Goal: Task Accomplishment & Management: Manage account settings

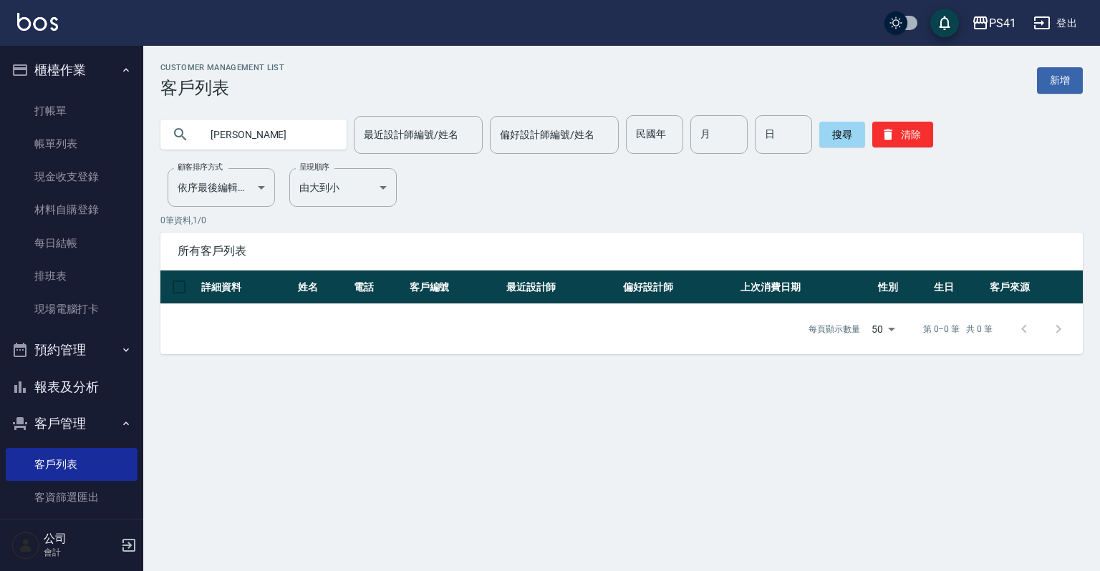
type input "周"
click at [262, 137] on input "text" at bounding box center [267, 134] width 135 height 39
type input "周珠珠"
click at [834, 135] on button "搜尋" at bounding box center [842, 135] width 46 height 26
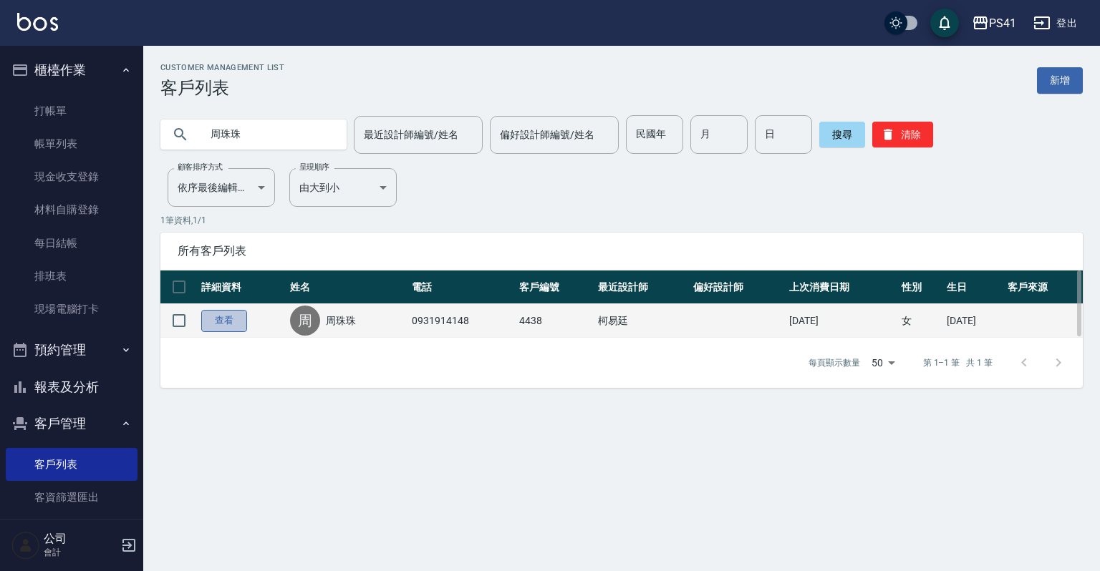
click at [224, 319] on link "查看" at bounding box center [224, 321] width 46 height 22
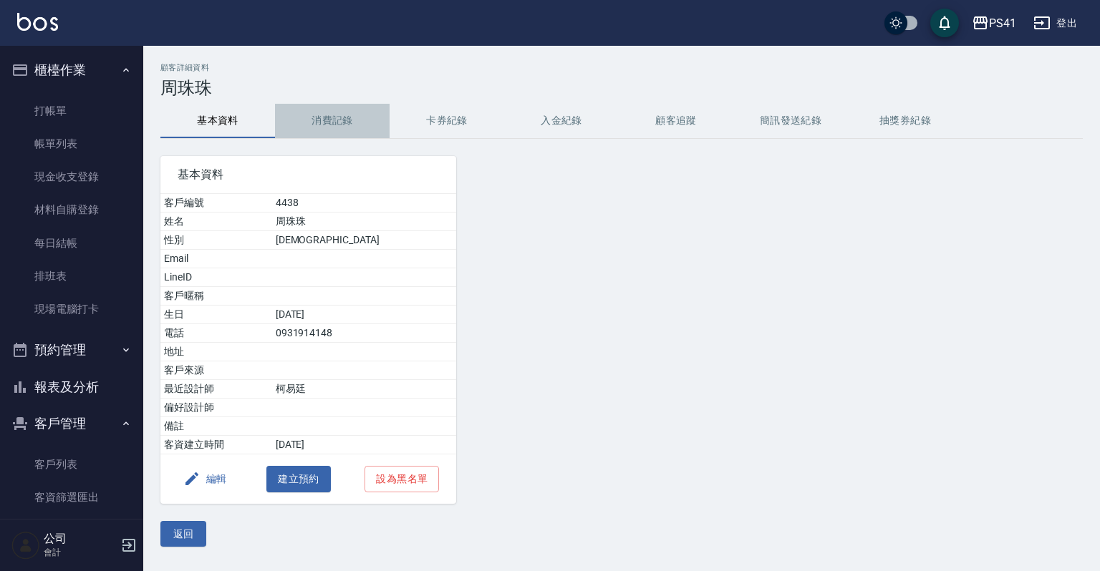
click at [336, 120] on button "消費記錄" at bounding box center [332, 121] width 115 height 34
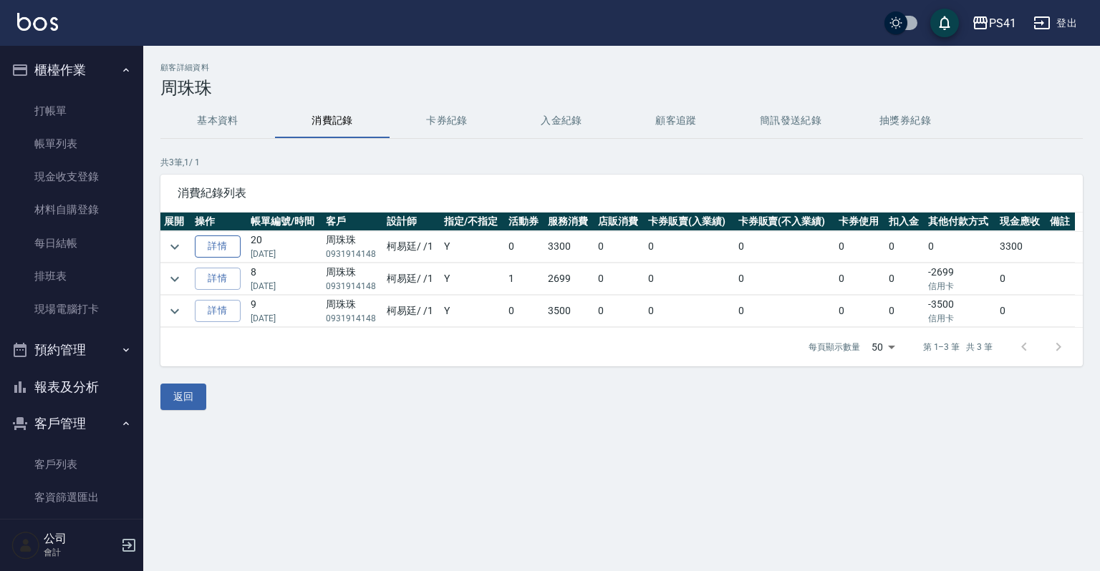
click at [224, 246] on link "詳情" at bounding box center [218, 247] width 46 height 22
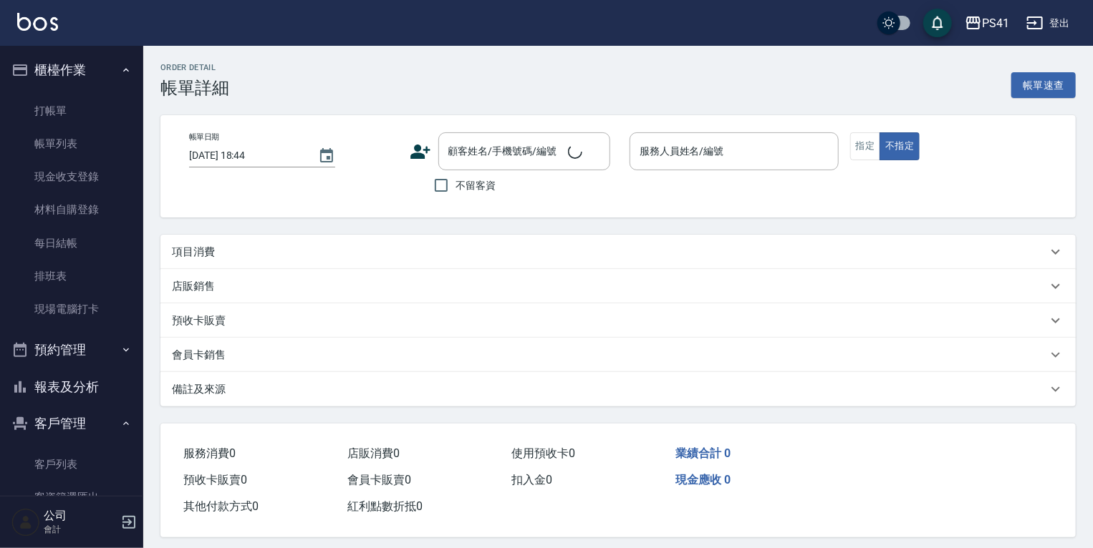
type input "2025/04/27 19:15"
type input "柯易廷-1"
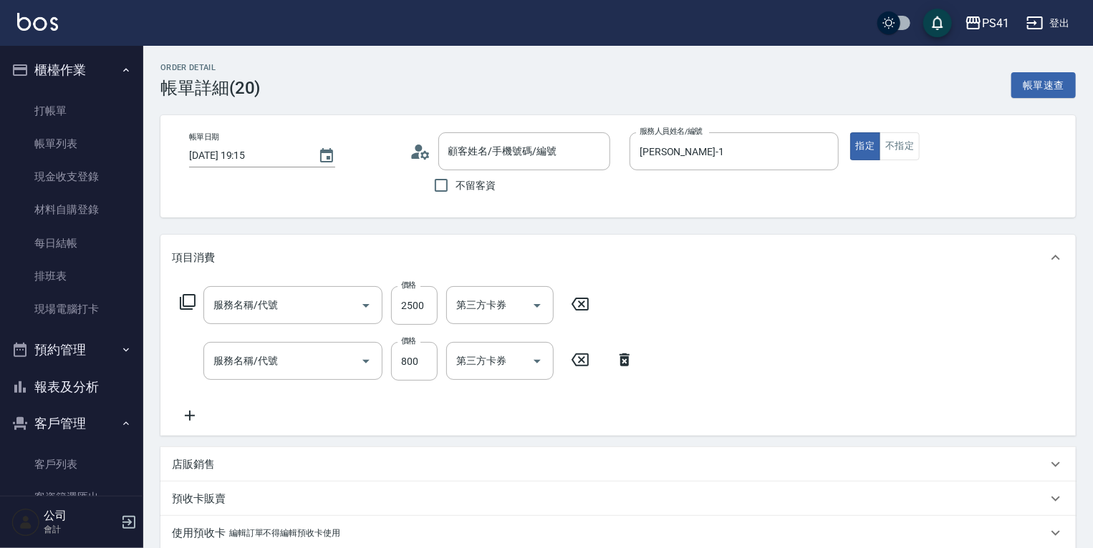
type input "周珠珠/0931914148/4438"
type input "2000以上燙髮(32000)"
type input "原價401~800護髮(50800)"
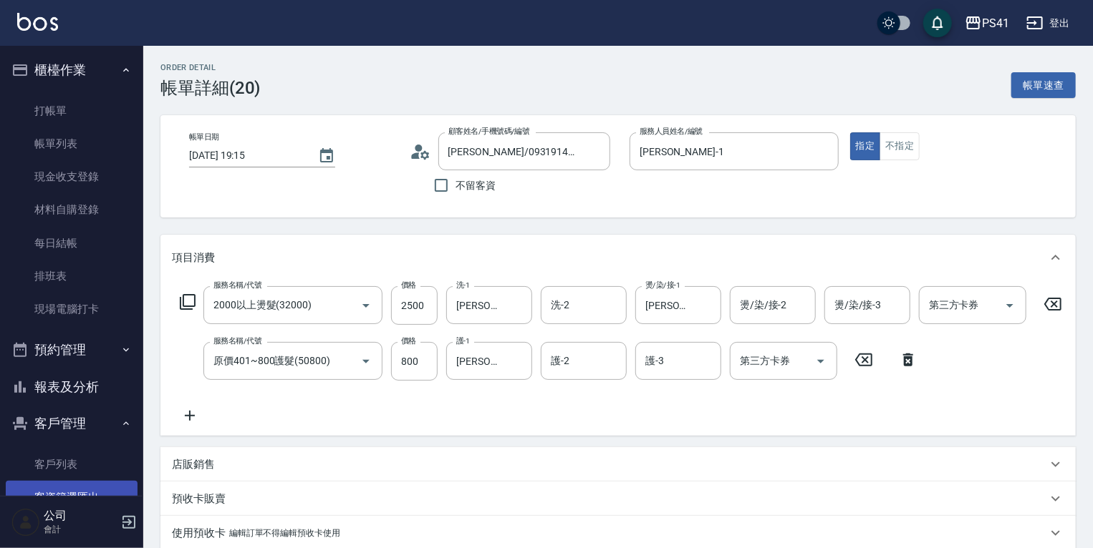
drag, startPoint x: 34, startPoint y: 463, endPoint x: 34, endPoint y: 484, distance: 21.5
click at [34, 463] on link "客戶列表" at bounding box center [72, 464] width 132 height 33
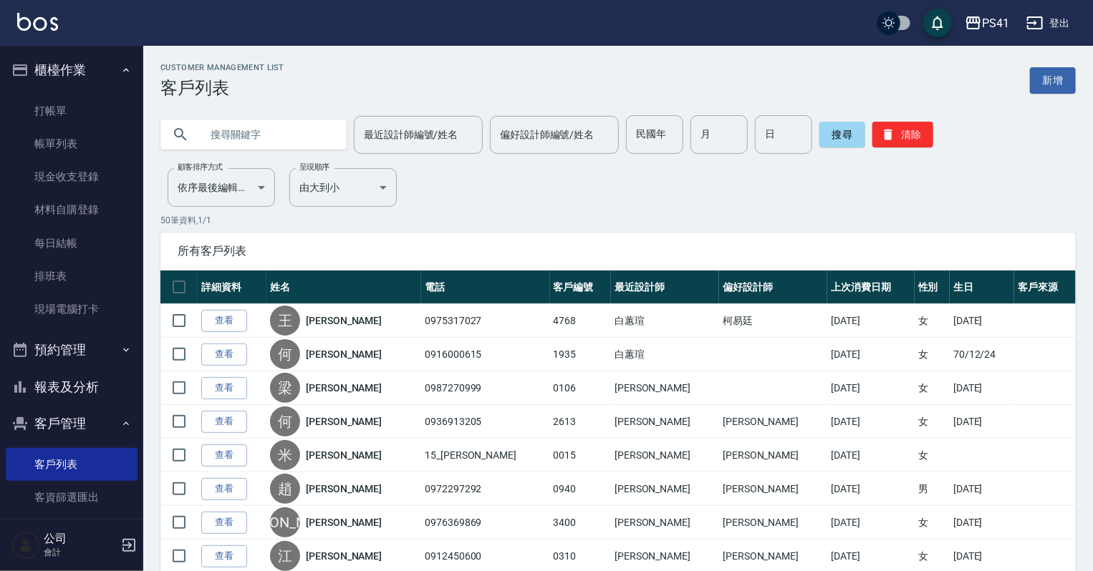
click at [264, 139] on input "text" at bounding box center [267, 134] width 135 height 39
click at [831, 129] on button "搜尋" at bounding box center [842, 135] width 46 height 26
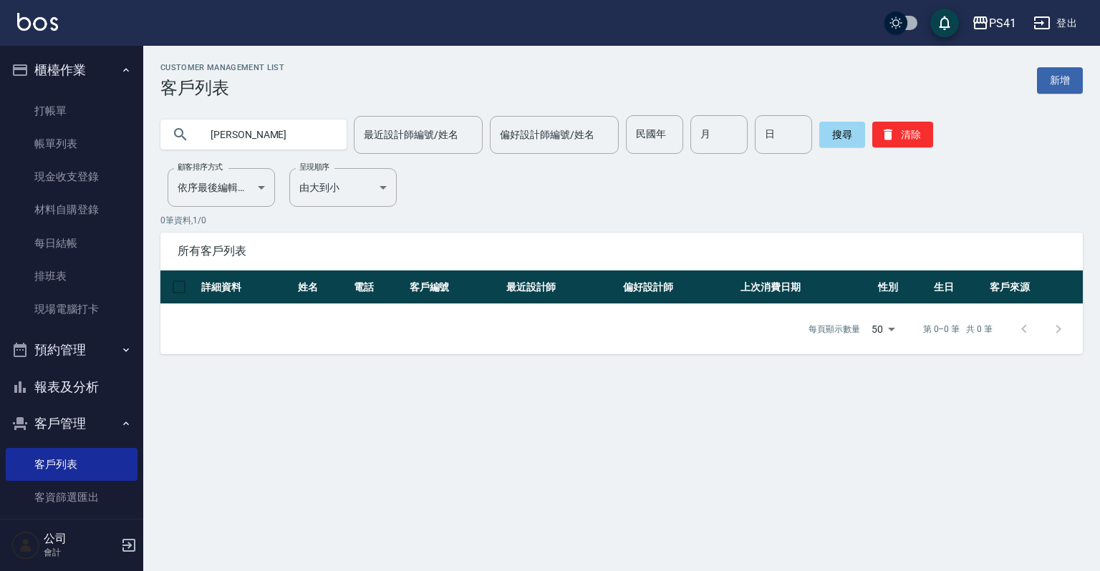
click at [239, 132] on input "周珠" at bounding box center [267, 134] width 135 height 39
type input "周珠珠"
click at [836, 140] on button "搜尋" at bounding box center [842, 135] width 46 height 26
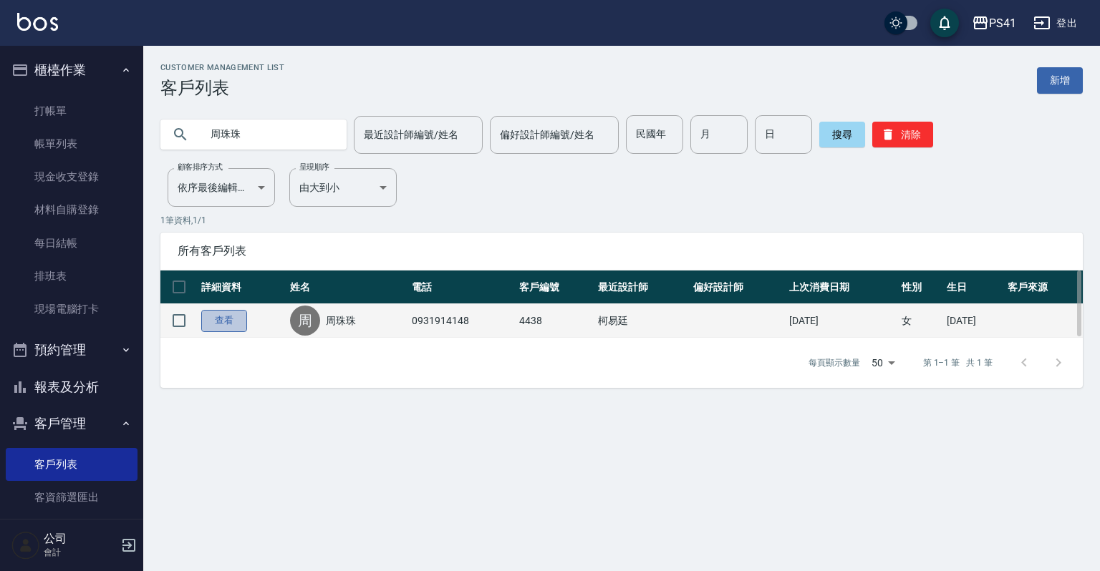
click at [229, 324] on link "查看" at bounding box center [224, 321] width 46 height 22
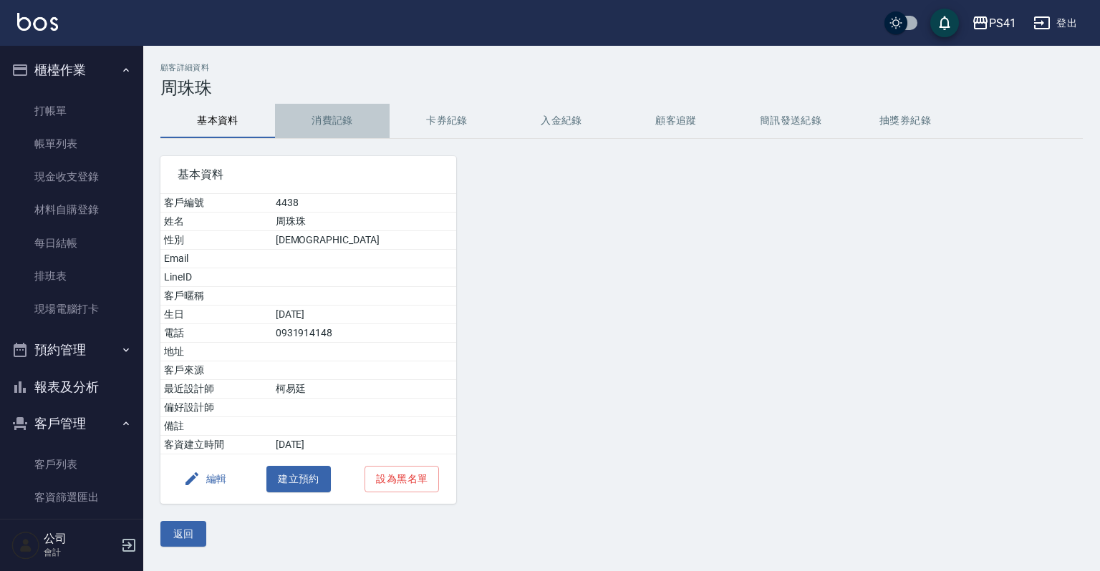
click at [342, 120] on button "消費記錄" at bounding box center [332, 121] width 115 height 34
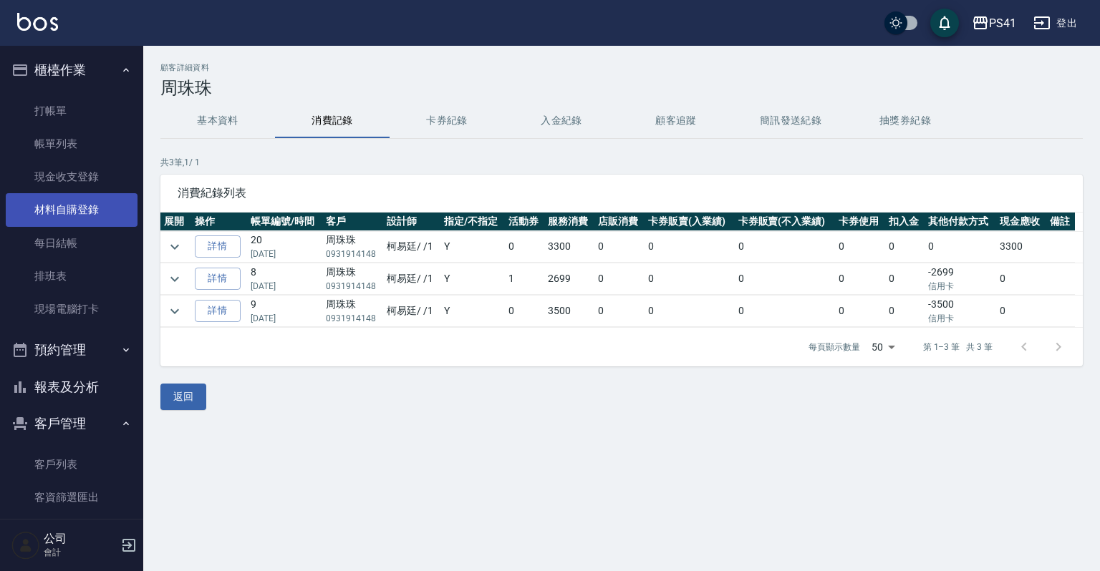
click at [57, 203] on link "材料自購登錄" at bounding box center [72, 209] width 132 height 33
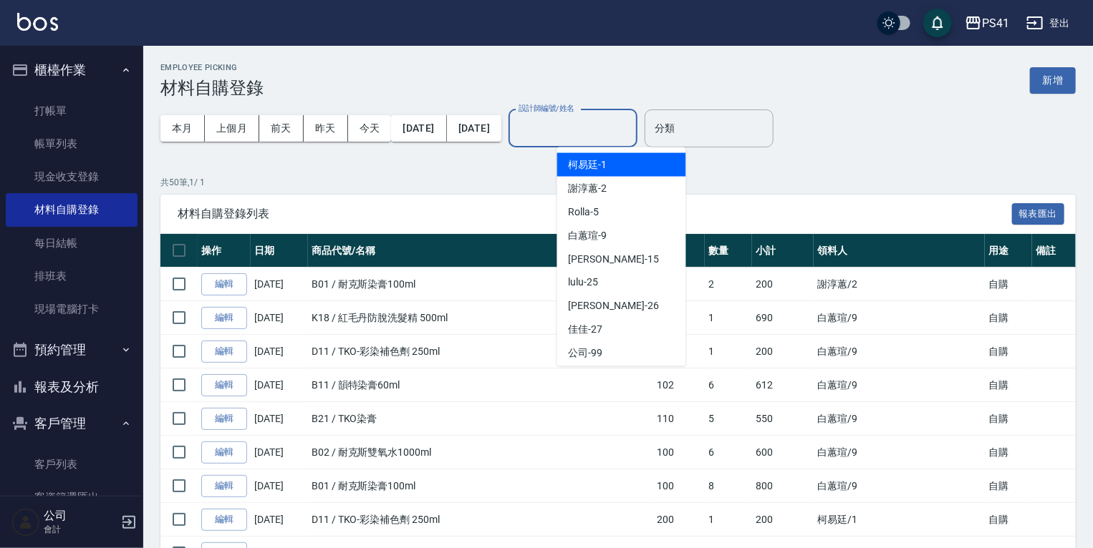
click at [618, 127] on input "設計師編號/姓名" at bounding box center [573, 128] width 116 height 25
click at [607, 165] on div "柯易廷 -1" at bounding box center [621, 165] width 129 height 24
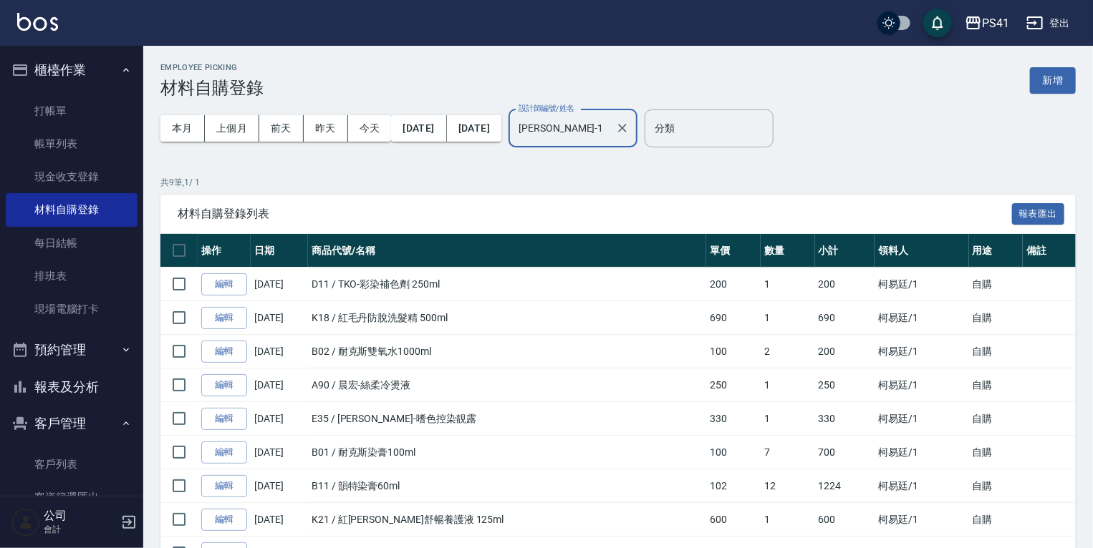
click at [609, 131] on input "柯易廷-1" at bounding box center [562, 128] width 95 height 25
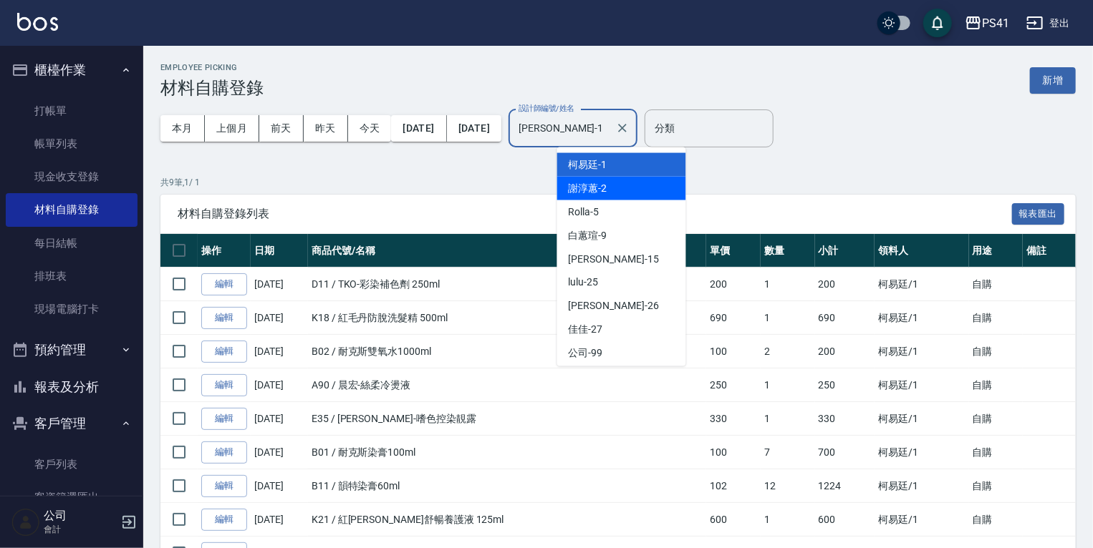
click at [654, 185] on div "謝淳蕙 -2" at bounding box center [621, 189] width 129 height 24
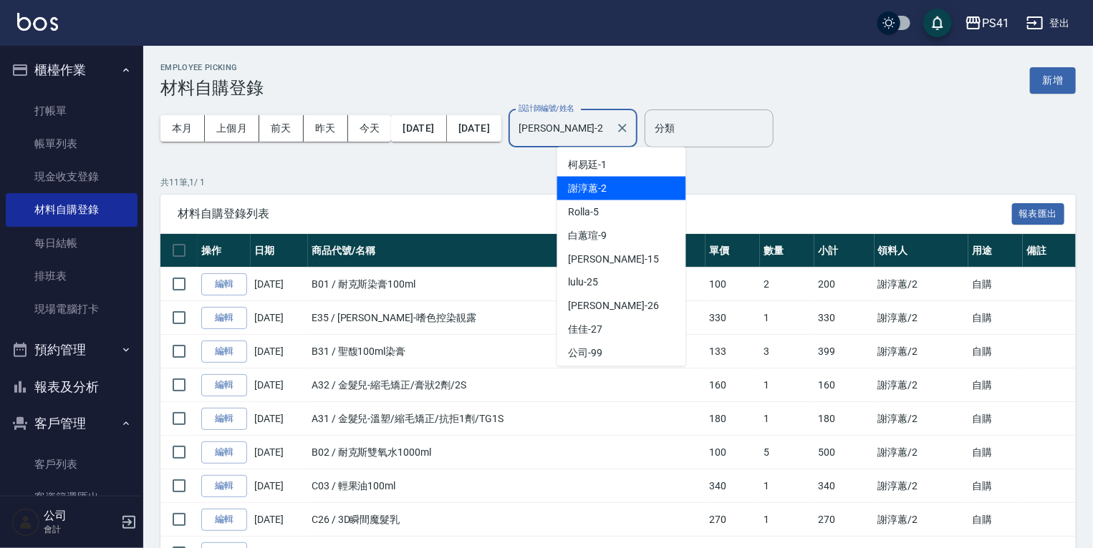
click at [604, 130] on input "謝淳蕙-2" at bounding box center [562, 128] width 95 height 25
click at [619, 212] on div "Rolla -5" at bounding box center [621, 212] width 129 height 24
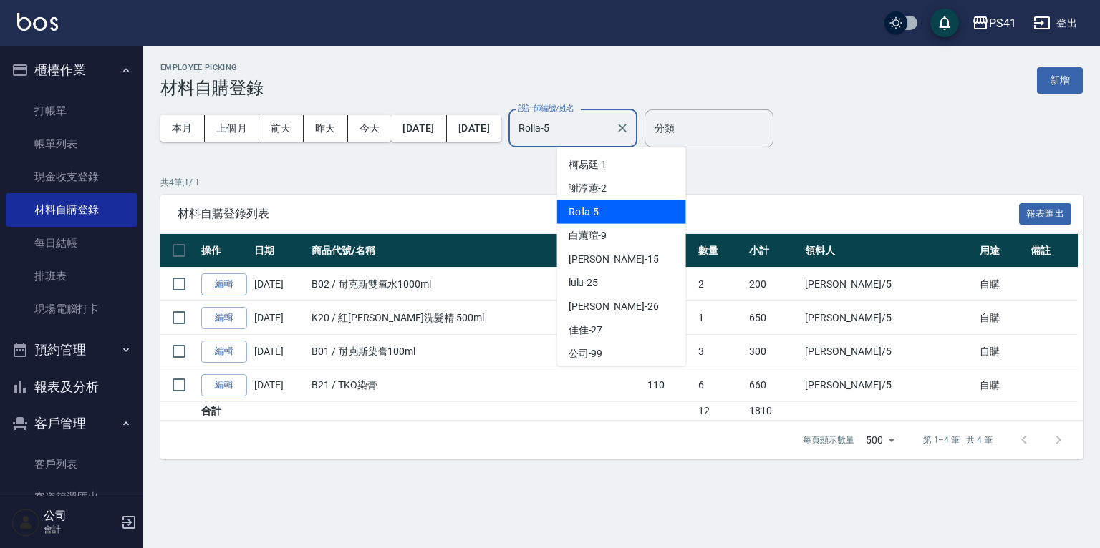
click at [609, 121] on input "Rolla-5" at bounding box center [562, 128] width 95 height 25
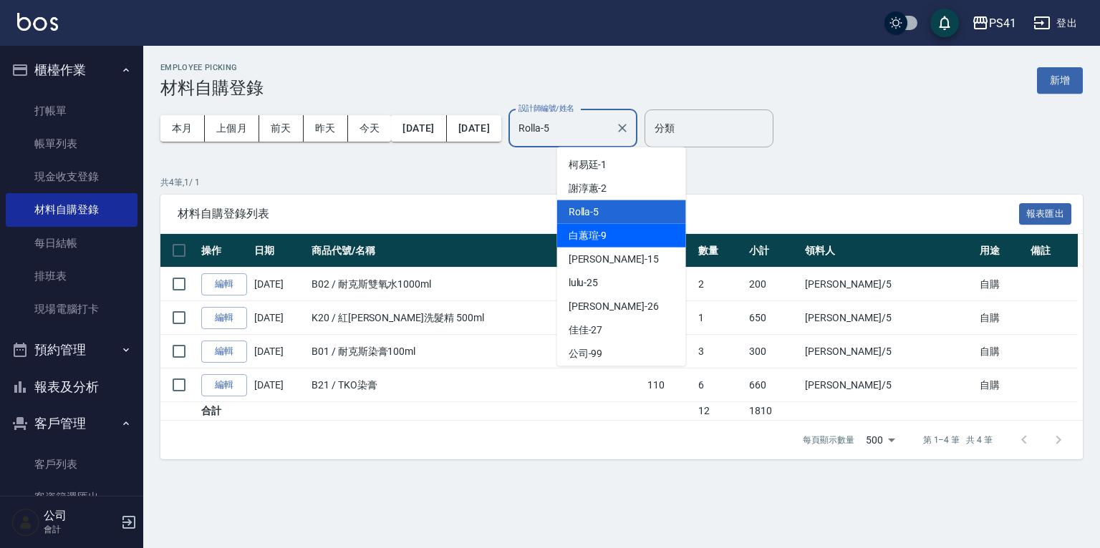
click at [625, 237] on div "白蕙瑄 -9" at bounding box center [621, 236] width 129 height 24
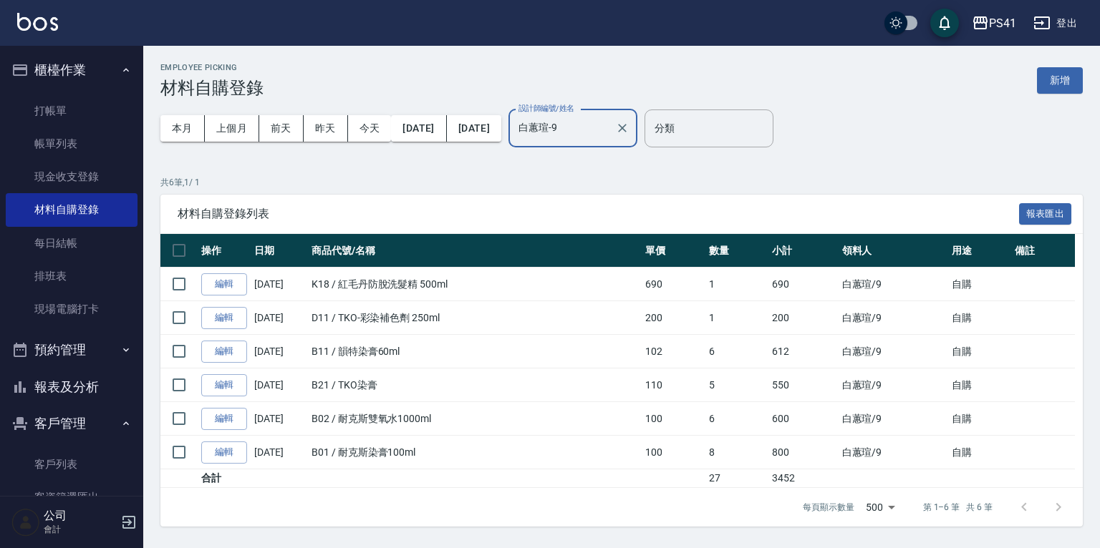
click at [574, 113] on label "設計師編號/姓名" at bounding box center [546, 108] width 56 height 11
click at [609, 116] on input "白蕙瑄-9" at bounding box center [562, 128] width 95 height 25
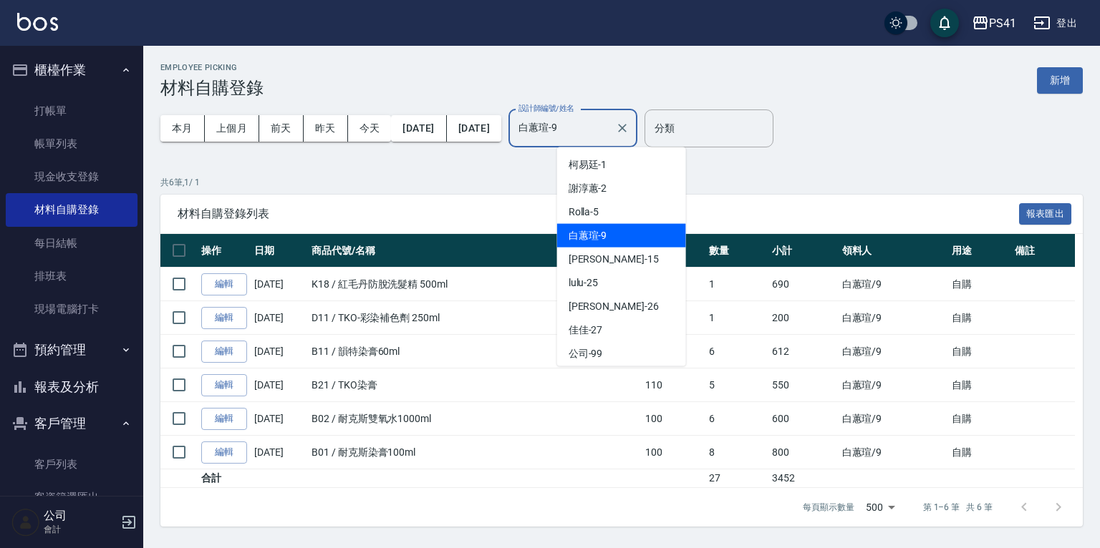
click at [609, 131] on input "白蕙瑄-9" at bounding box center [562, 128] width 95 height 25
click at [609, 265] on span "李靜芳 -15" at bounding box center [613, 259] width 90 height 15
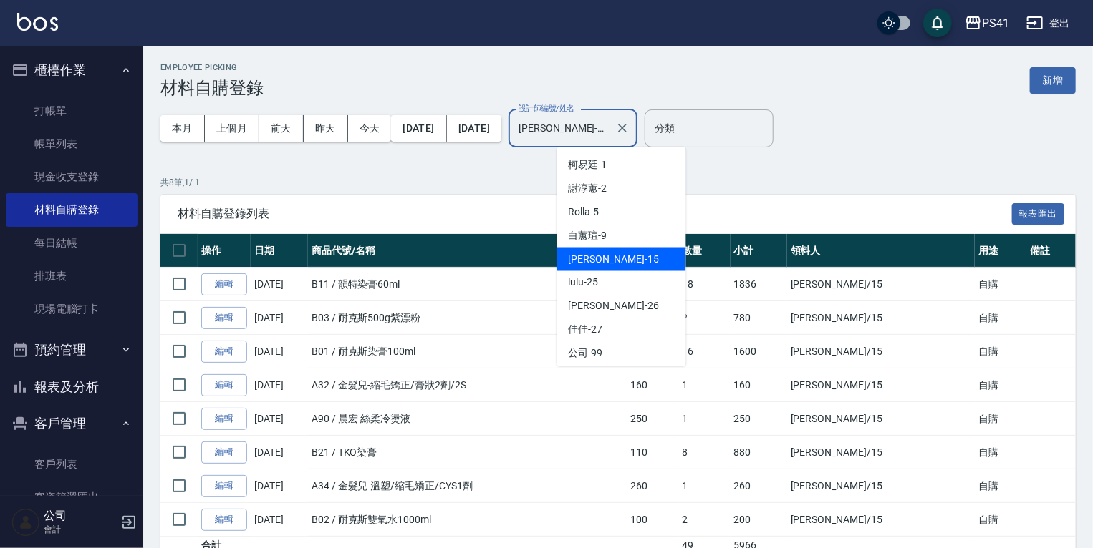
click at [599, 128] on input "李靜芳-15" at bounding box center [562, 128] width 95 height 25
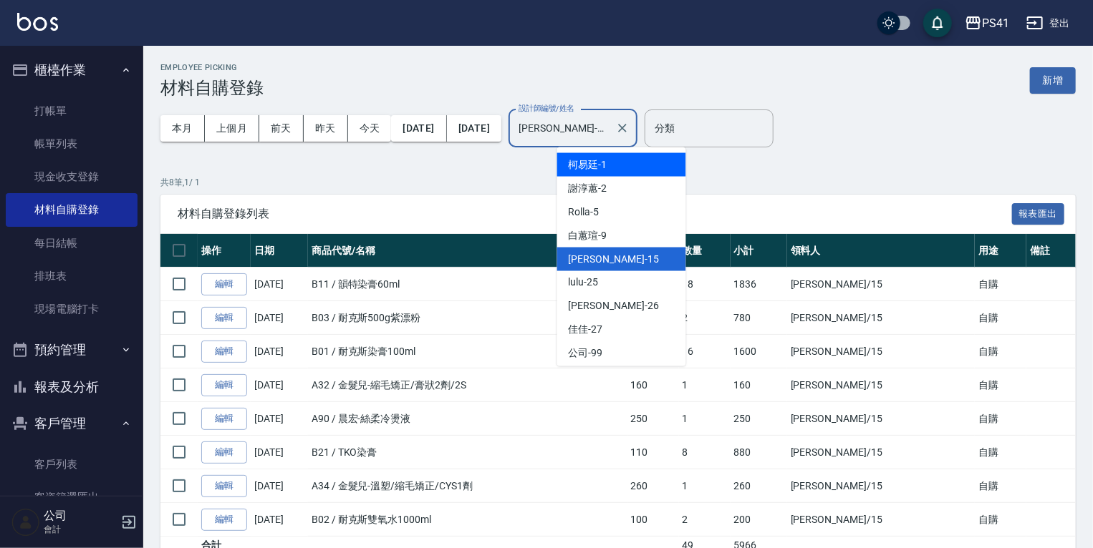
click at [606, 168] on div "柯易廷 -1" at bounding box center [621, 165] width 129 height 24
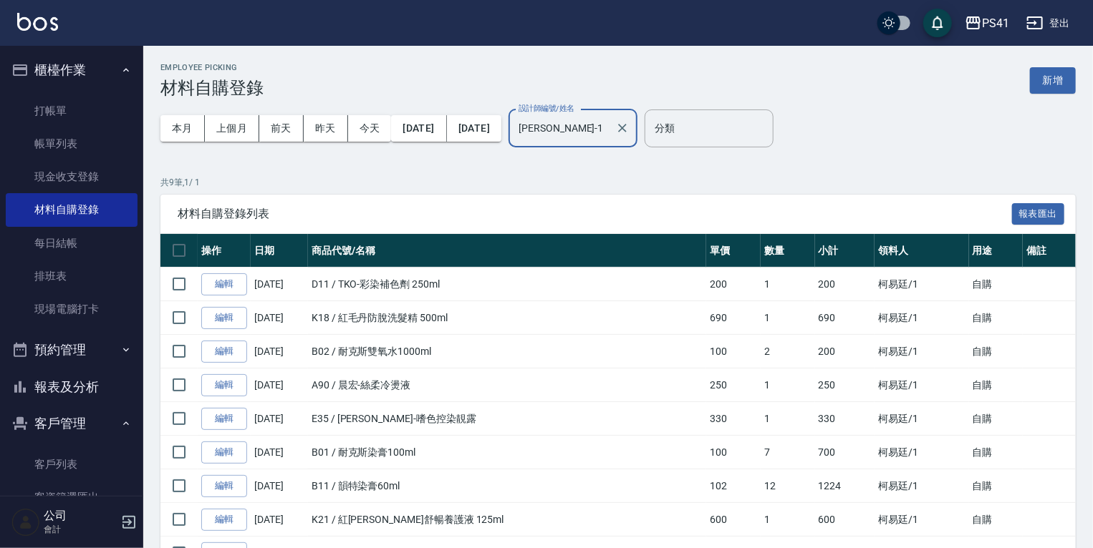
click at [609, 138] on input "柯易廷-1" at bounding box center [562, 128] width 95 height 25
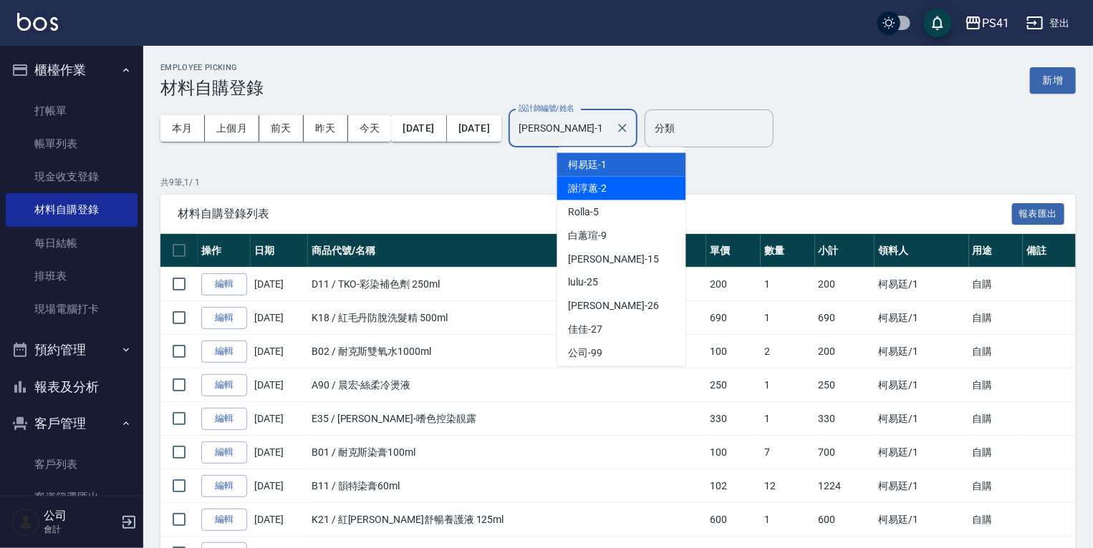
click at [665, 185] on div "謝淳蕙 -2" at bounding box center [621, 189] width 129 height 24
type input "謝淳蕙-2"
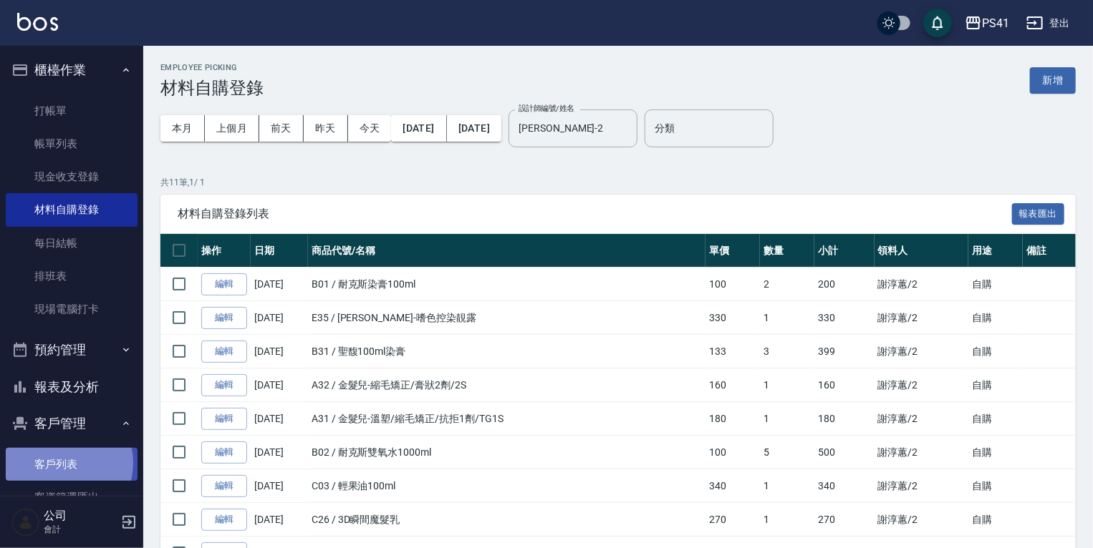
click at [57, 463] on link "客戶列表" at bounding box center [72, 464] width 132 height 33
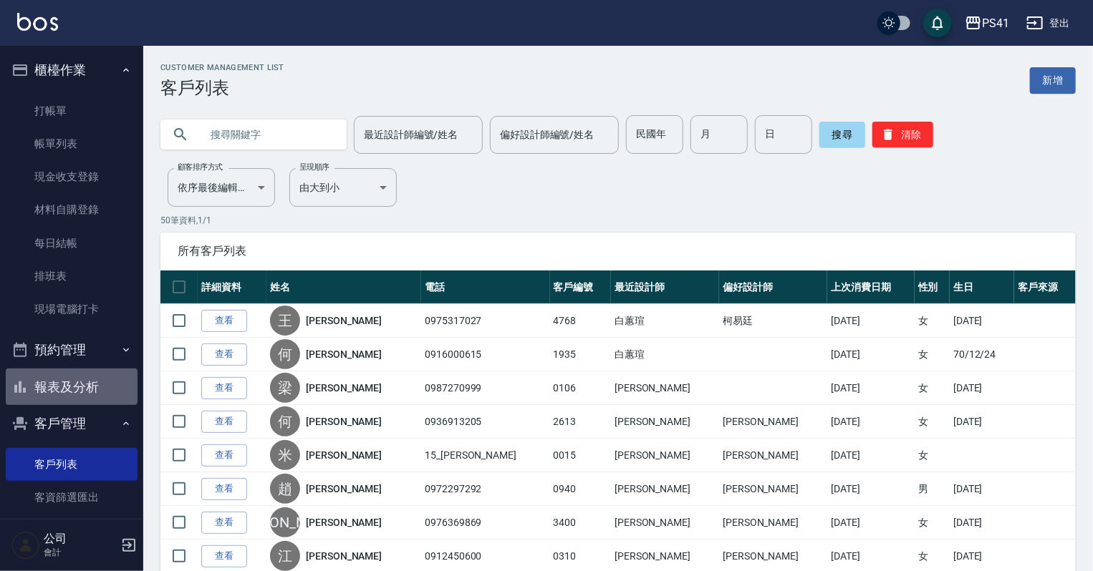
click at [77, 387] on button "報表及分析" at bounding box center [72, 387] width 132 height 37
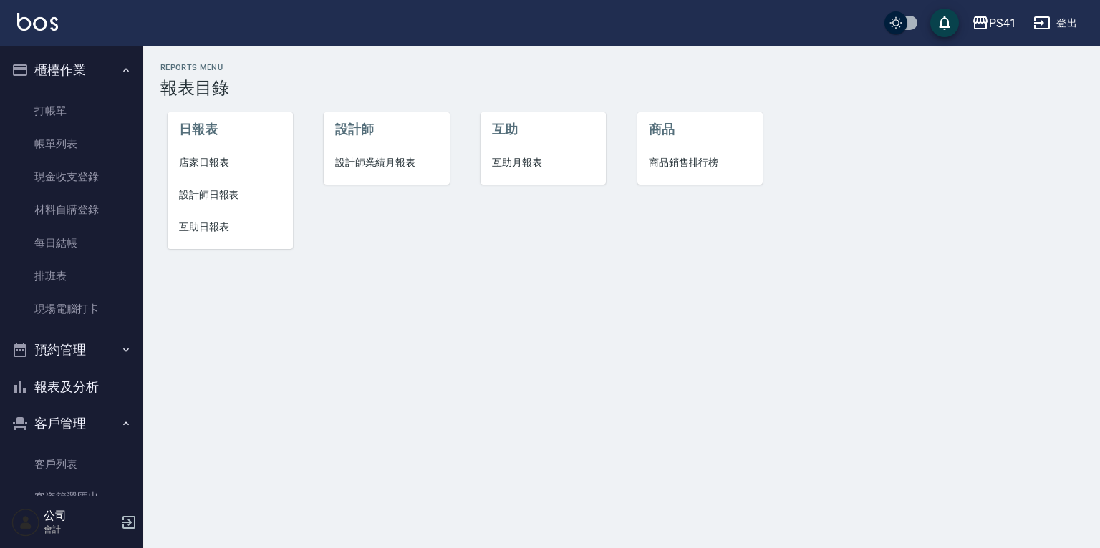
click at [221, 195] on span "設計師日報表" at bounding box center [230, 195] width 102 height 15
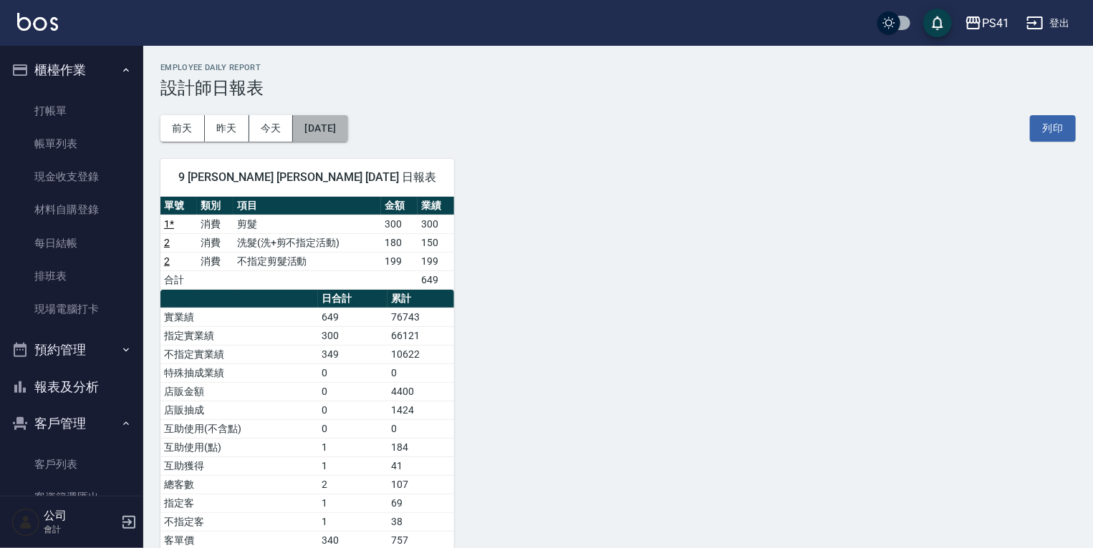
click at [339, 120] on button "[DATE]" at bounding box center [320, 128] width 54 height 26
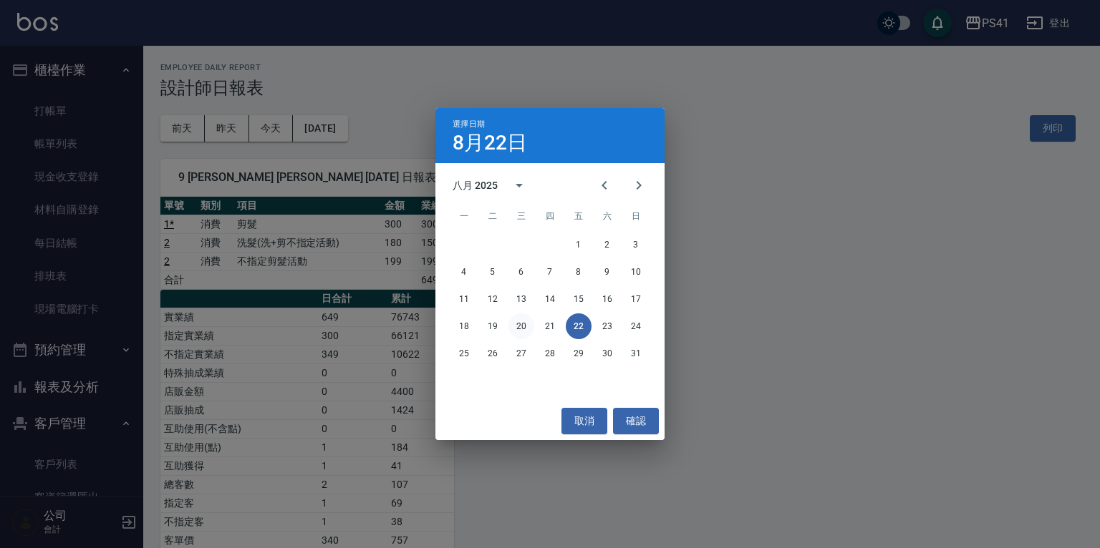
click at [523, 324] on button "20" at bounding box center [521, 327] width 26 height 26
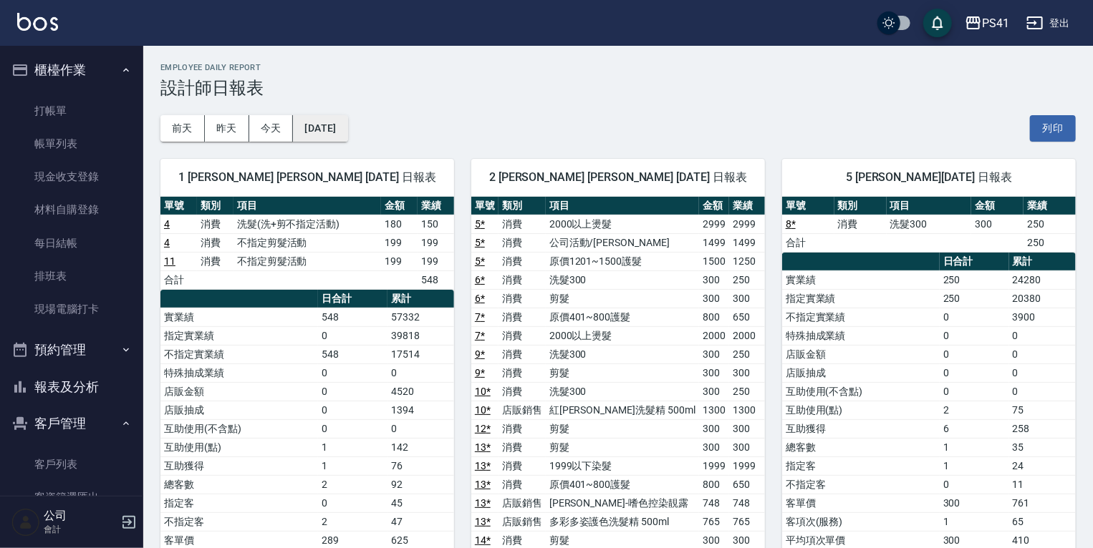
click at [334, 127] on button "2025/08/20" at bounding box center [320, 128] width 54 height 26
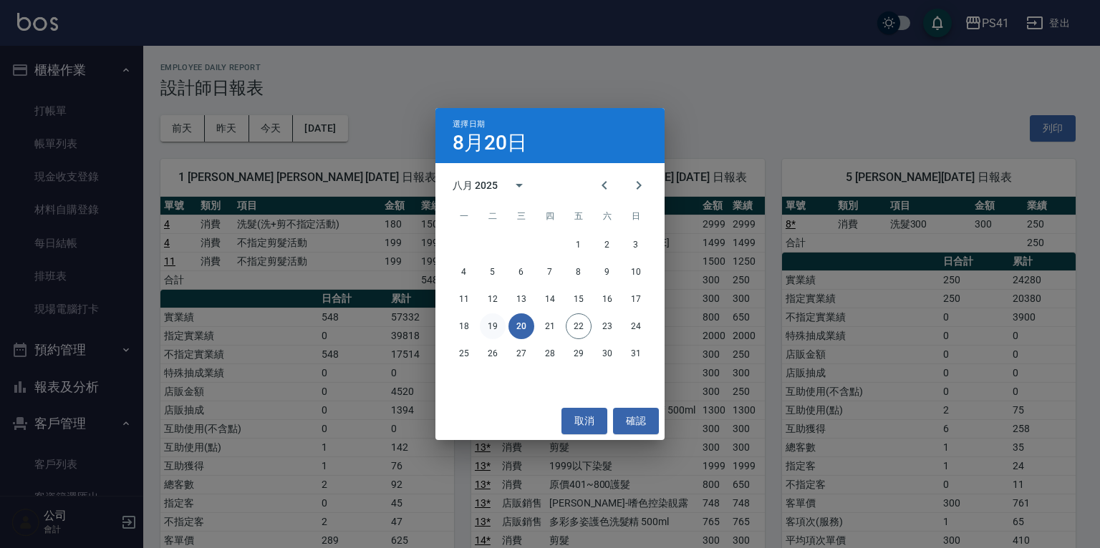
click at [493, 321] on button "19" at bounding box center [493, 327] width 26 height 26
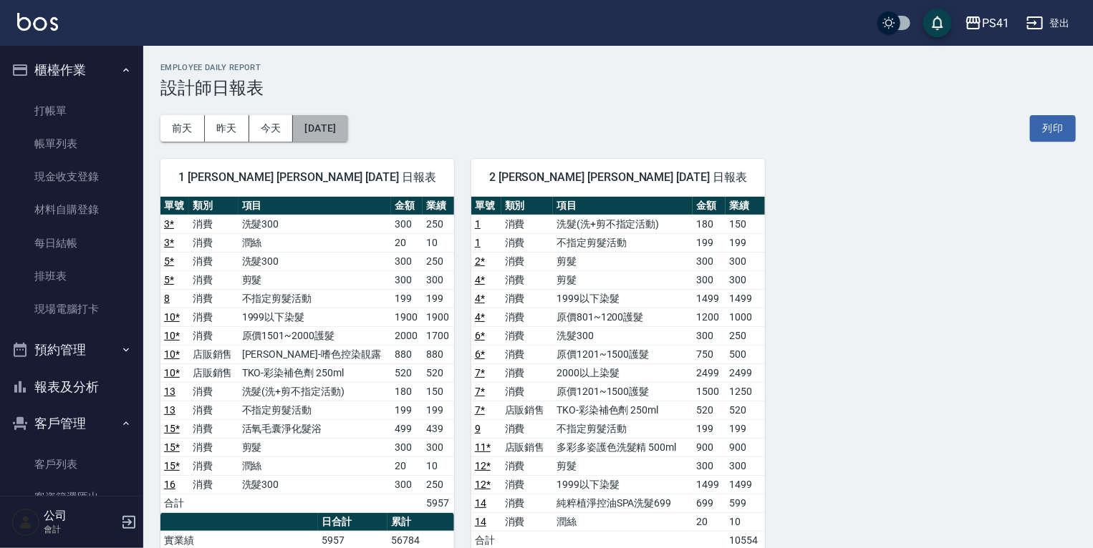
click at [347, 125] on button "2025/08/19" at bounding box center [320, 128] width 54 height 26
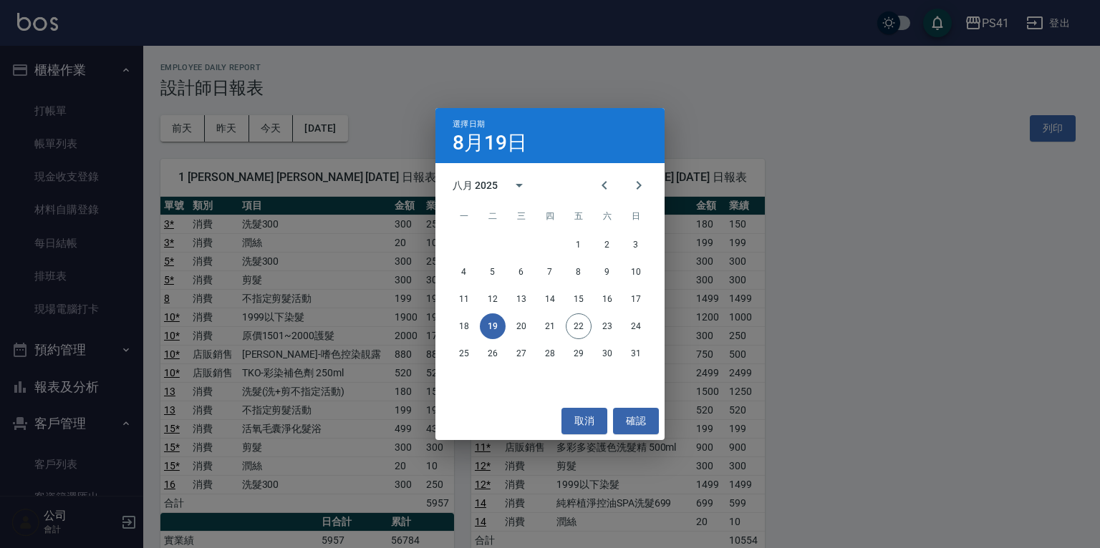
click at [746, 182] on div "選擇日期 8月19日 八月 2025 一 二 三 四 五 六 日 1 2 3 4 5 6 7 8 9 10 11 12 13 14 15 16 17 18 1…" at bounding box center [550, 274] width 1100 height 548
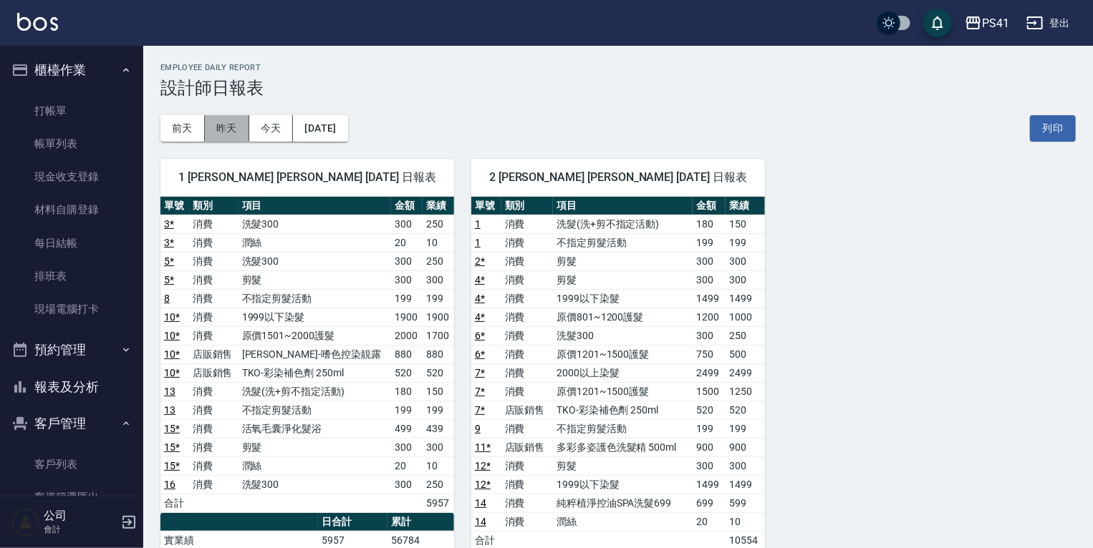
click at [218, 122] on button "昨天" at bounding box center [227, 128] width 44 height 26
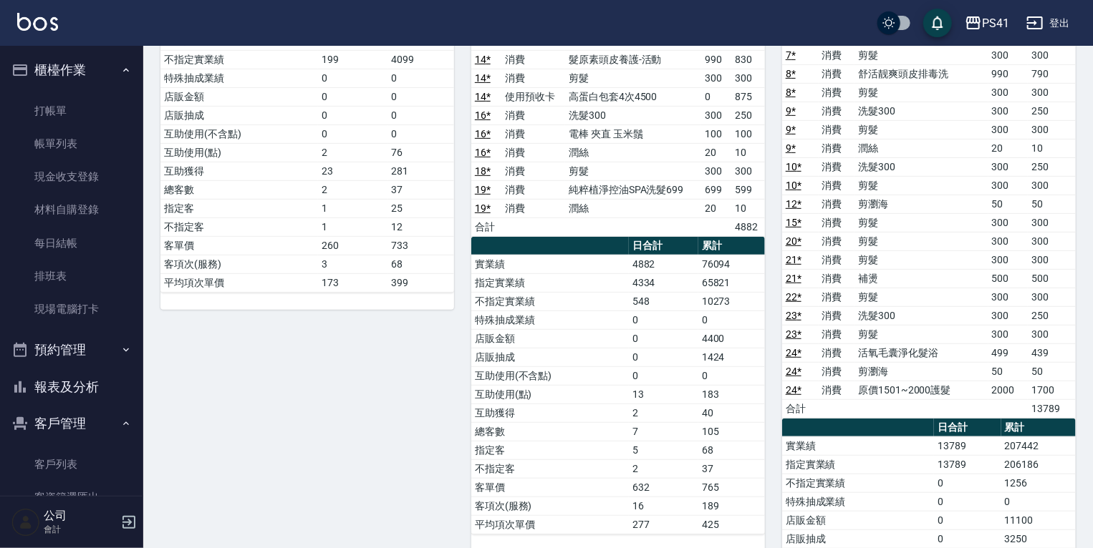
scroll to position [18, 0]
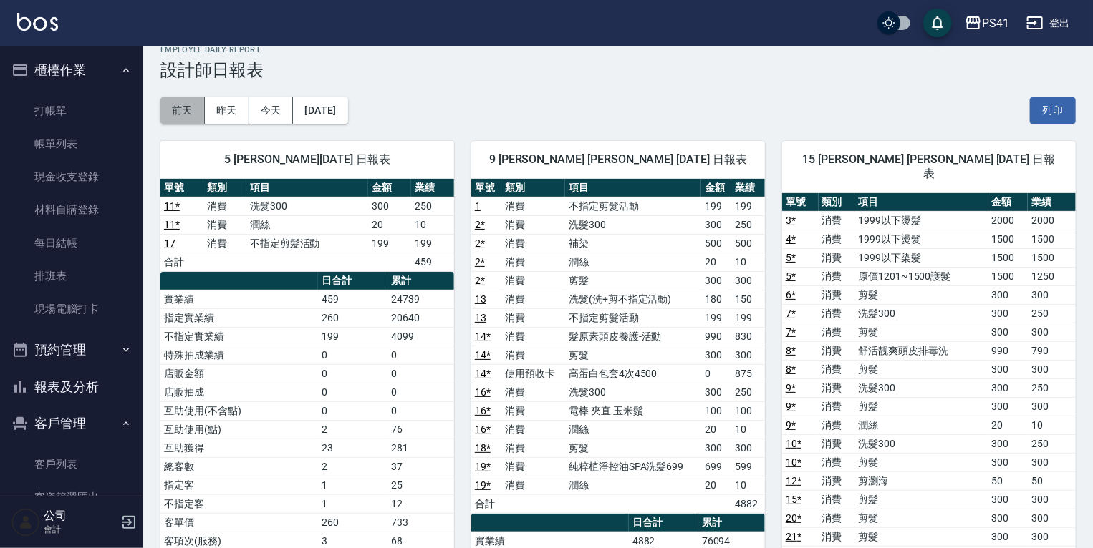
click at [183, 117] on button "前天" at bounding box center [182, 110] width 44 height 26
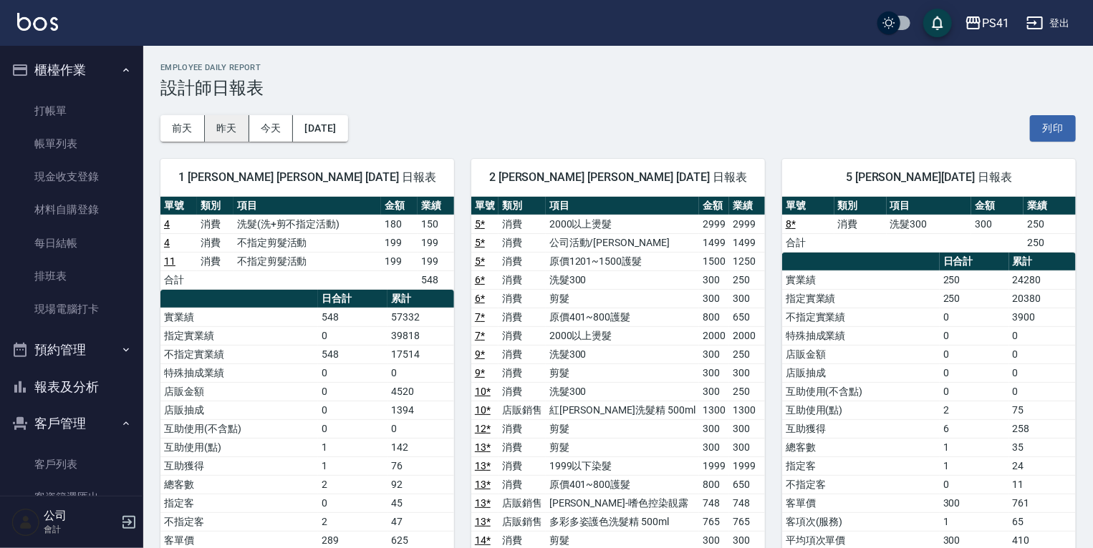
click at [243, 131] on button "昨天" at bounding box center [227, 128] width 44 height 26
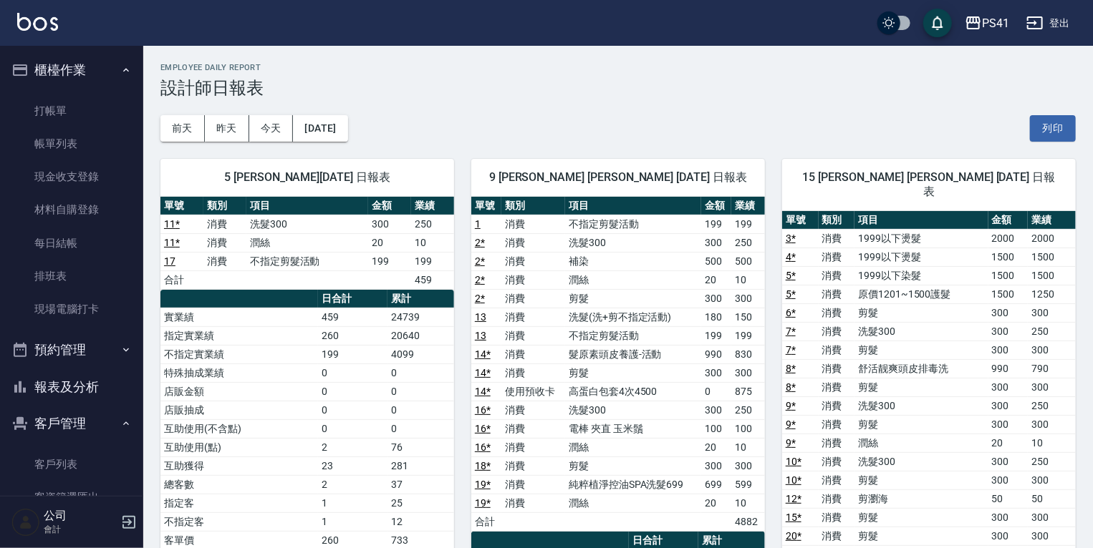
scroll to position [57, 0]
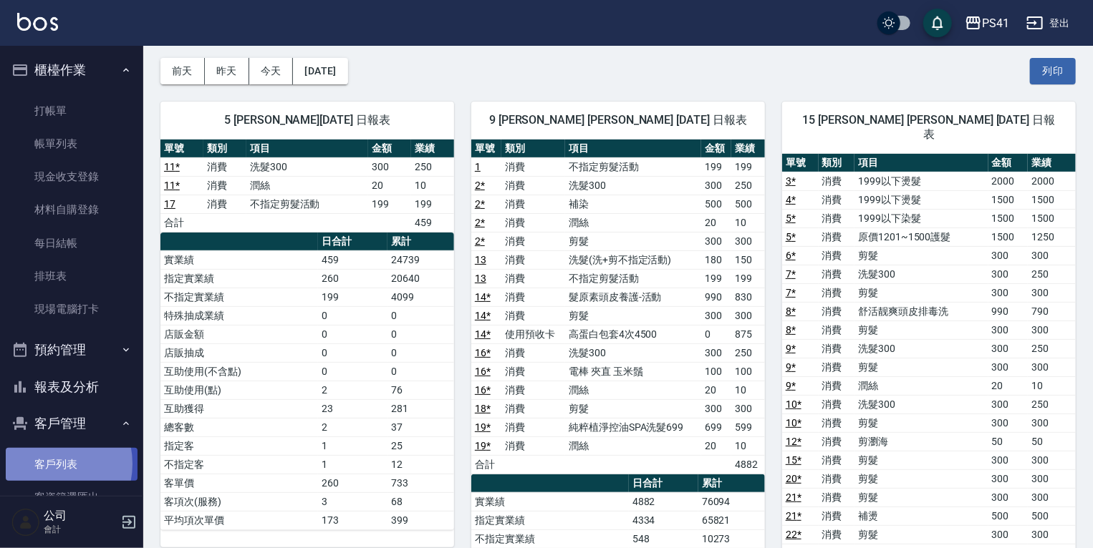
click at [47, 465] on link "客戶列表" at bounding box center [72, 464] width 132 height 33
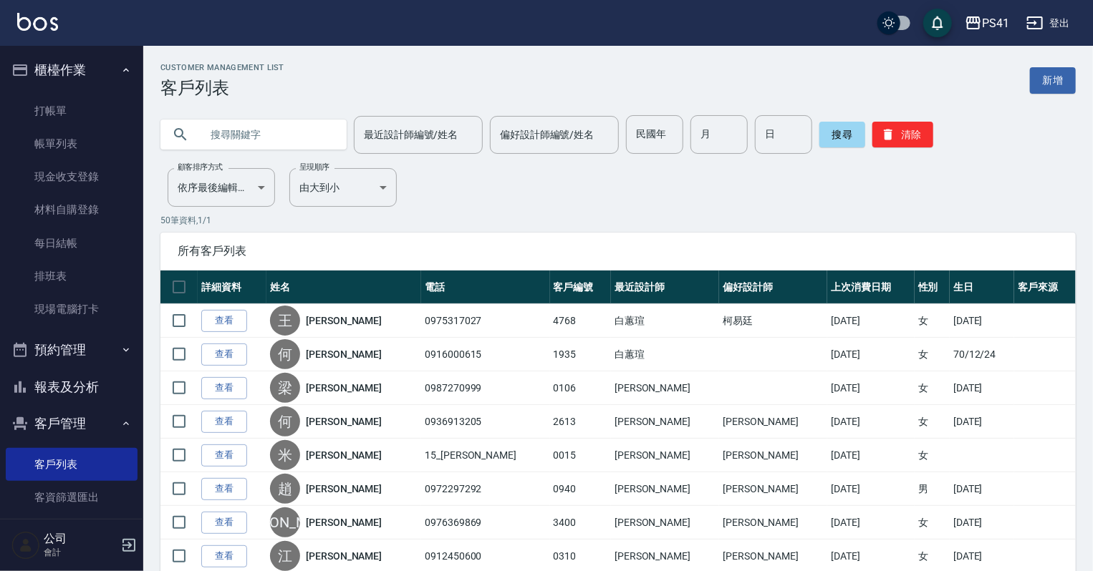
click at [273, 140] on input "text" at bounding box center [267, 134] width 135 height 39
type input "340"
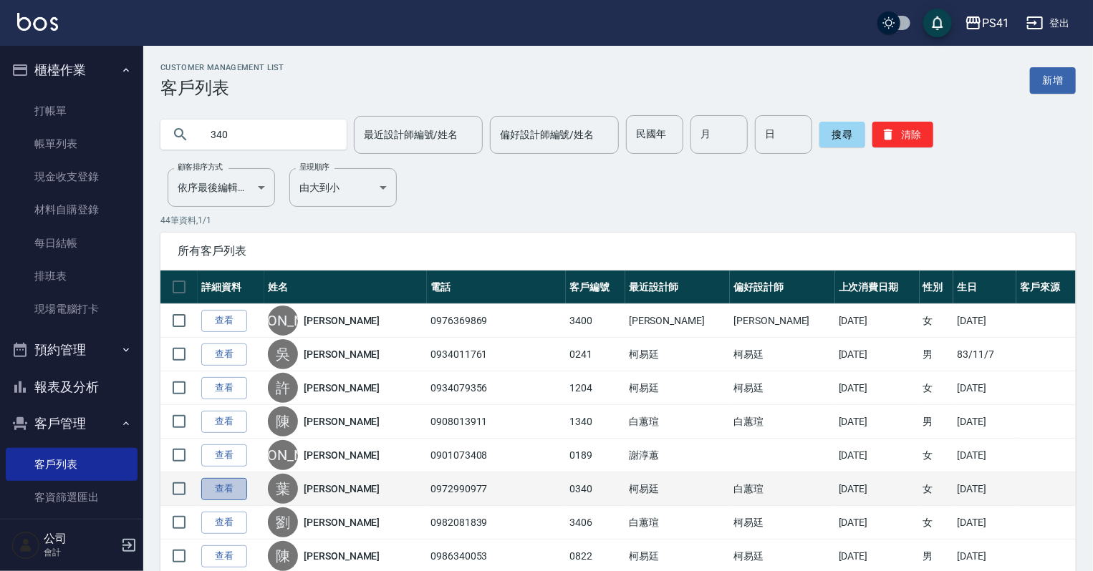
click at [228, 488] on link "查看" at bounding box center [224, 489] width 46 height 22
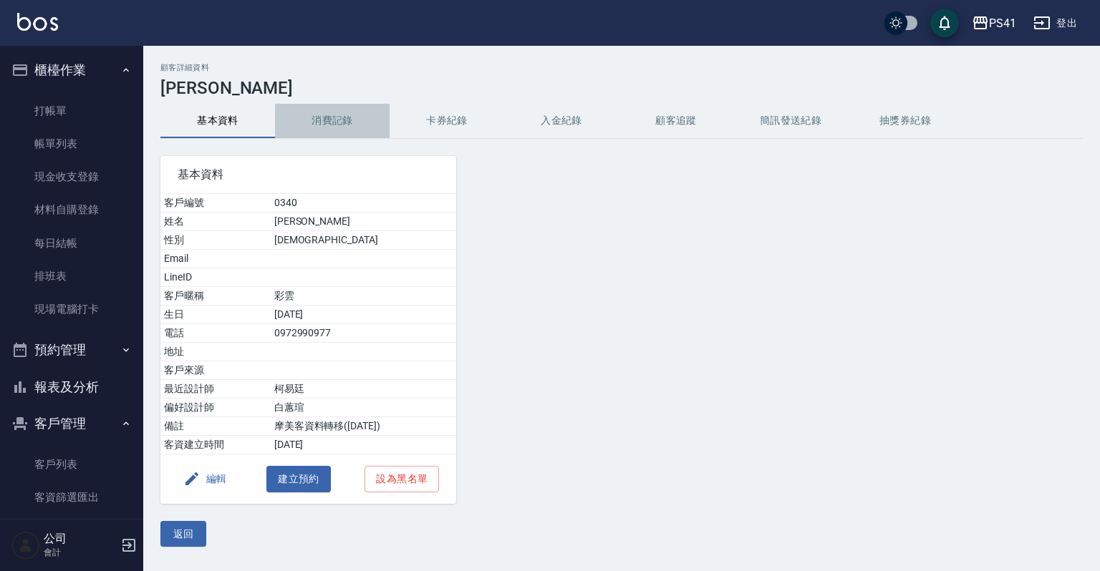
click at [341, 113] on button "消費記錄" at bounding box center [332, 121] width 115 height 34
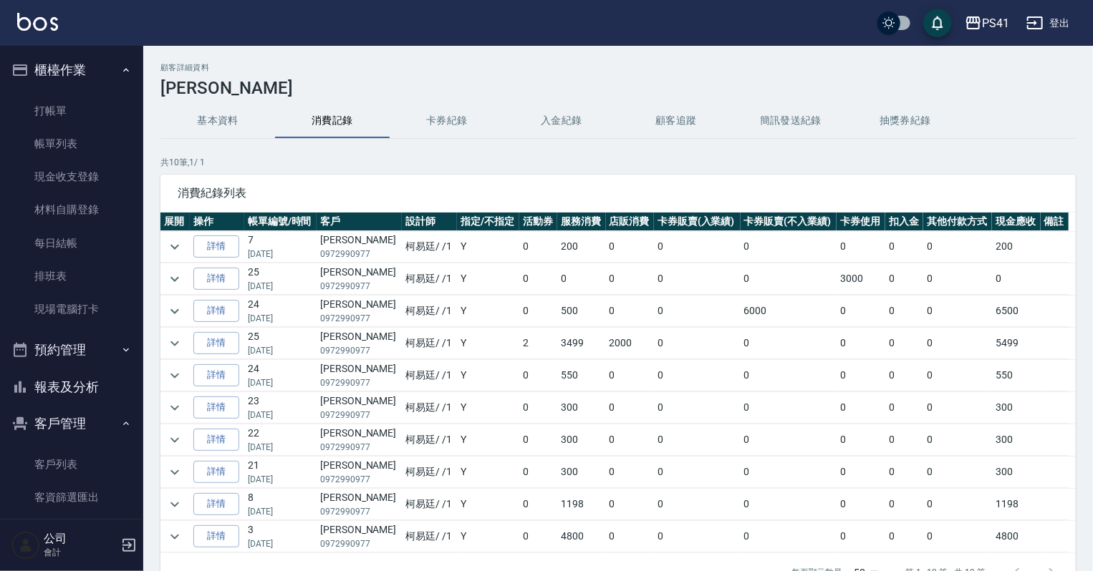
click at [447, 122] on button "卡券紀錄" at bounding box center [446, 121] width 115 height 34
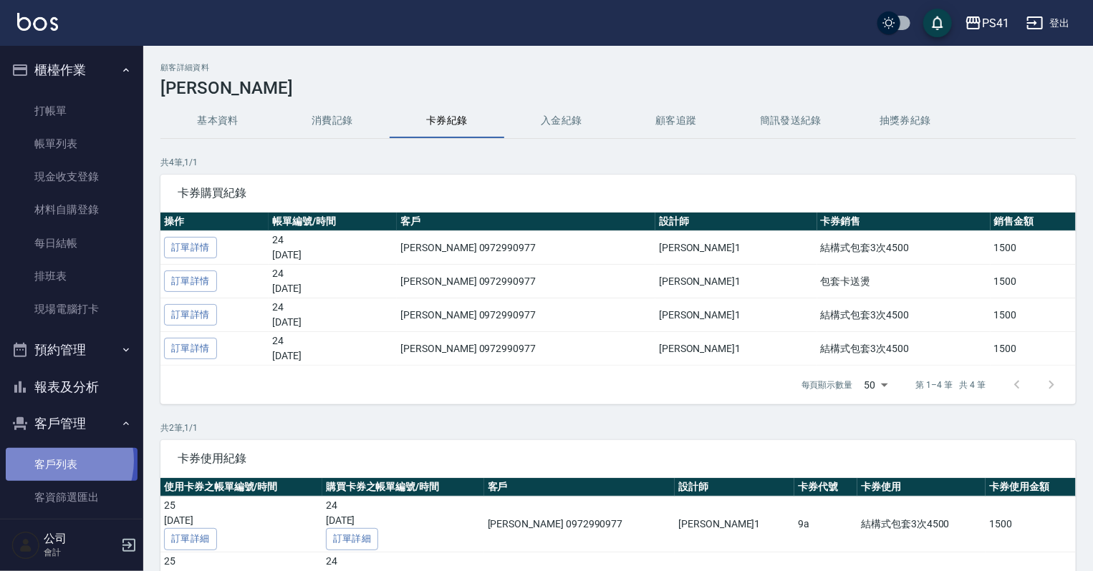
click at [52, 461] on link "客戶列表" at bounding box center [72, 464] width 132 height 33
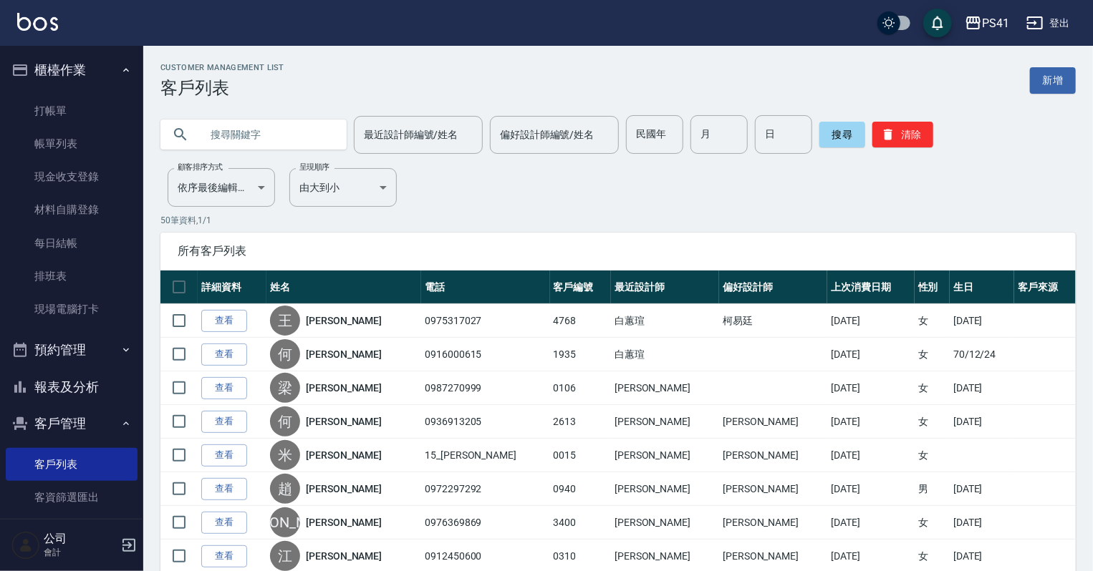
click at [236, 140] on input "text" at bounding box center [267, 134] width 135 height 39
type input "0905684474"
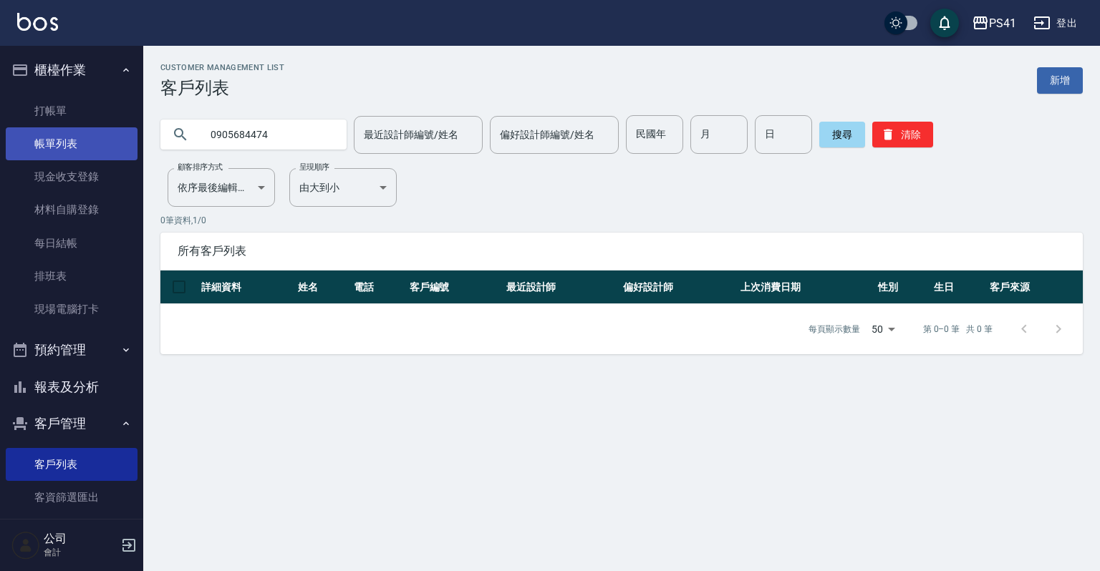
drag, startPoint x: 309, startPoint y: 132, endPoint x: 105, endPoint y: 138, distance: 203.4
click at [105, 138] on div "PS41 登出 櫃檯作業 打帳單 帳單列表 現金收支登錄 材料自購登錄 每日結帳 排班表 現場電腦打卡 預約管理 預約管理 單日預約紀錄 單週預約紀錄 報表及…" at bounding box center [550, 285] width 1100 height 571
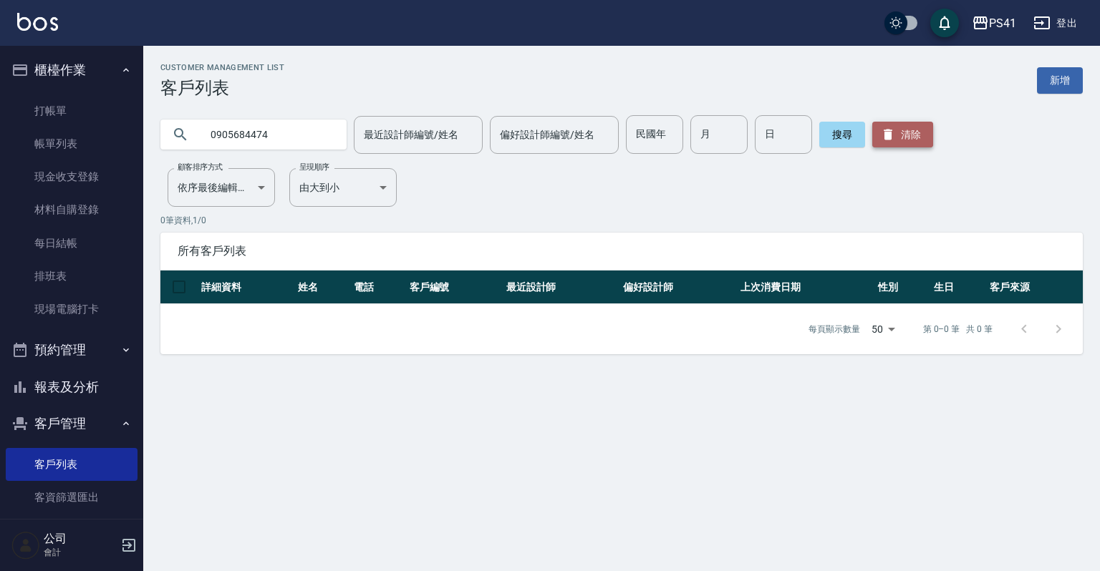
click at [896, 144] on button "清除" at bounding box center [902, 135] width 61 height 26
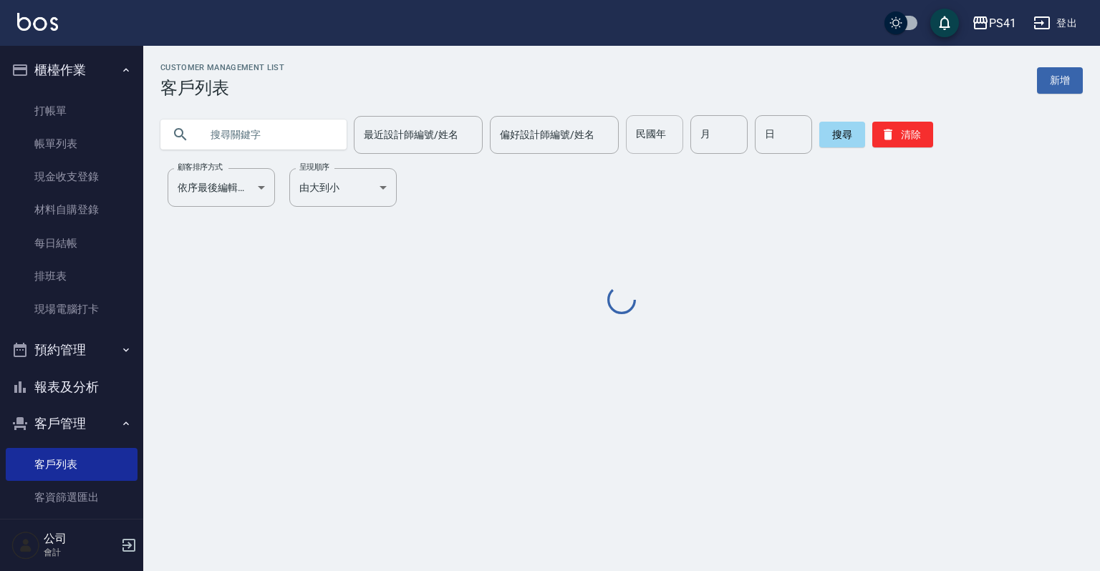
click at [651, 130] on div "民國年 民國年" at bounding box center [654, 134] width 57 height 39
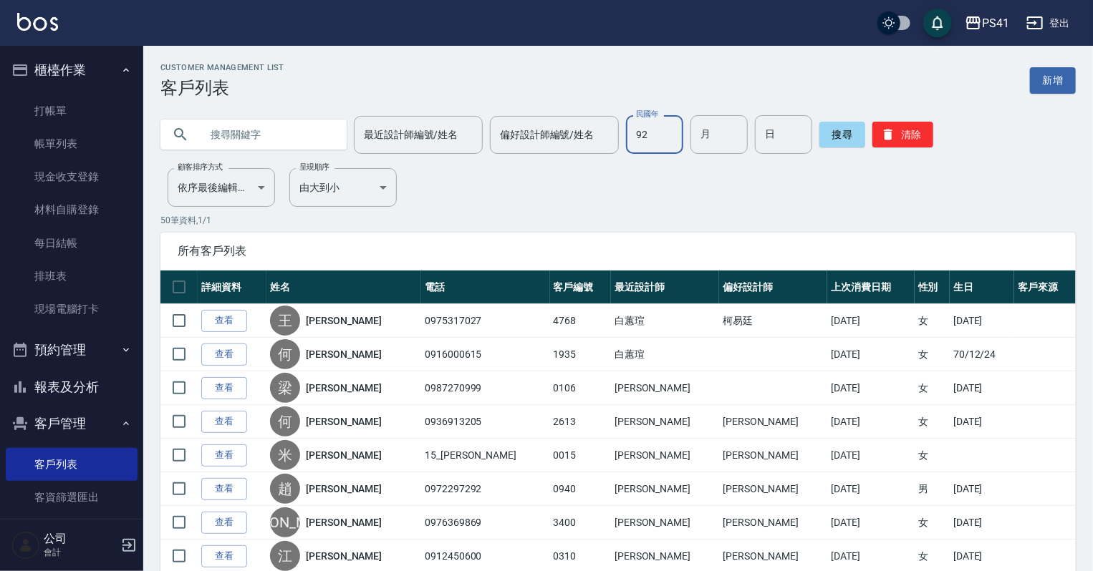
type input "92"
type input "12"
type input "09"
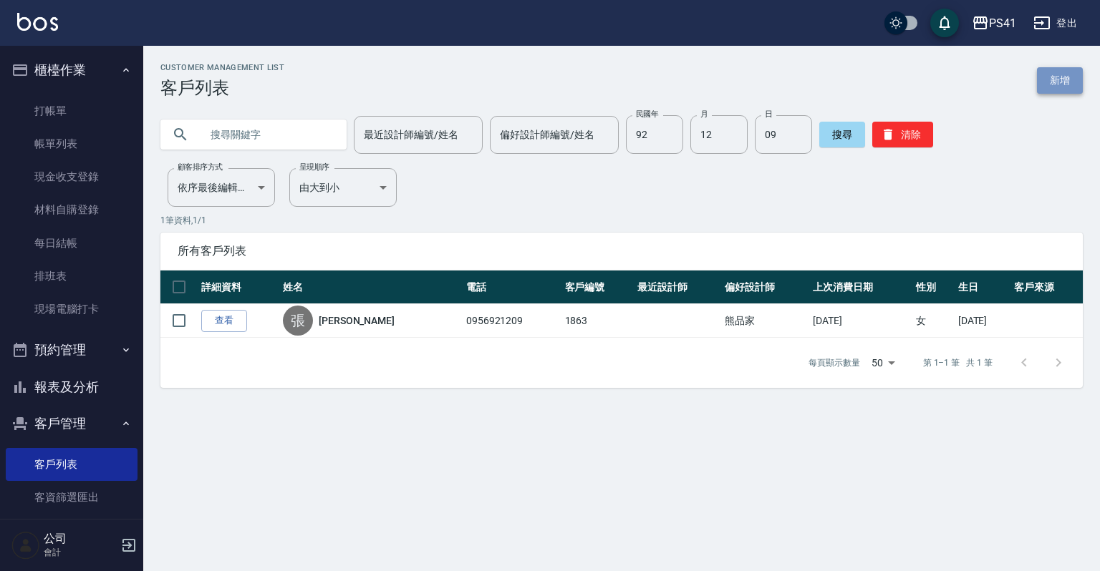
click at [1069, 77] on link "新增" at bounding box center [1060, 80] width 46 height 26
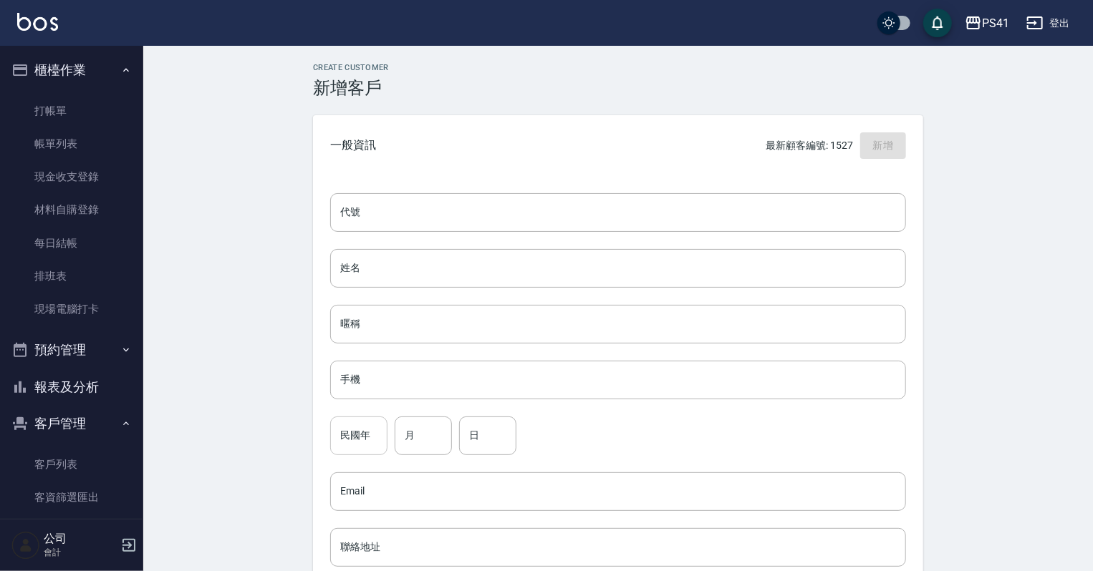
click at [354, 435] on input "民國年" at bounding box center [358, 436] width 57 height 39
type input "92"
click at [425, 441] on input "月" at bounding box center [422, 436] width 57 height 39
type input "12"
click at [481, 442] on input "日" at bounding box center [487, 436] width 57 height 39
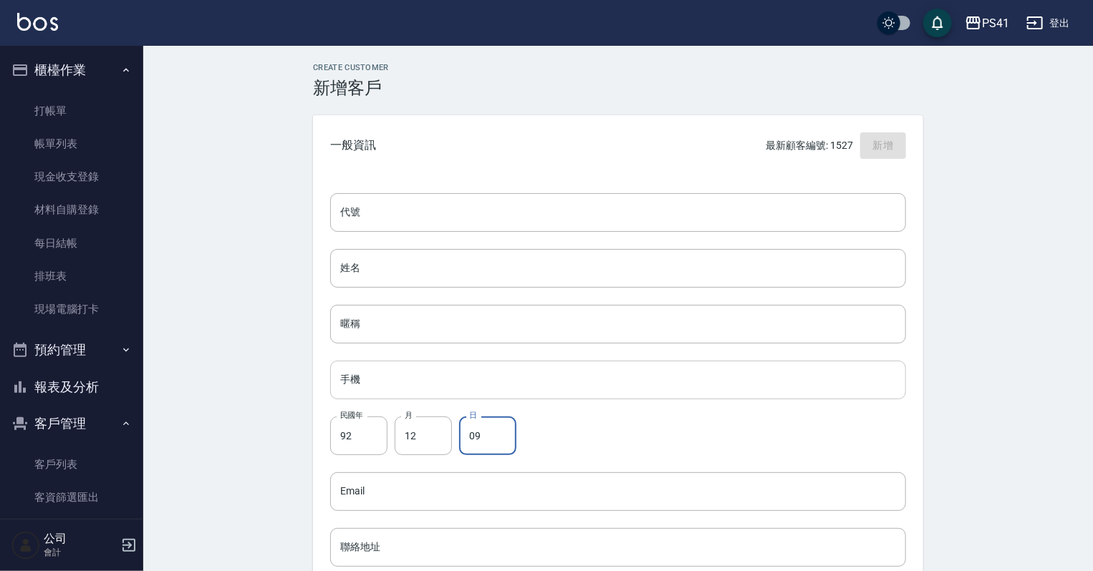
type input "09"
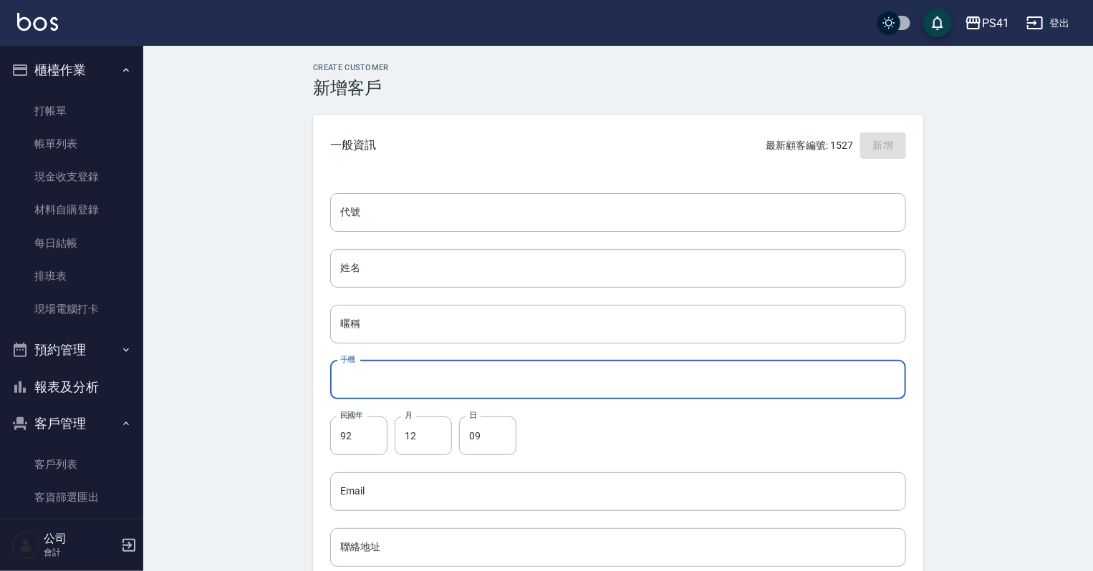
click at [450, 364] on input "手機" at bounding box center [618, 380] width 576 height 39
paste input "0905684474"
type input "0905684474"
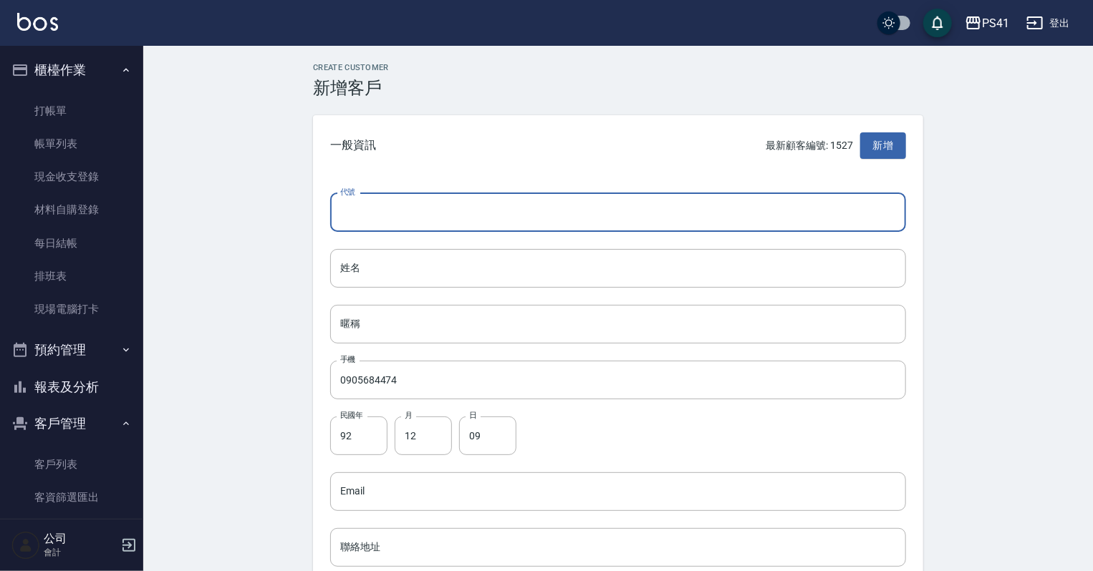
click at [389, 221] on input "代號" at bounding box center [618, 212] width 576 height 39
type input "1536"
click at [422, 275] on input "姓名" at bounding box center [618, 268] width 576 height 39
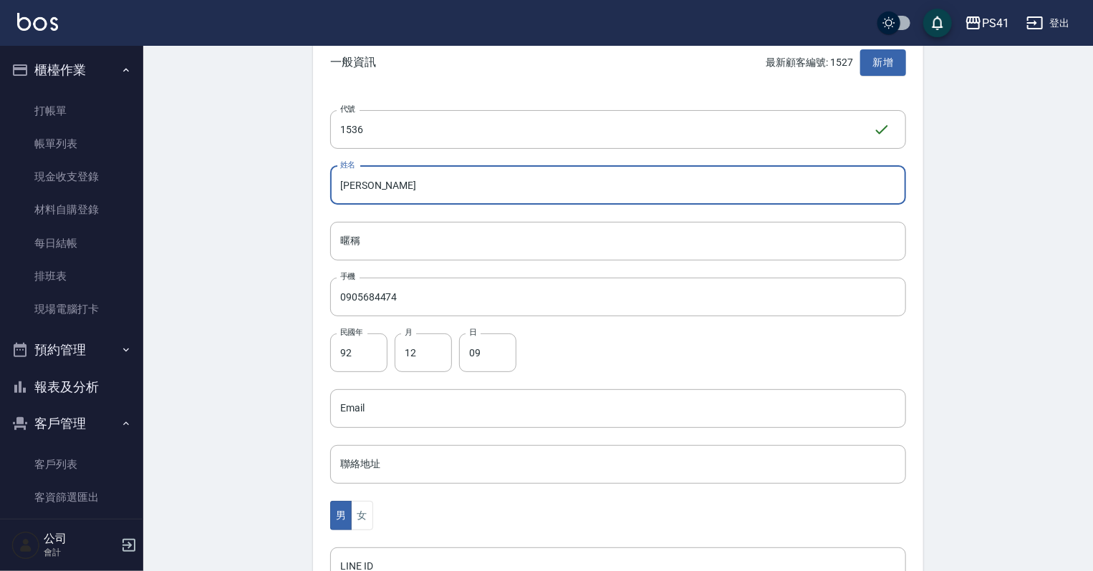
scroll to position [172, 0]
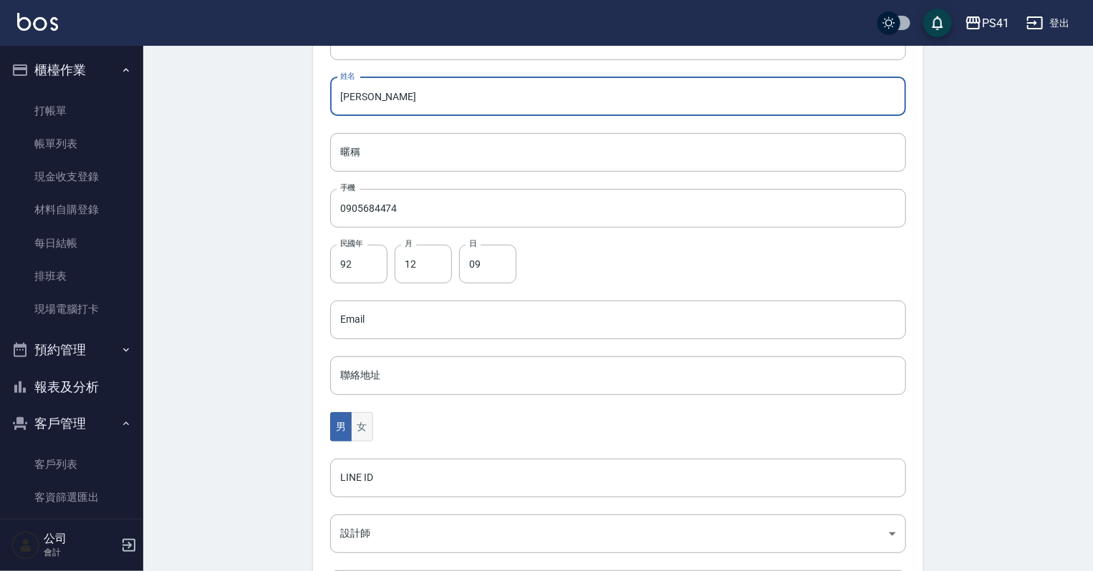
type input "王熒棋"
click at [359, 418] on button "女" at bounding box center [361, 426] width 21 height 29
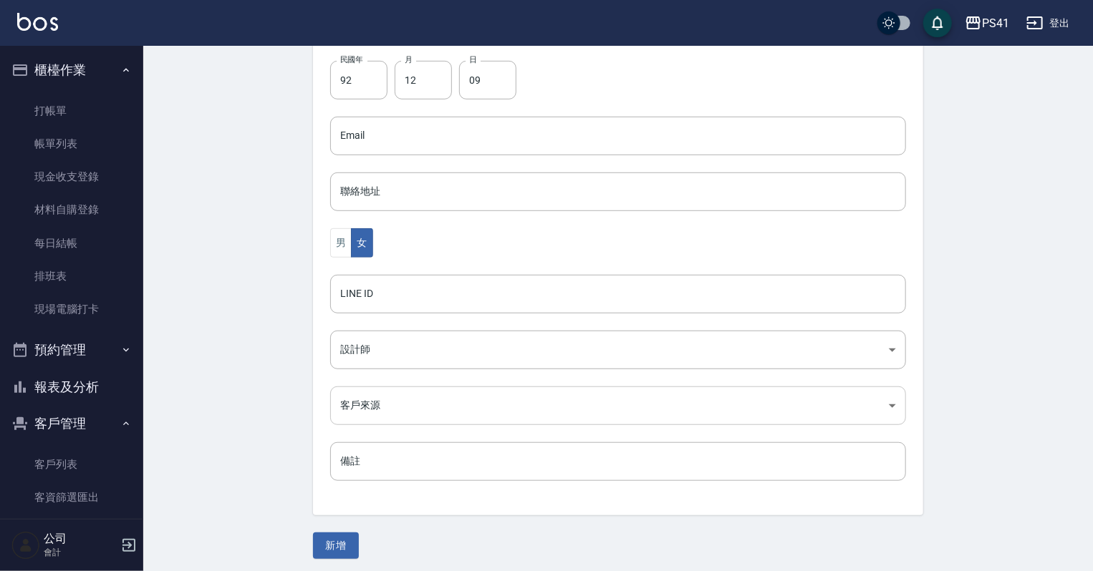
scroll to position [360, 0]
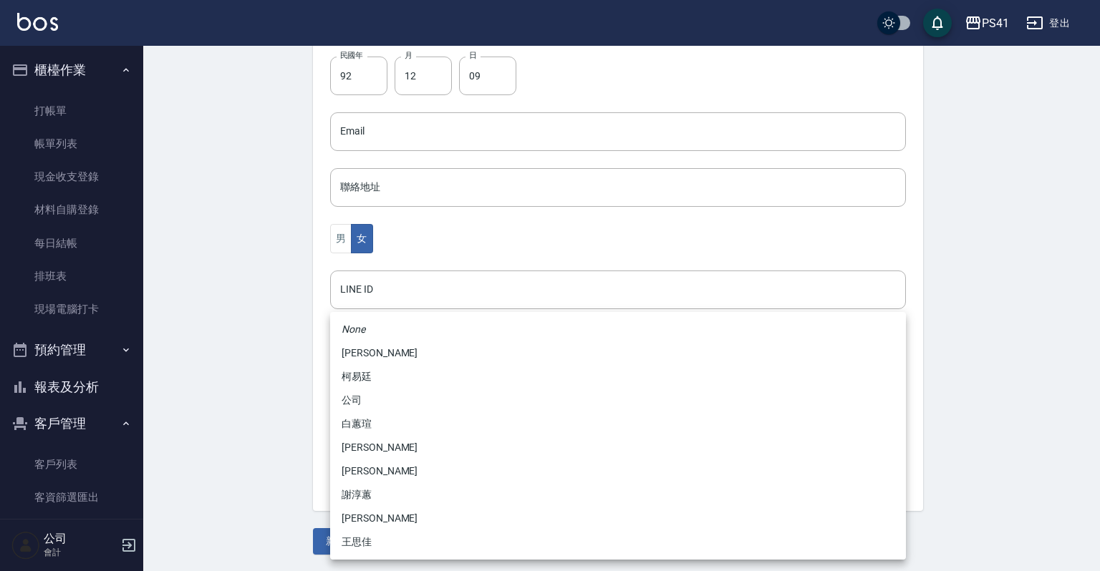
click at [387, 343] on body "PS41 登出 櫃檯作業 打帳單 帳單列表 現金收支登錄 材料自購登錄 每日結帳 排班表 現場電腦打卡 預約管理 預約管理 單日預約紀錄 單週預約紀錄 報表及…" at bounding box center [550, 106] width 1100 height 932
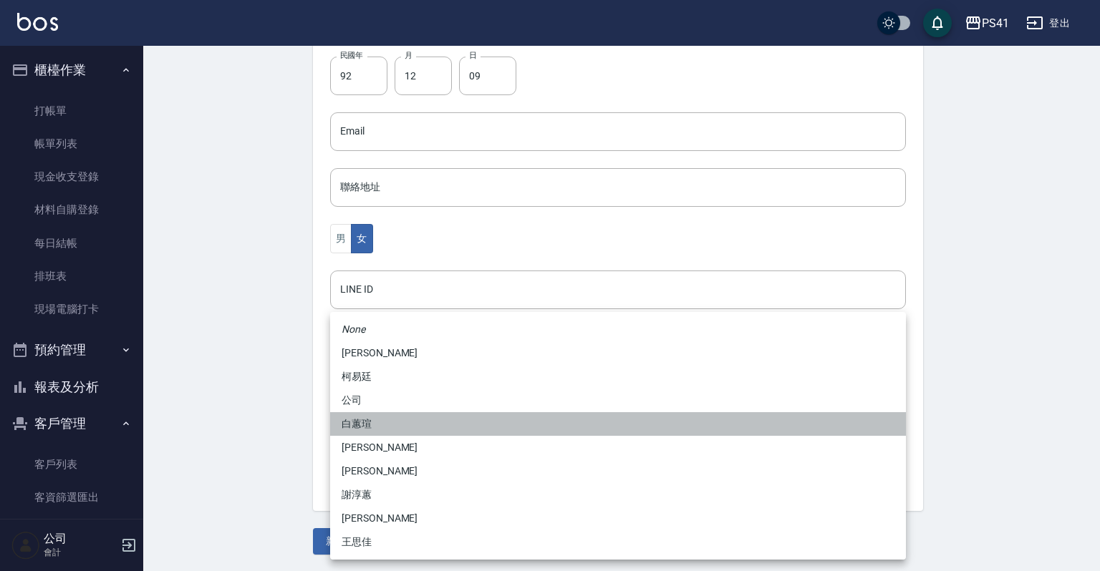
click at [397, 424] on li "白蕙瑄" at bounding box center [618, 424] width 576 height 24
type input "ddc07e2a-9c46-438a-ae12-131b47584ec9"
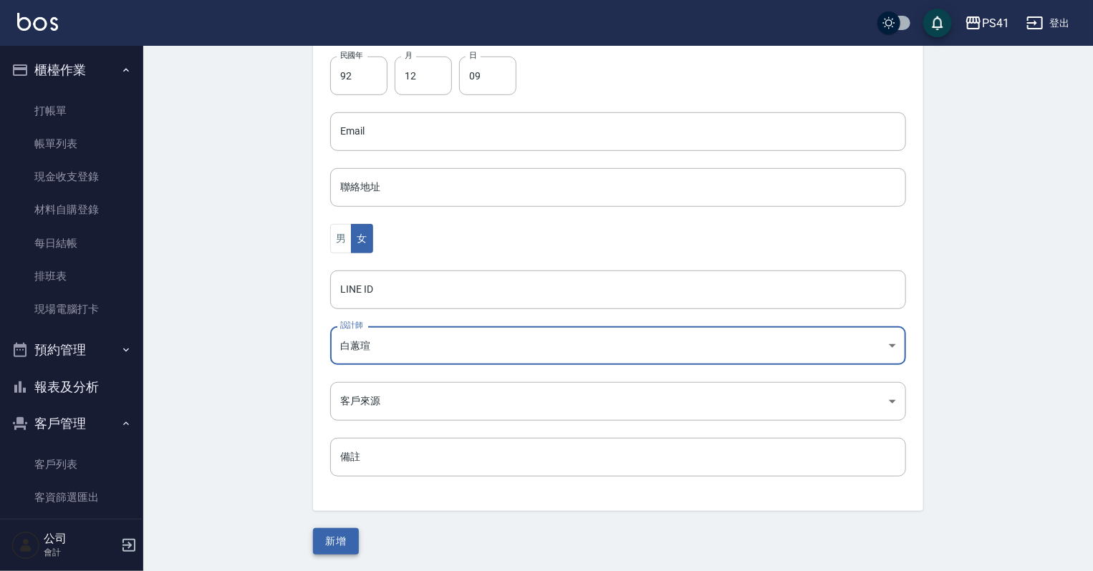
click at [337, 542] on button "新增" at bounding box center [336, 541] width 46 height 26
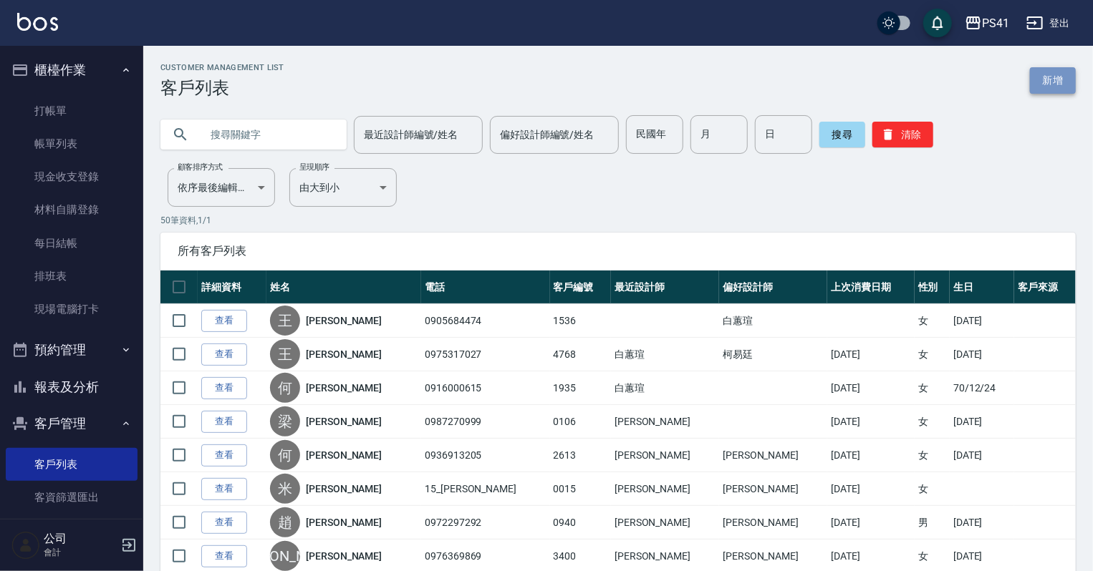
click at [1057, 79] on link "新增" at bounding box center [1053, 80] width 46 height 26
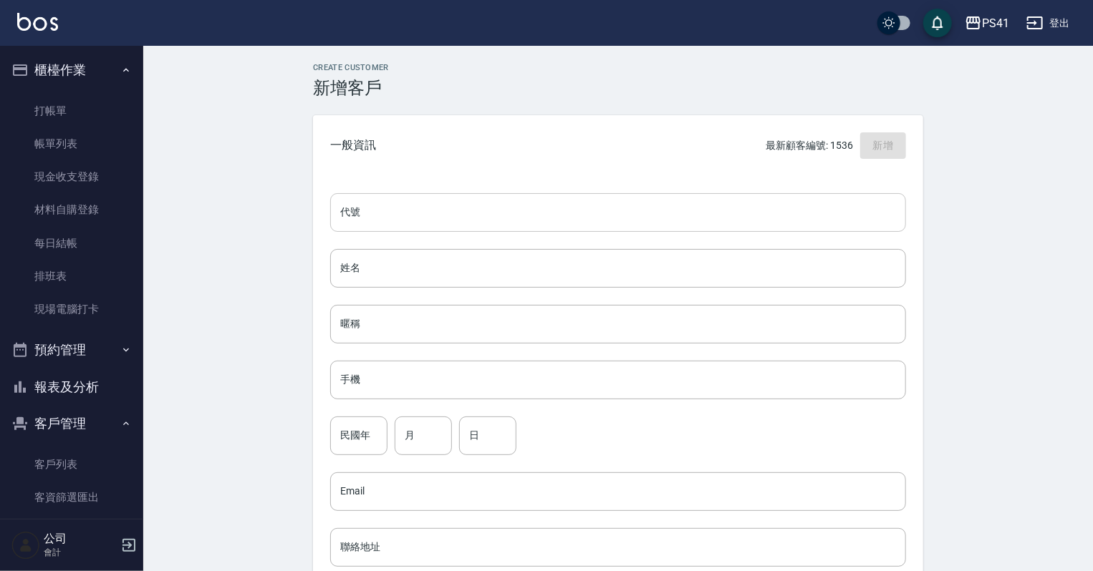
click at [445, 212] on input "代號" at bounding box center [618, 212] width 576 height 39
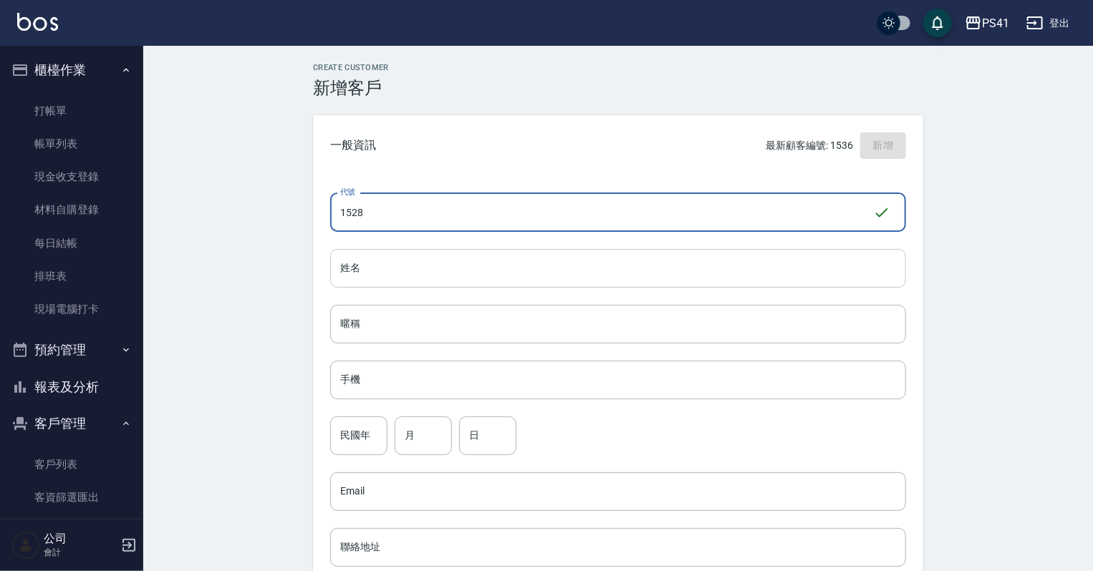
type input "1528"
click at [432, 263] on input "姓名" at bounding box center [618, 268] width 576 height 39
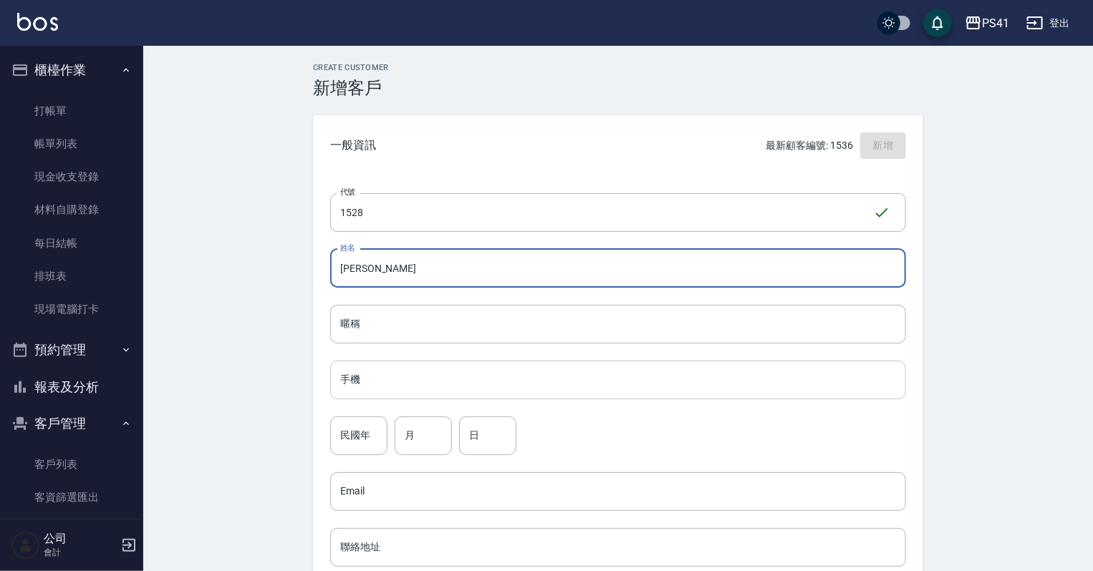
type input "蔡宜庭"
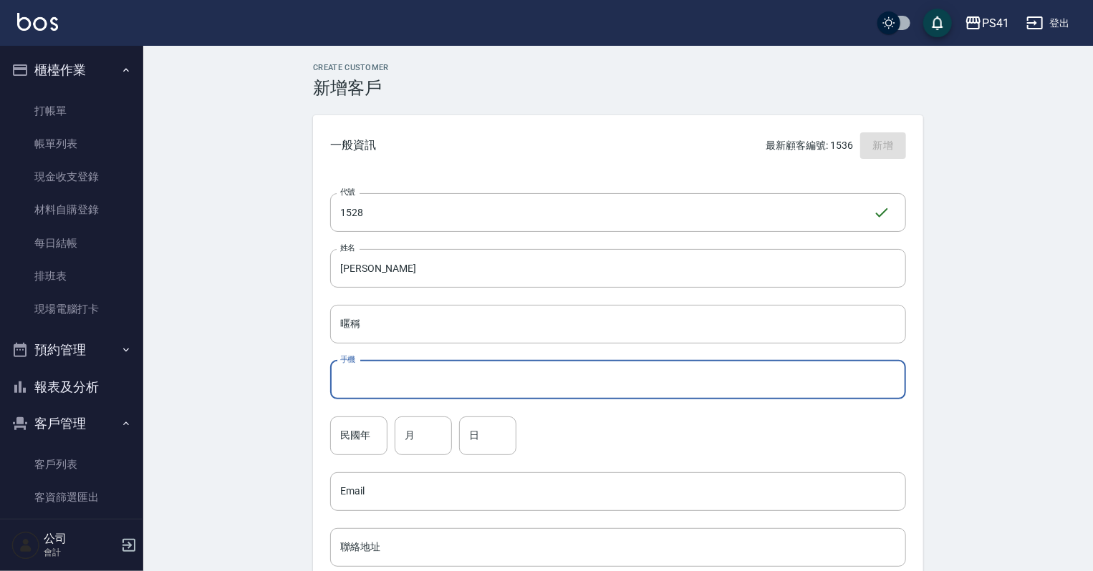
click at [562, 398] on input "手機" at bounding box center [618, 380] width 576 height 39
type input "0981825953"
click at [357, 441] on input "民國年" at bounding box center [358, 436] width 57 height 39
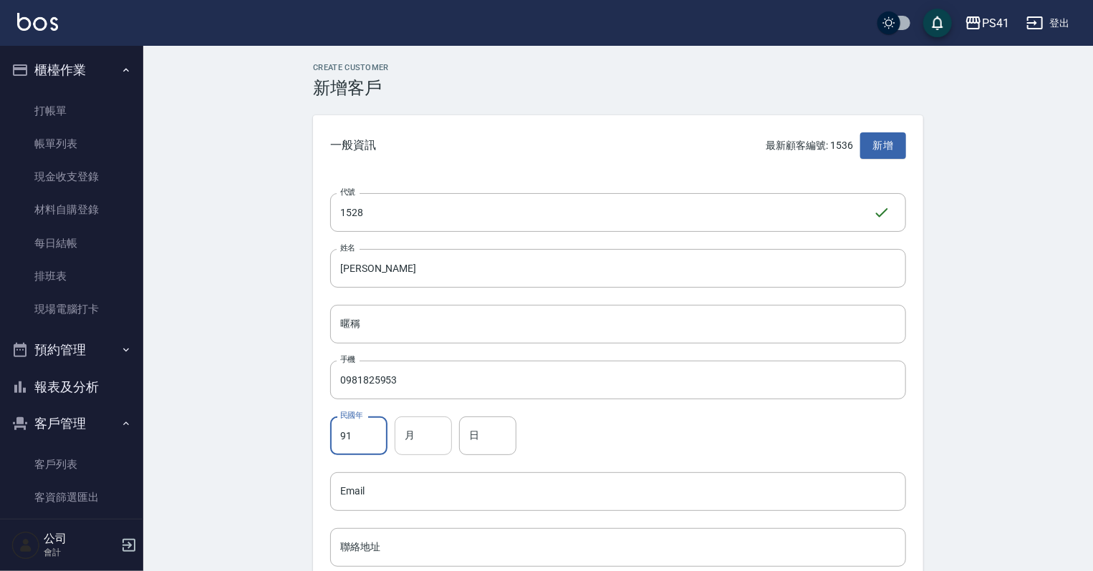
type input "91"
drag, startPoint x: 430, startPoint y: 445, endPoint x: 421, endPoint y: 447, distance: 8.9
click at [430, 445] on input "月" at bounding box center [422, 436] width 57 height 39
type input "08"
click at [491, 443] on input "日" at bounding box center [487, 436] width 57 height 39
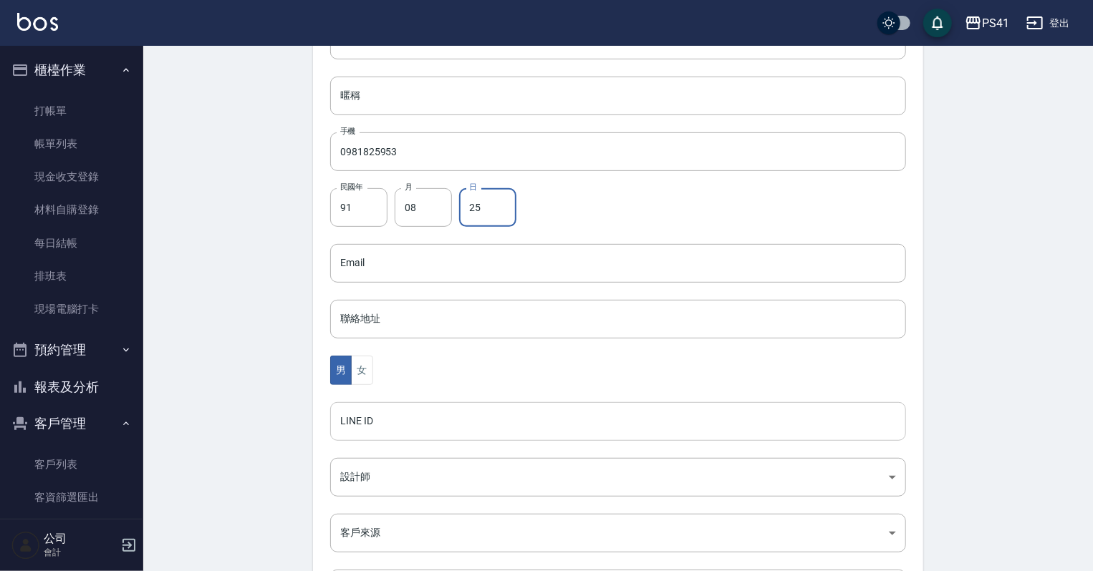
scroll to position [229, 0]
type input "25"
click at [361, 370] on button "女" at bounding box center [361, 369] width 21 height 29
click at [360, 461] on body "PS41 登出 櫃檯作業 打帳單 帳單列表 現金收支登錄 材料自購登錄 每日結帳 排班表 現場電腦打卡 預約管理 預約管理 單日預約紀錄 單週預約紀錄 報表及…" at bounding box center [546, 237] width 1093 height 932
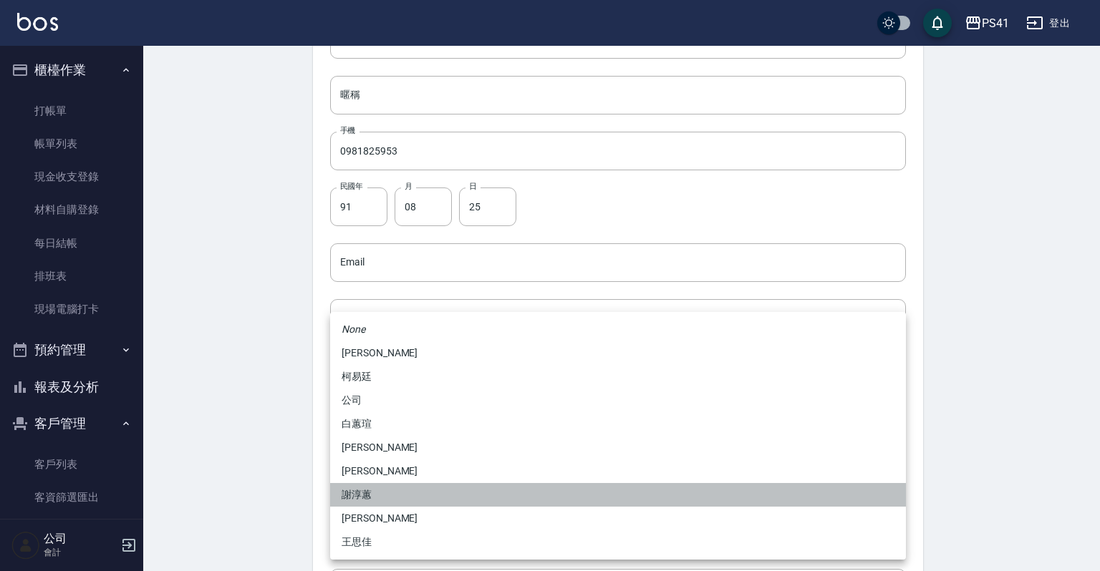
click at [392, 493] on li "謝淳蕙" at bounding box center [618, 495] width 576 height 24
type input "8c411568-4112-470a-9bf0-dab44adfddc4"
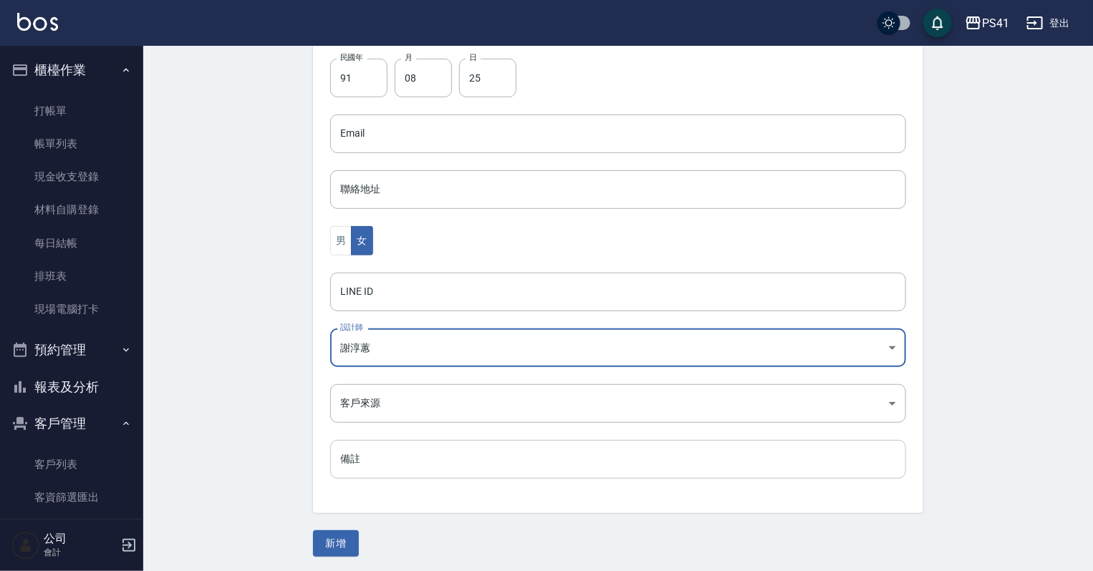
scroll to position [360, 0]
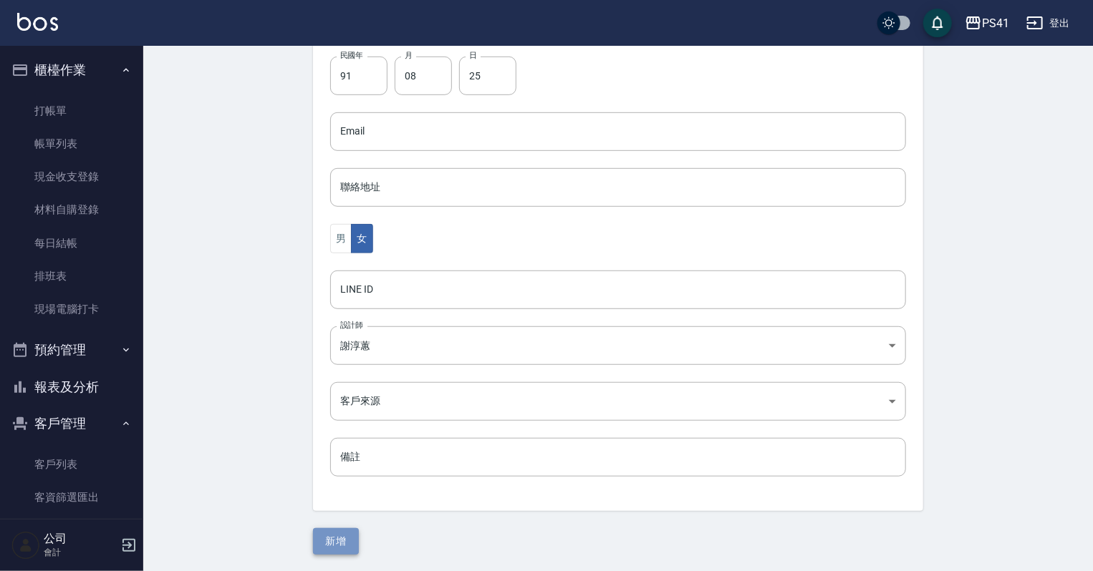
click at [352, 538] on button "新增" at bounding box center [336, 541] width 46 height 26
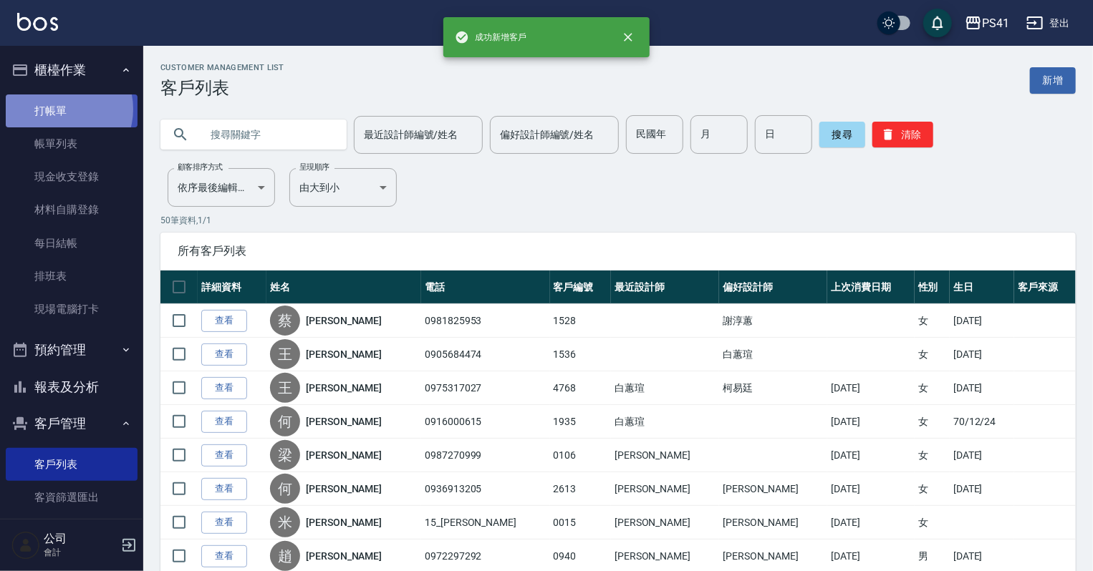
click at [60, 109] on link "打帳單" at bounding box center [72, 111] width 132 height 33
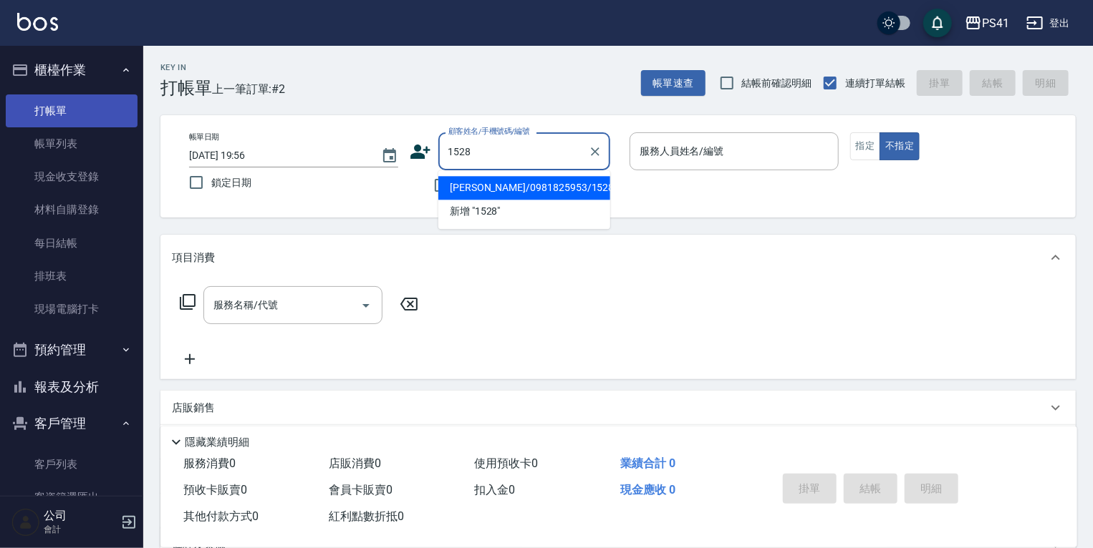
type input "蔡宜庭/0981825953/1528"
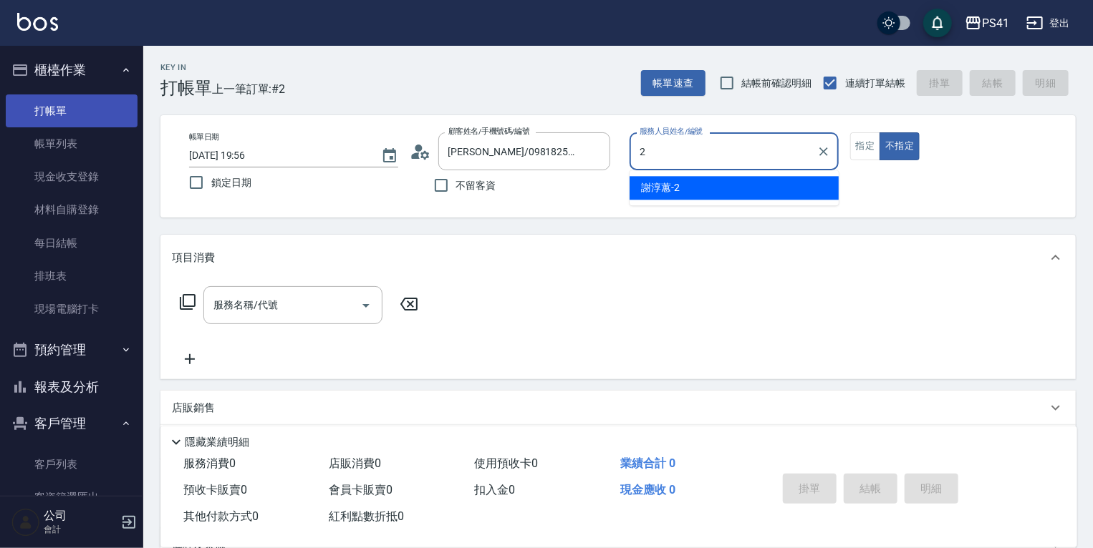
type input "謝淳蕙-2"
type button "false"
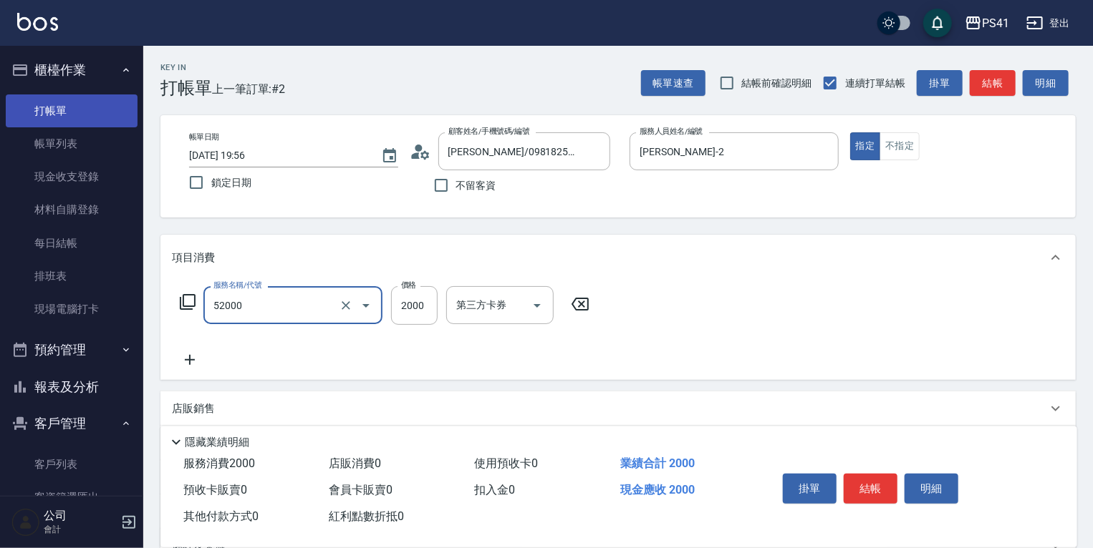
type input "原價1501~2000護髮(52000)"
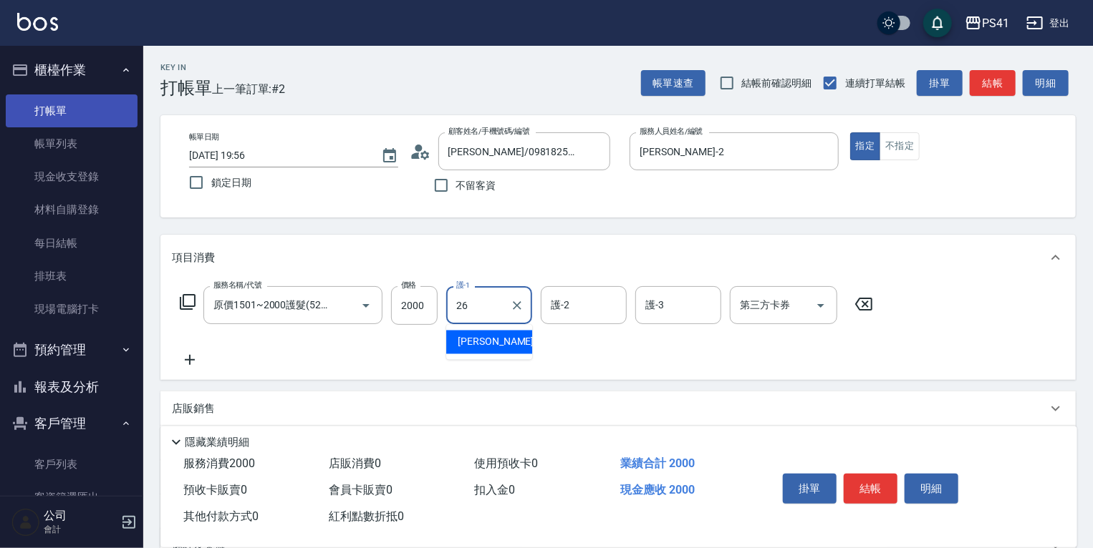
type input "溫佳惇-26"
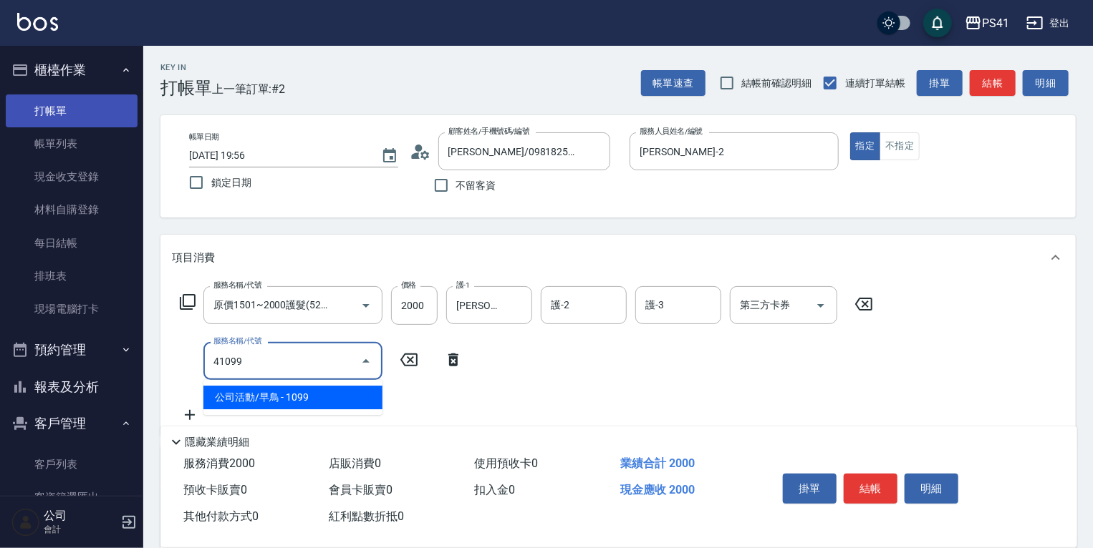
type input "公司活動/早鳥(41099)"
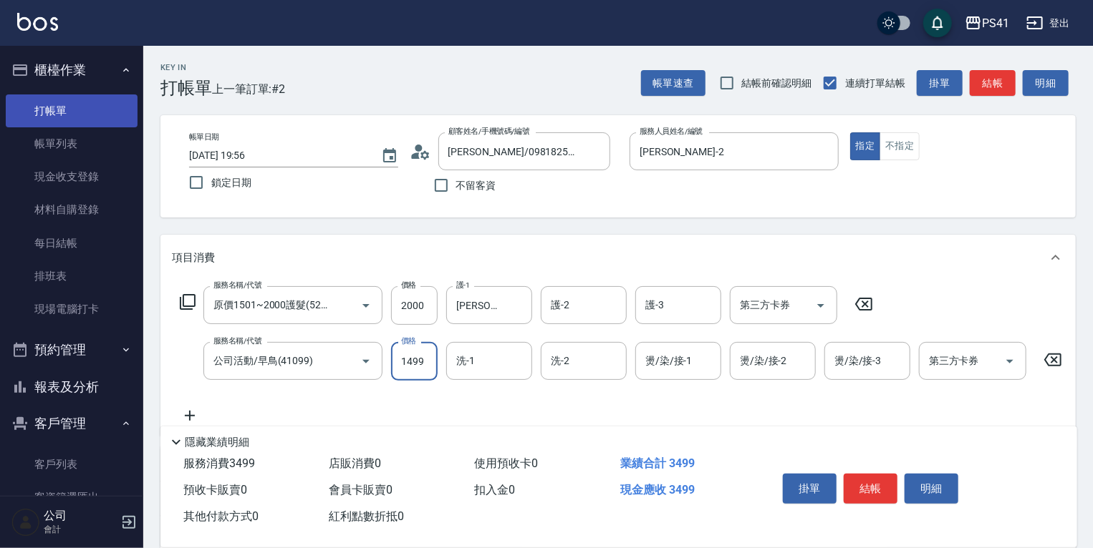
type input "1499"
type input "溫佳惇-26"
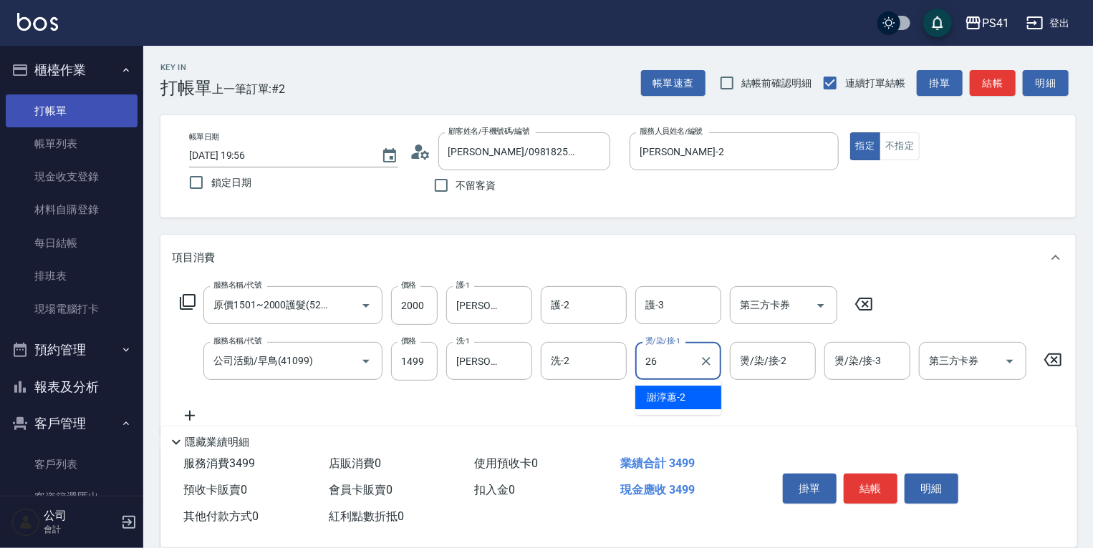
type input "溫佳惇-26"
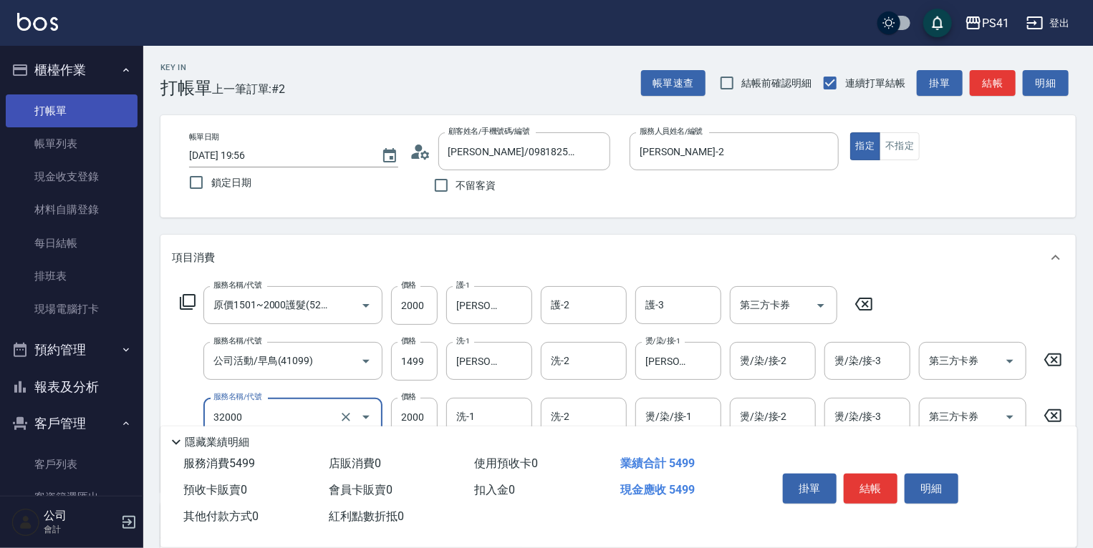
type input "2000以上燙髮(32000)"
type input "溫佳惇-26"
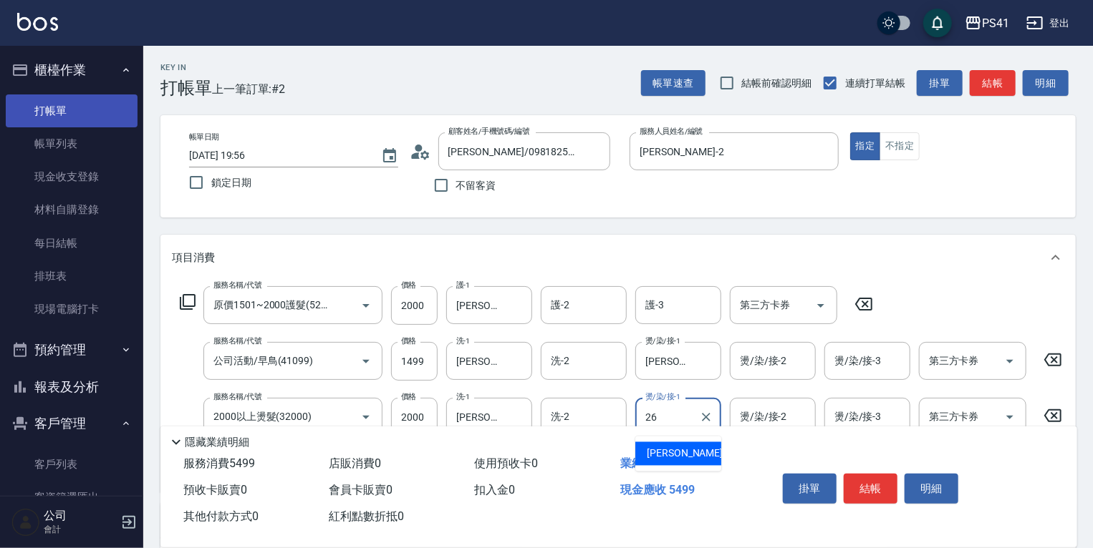
type input "溫佳惇-26"
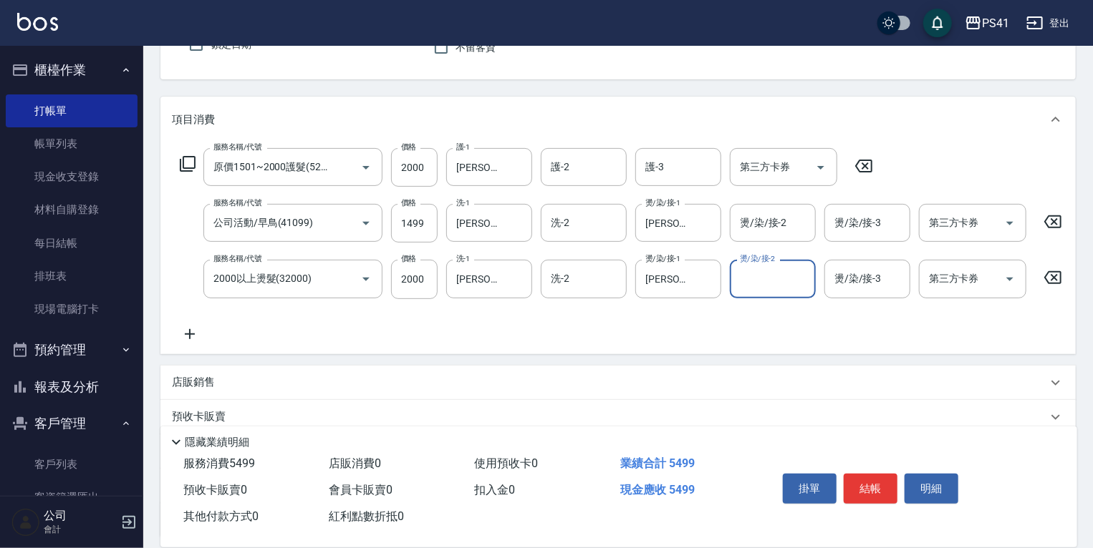
scroll to position [271, 0]
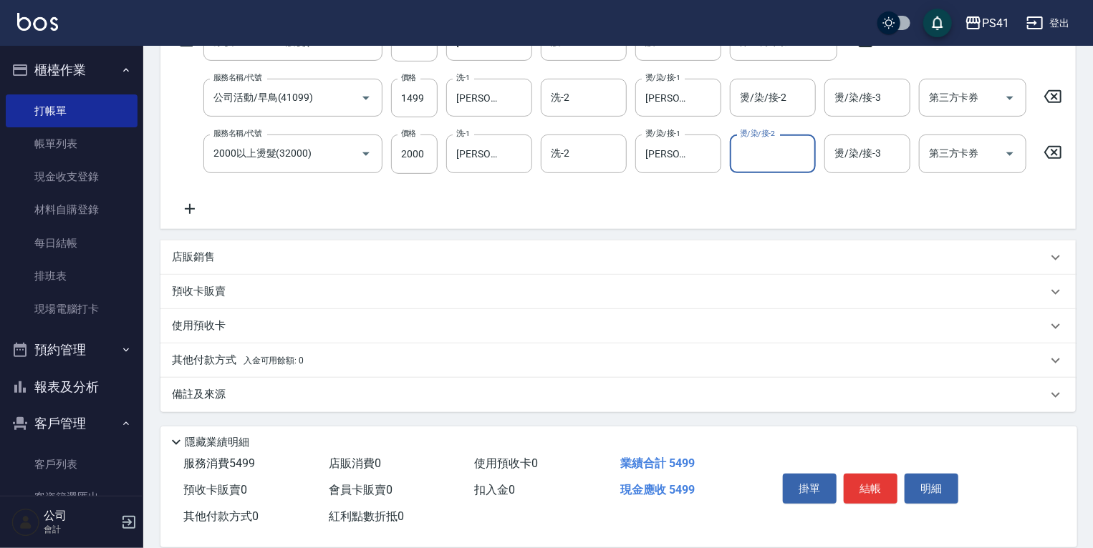
click at [249, 362] on span "入金可用餘額: 0" at bounding box center [273, 361] width 61 height 10
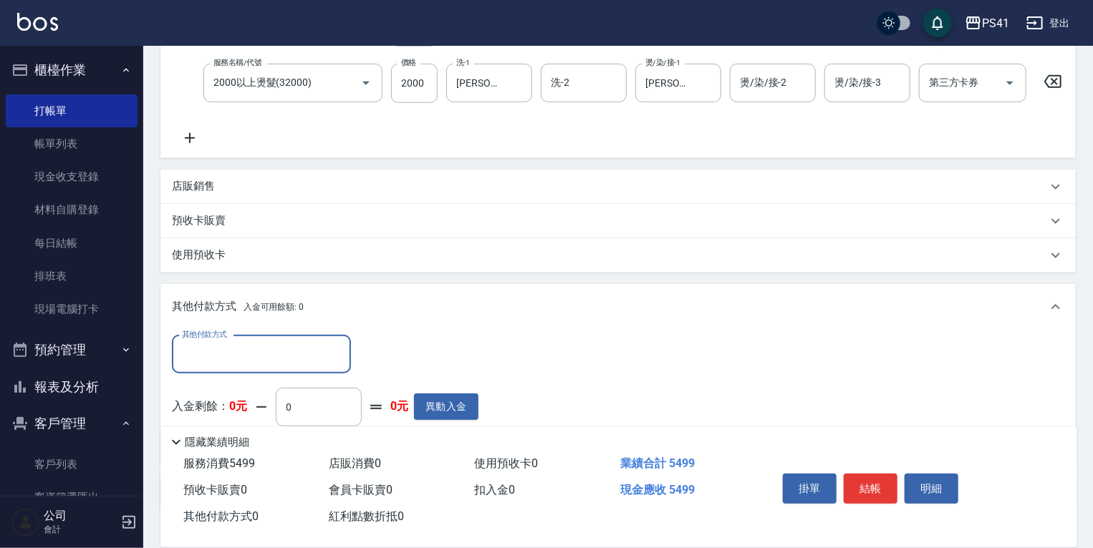
scroll to position [0, 0]
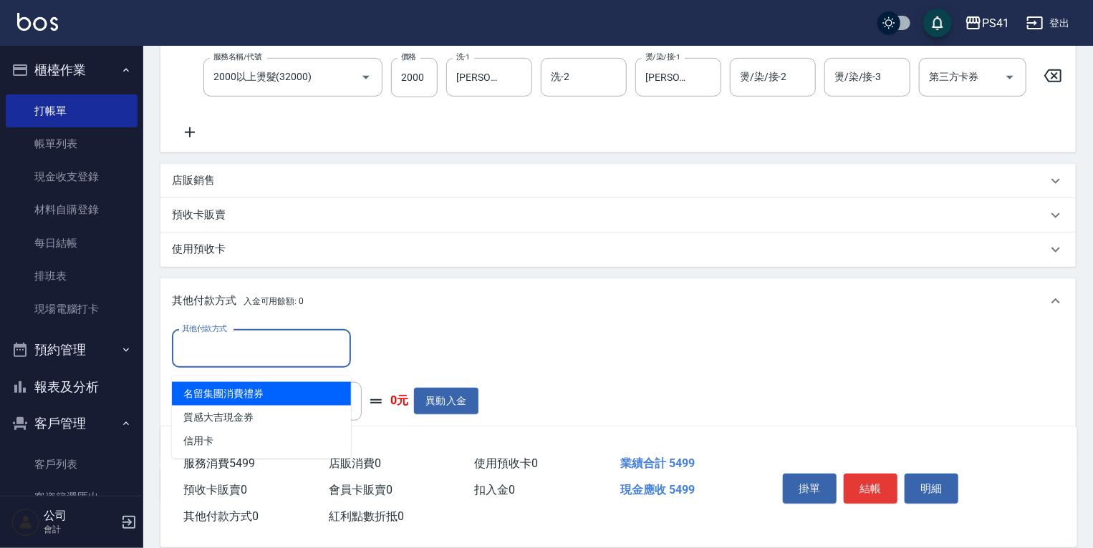
click at [241, 352] on input "其他付款方式" at bounding box center [261, 348] width 166 height 25
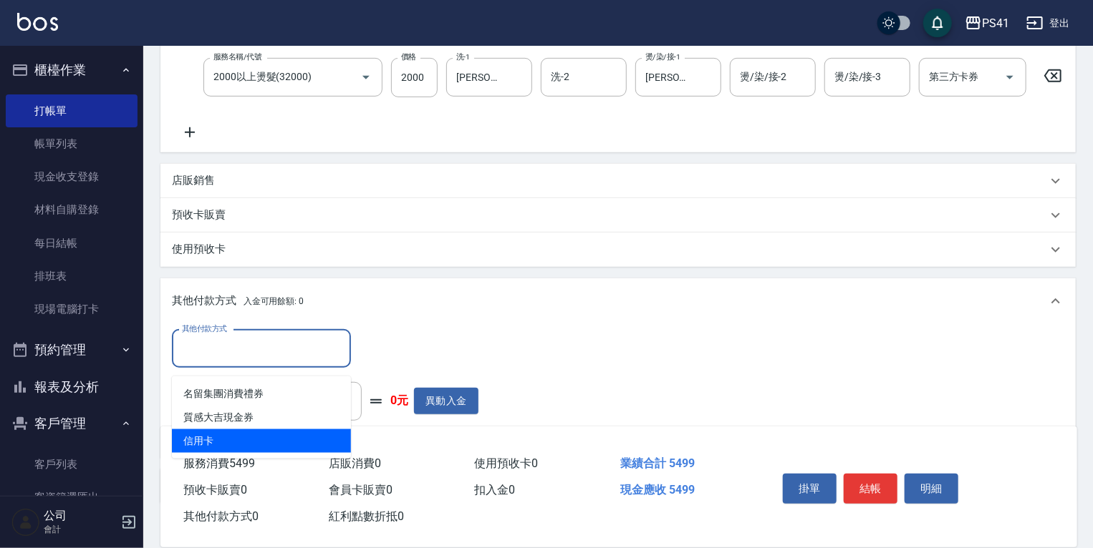
click at [273, 437] on span "信用卡" at bounding box center [261, 442] width 179 height 24
type input "信用卡"
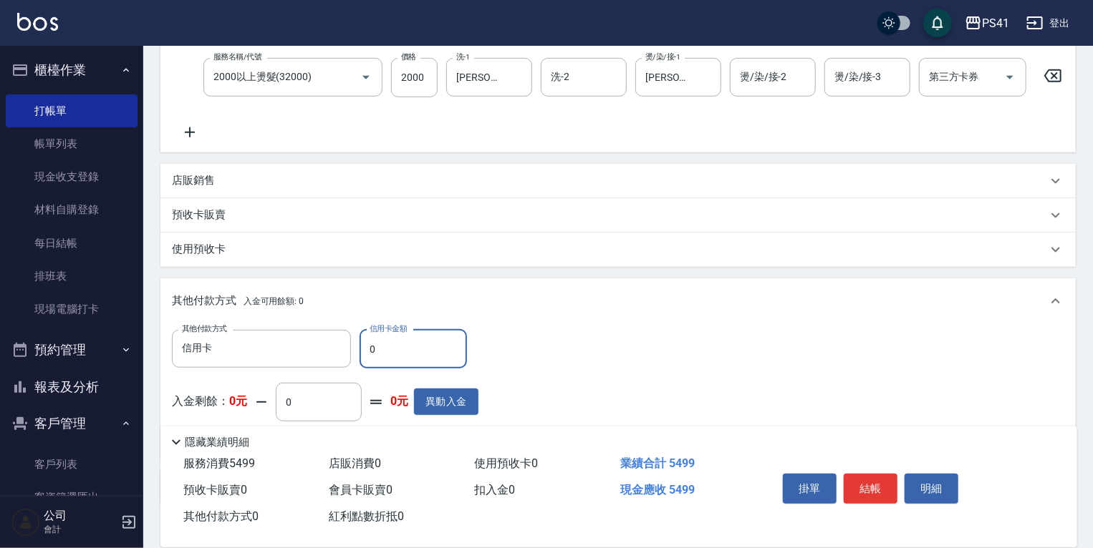
drag, startPoint x: 423, startPoint y: 371, endPoint x: 151, endPoint y: 339, distance: 273.9
click at [151, 336] on div "Key In 打帳單 上一筆訂單:#2 帳單速查 結帳前確認明細 連續打單結帳 掛單 結帳 明細 帳單日期 2025/08/22 19:56 鎖定日期 顧客姓…" at bounding box center [617, 173] width 949 height 935
type input "5499"
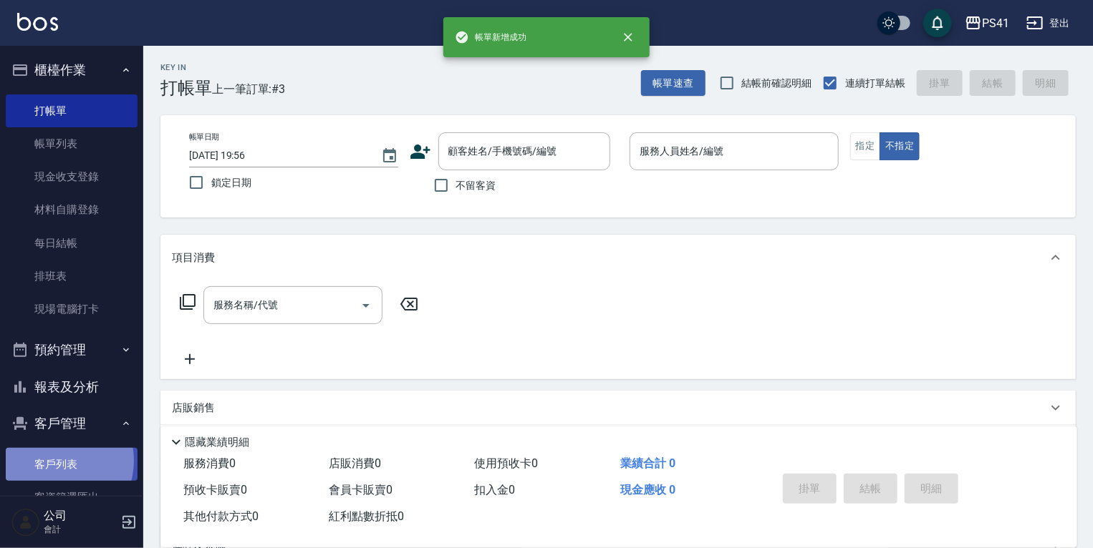
click at [54, 461] on link "客戶列表" at bounding box center [72, 464] width 132 height 33
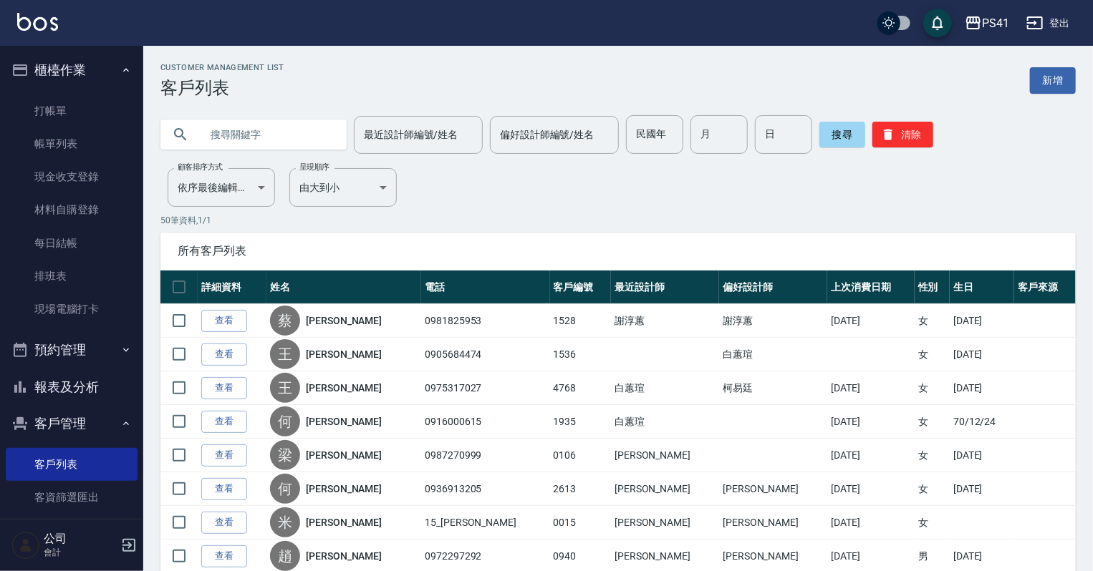
click at [294, 140] on input "text" at bounding box center [267, 134] width 135 height 39
type input "c"
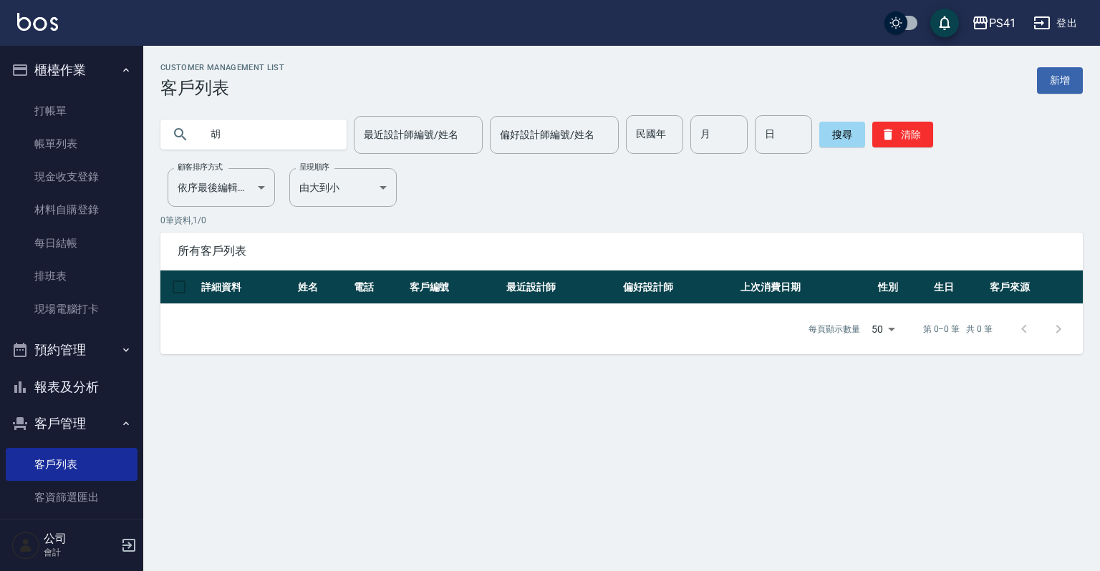
type input "胡"
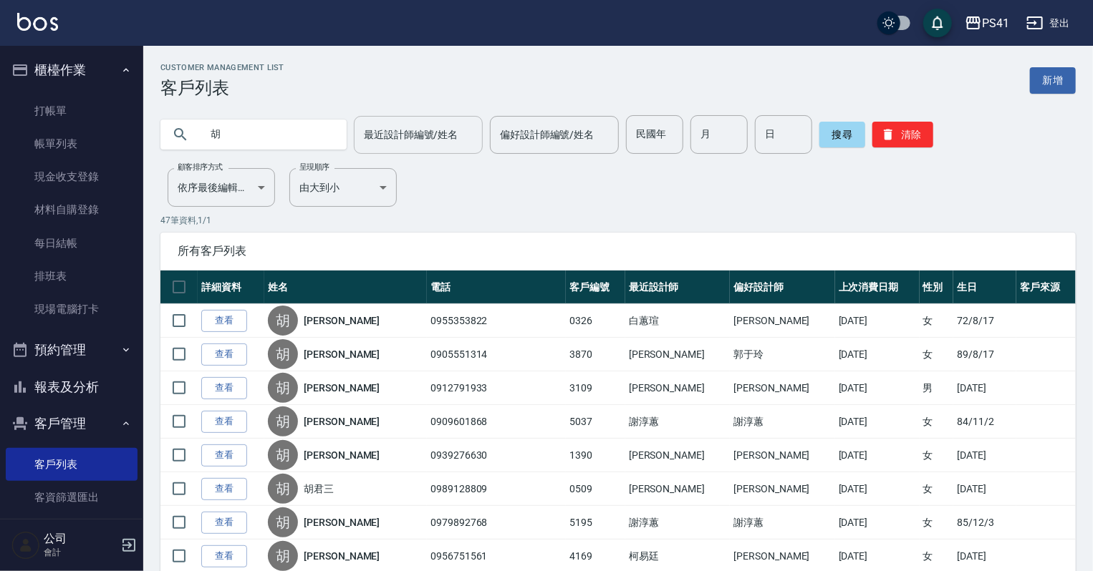
click at [478, 138] on div "最近設計師編號/姓名" at bounding box center [418, 135] width 129 height 38
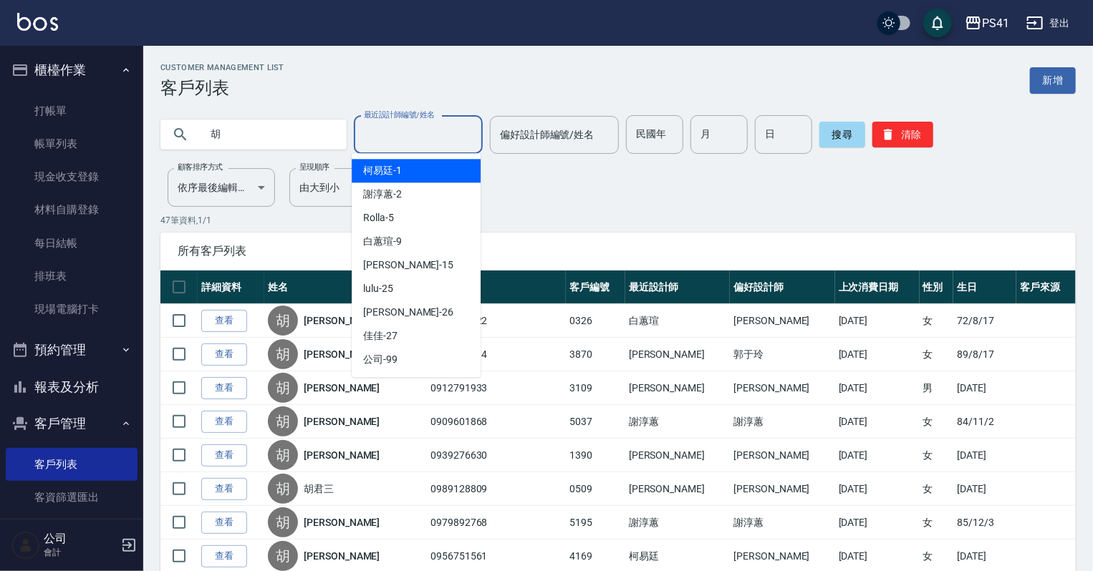
click at [442, 138] on input "最近設計師編號/姓名" at bounding box center [418, 134] width 116 height 25
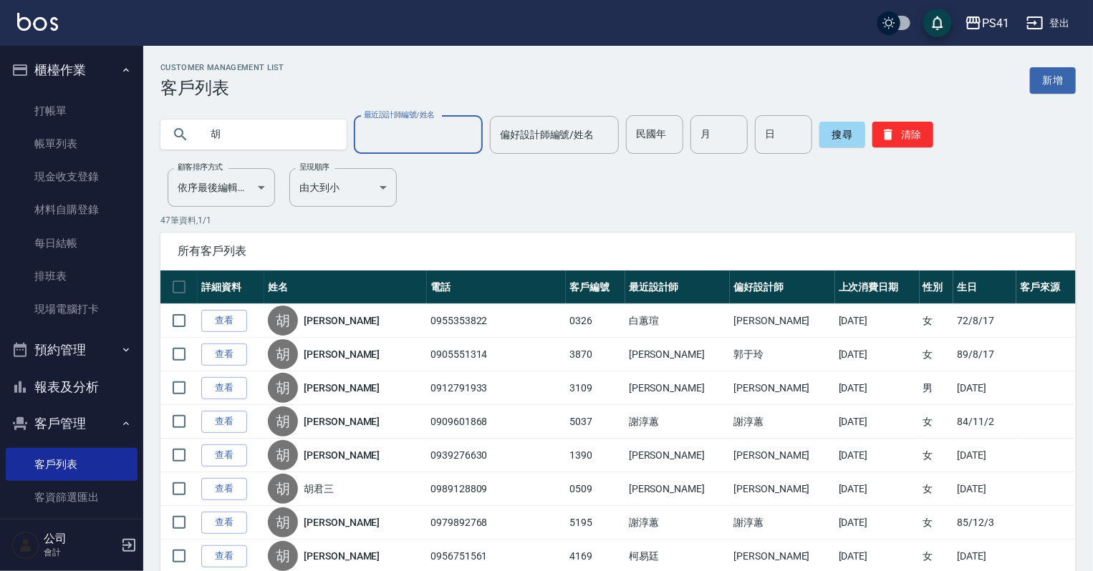
click at [442, 140] on input "最近設計師編號/姓名" at bounding box center [418, 134] width 116 height 25
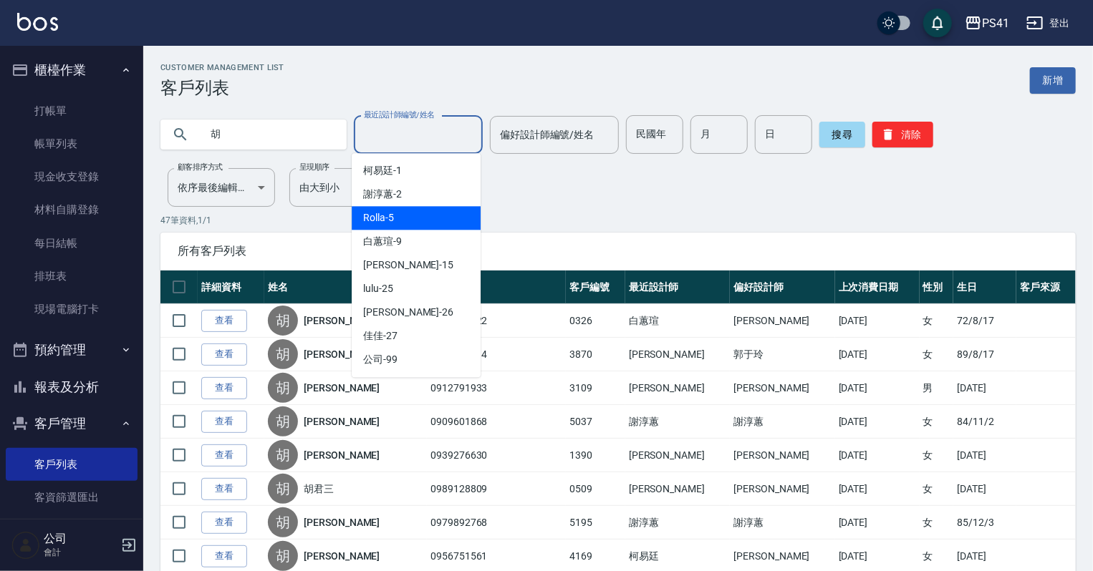
drag, startPoint x: 444, startPoint y: 212, endPoint x: 478, endPoint y: 186, distance: 43.0
click at [445, 211] on div "Rolla -5" at bounding box center [416, 218] width 129 height 24
type input "Rolla-5"
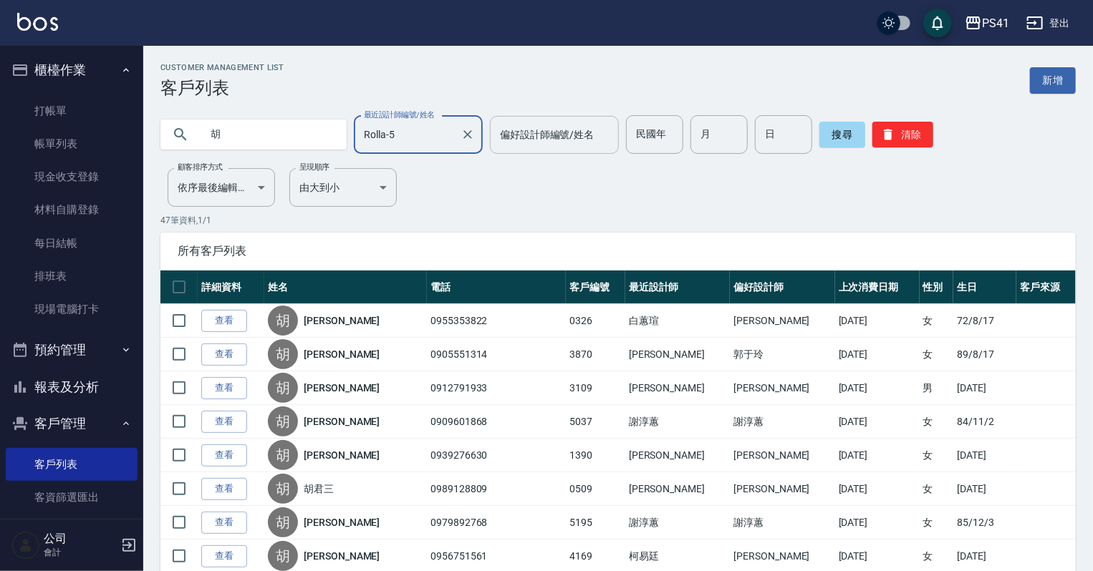
click at [546, 127] on input "偏好設計師編號/姓名" at bounding box center [554, 134] width 116 height 25
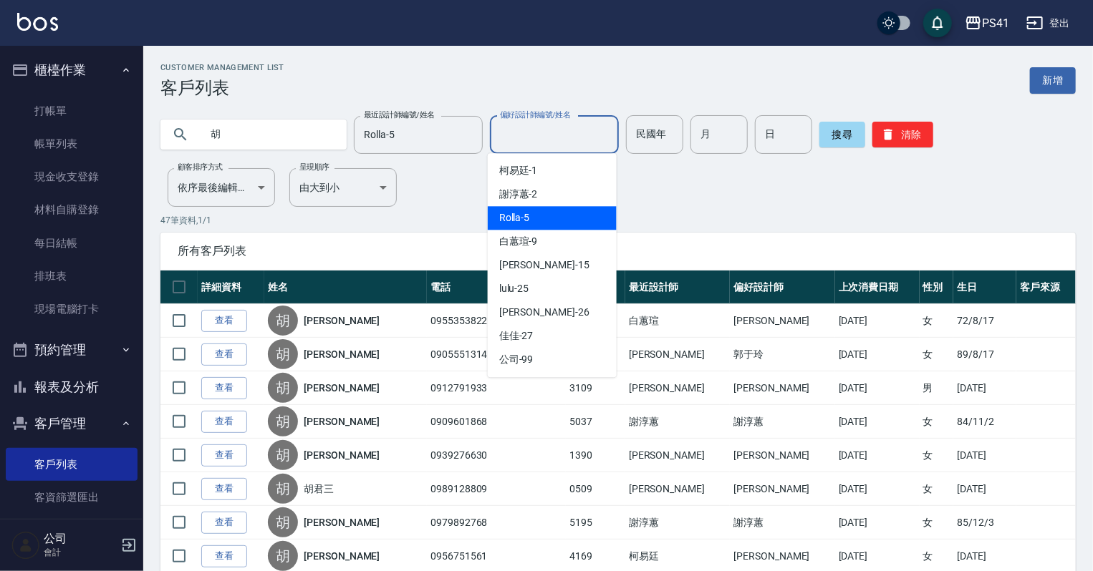
click at [566, 210] on div "Rolla -5" at bounding box center [552, 218] width 129 height 24
type input "Rolla-5"
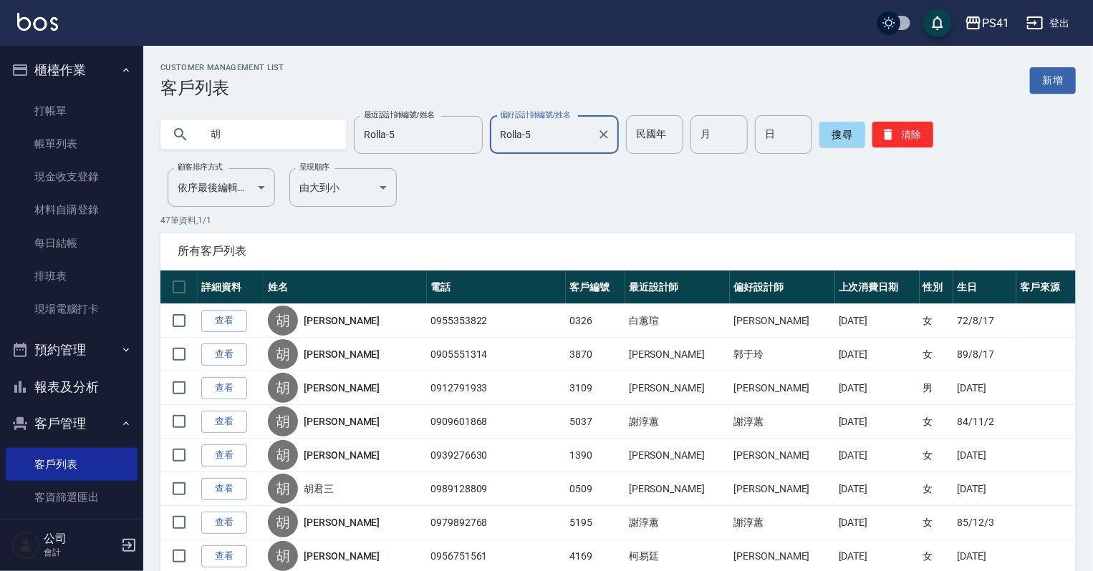
click at [228, 137] on input "胡" at bounding box center [267, 134] width 135 height 39
click at [885, 126] on button "清除" at bounding box center [902, 135] width 61 height 26
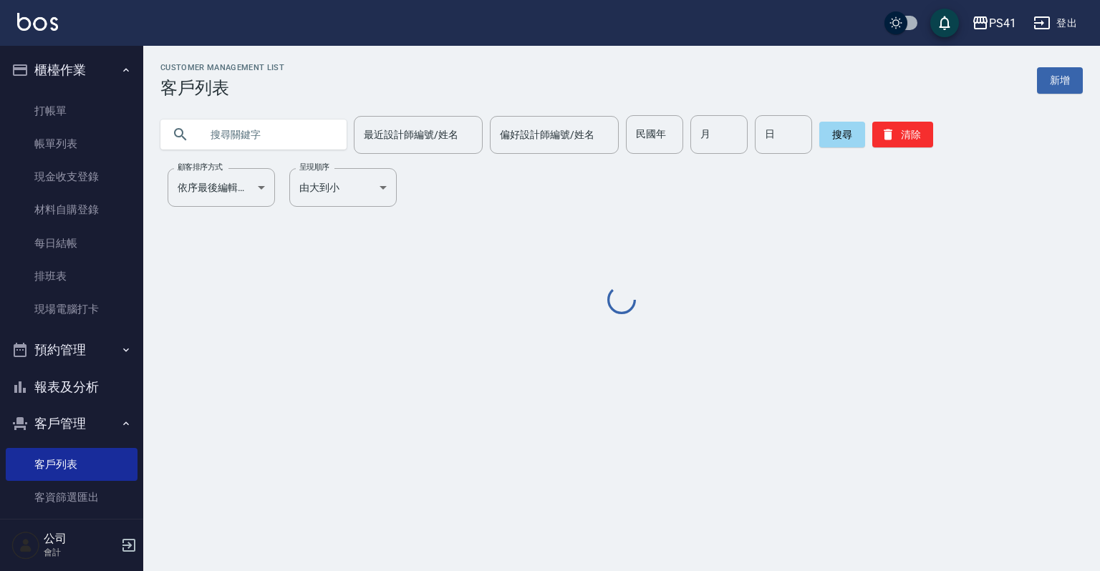
click at [287, 135] on input "text" at bounding box center [267, 134] width 135 height 39
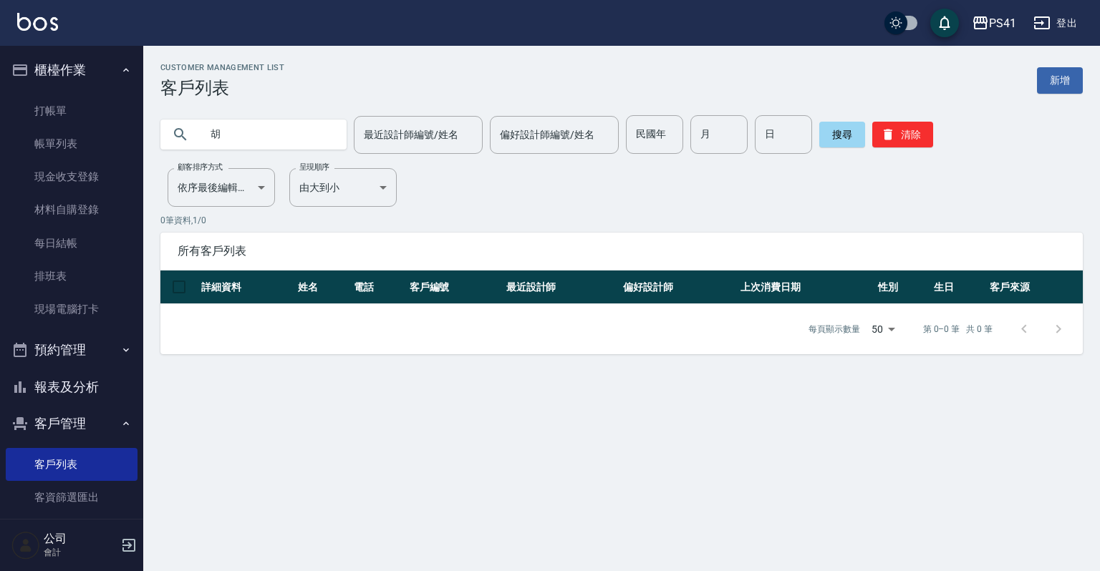
type input "胡"
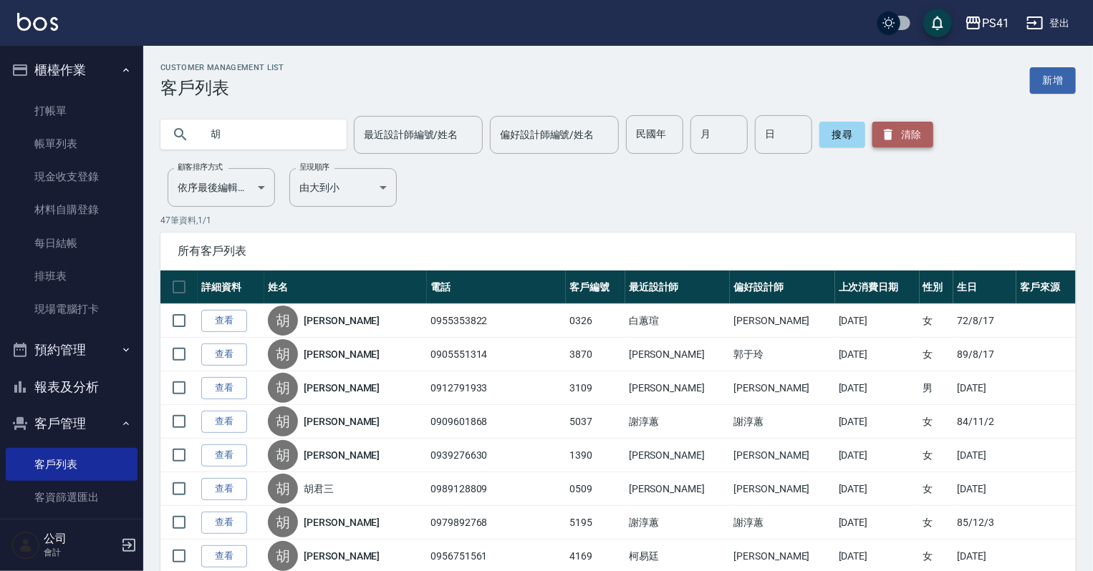
click at [928, 137] on button "清除" at bounding box center [902, 135] width 61 height 26
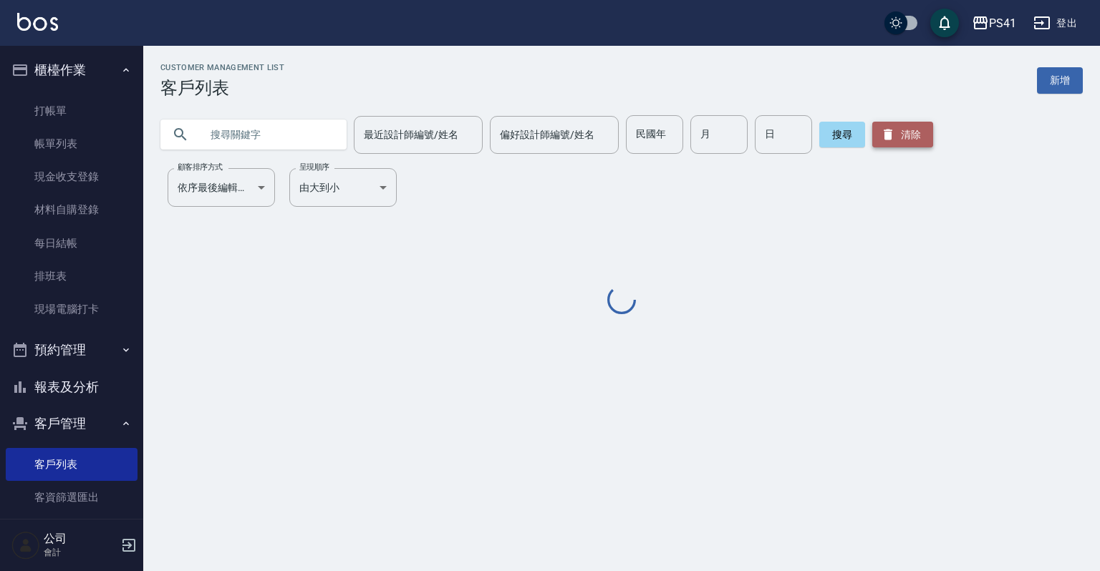
click at [928, 137] on button "清除" at bounding box center [902, 135] width 61 height 26
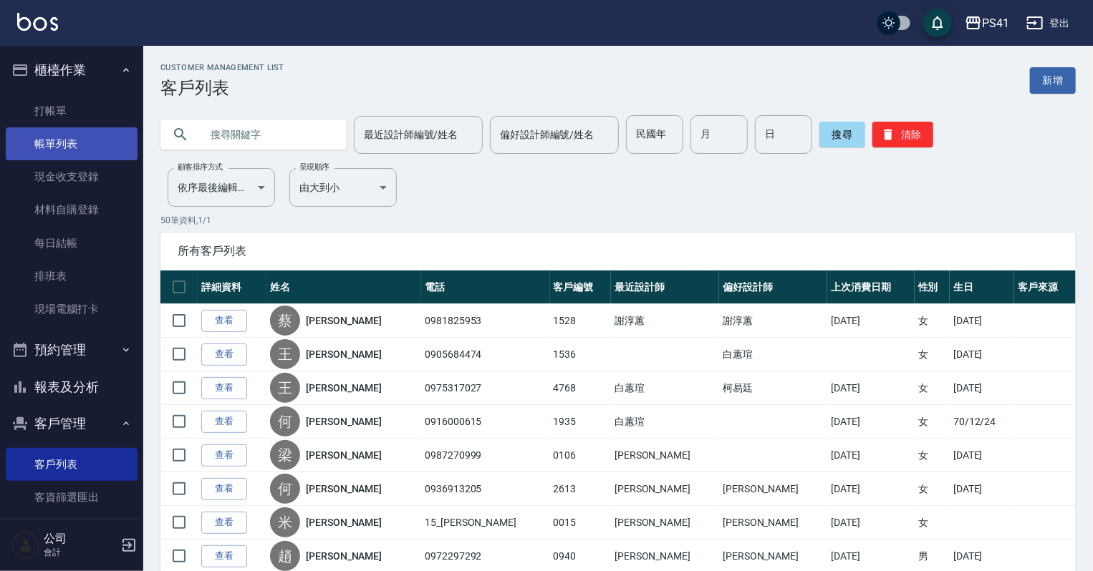
click at [80, 144] on link "帳單列表" at bounding box center [72, 143] width 132 height 33
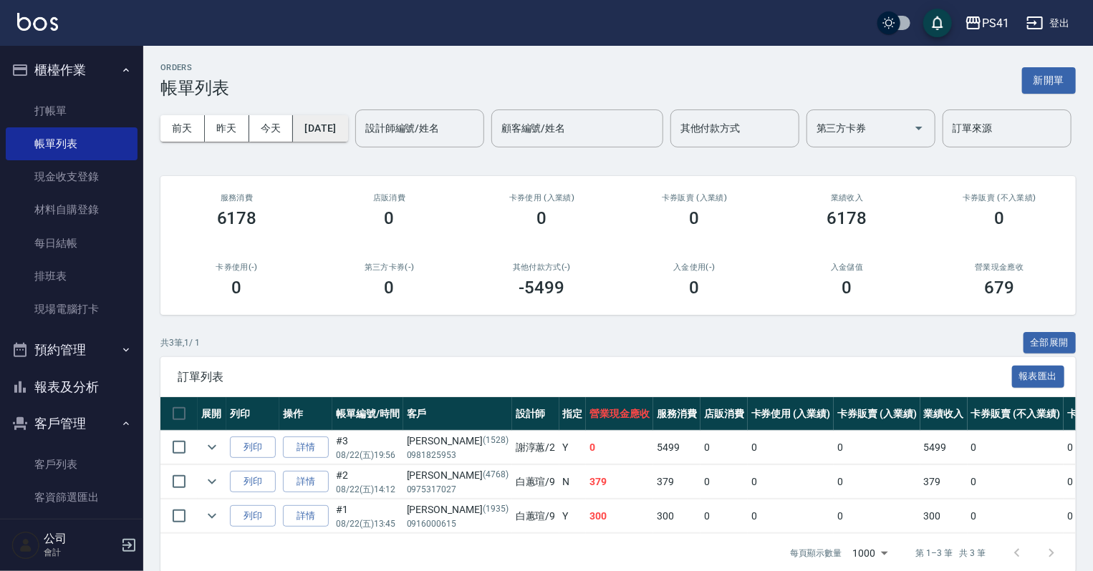
drag, startPoint x: 333, startPoint y: 142, endPoint x: 335, endPoint y: 132, distance: 11.0
click at [335, 132] on button "[DATE]" at bounding box center [320, 128] width 54 height 26
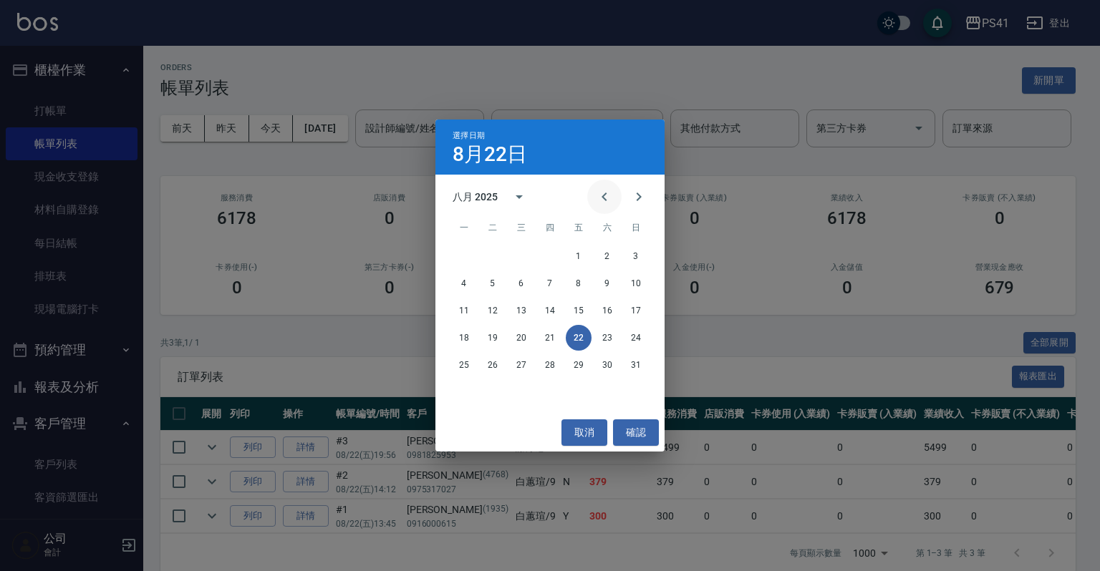
click at [608, 196] on icon "Previous month" at bounding box center [604, 196] width 17 height 17
click at [550, 286] on button "10" at bounding box center [550, 284] width 26 height 26
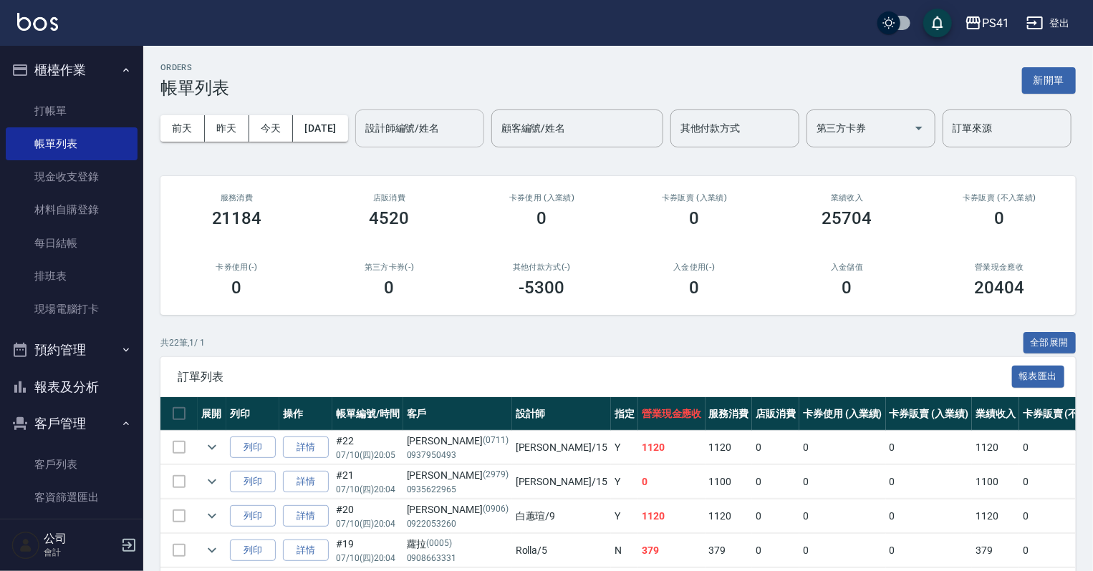
click at [362, 141] on input "設計師編號/姓名" at bounding box center [420, 128] width 116 height 25
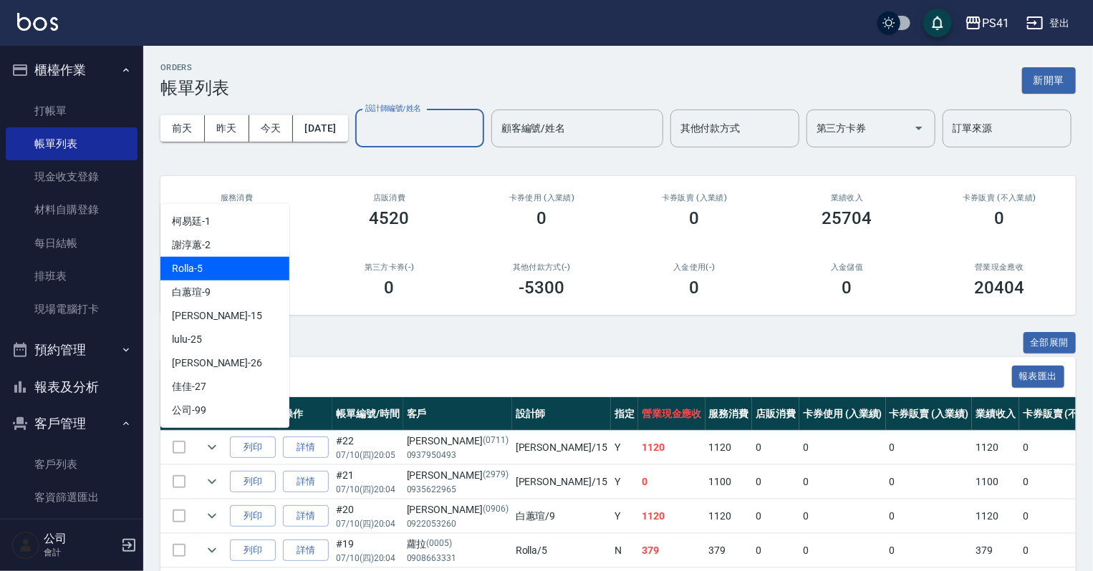
click at [245, 266] on div "Rolla -5" at bounding box center [224, 269] width 129 height 24
type input "Rolla-5"
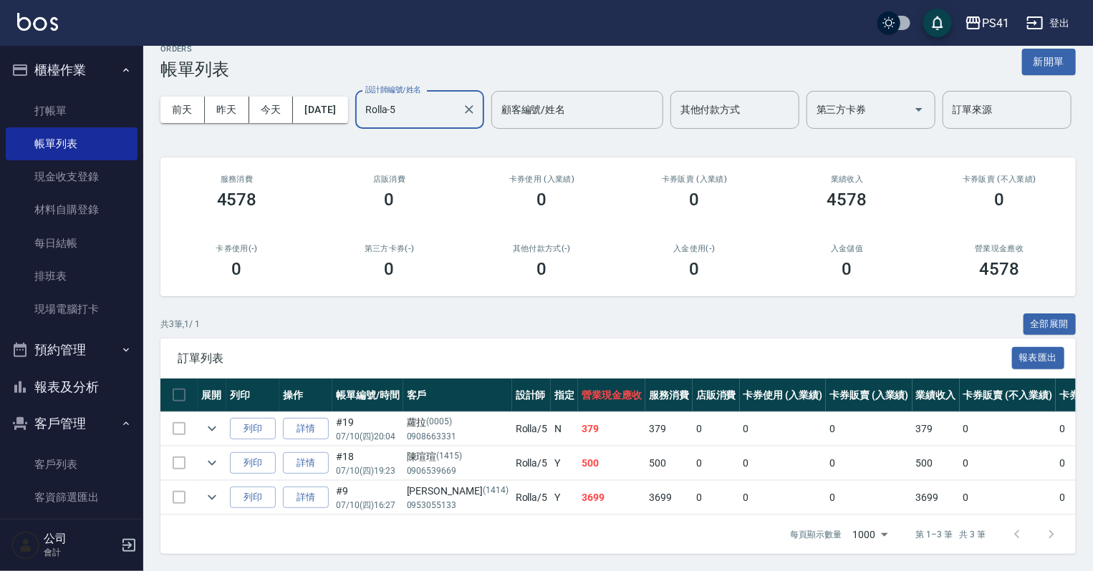
scroll to position [71, 0]
click at [212, 489] on icon "expand row" at bounding box center [211, 497] width 17 height 17
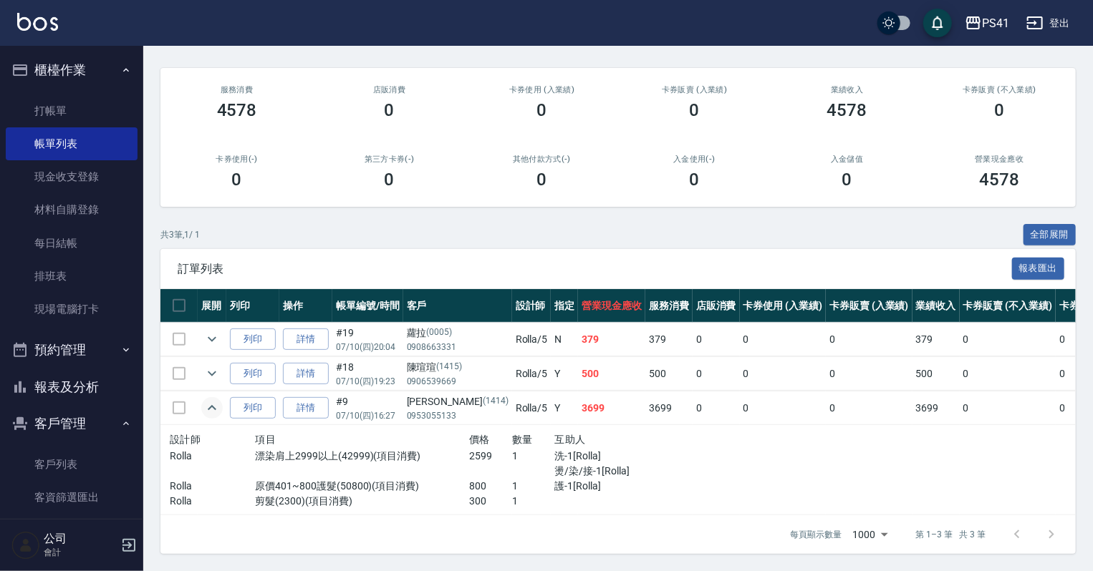
scroll to position [160, 0]
click at [129, 103] on link "打帳單" at bounding box center [72, 111] width 132 height 33
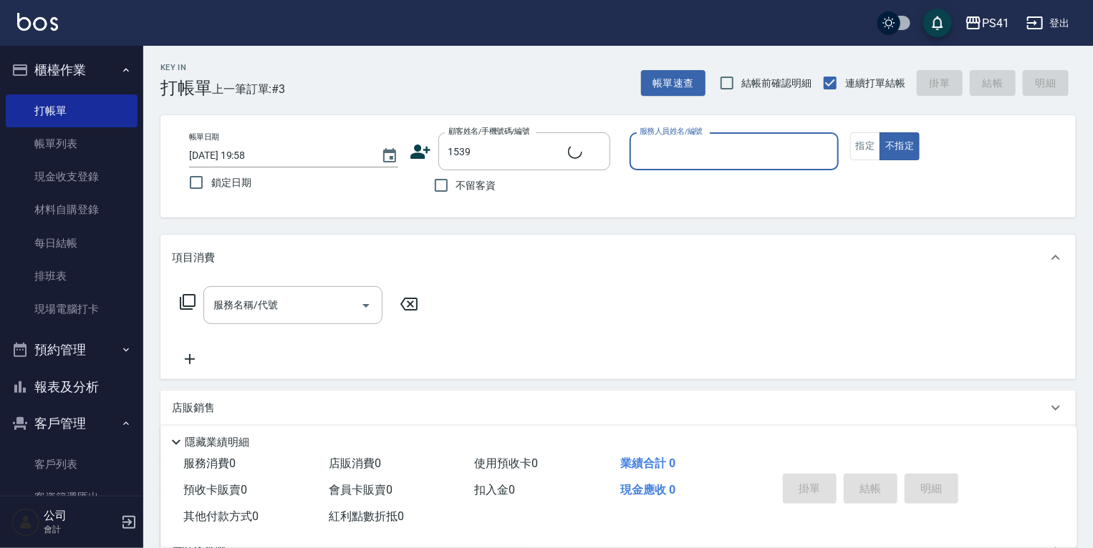
type input "紋棋/0972996837/1539"
click at [591, 156] on icon "Clear" at bounding box center [595, 152] width 14 height 14
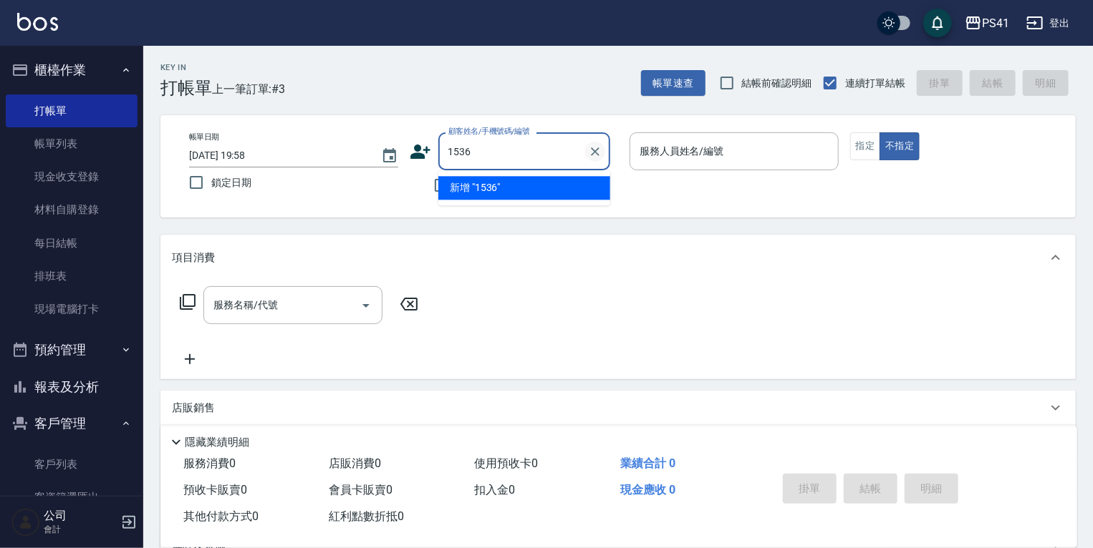
type input "1536"
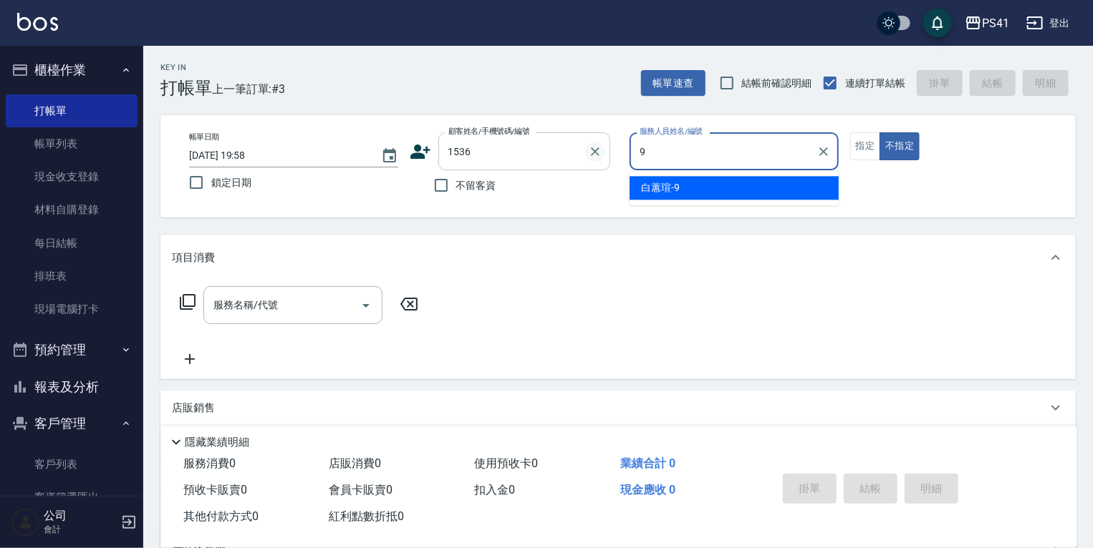
type input "白蕙瑄-9"
type button "false"
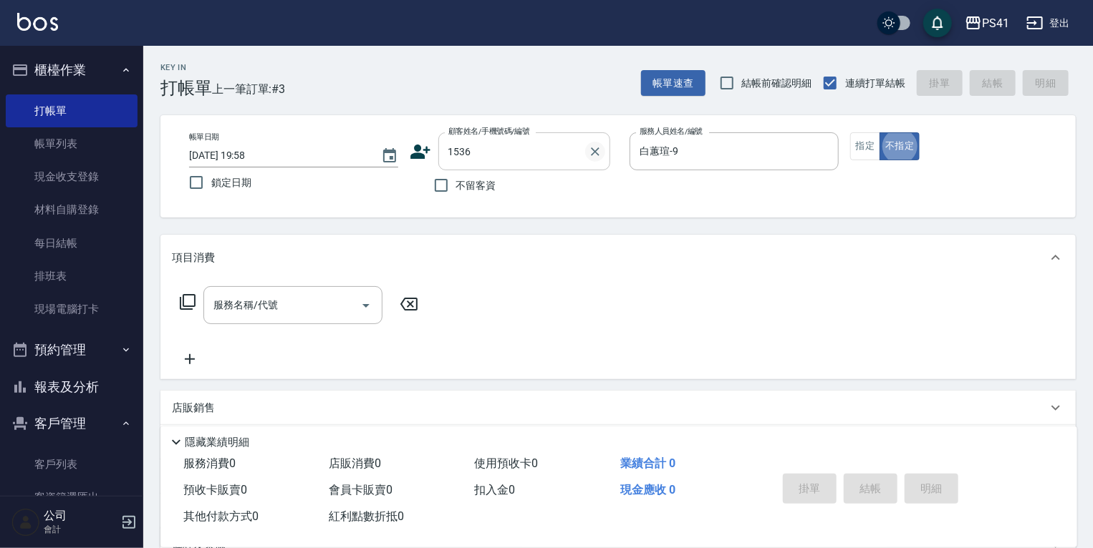
type input "王熒棋/0905684474/1536"
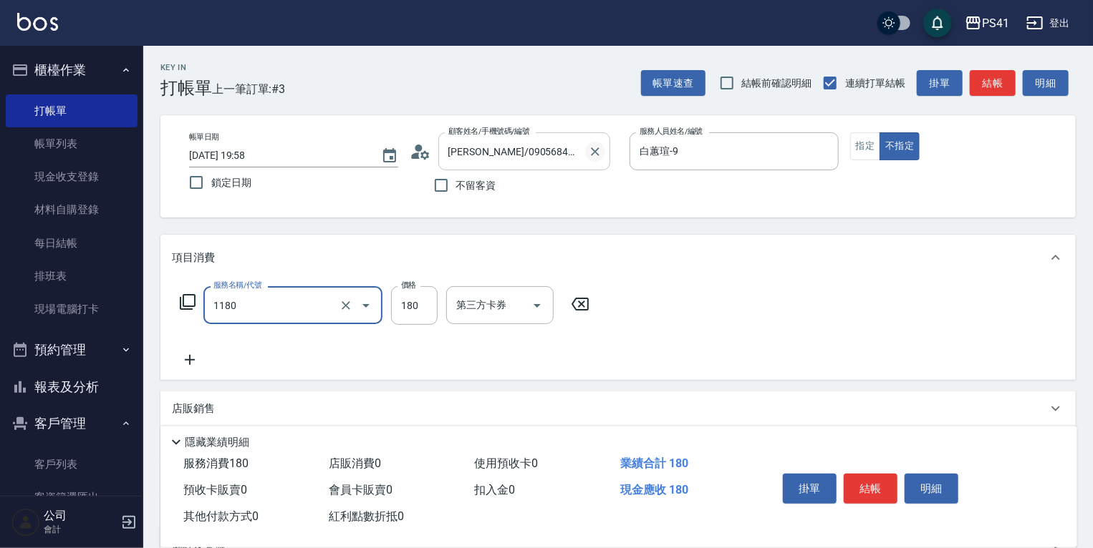
type input "洗髮(洗+剪不指定活動)(1180)"
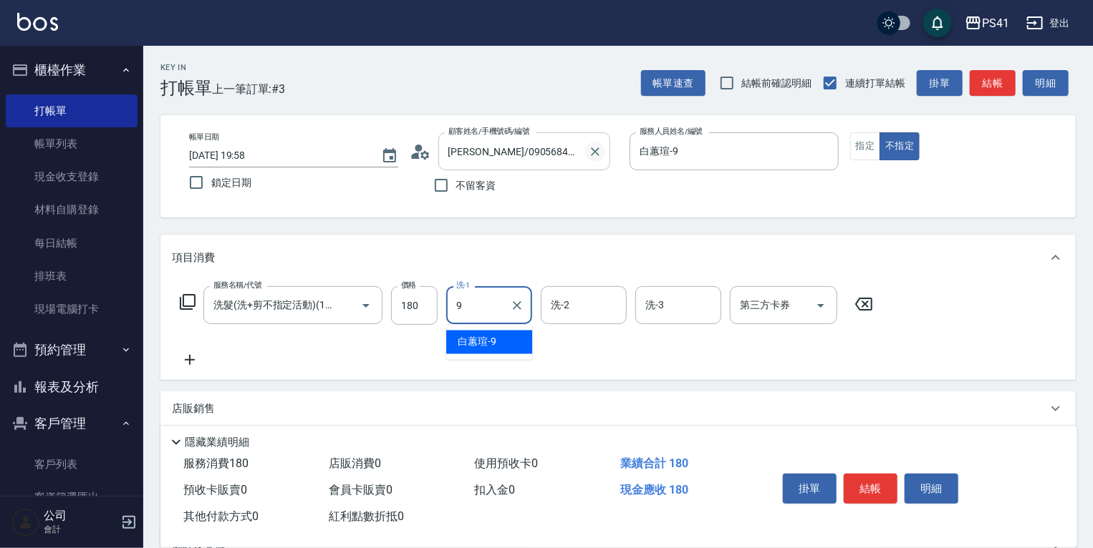
type input "白蕙瑄-9"
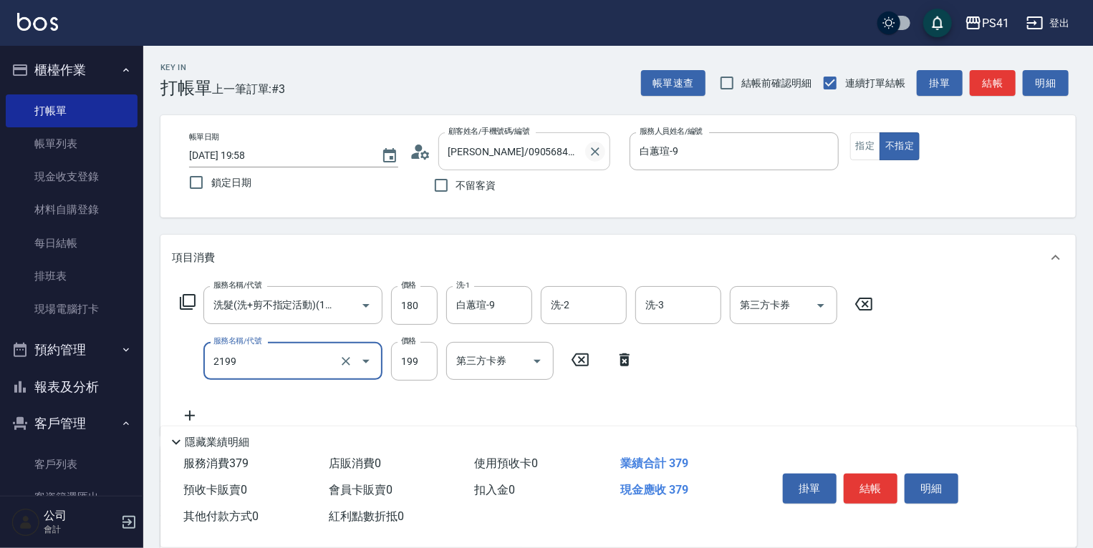
type input "不指定剪髮活動(2199)"
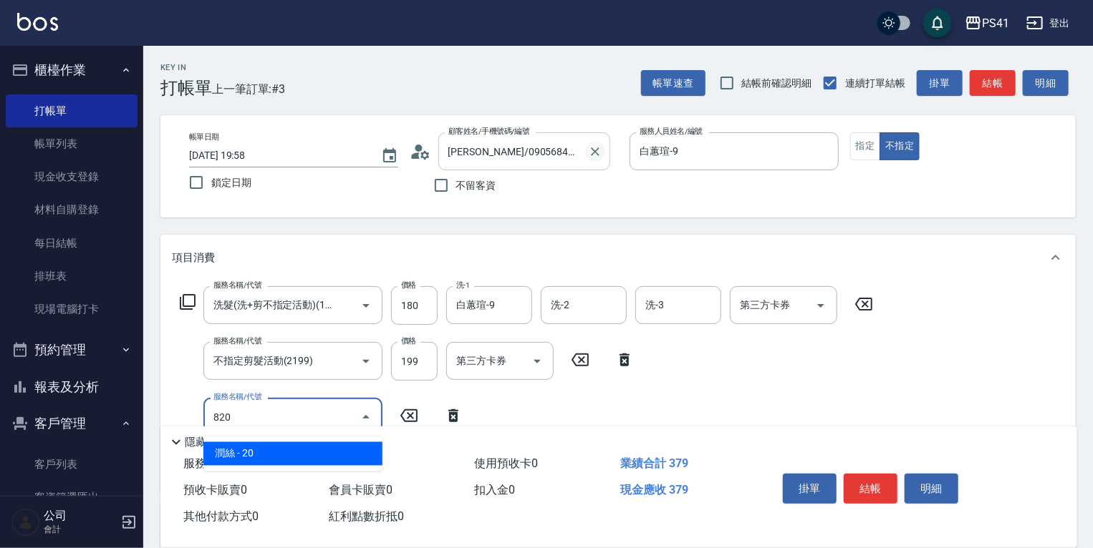
type input "潤絲(820)"
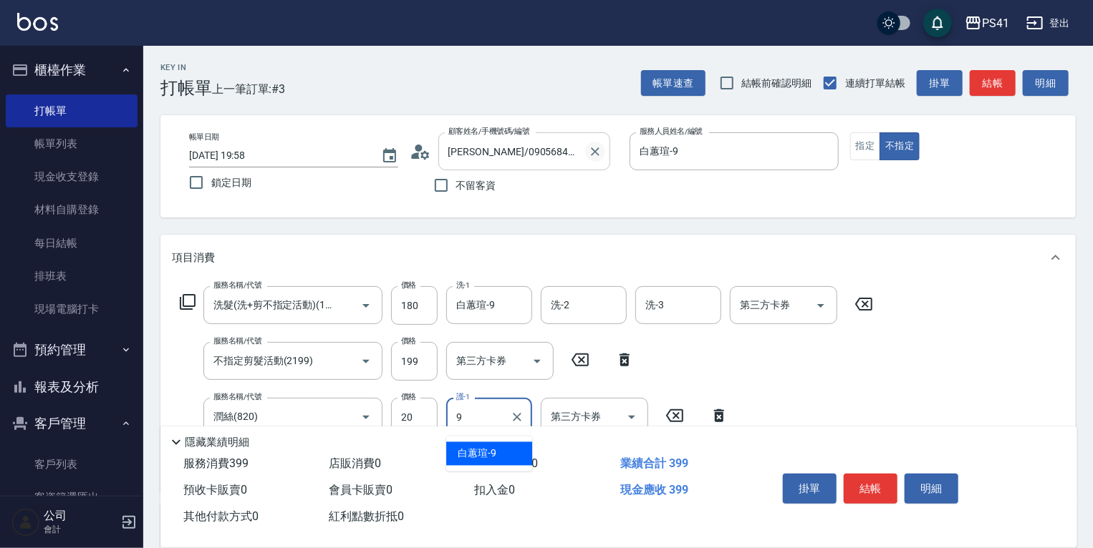
type input "白蕙瑄-9"
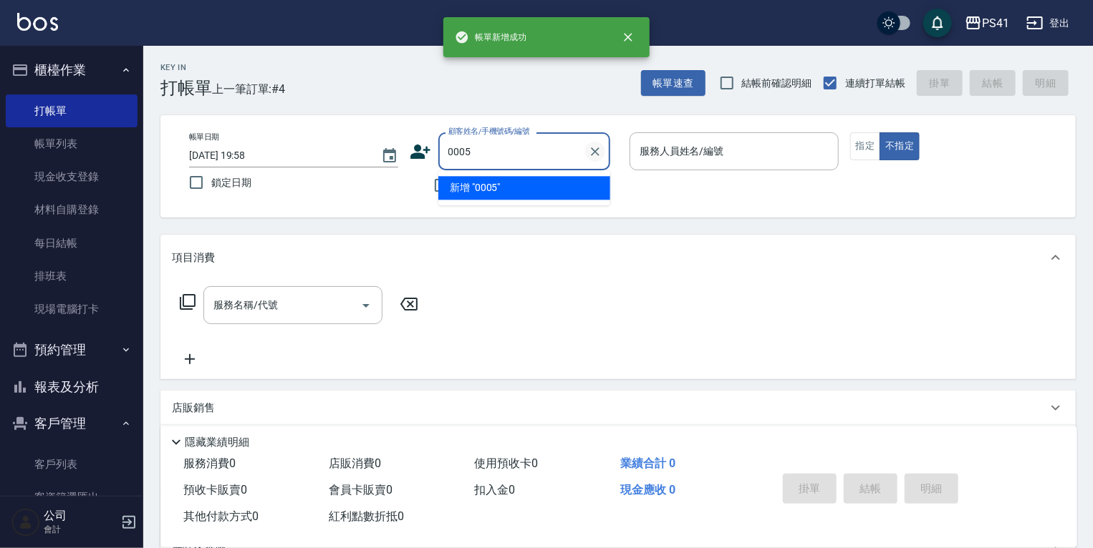
type input "0005"
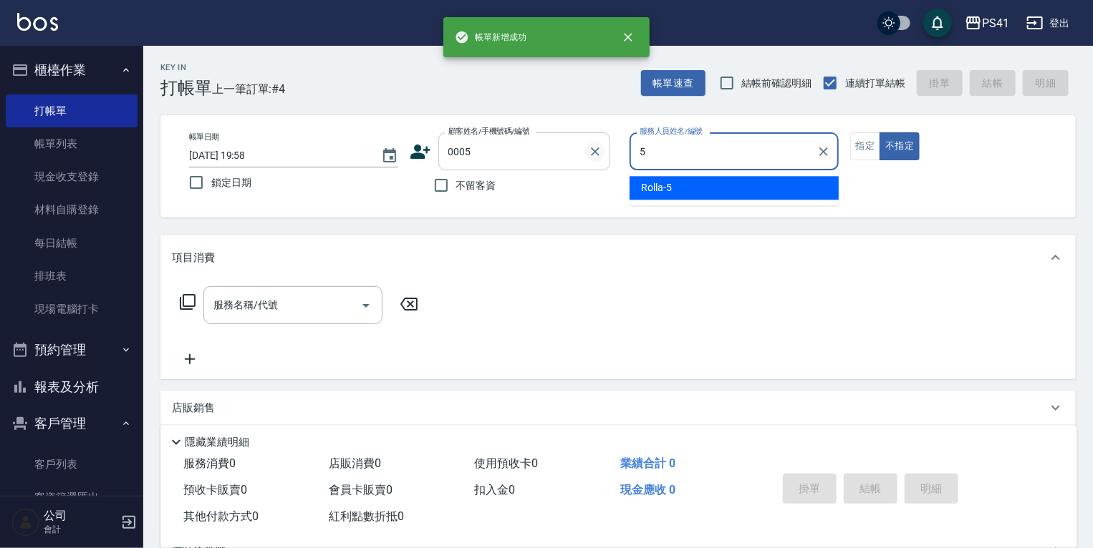
type input "Rolla-5"
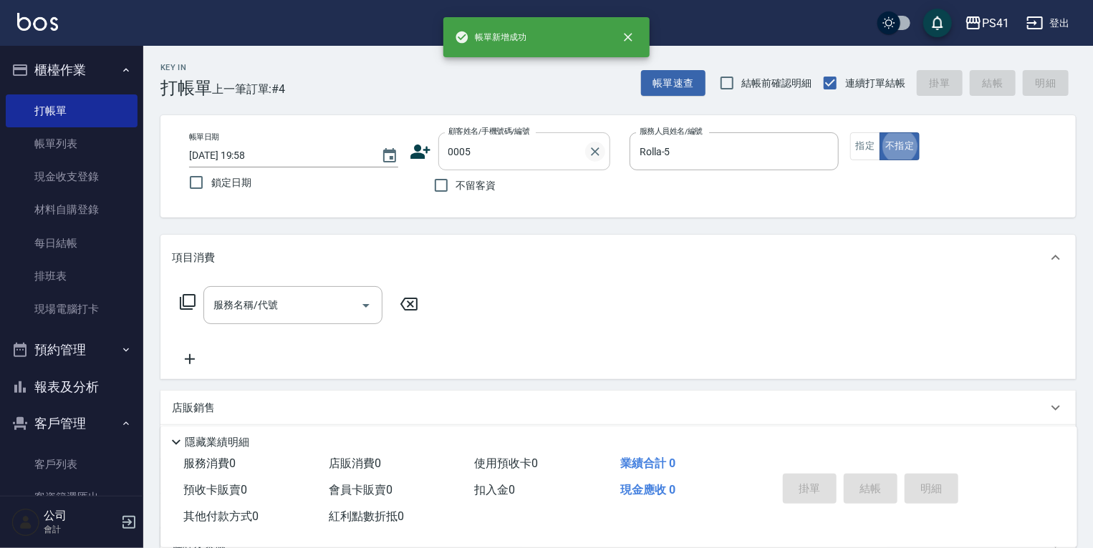
type input "蘿拉/0908663331/0005"
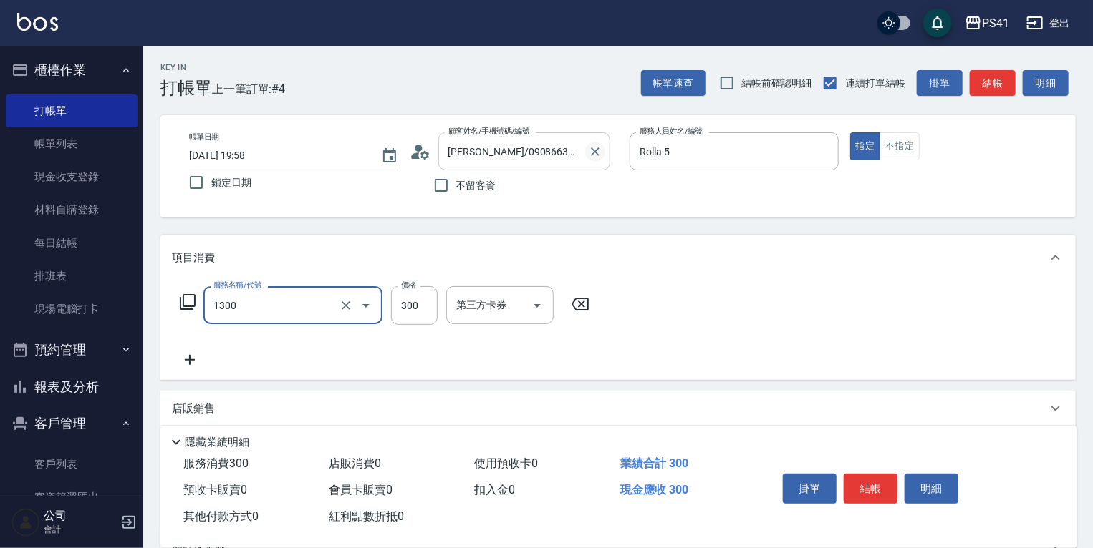
type input "洗髮300(1300)"
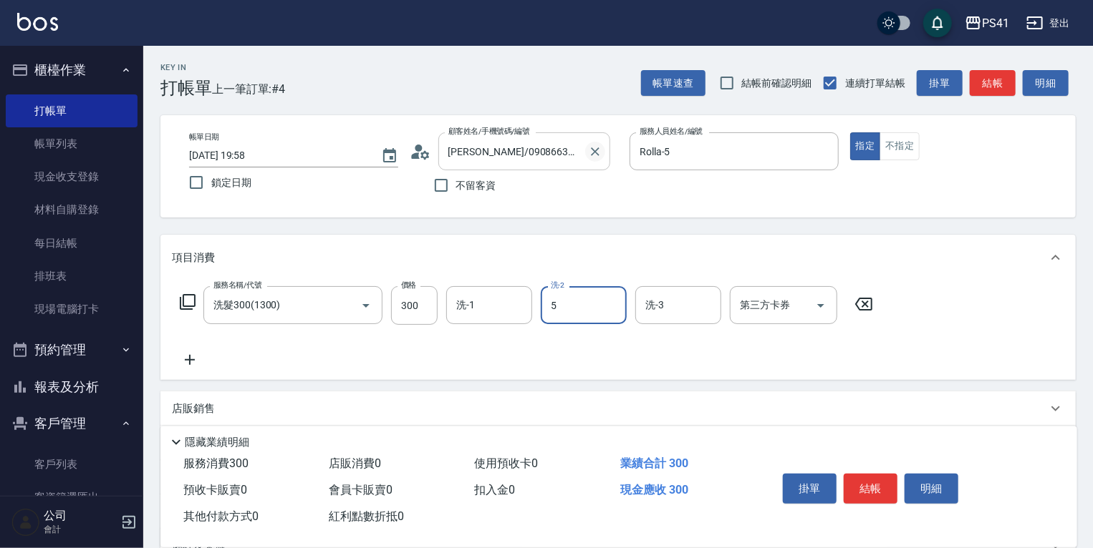
type input "Rolla-5"
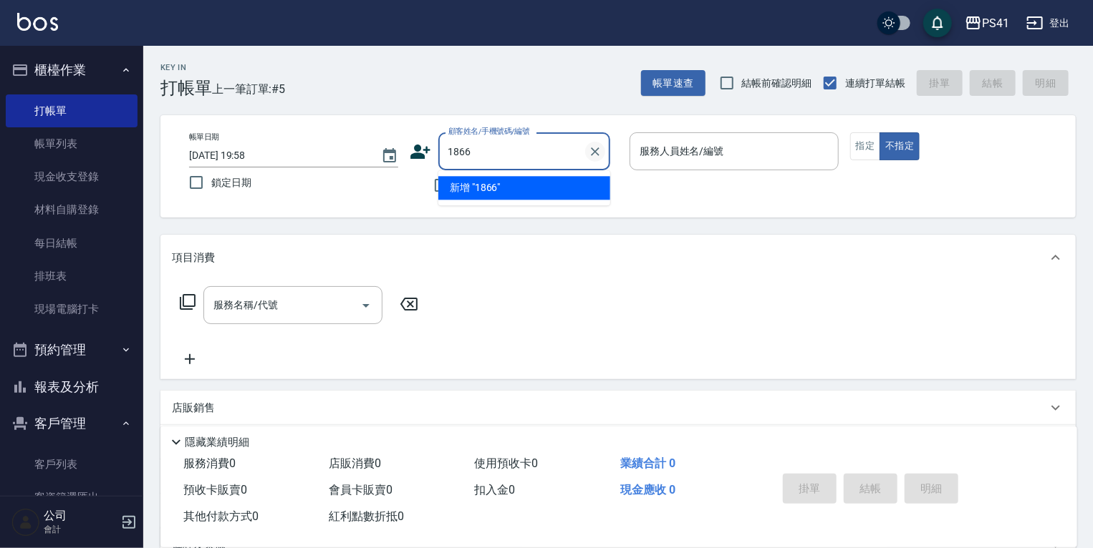
type input "1866"
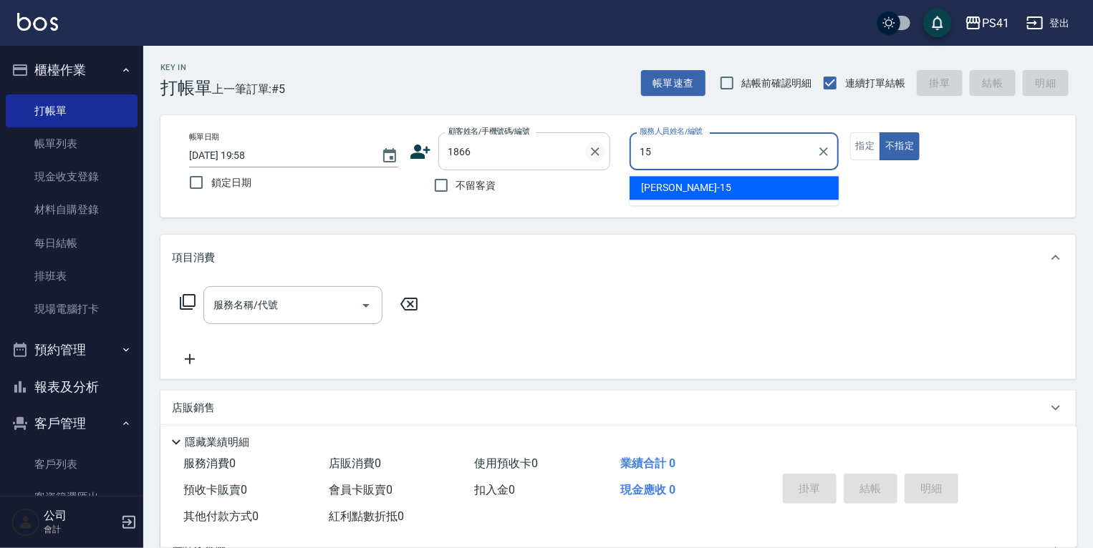
type input "李靜芳-15"
type input "黃雲唯/0988968362/1866"
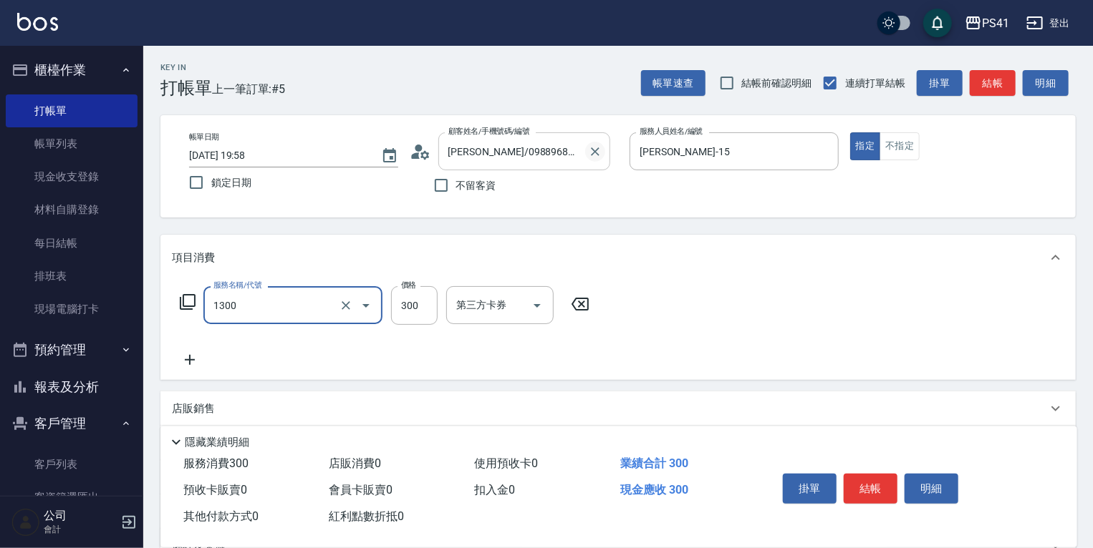
type input "洗髮300(1300)"
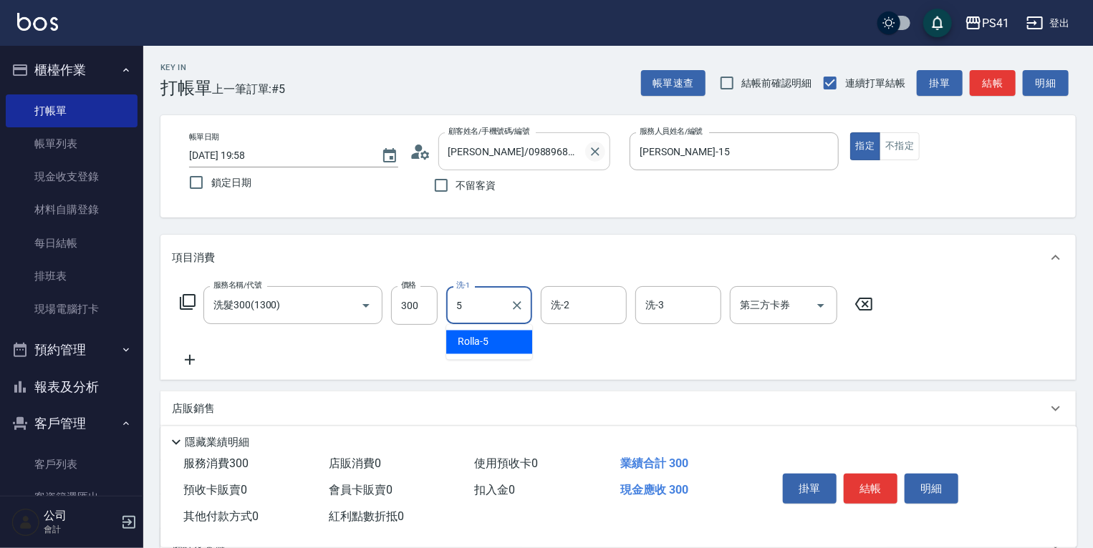
type input "Rolla-5"
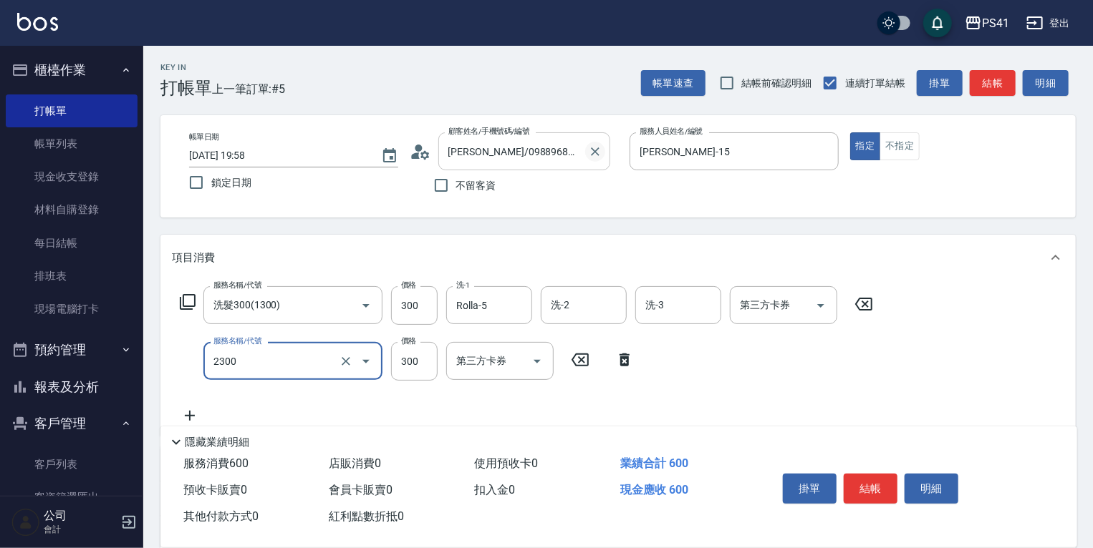
type input "剪髮(2300)"
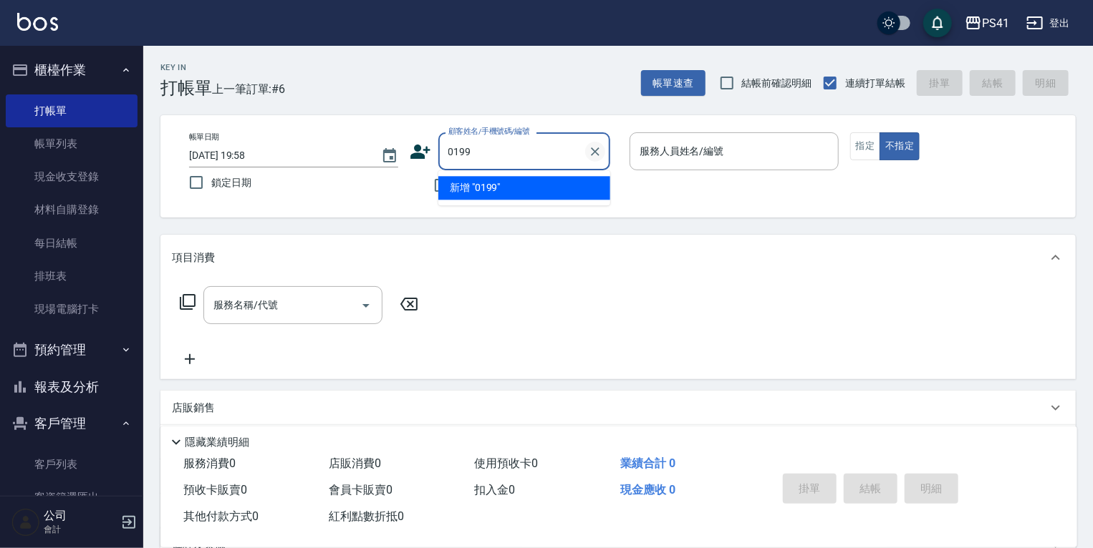
type input "0199"
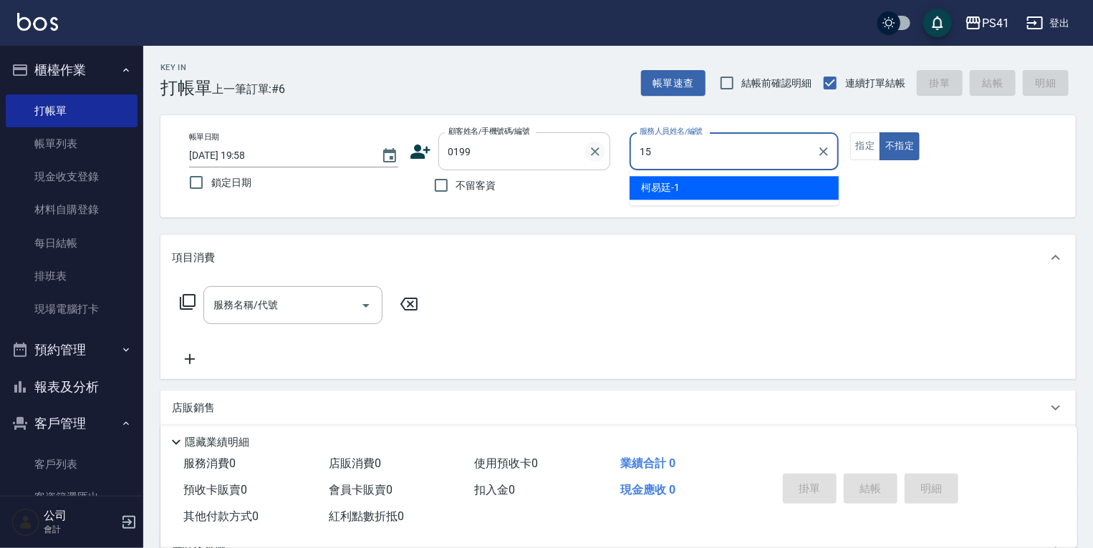
type input "李靜芳-15"
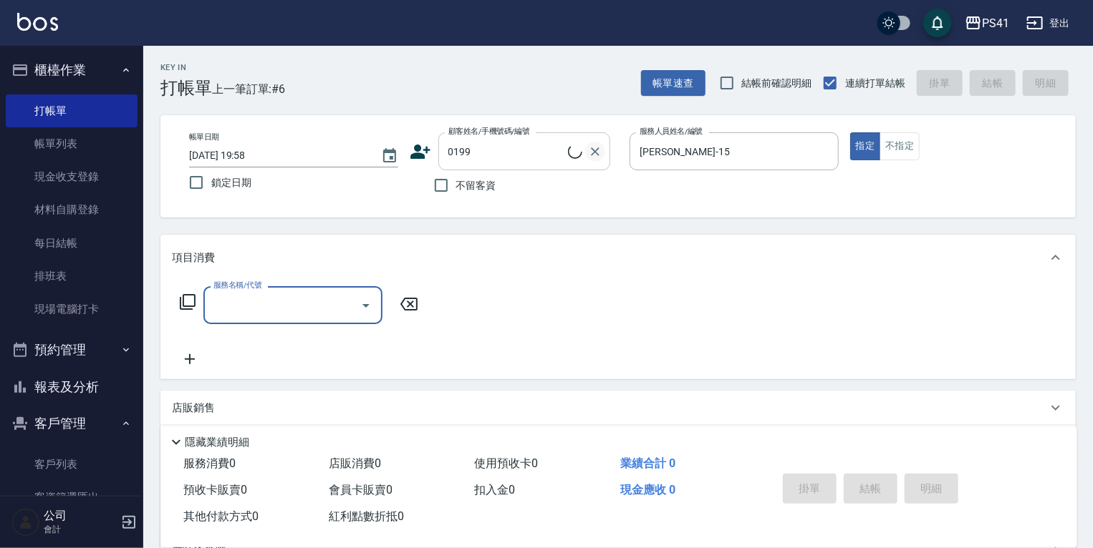
type input "沈亮吟/0981126527/0199"
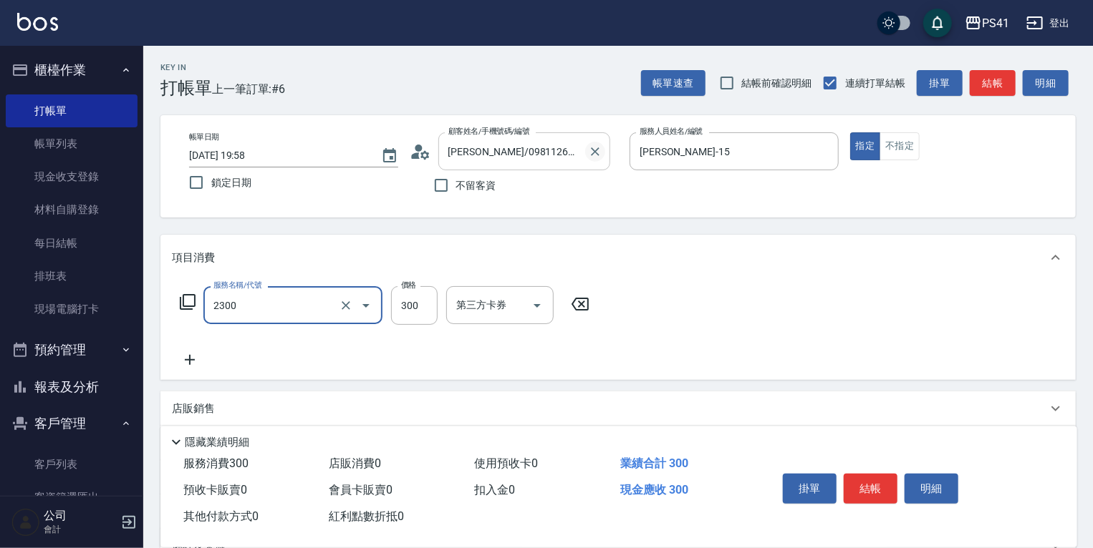
type input "剪髮(2300)"
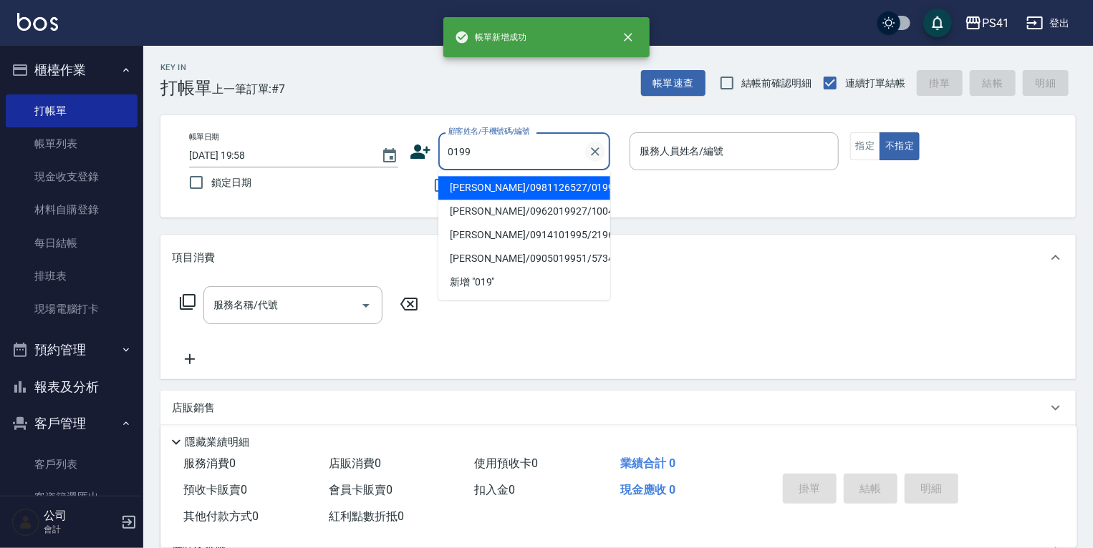
type input "沈亮吟/0981126527/0199"
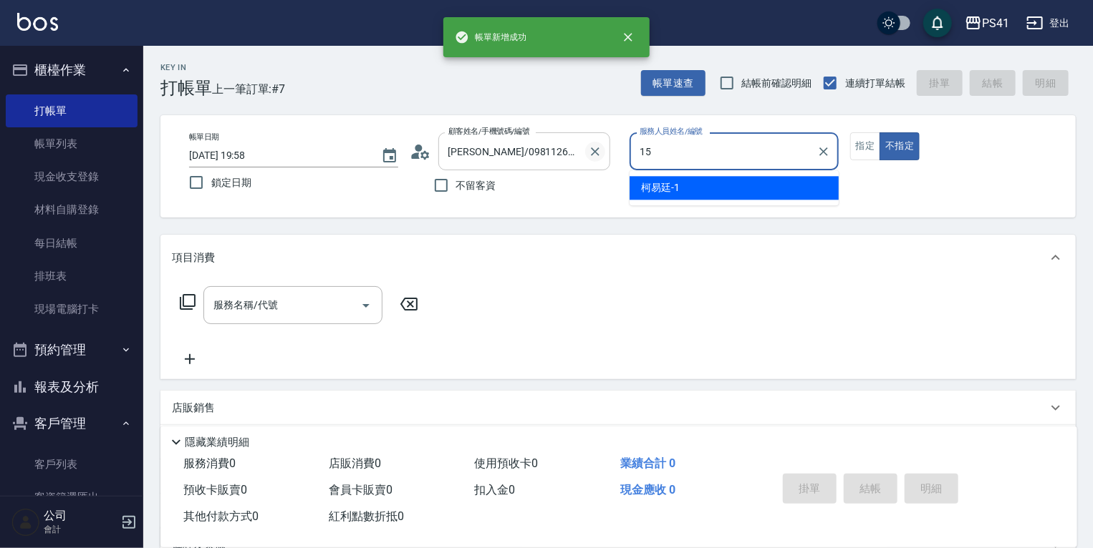
type input "李靜芳-15"
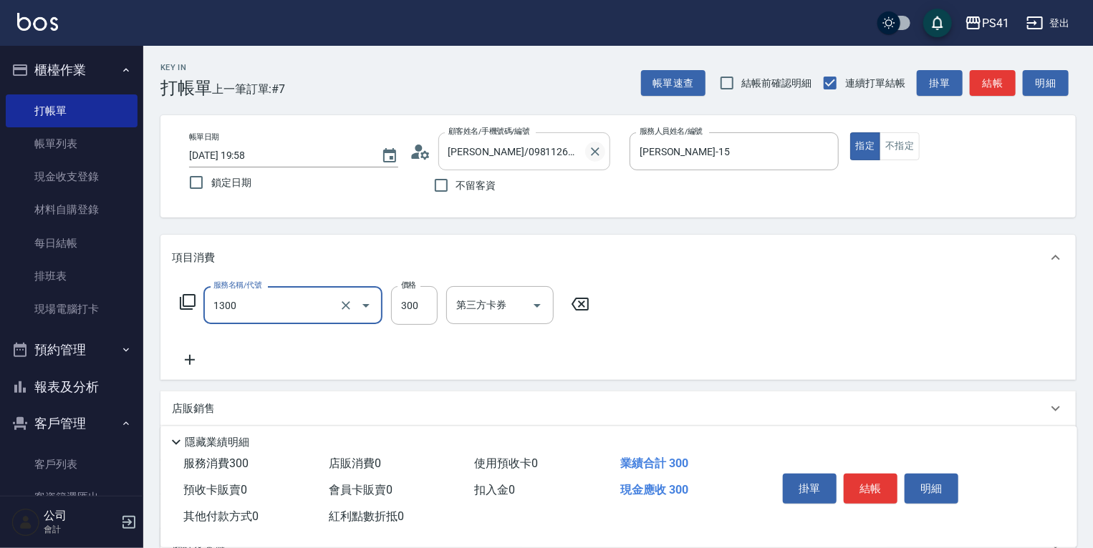
type input "洗髮300(1300)"
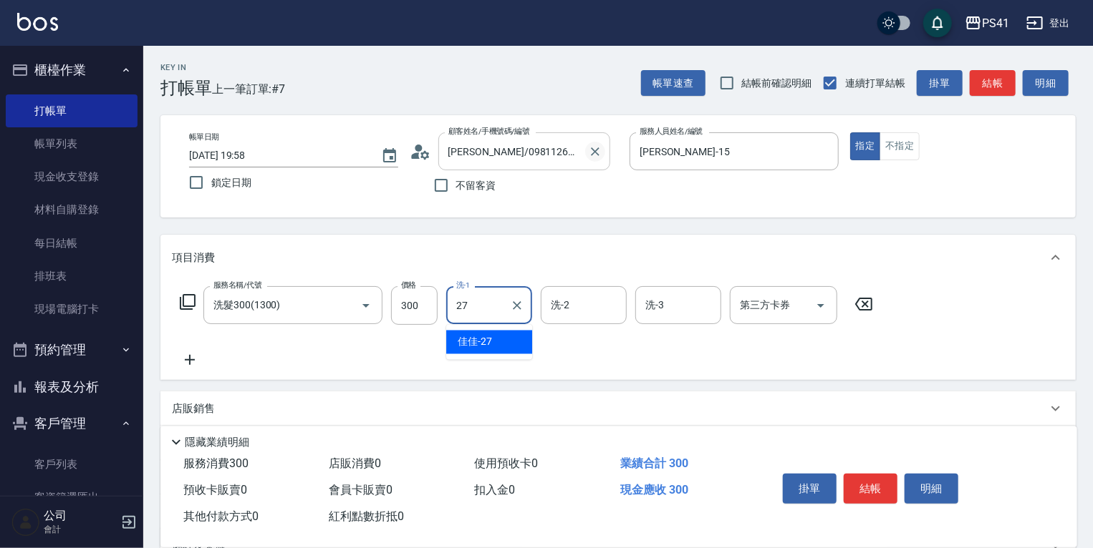
type input "佳佳-27"
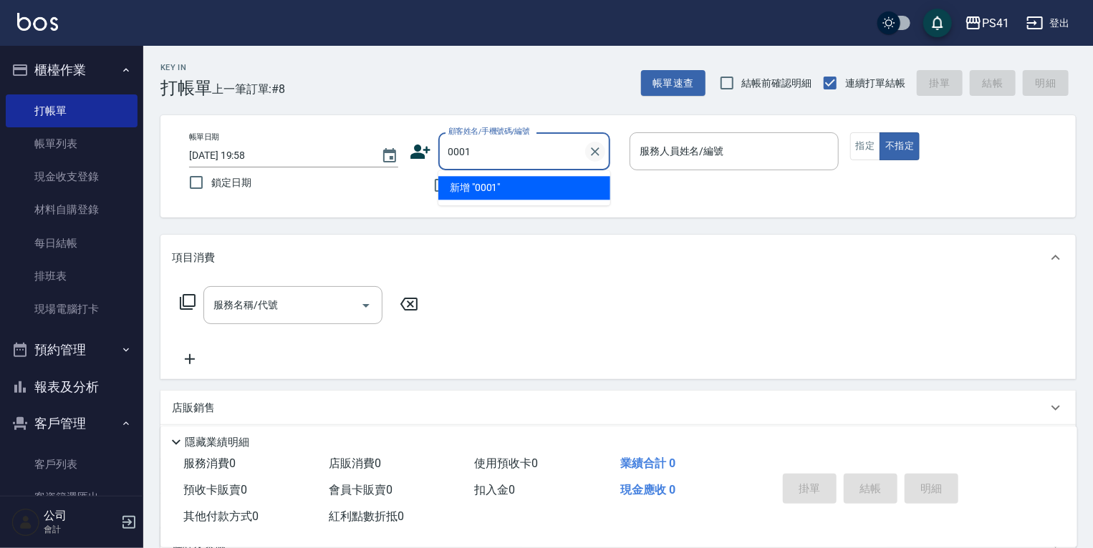
type input "0001"
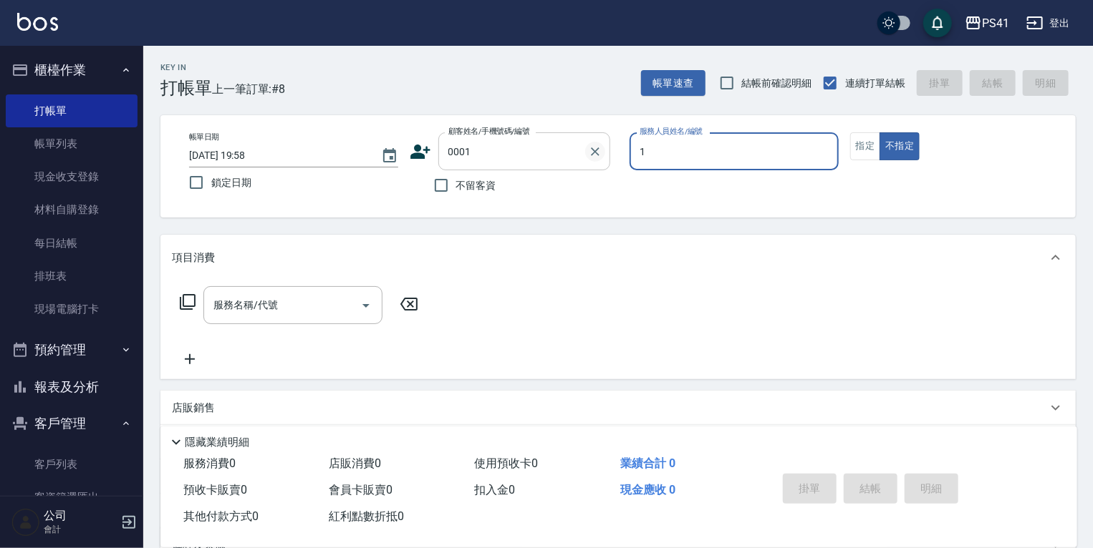
type input "柯易廷-1"
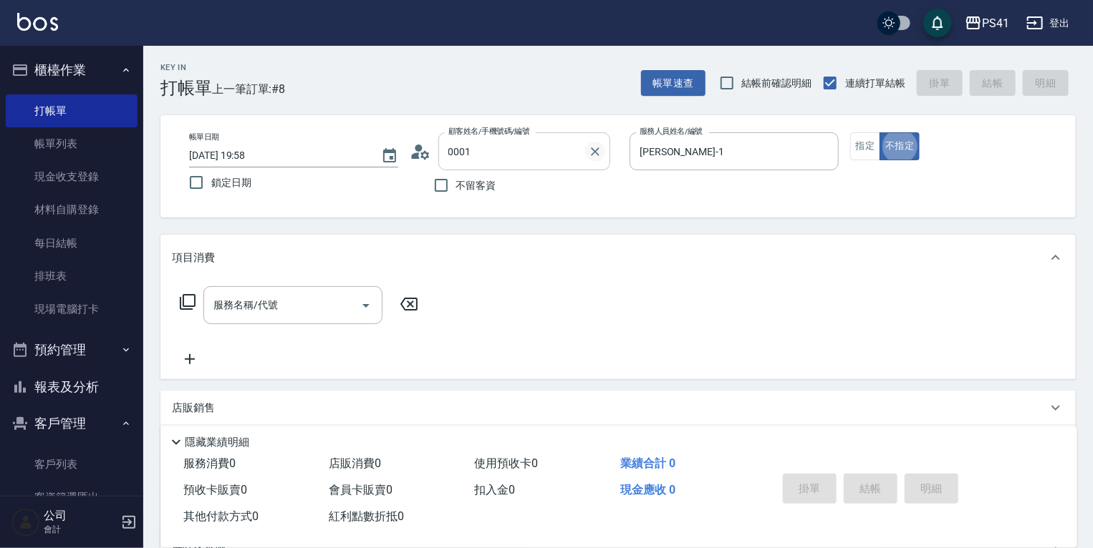
type input "pingu/1_pingu/0001"
click at [596, 185] on div "不留客資" at bounding box center [510, 185] width 200 height 30
click at [589, 154] on icon "Clear" at bounding box center [595, 152] width 14 height 14
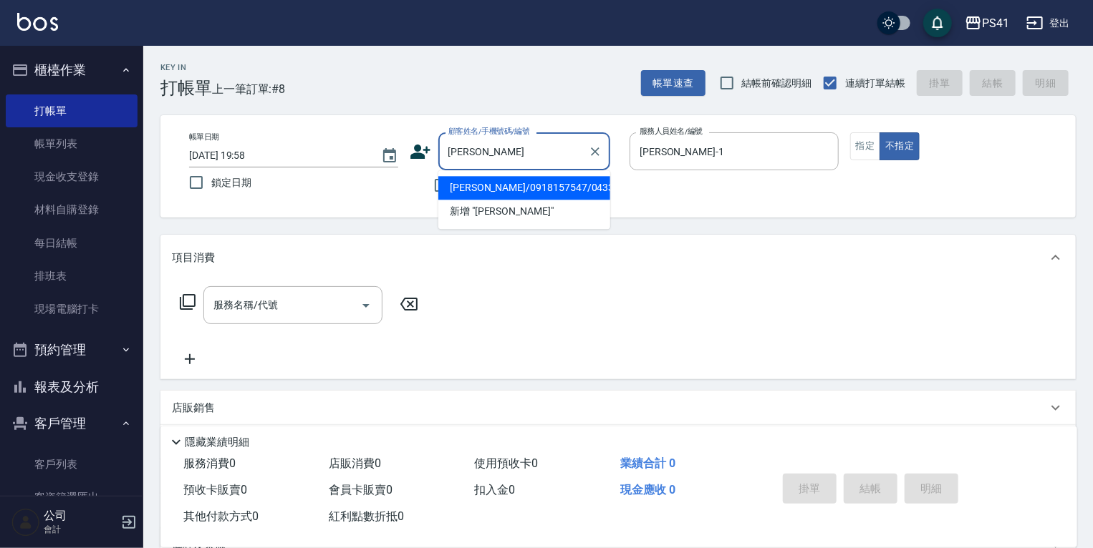
click at [507, 189] on li "林昆璋/0918157547/0433" at bounding box center [524, 188] width 172 height 24
type input "林昆璋/0918157547/0433"
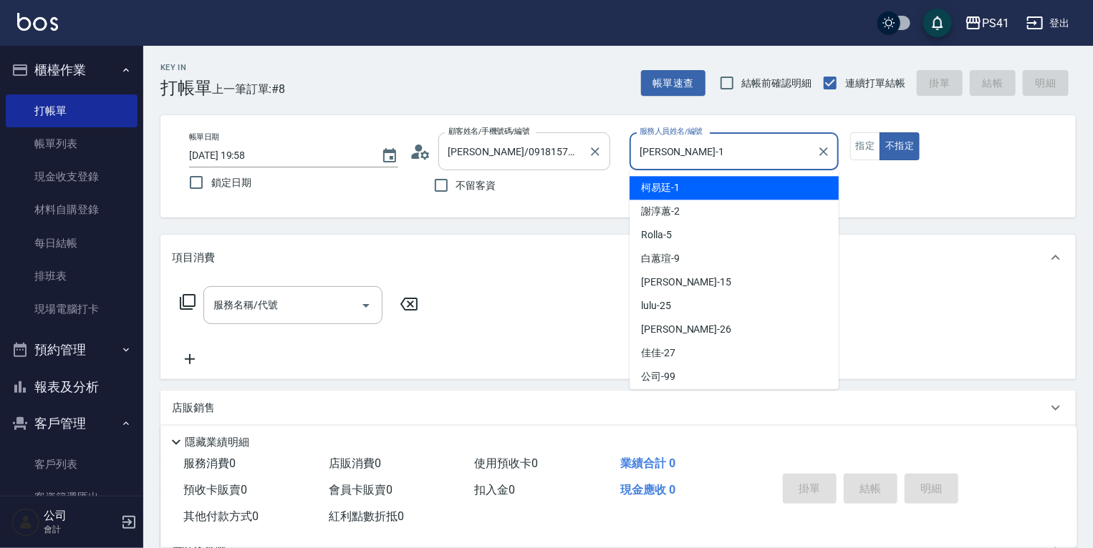
drag, startPoint x: 690, startPoint y: 152, endPoint x: 573, endPoint y: 147, distance: 116.8
click at [573, 147] on div "帳單日期 2025/08/22 19:58 鎖定日期 顧客姓名/手機號碼/編號 林昆璋/0918157547/0433 顧客姓名/手機號碼/編號 不留客資 服…" at bounding box center [618, 166] width 881 height 68
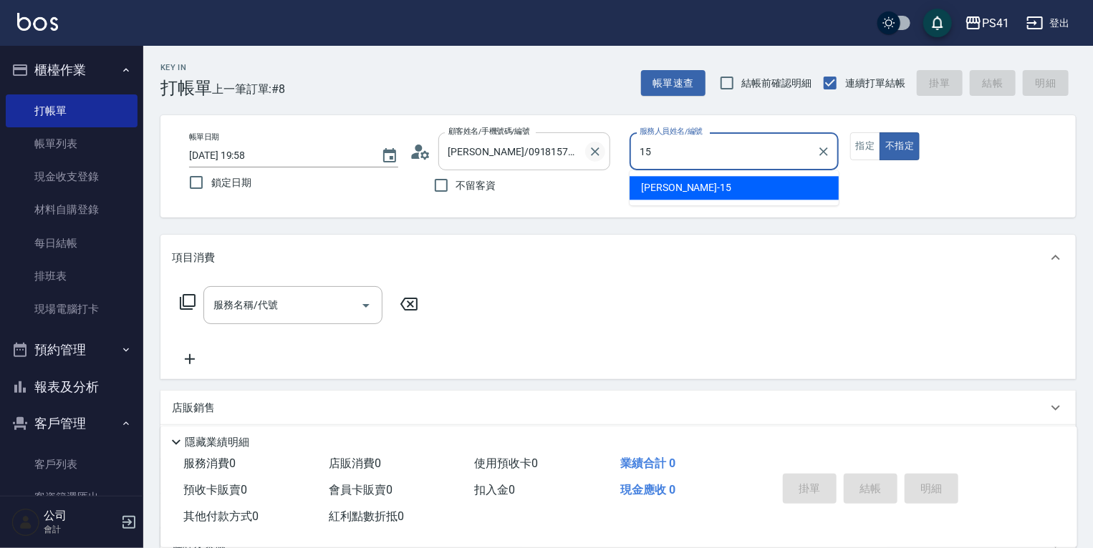
type input "李靜芳-15"
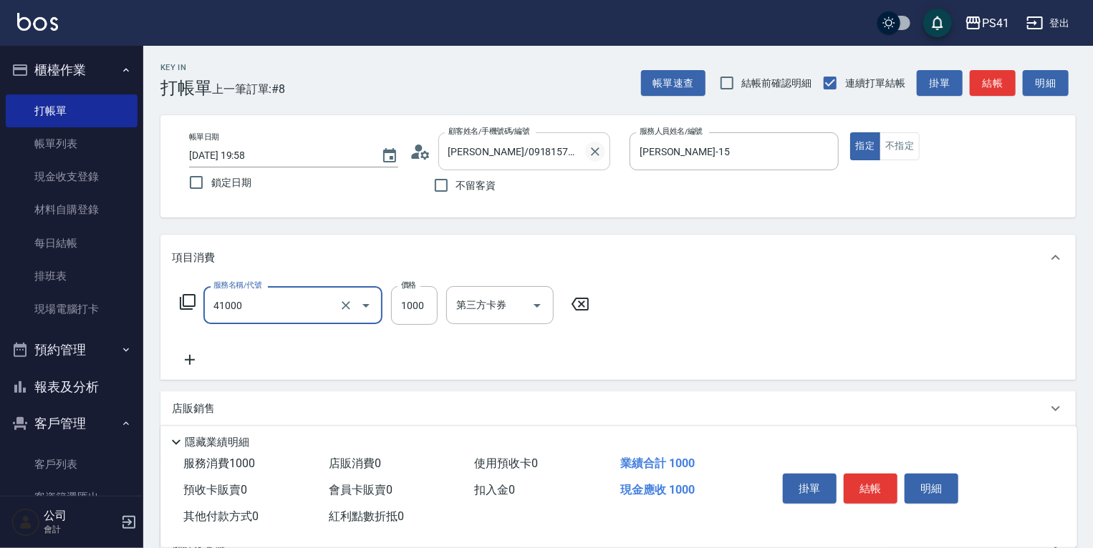
type input "漂髮(41000)"
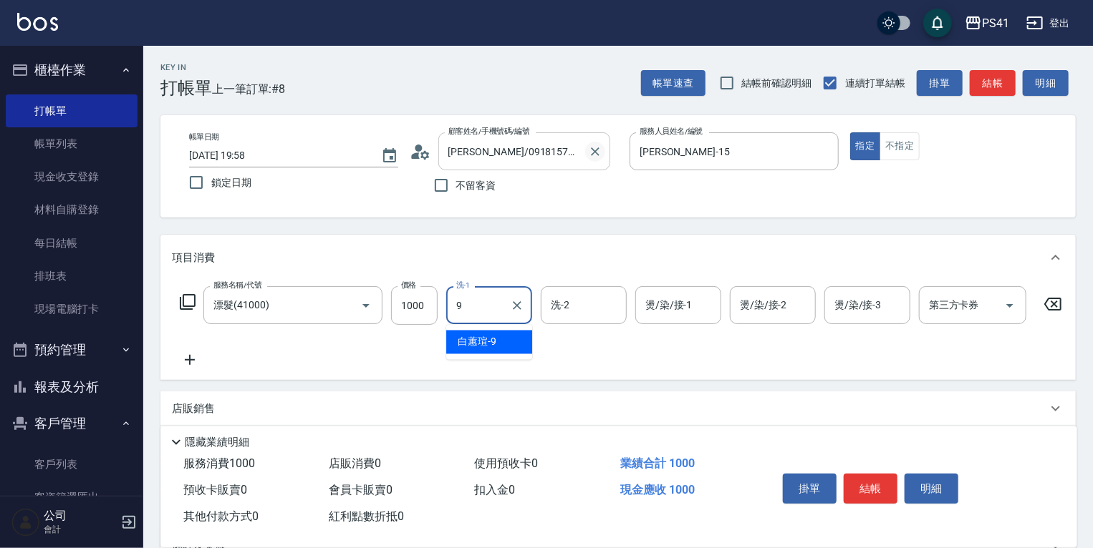
type input "白蕙瑄-9"
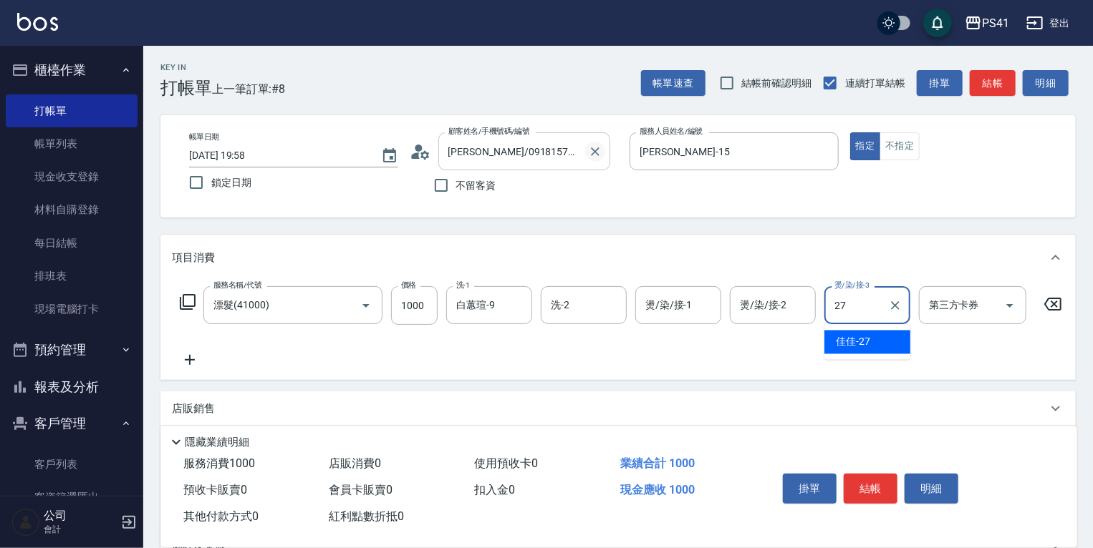
type input "佳佳-27"
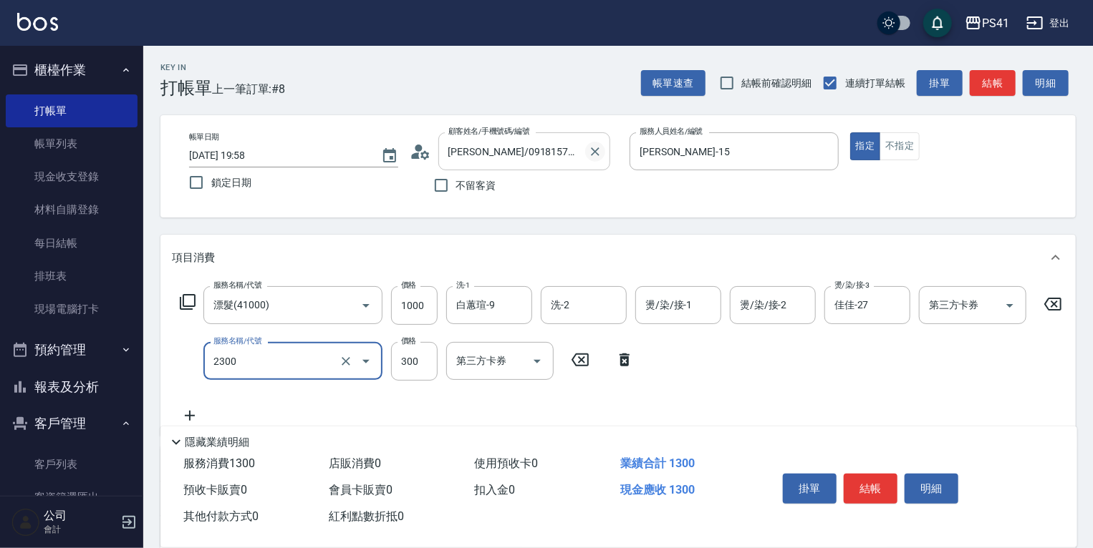
type input "剪髮(2300)"
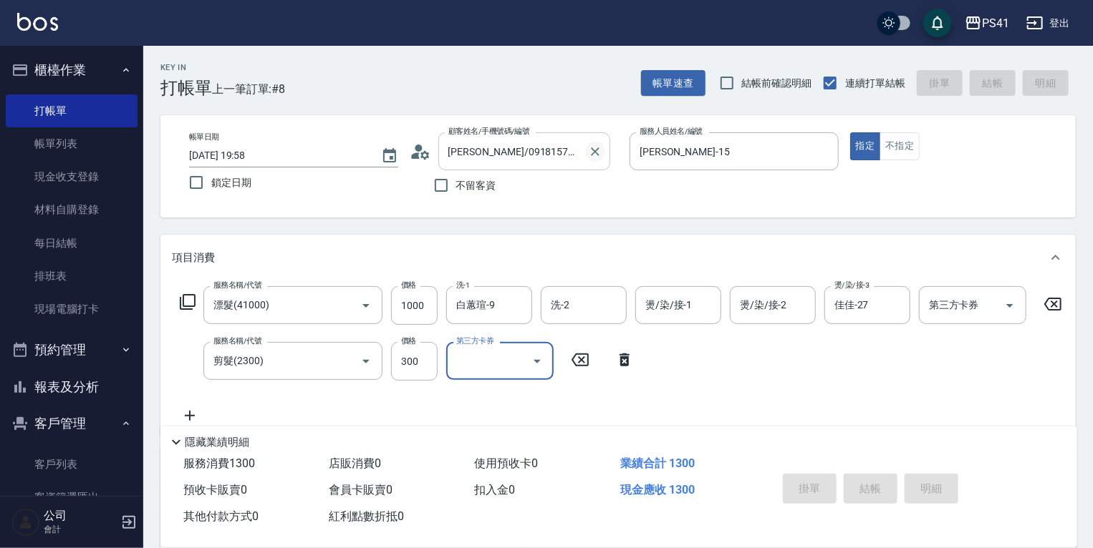
type input "2025/08/22 19:59"
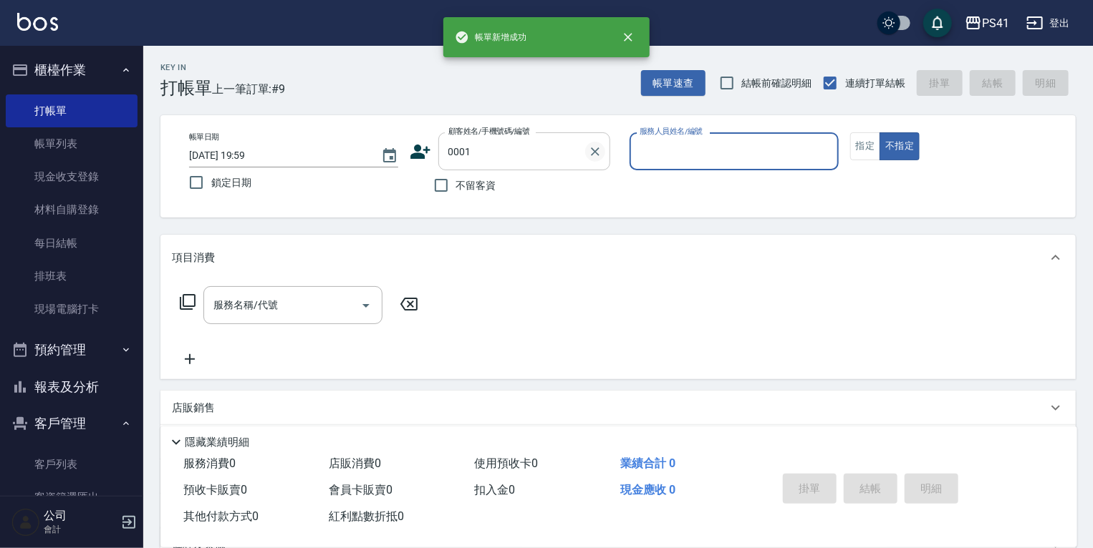
type input "0001"
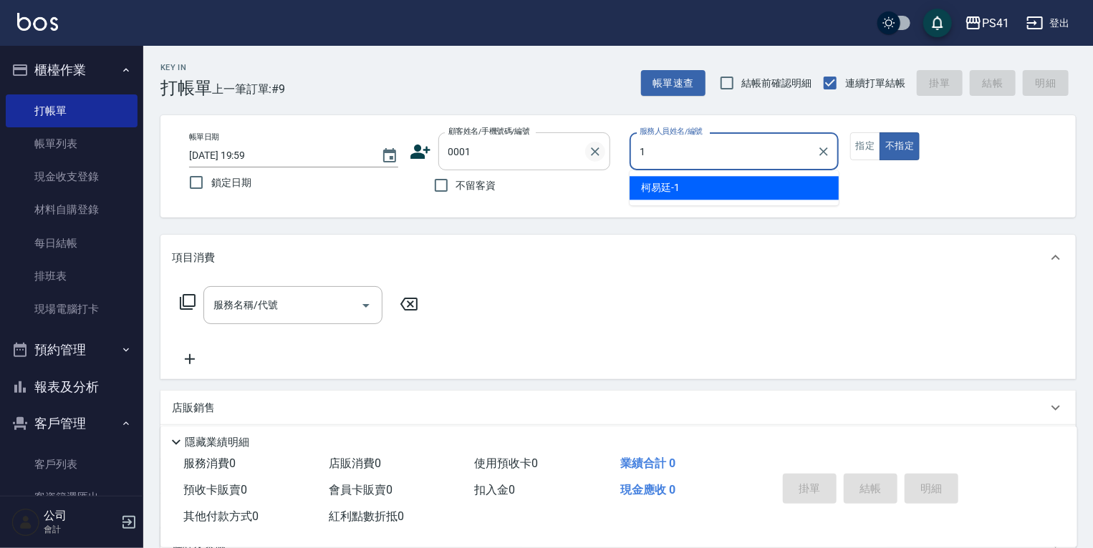
type input "柯易廷-1"
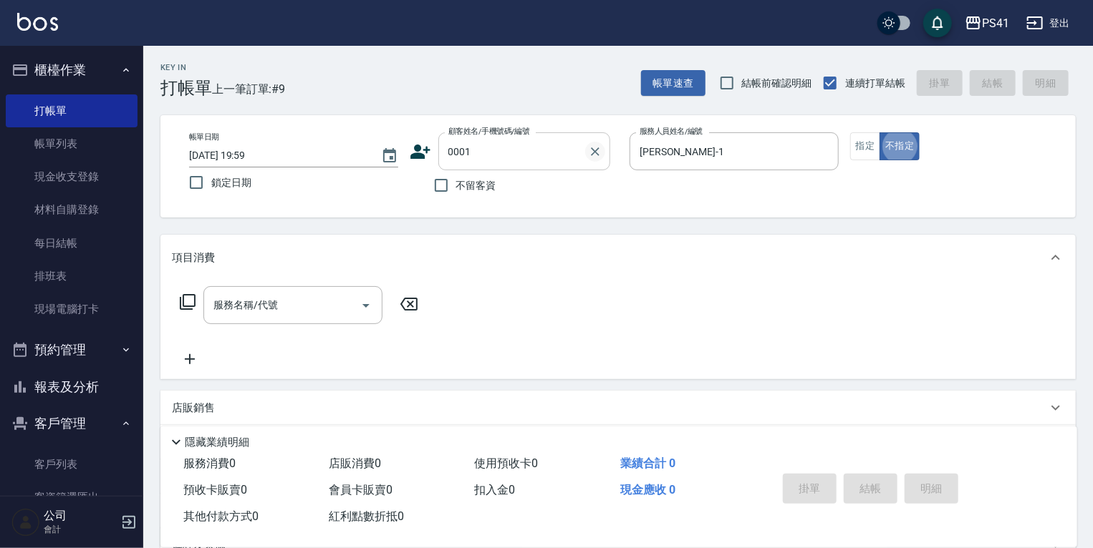
type input "pingu/1_pingu/0001"
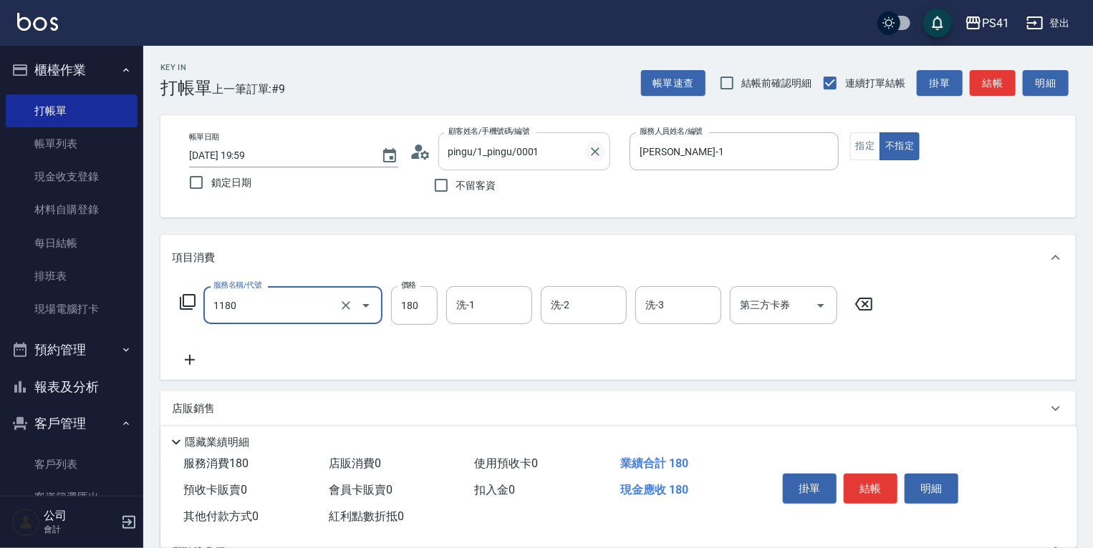
type input "洗髮(洗+剪不指定活動)(1180)"
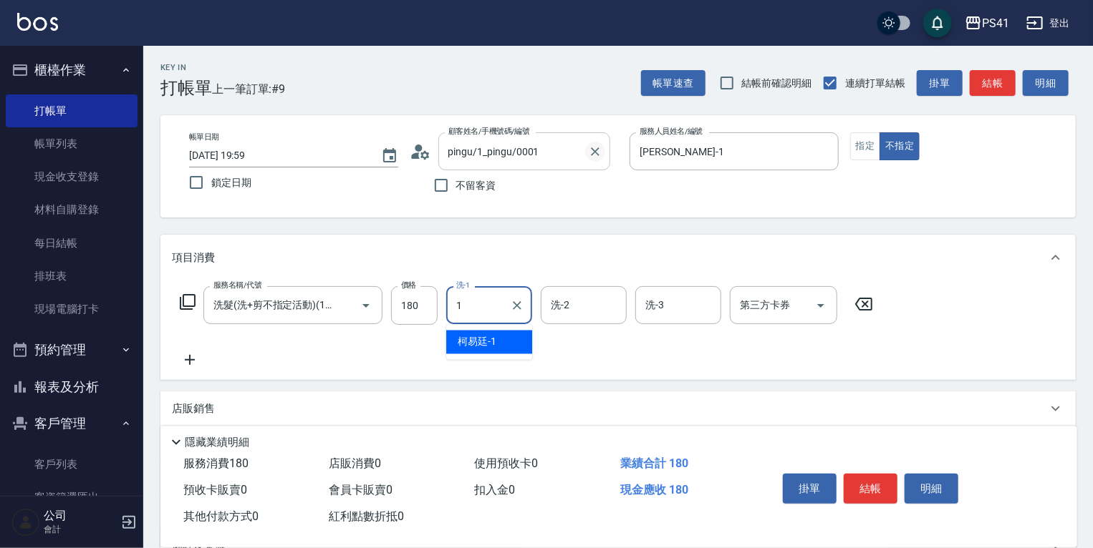
type input "柯易廷-1"
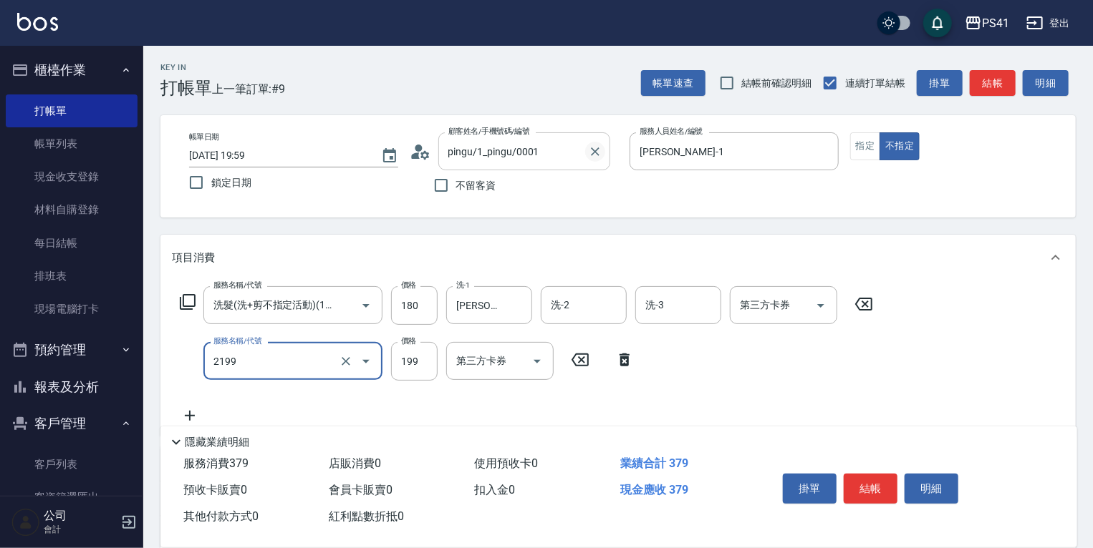
type input "不指定剪髮活動(2199)"
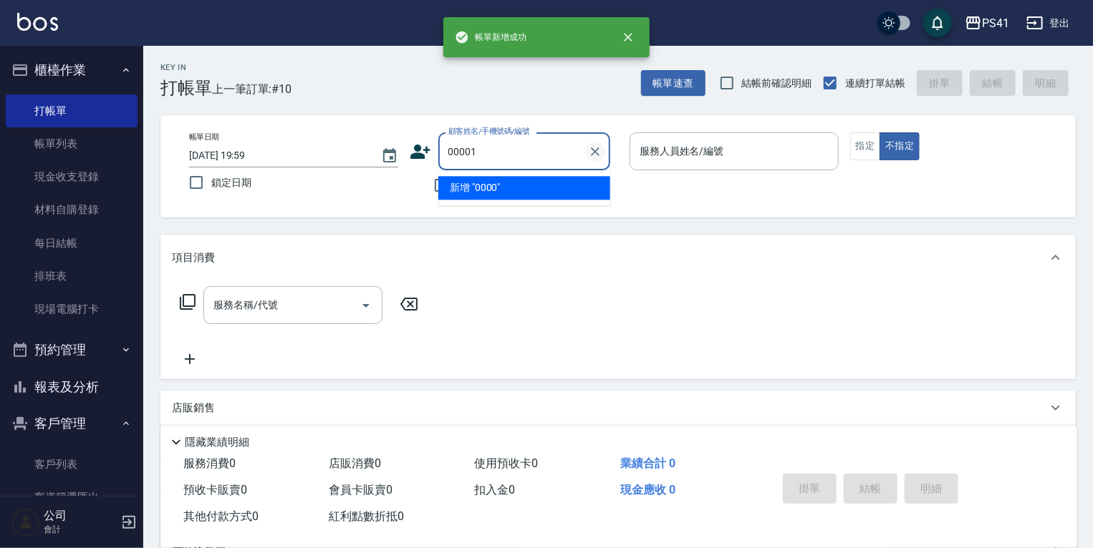
type input "00001"
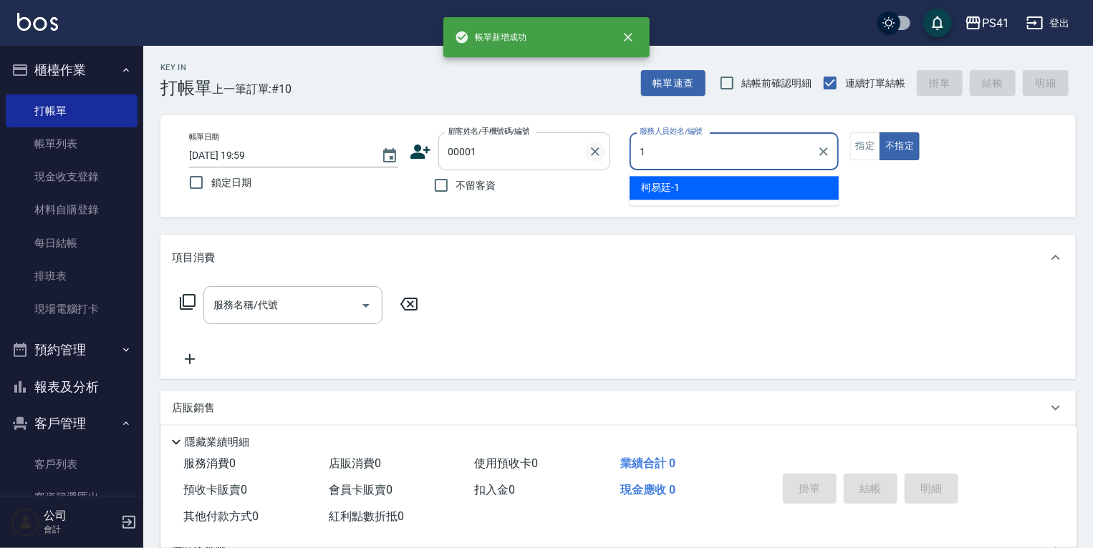
type input "柯易廷-1"
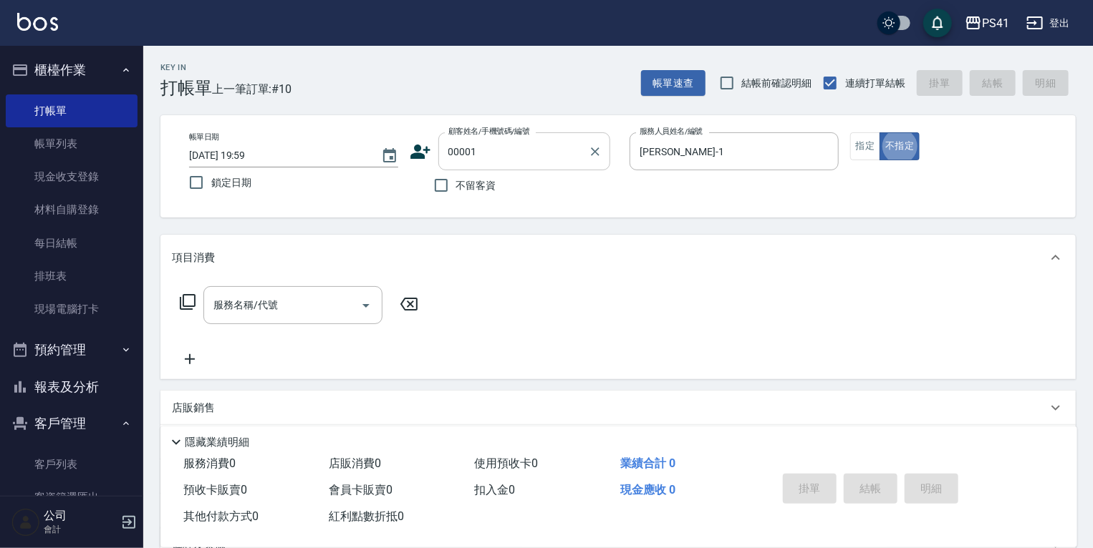
click at [493, 146] on input "00001" at bounding box center [513, 151] width 137 height 25
click at [879, 132] on button "不指定" at bounding box center [899, 146] width 40 height 28
type input "pingu/1_pingu/0001"
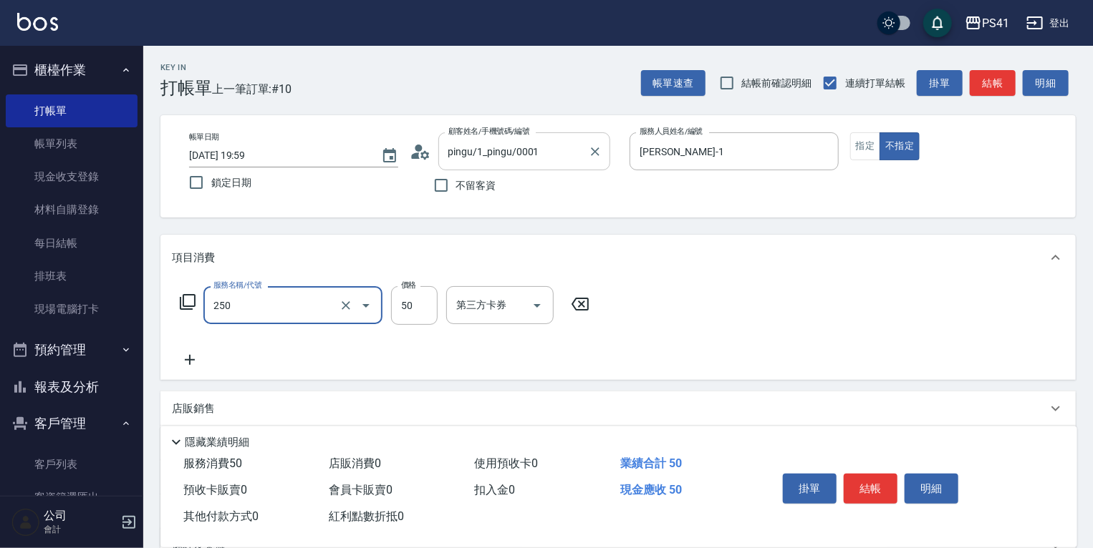
type input "剪瀏海(250)"
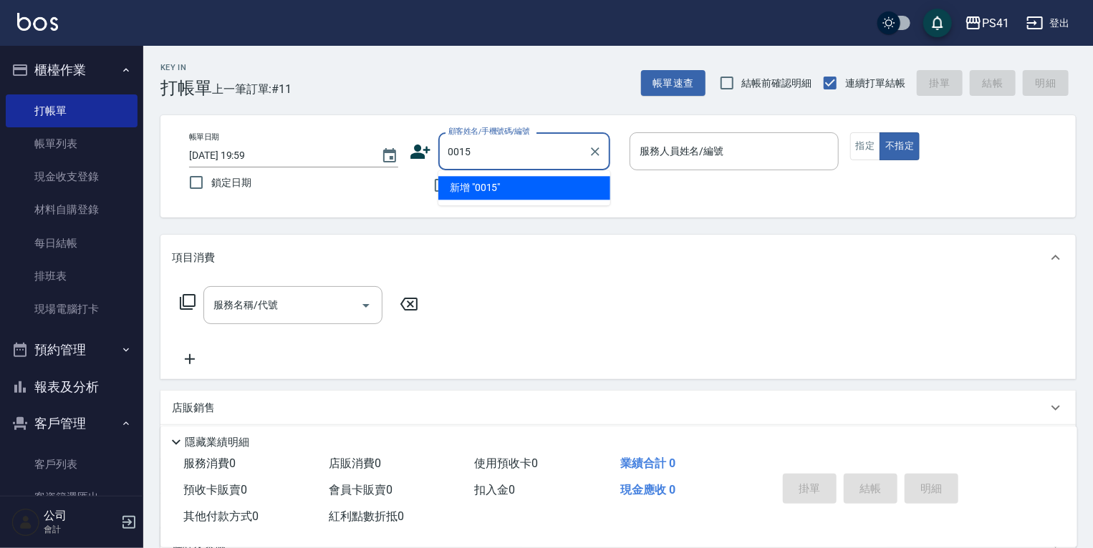
type input "0015"
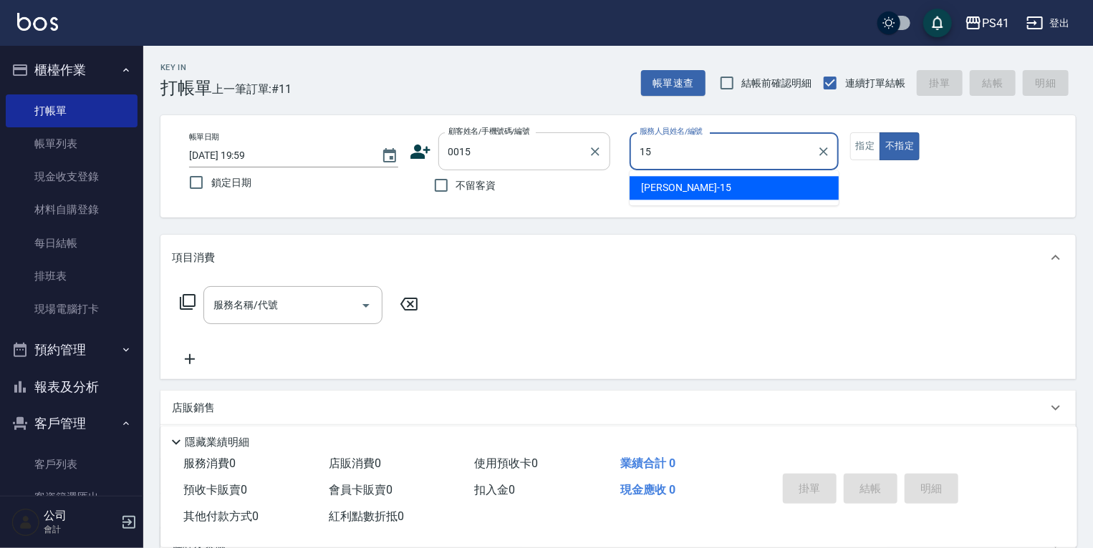
type input "李靜芳-15"
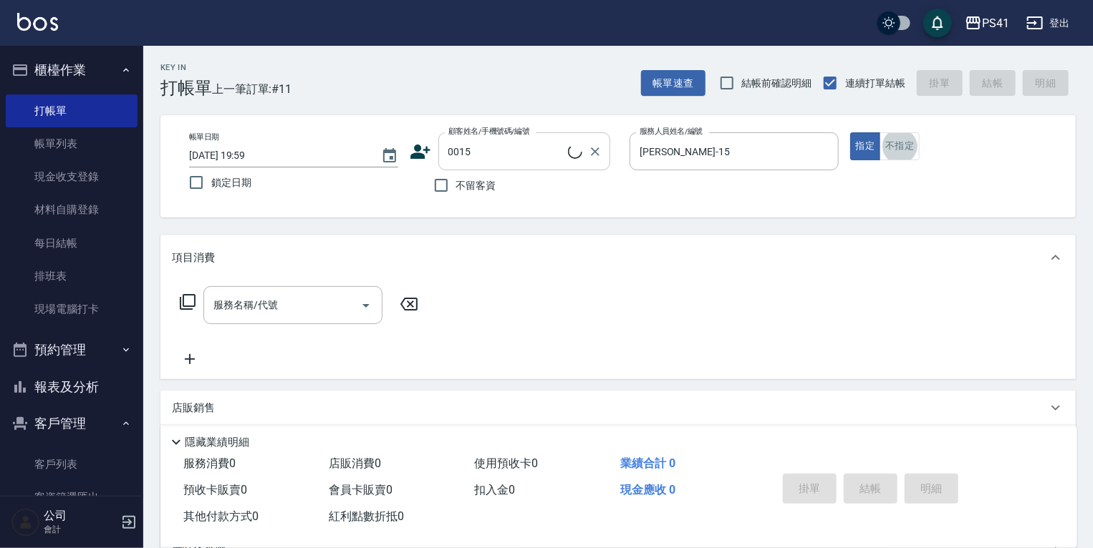
type input "米雪/15_米雪/0015"
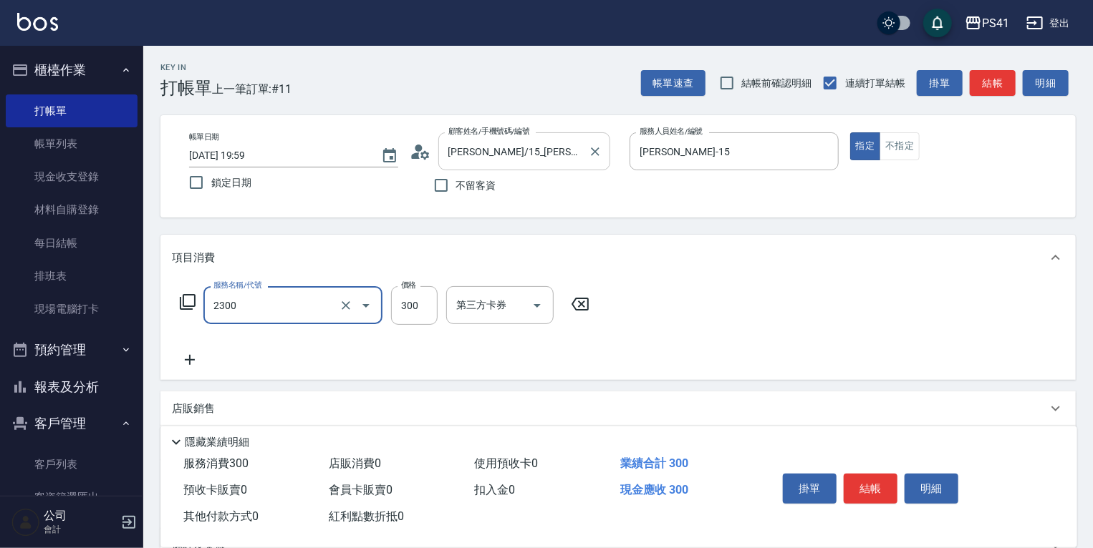
type input "剪髮(2300)"
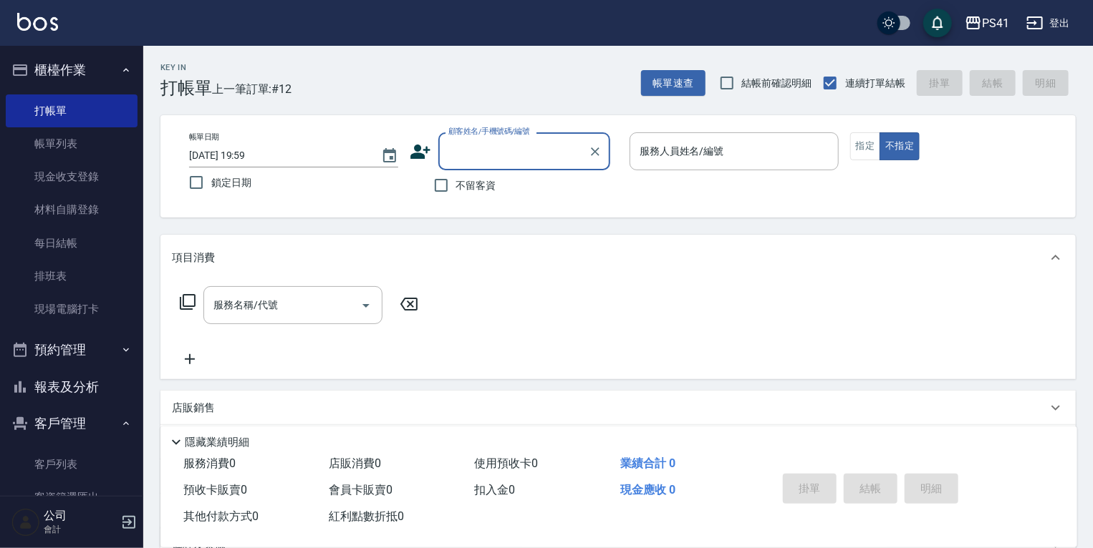
type input "2"
type input "3788"
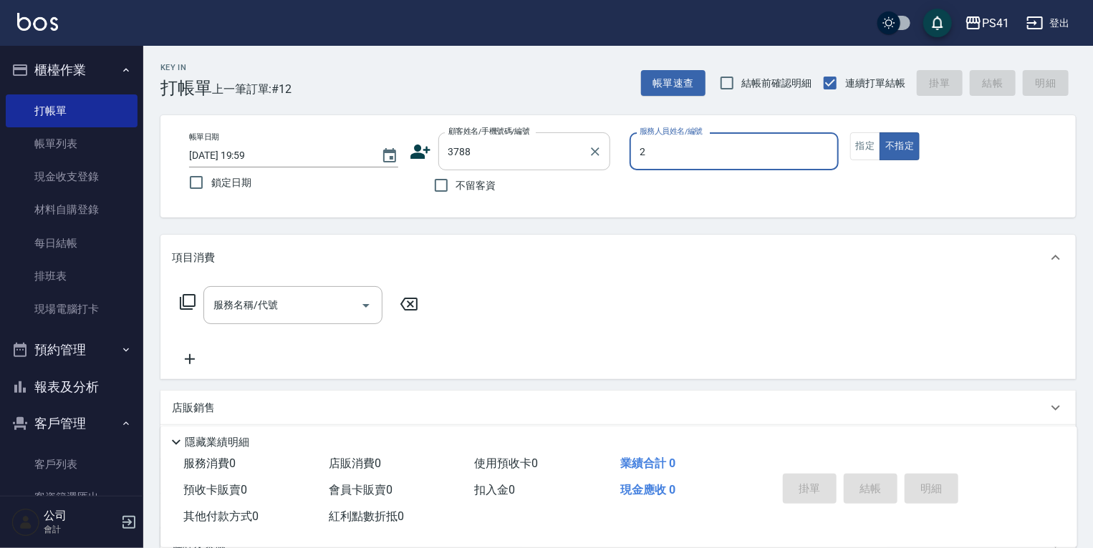
type input "謝淳蕙-2"
type input "范家瑜/0933839788/3788"
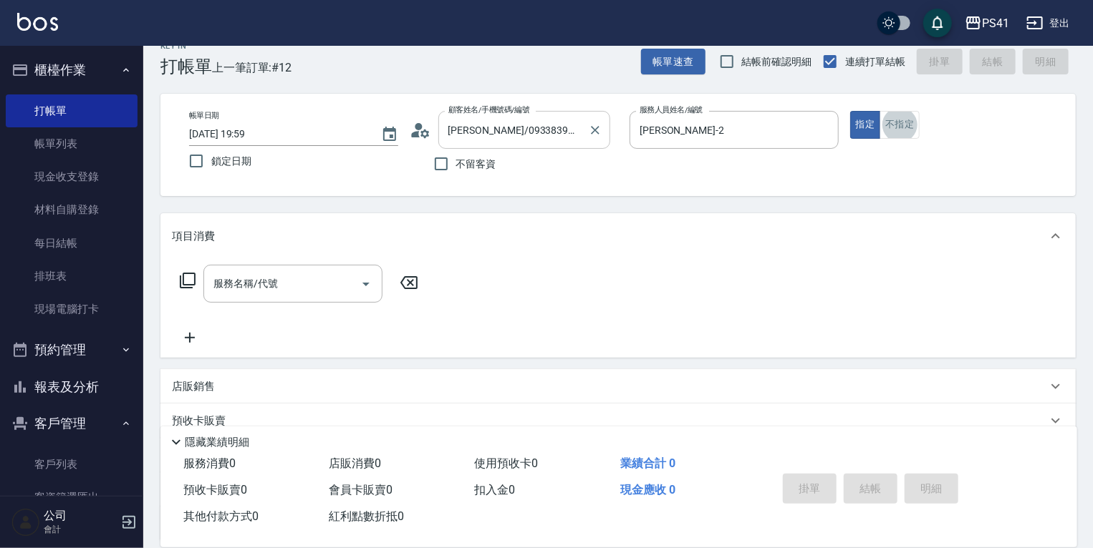
scroll to position [23, 0]
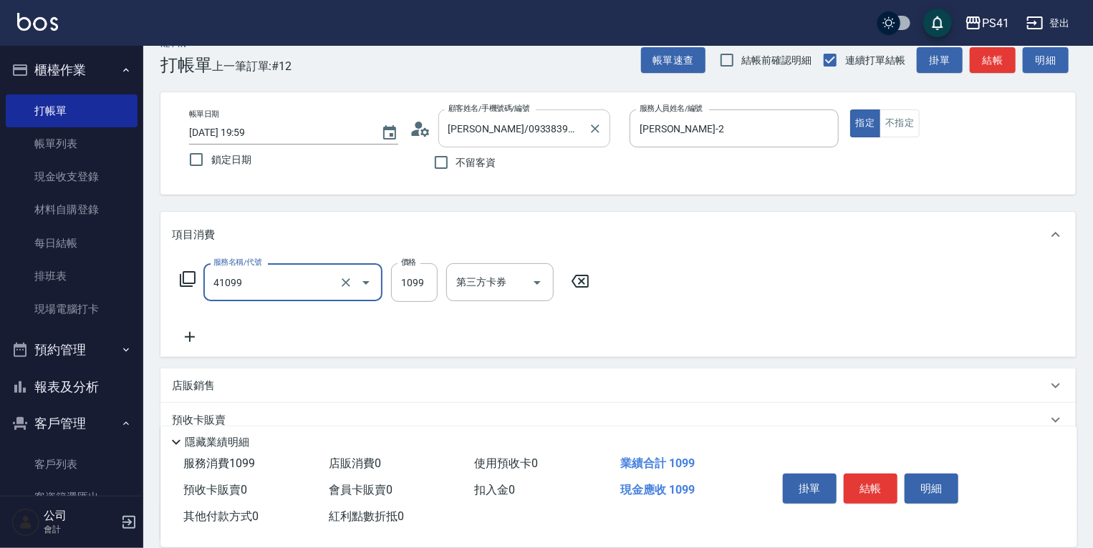
type input "公司活動/早鳥(41099)"
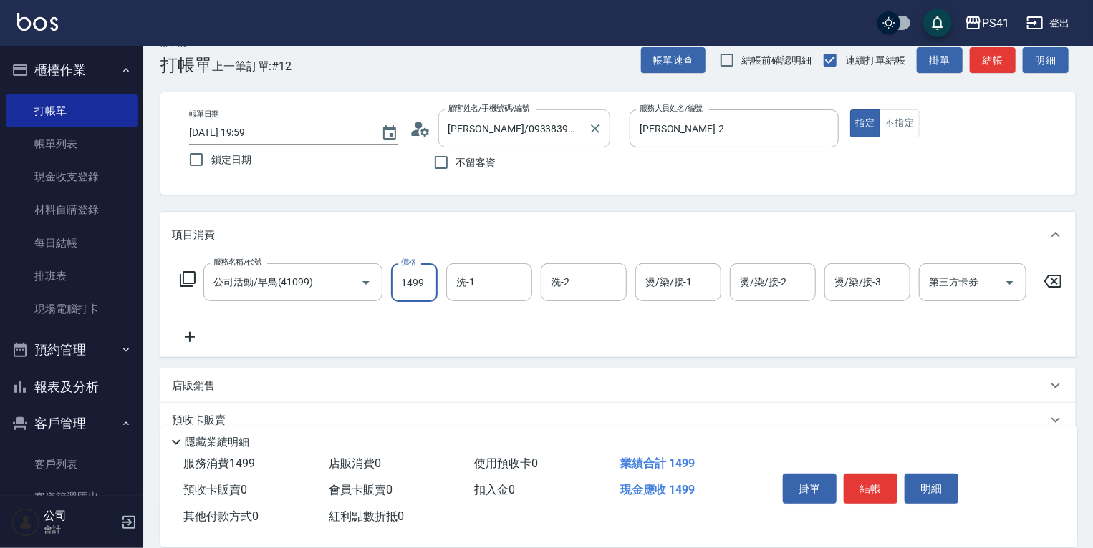
type input "1499"
type input "佳佳-27"
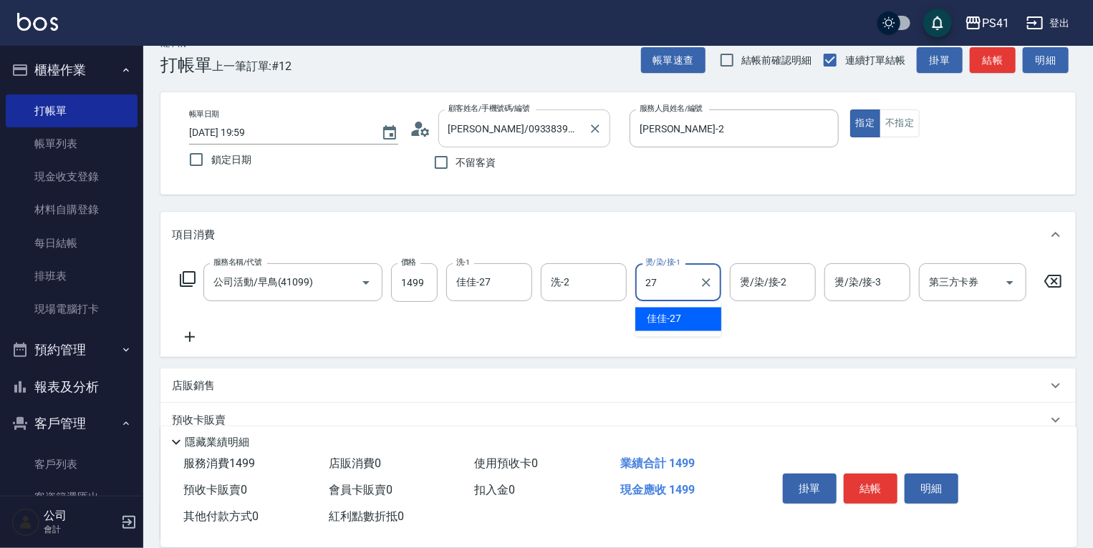
type input "佳佳-27"
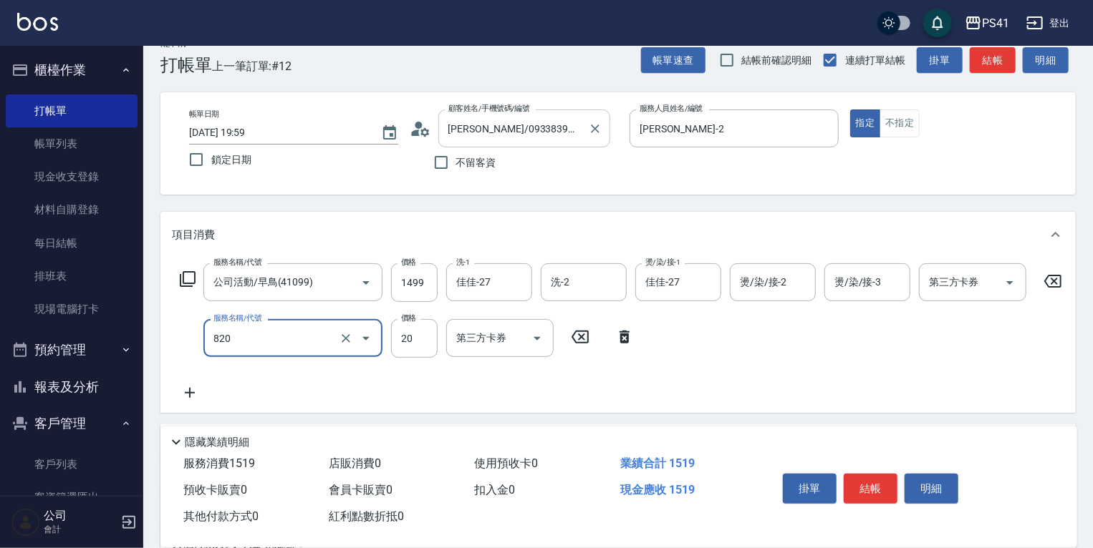
type input "潤絲(820)"
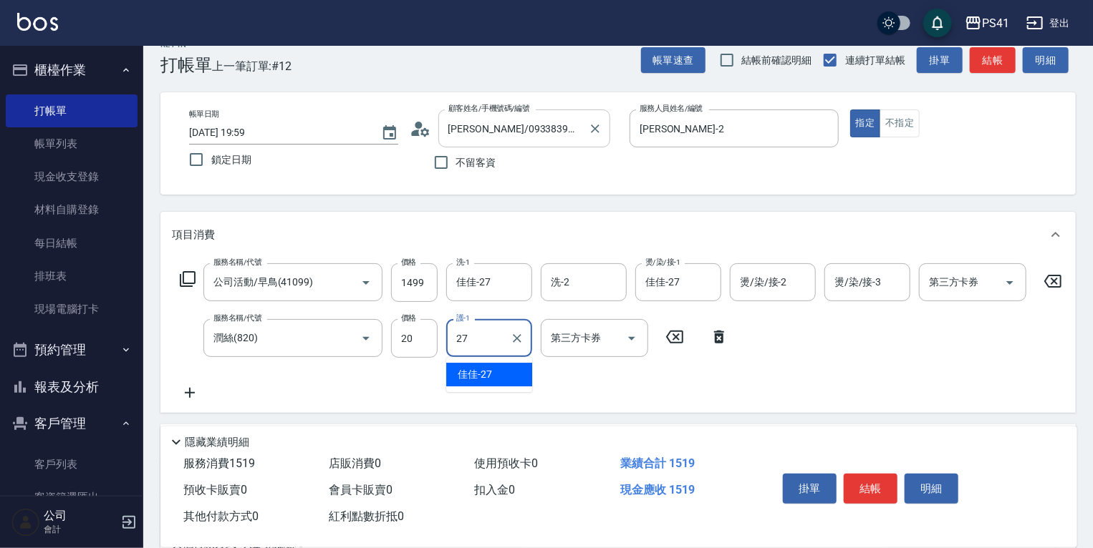
type input "佳佳-27"
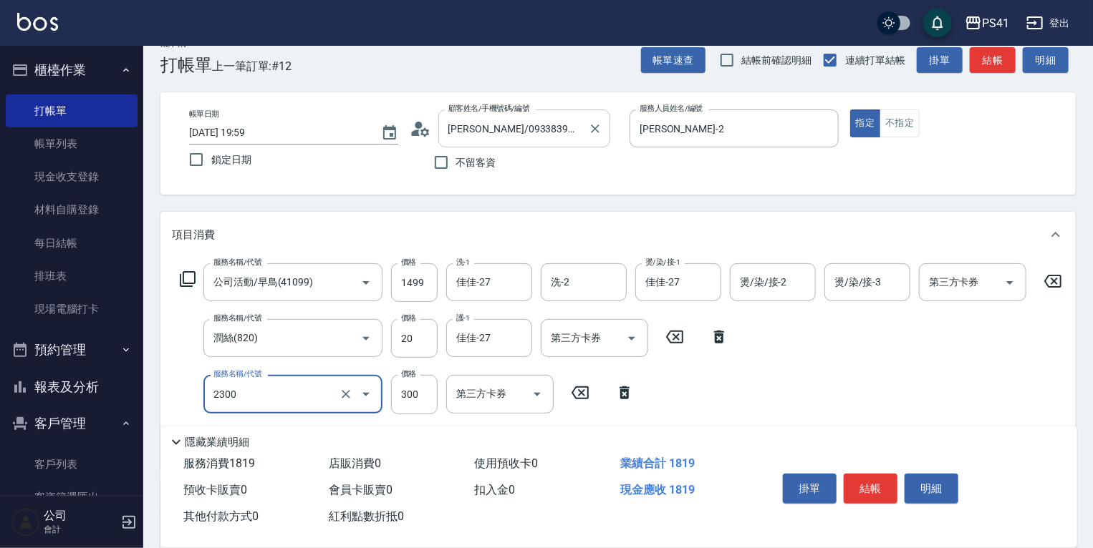
type input "剪髮(2300)"
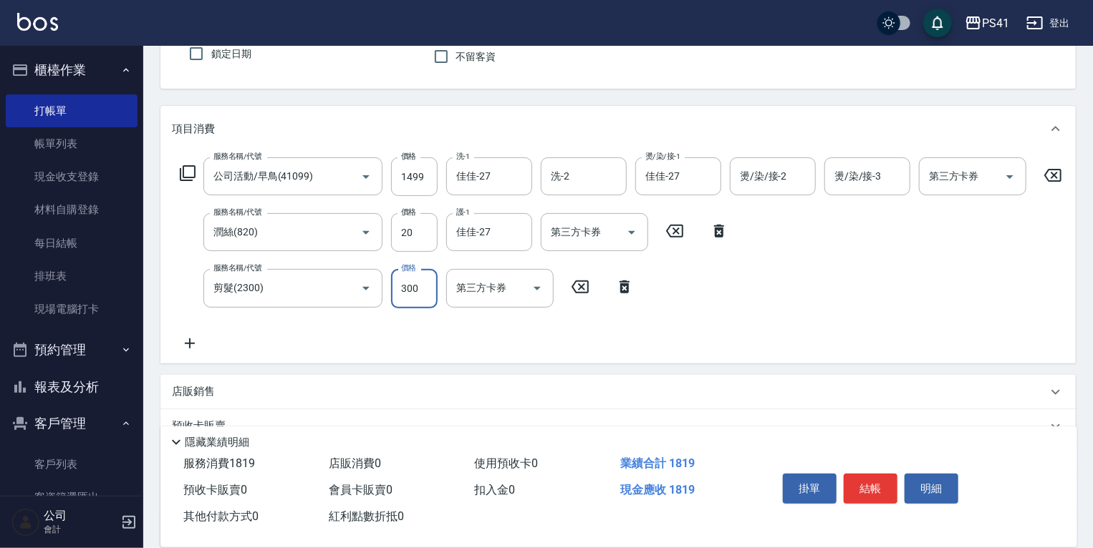
scroll to position [252, 0]
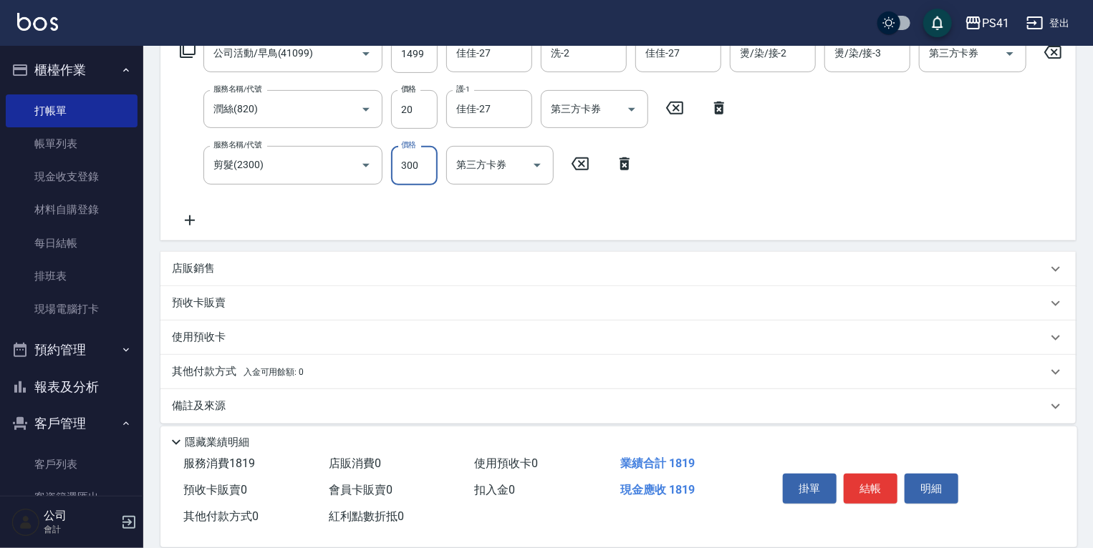
click at [273, 366] on div "其他付款方式 入金可用餘額: 0" at bounding box center [617, 372] width 915 height 34
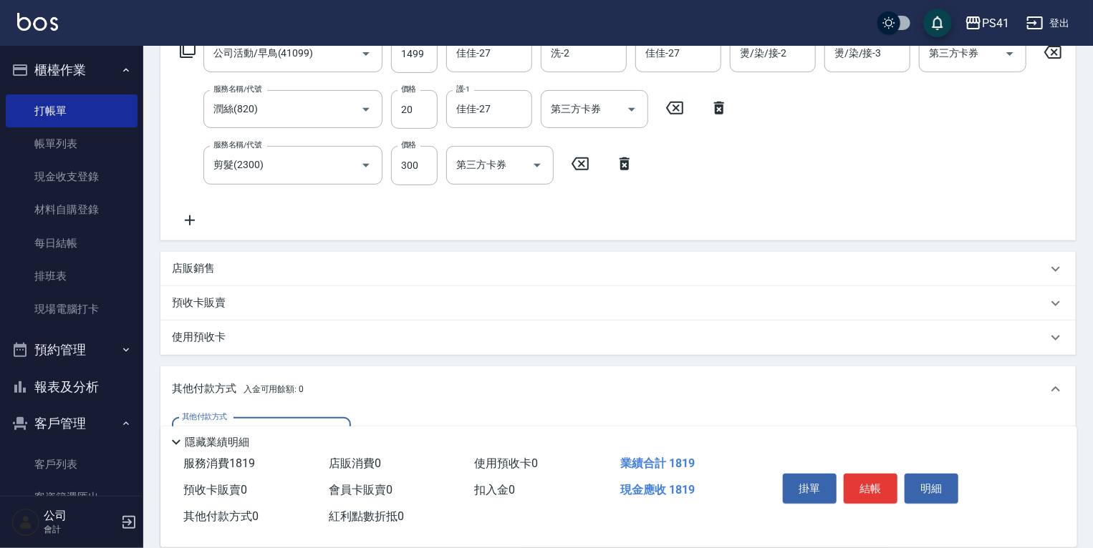
scroll to position [440, 0]
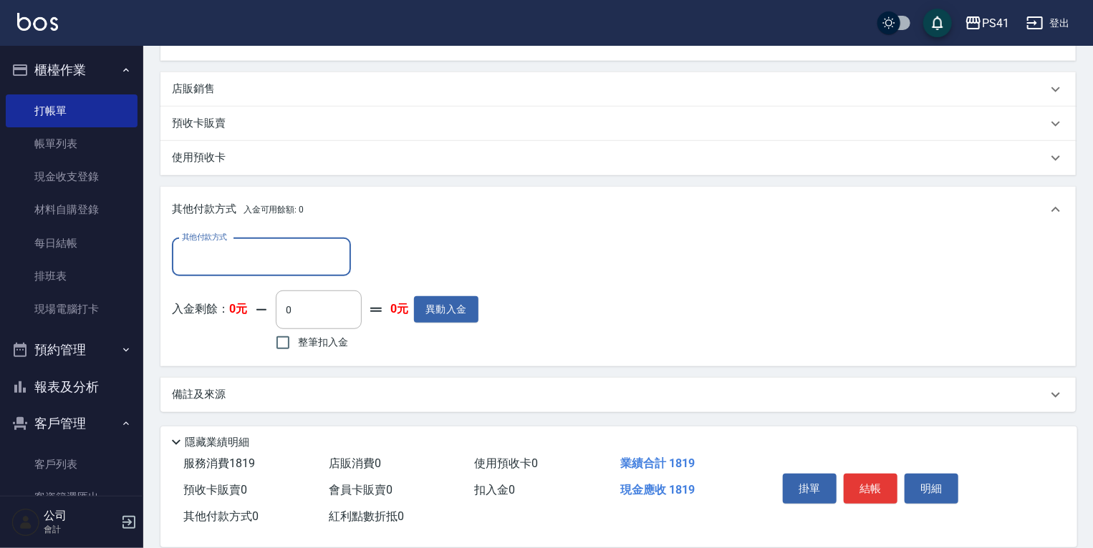
click at [244, 242] on div "其他付款方式" at bounding box center [261, 257] width 179 height 38
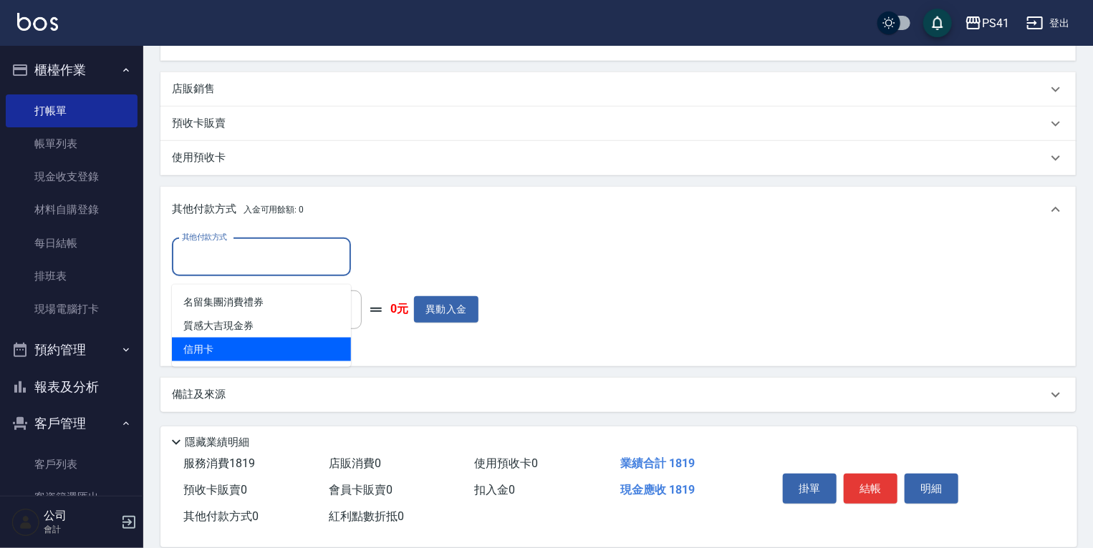
click at [270, 362] on div "其他付款方式 其他付款方式 入金剩餘： 0元 0 ​ 整筆扣入金 0元 異動入金" at bounding box center [617, 300] width 915 height 134
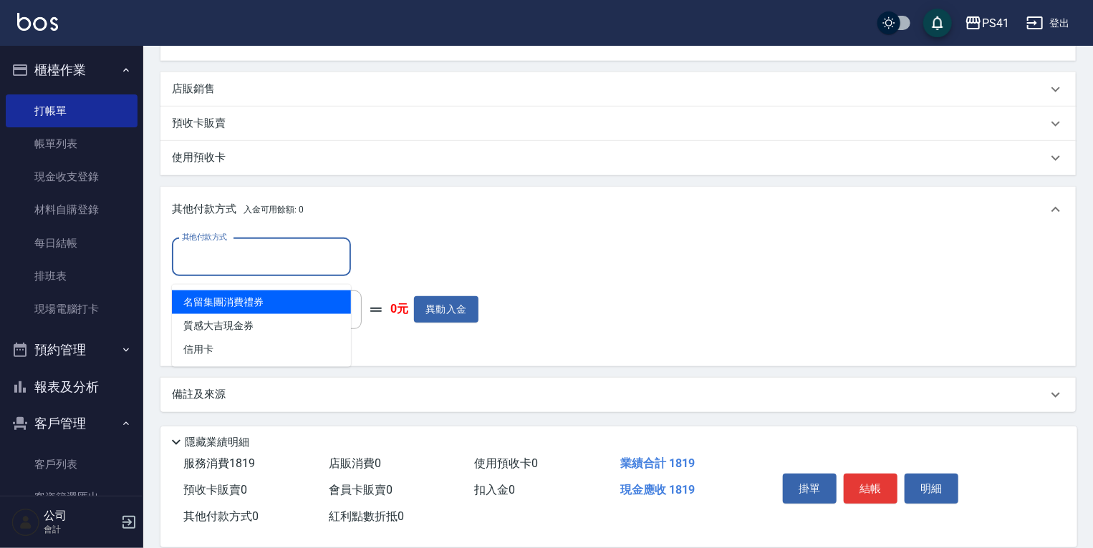
click at [251, 258] on input "其他付款方式" at bounding box center [261, 257] width 166 height 25
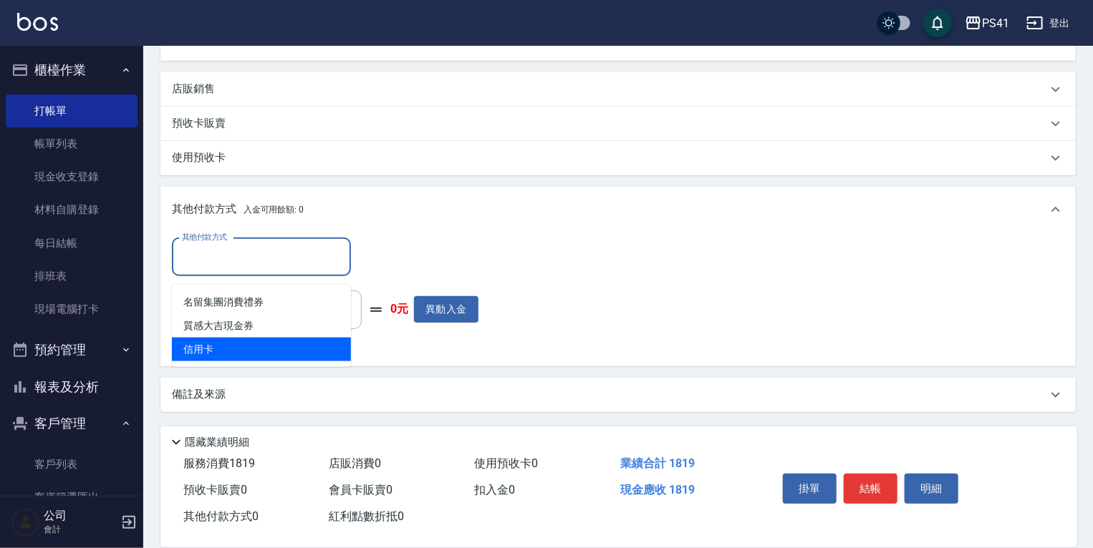
drag, startPoint x: 248, startPoint y: 334, endPoint x: 338, endPoint y: 288, distance: 100.5
click at [249, 338] on span "信用卡" at bounding box center [261, 350] width 179 height 24
type input "信用卡"
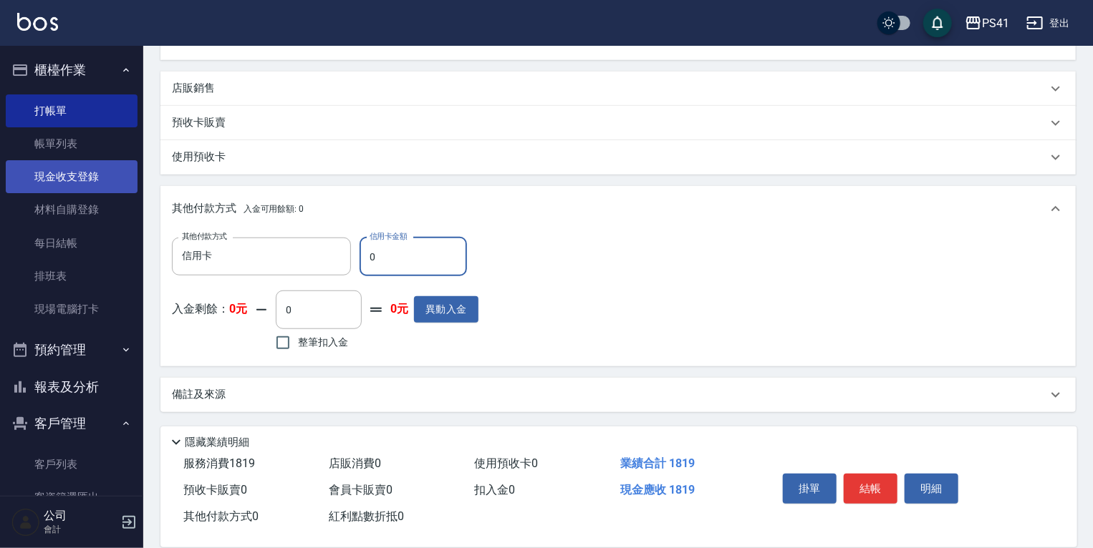
drag, startPoint x: 394, startPoint y: 261, endPoint x: 62, endPoint y: 192, distance: 338.7
click at [119, 218] on div "PS41 登出 櫃檯作業 打帳單 帳單列表 現金收支登錄 材料自購登錄 每日結帳 排班表 現場電腦打卡 預約管理 預約管理 單日預約紀錄 單週預約紀錄 報表及…" at bounding box center [546, 58] width 1093 height 981
type input "1819"
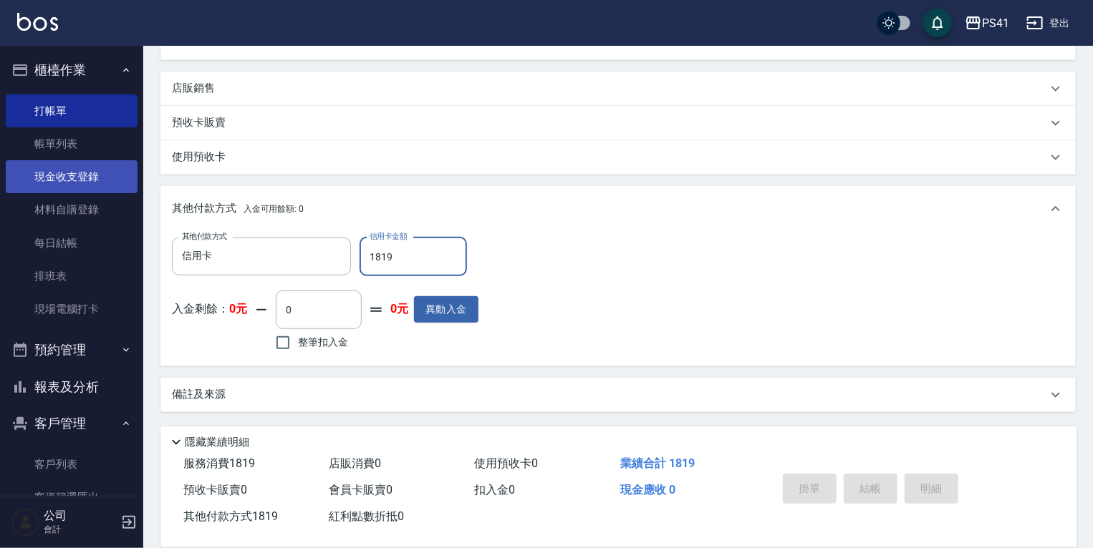
type input "2025/08/22 20:00"
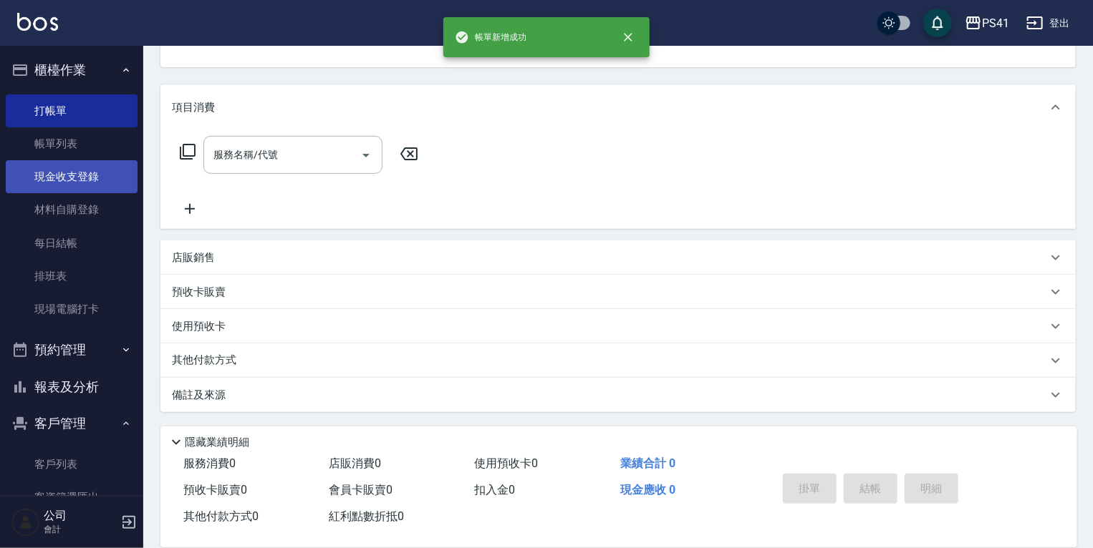
scroll to position [0, 0]
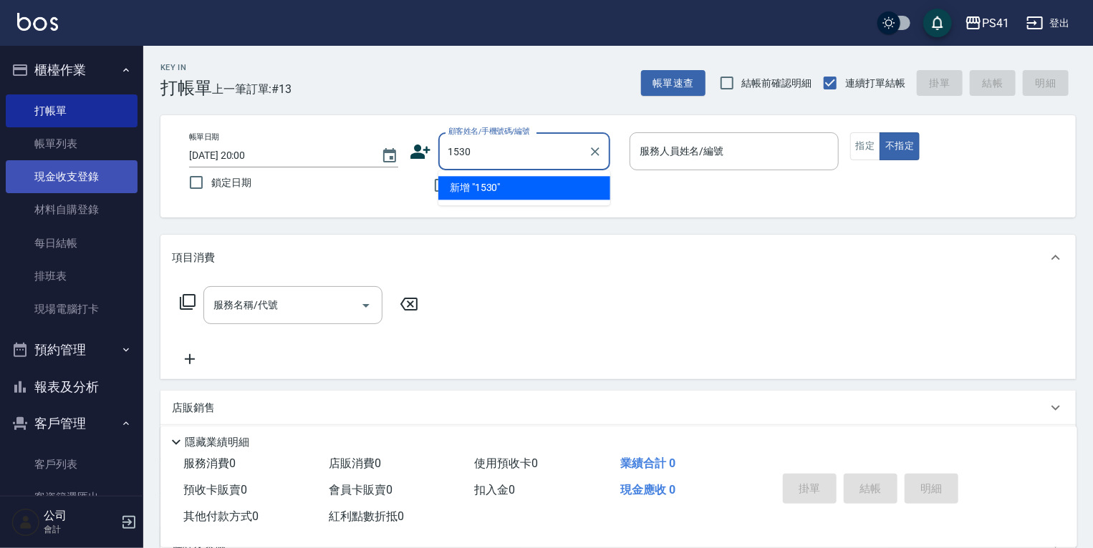
type input "1530"
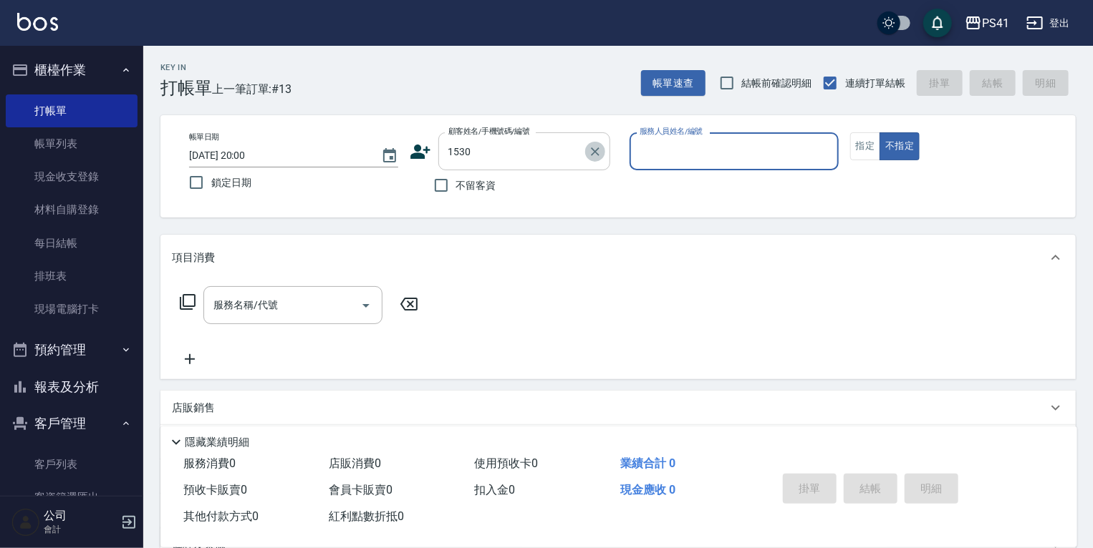
click at [588, 146] on icon "Clear" at bounding box center [595, 152] width 14 height 14
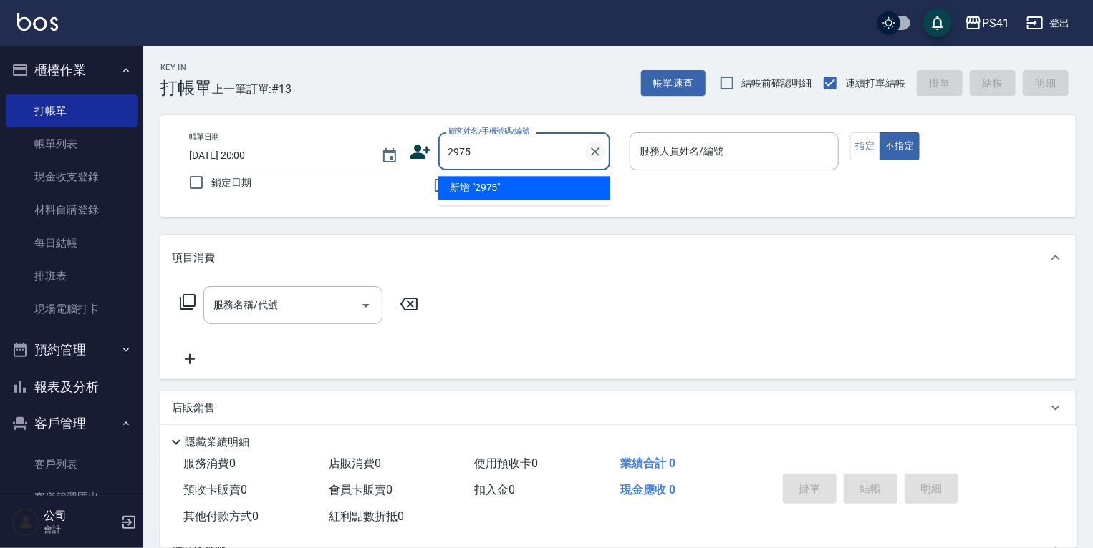
type input "2975"
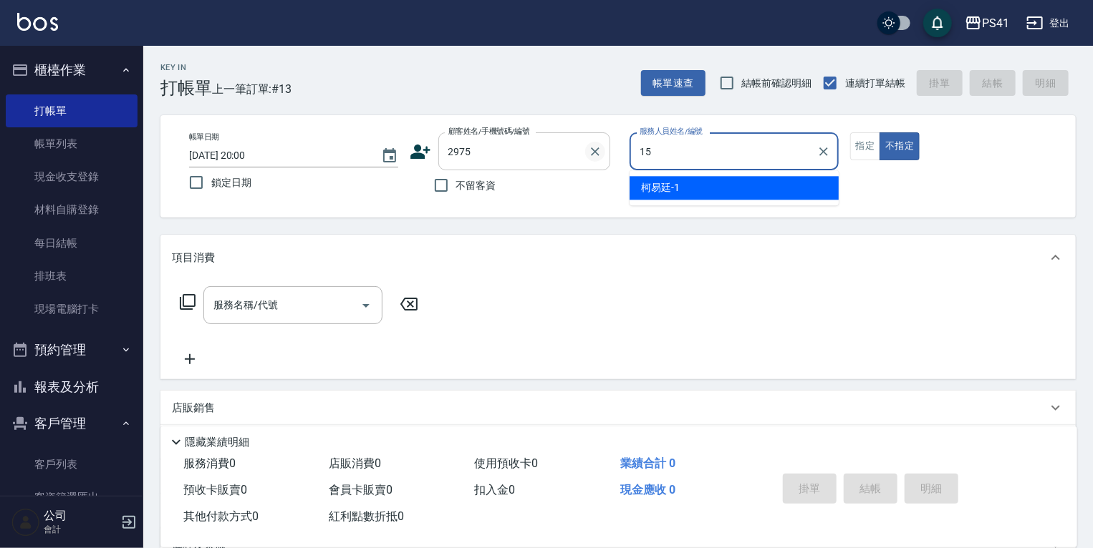
type input "李靜芳-15"
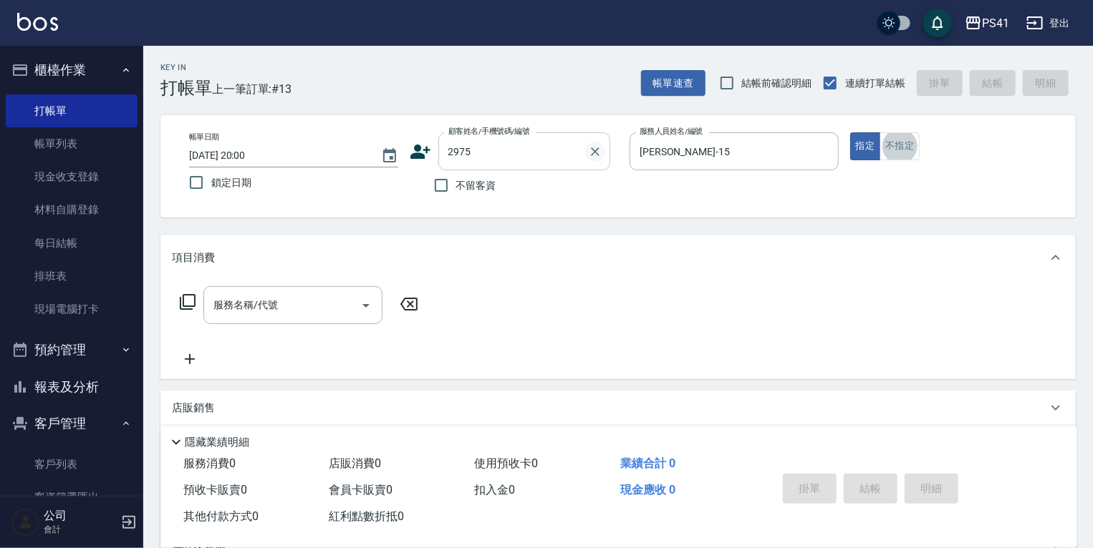
type input "謝碧雲/2975_謝碧雲/2975"
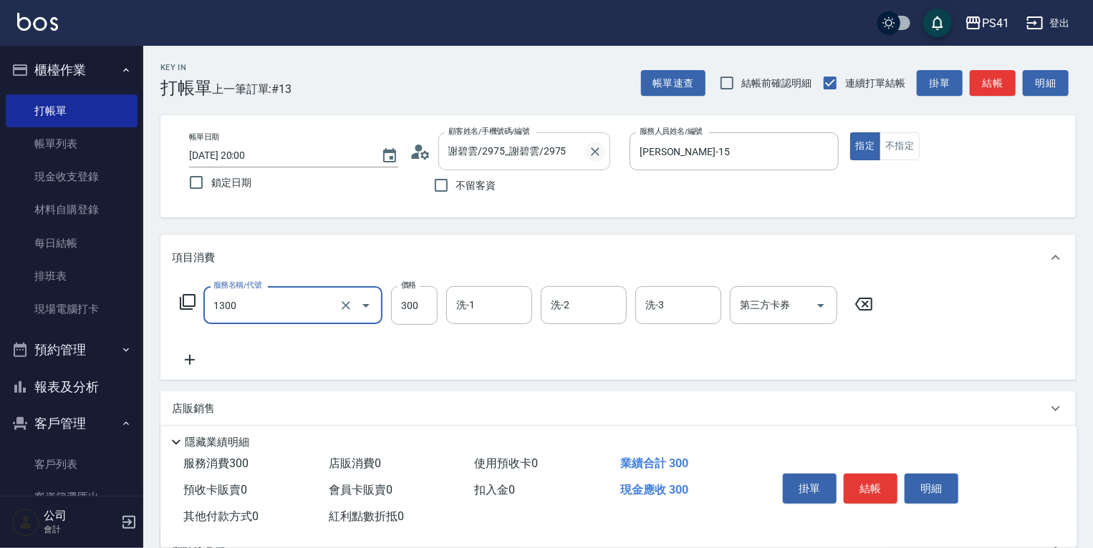
type input "洗髮300(1300)"
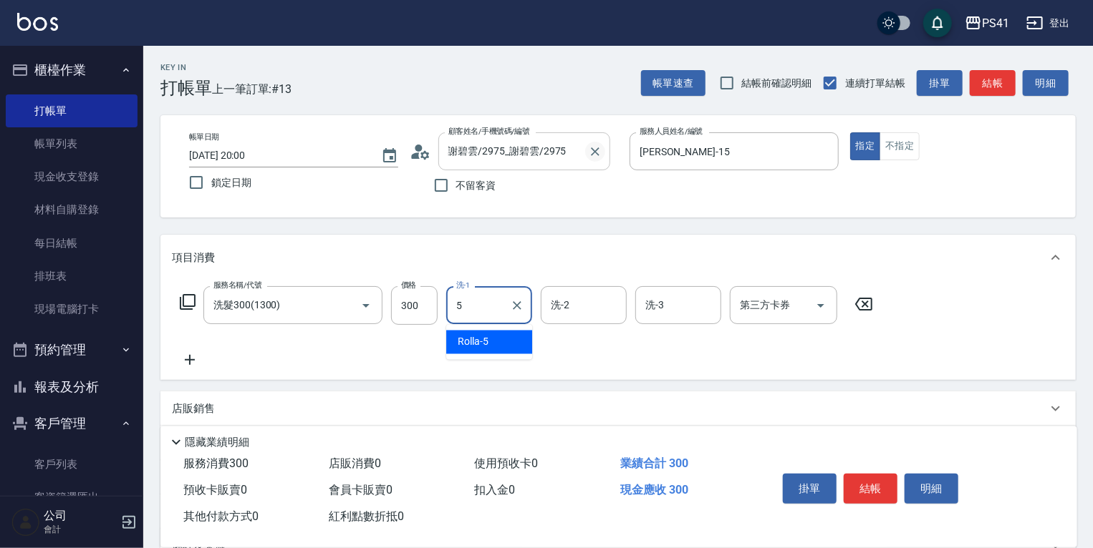
type input "Rolla-5"
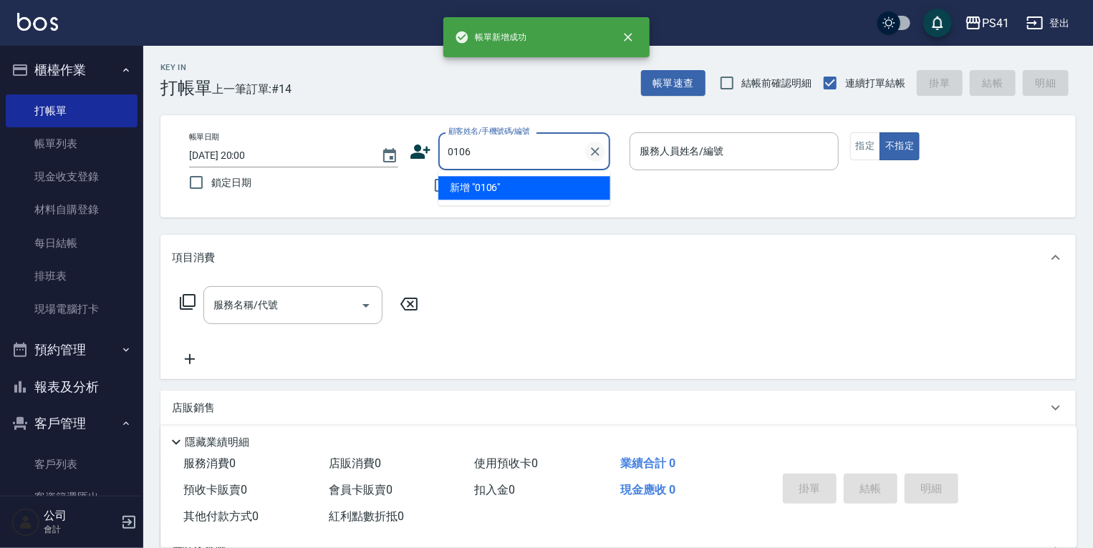
type input "0106"
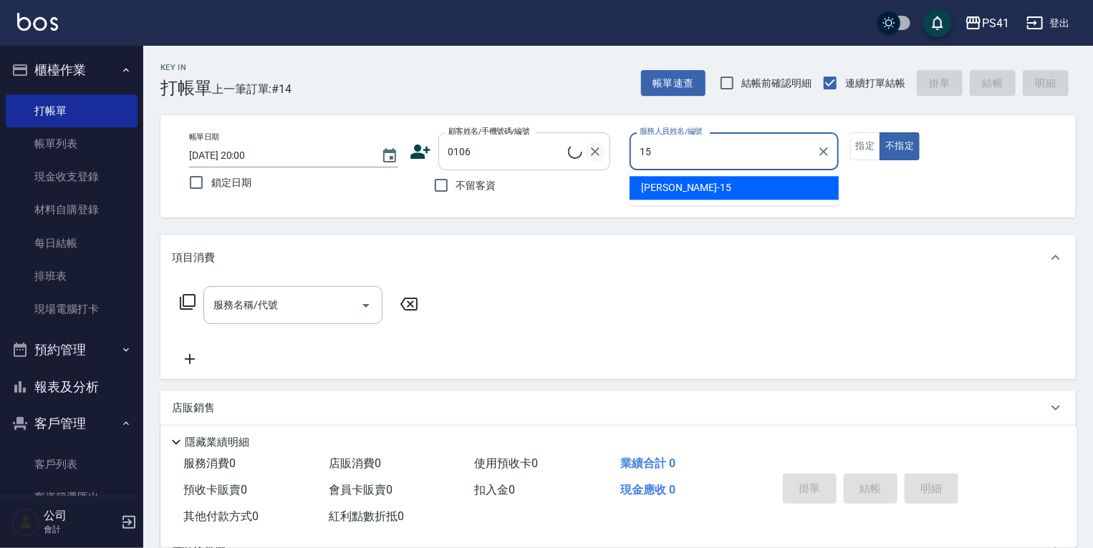
type input "李靜芳-15"
type input "梁巧文/0987270999/0106"
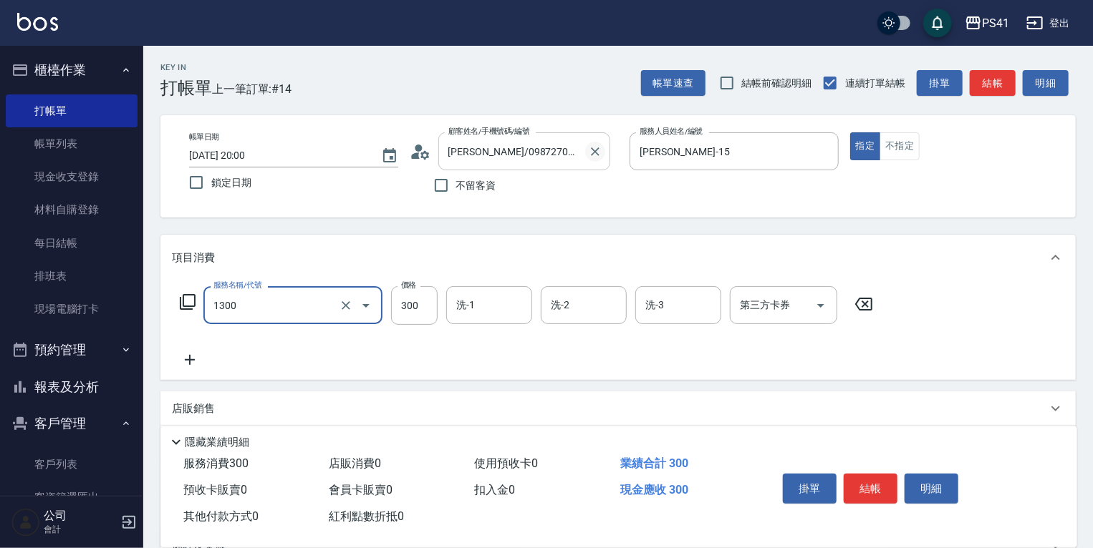
type input "洗髮300(1300)"
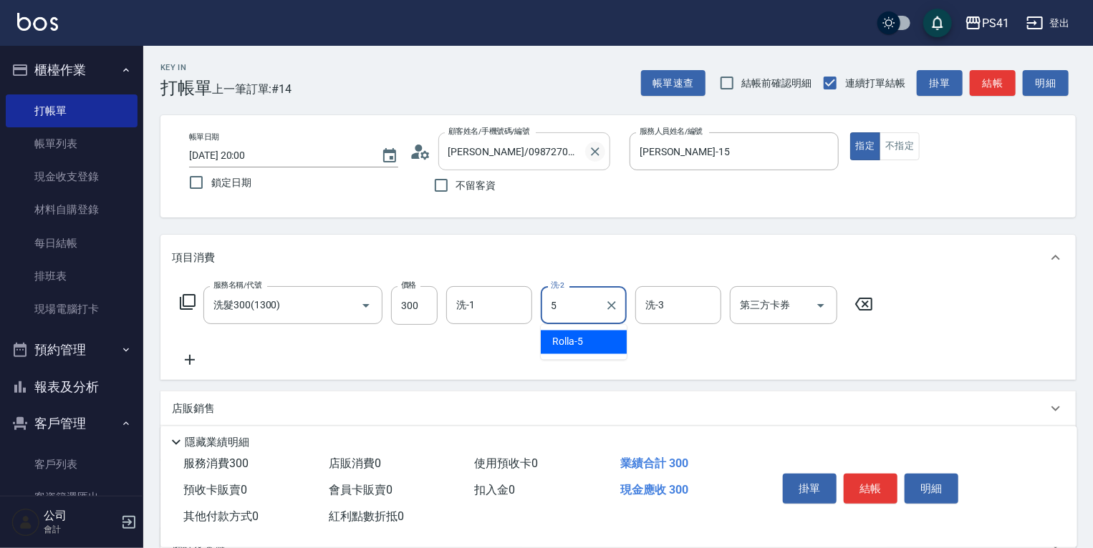
type input "Rolla-5"
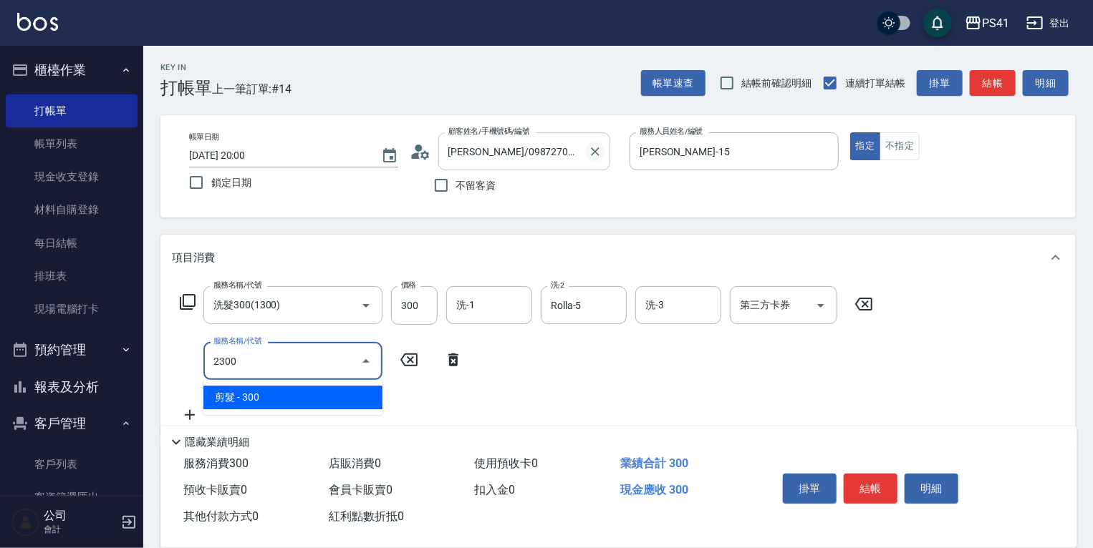
type input "剪髮(2300)"
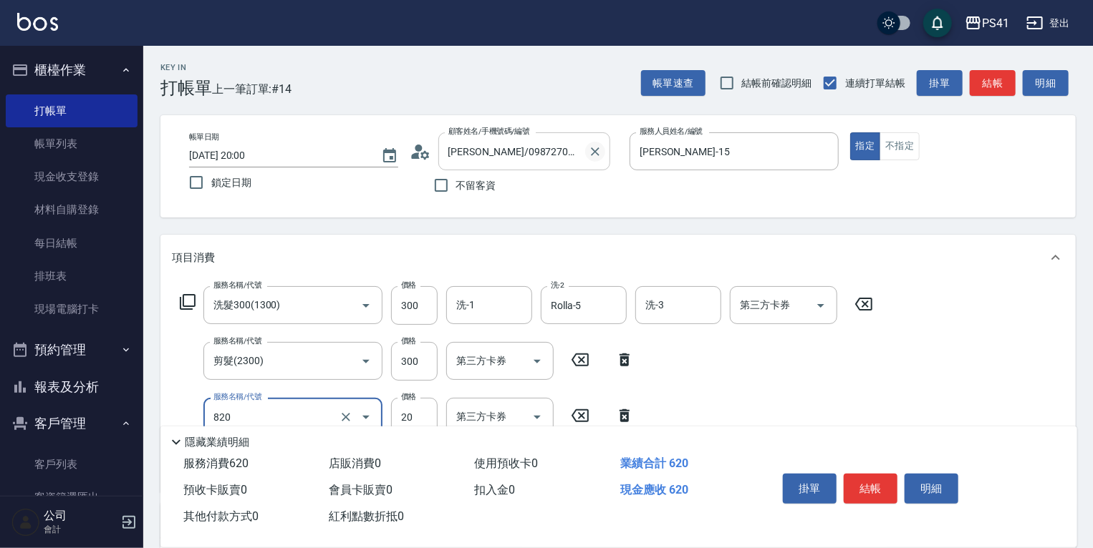
type input "潤絲(820)"
type input "Rolla-5"
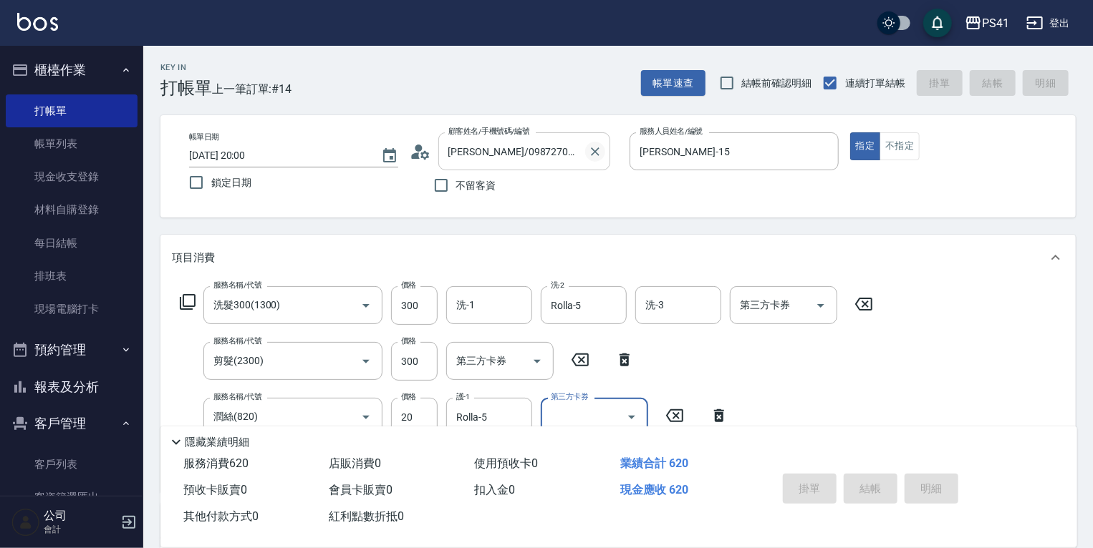
type input "2025/08/22 20:01"
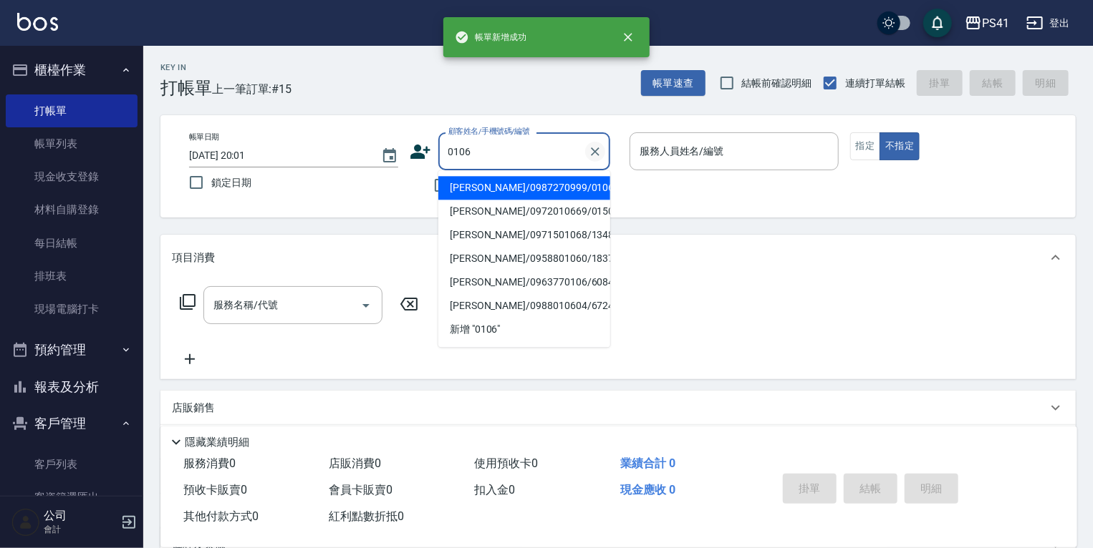
type input "梁巧文/0987270999/0106"
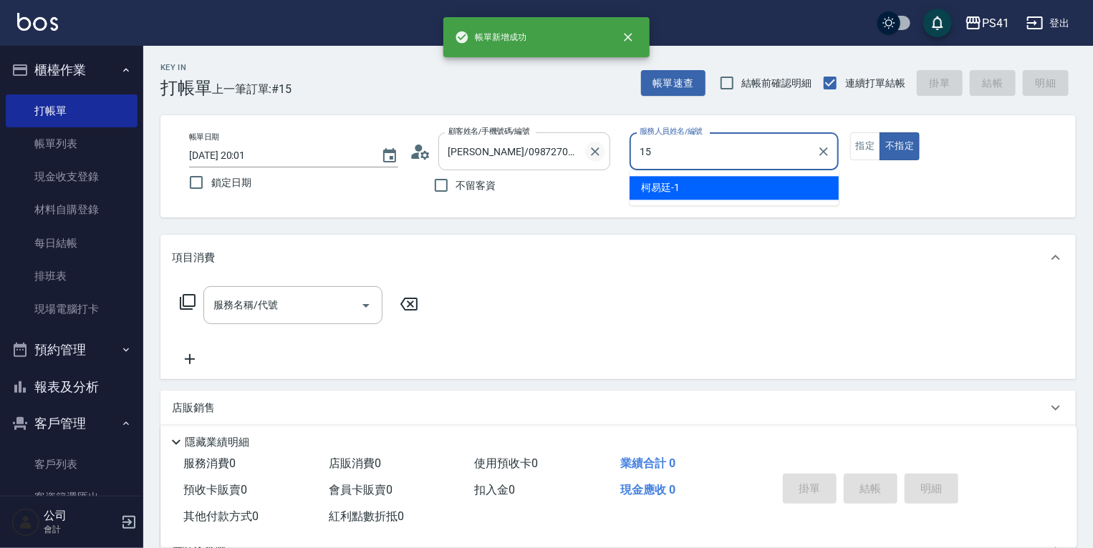
type input "李靜芳-15"
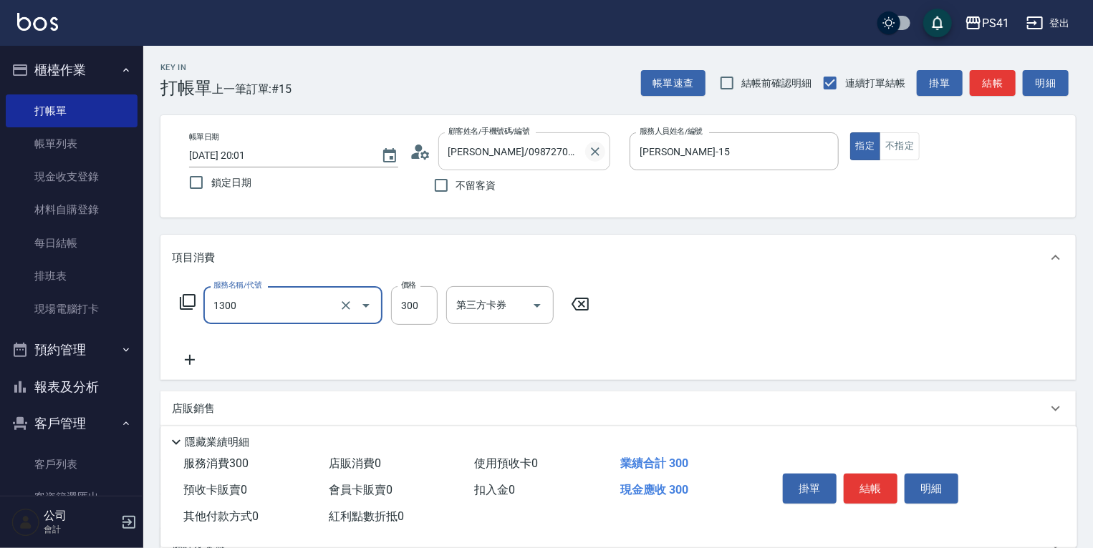
type input "洗髮300(1300)"
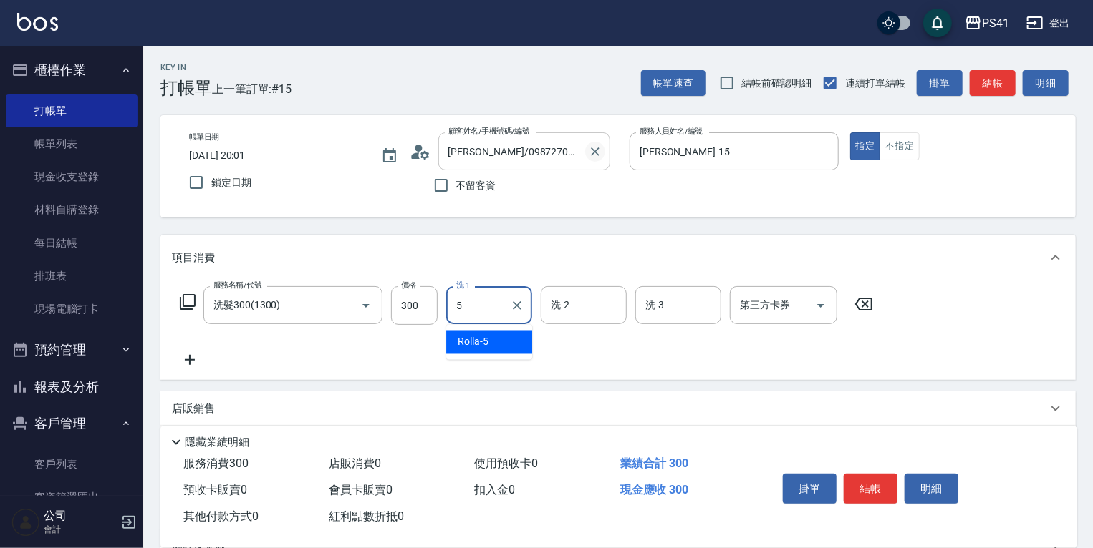
type input "Rolla-5"
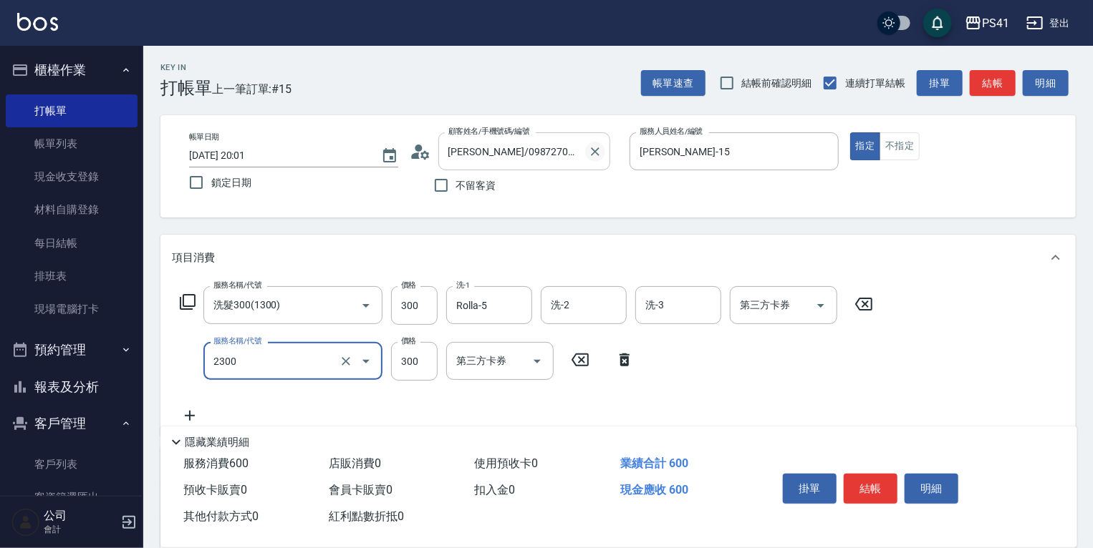
type input "剪髮(2300)"
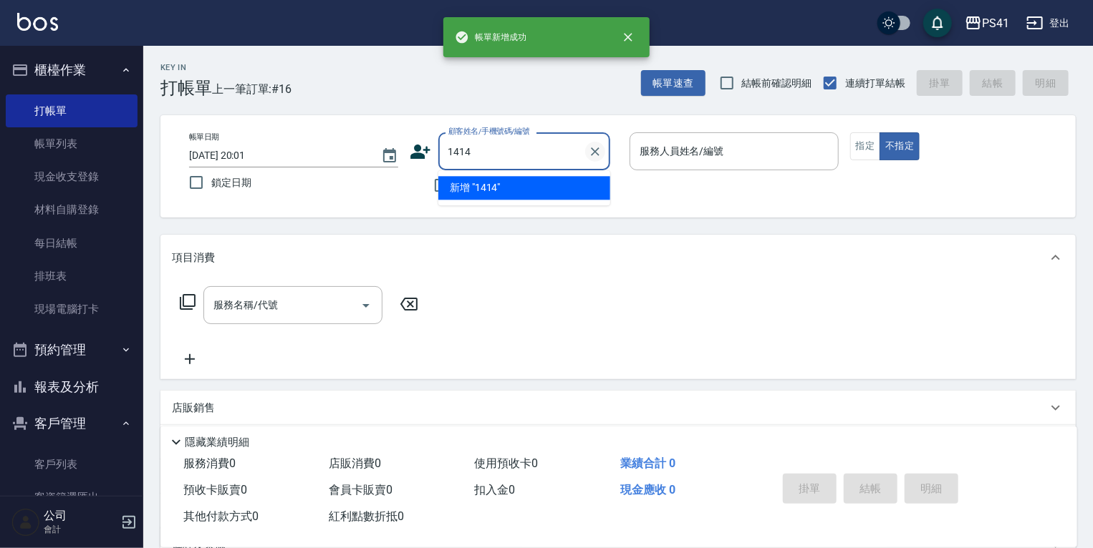
type input "1414"
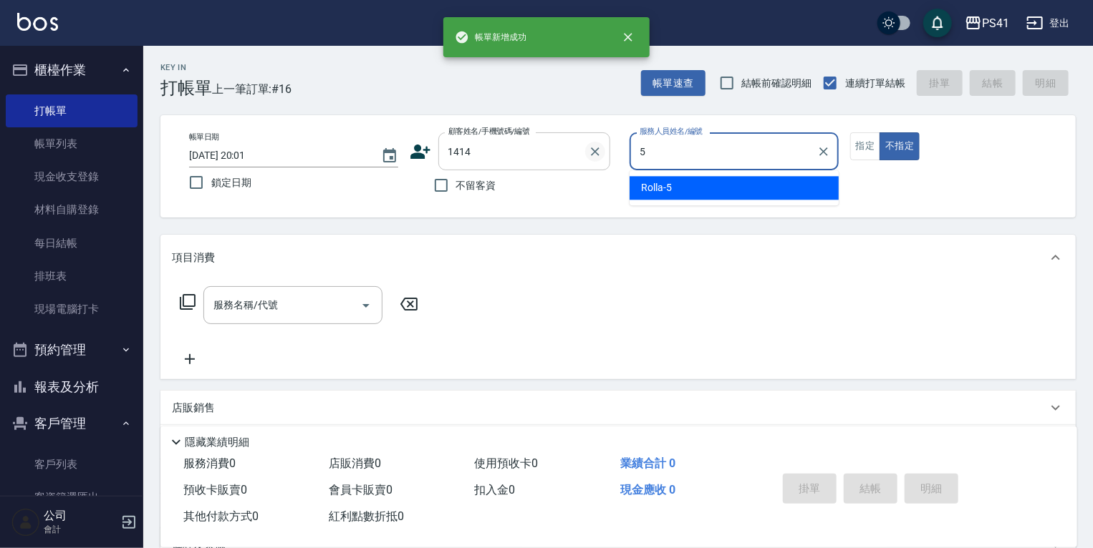
type input "Rolla-5"
type input "李庭誼/0953055133/1414"
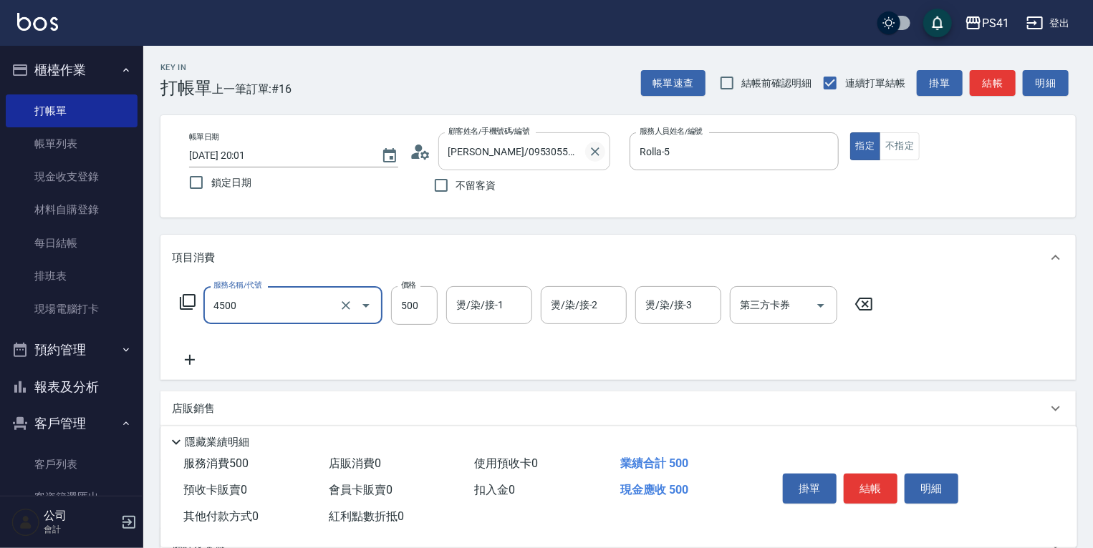
type input "補染(4500)"
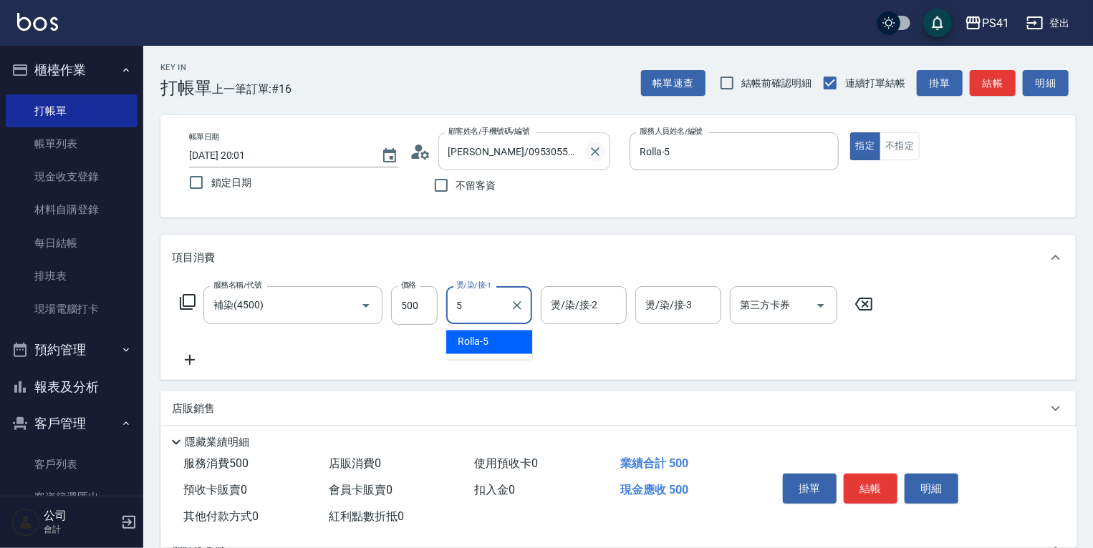
type input "Rolla-5"
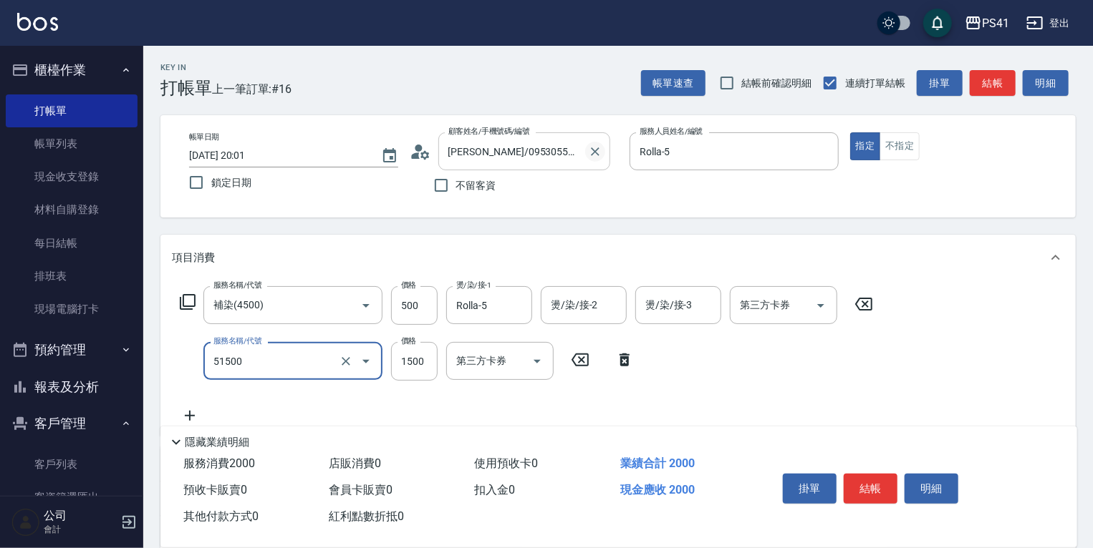
type input "原價1201~1500護髮(51500)"
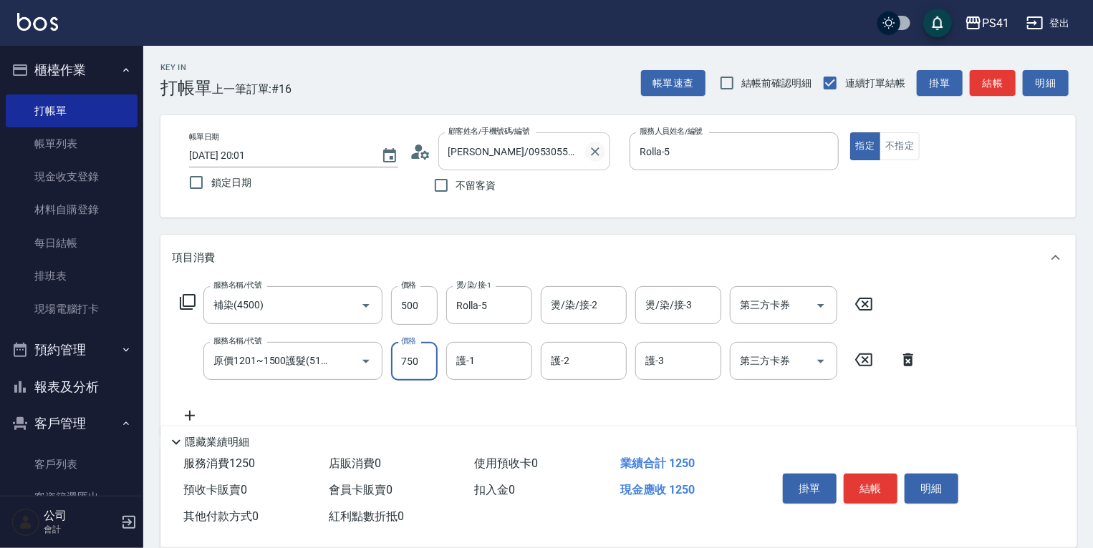
type input "750"
type input "Rolla-5"
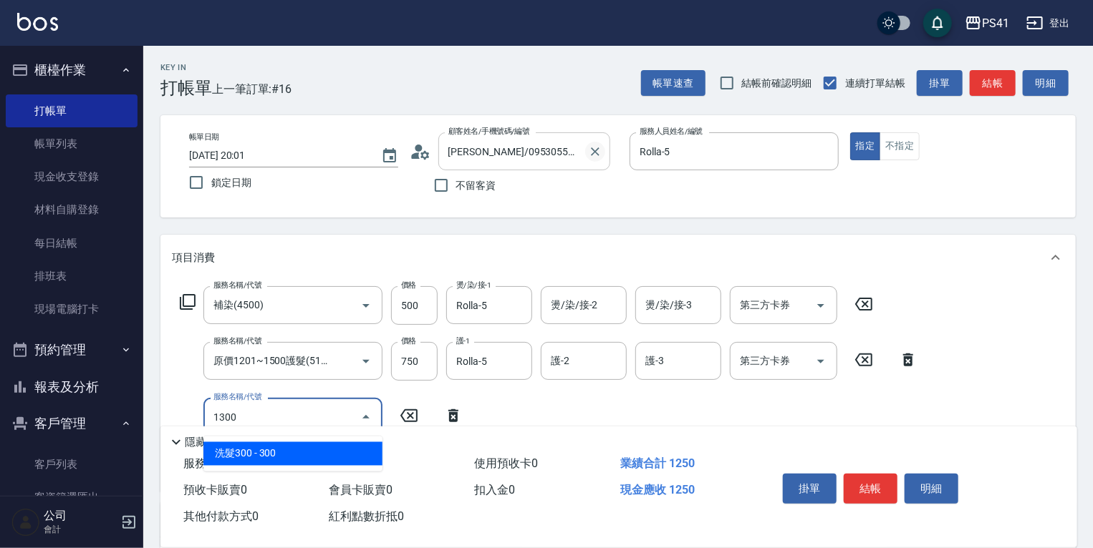
type input "洗髮300(1300)"
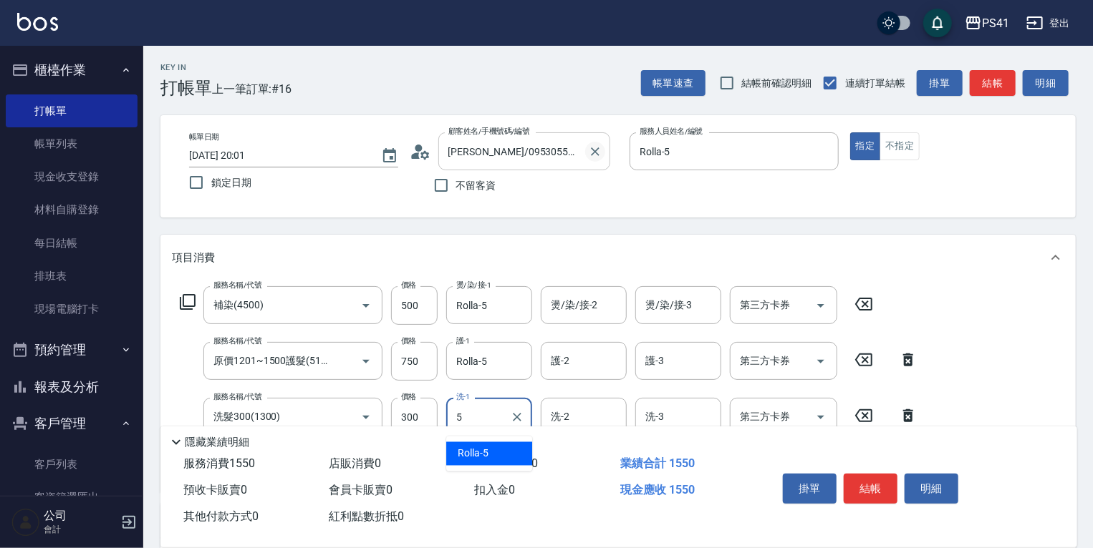
type input "Rolla-5"
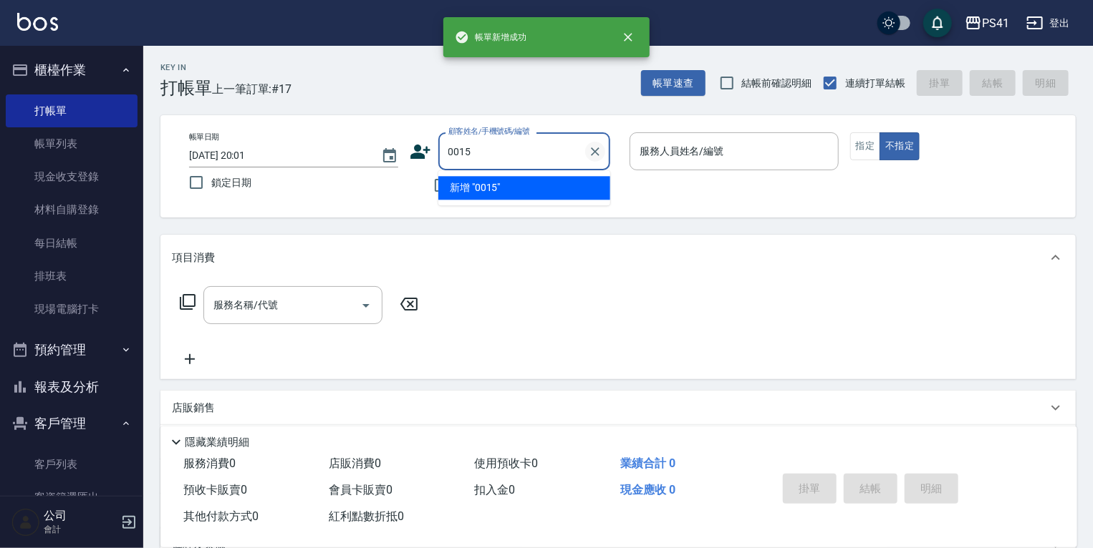
type input "0015"
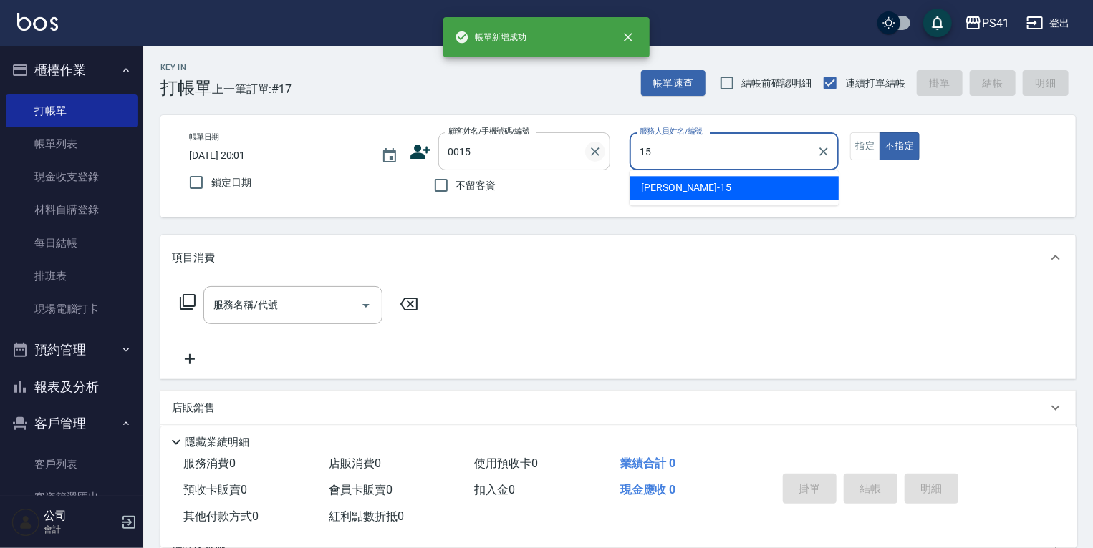
type input "李靜芳-15"
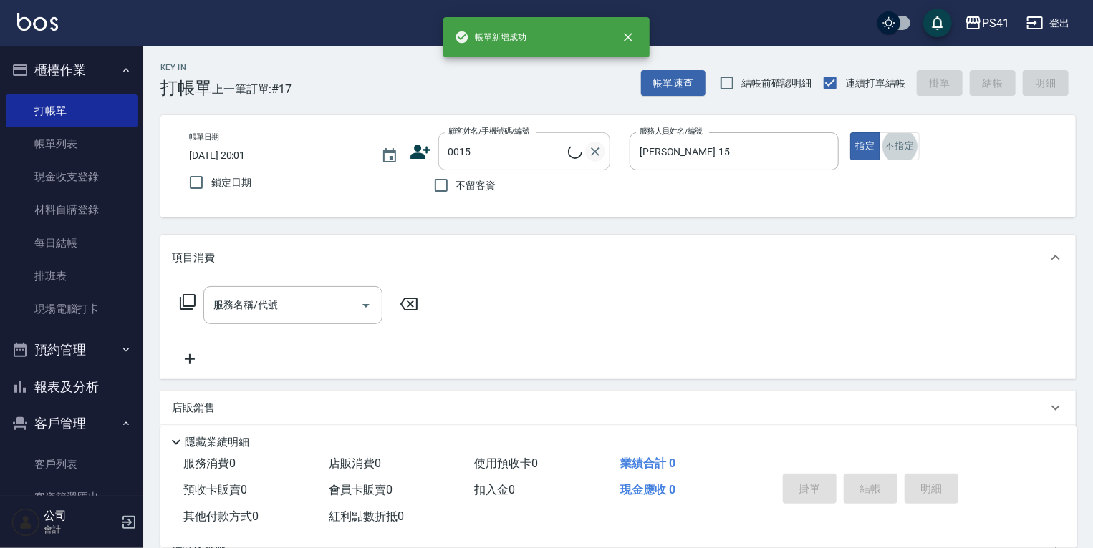
type input "米雪/15_米雪/0015"
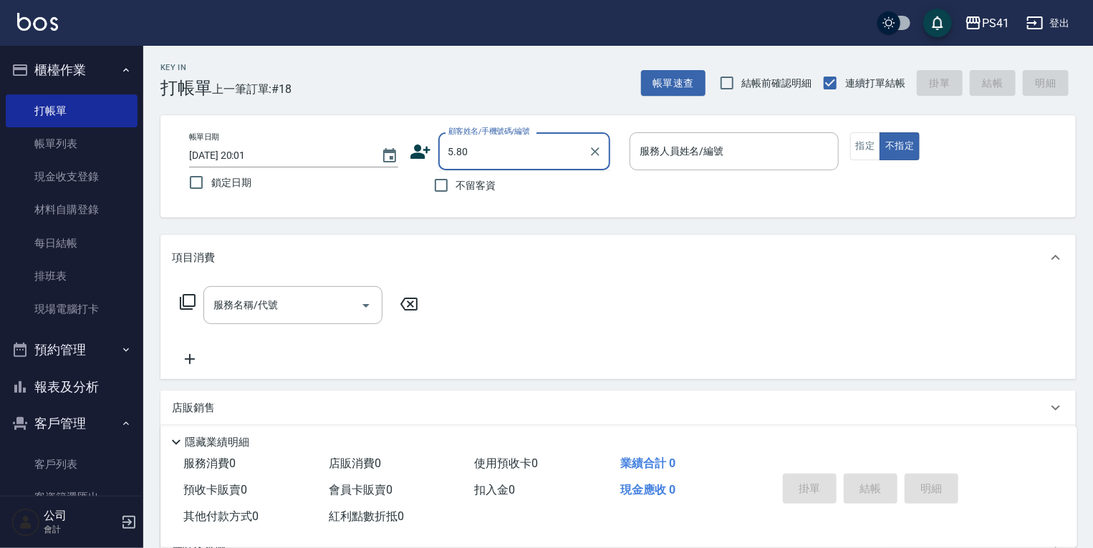
click at [544, 162] on input "5.80" at bounding box center [513, 151] width 137 height 25
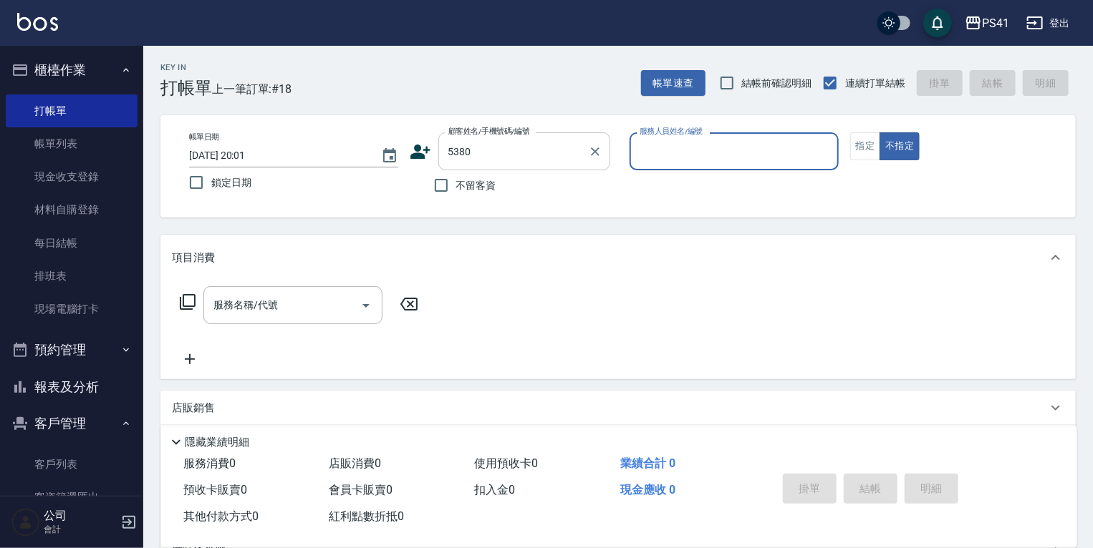
click at [879, 132] on button "不指定" at bounding box center [899, 146] width 40 height 28
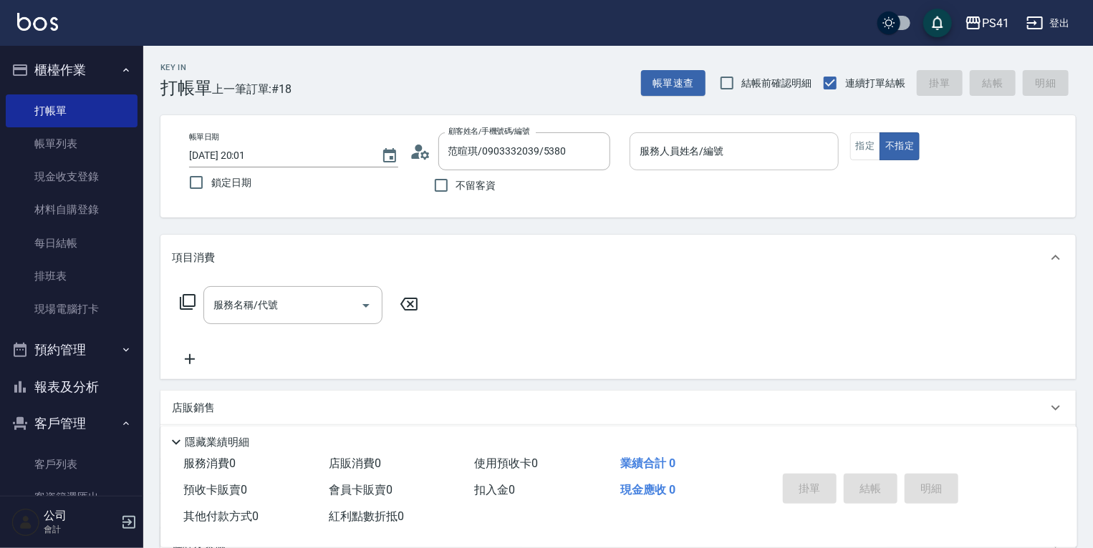
drag, startPoint x: 722, startPoint y: 177, endPoint x: 723, endPoint y: 160, distance: 16.5
click at [723, 160] on div "服務人員姓名/編號 服務人員姓名/編號" at bounding box center [733, 158] width 209 height 53
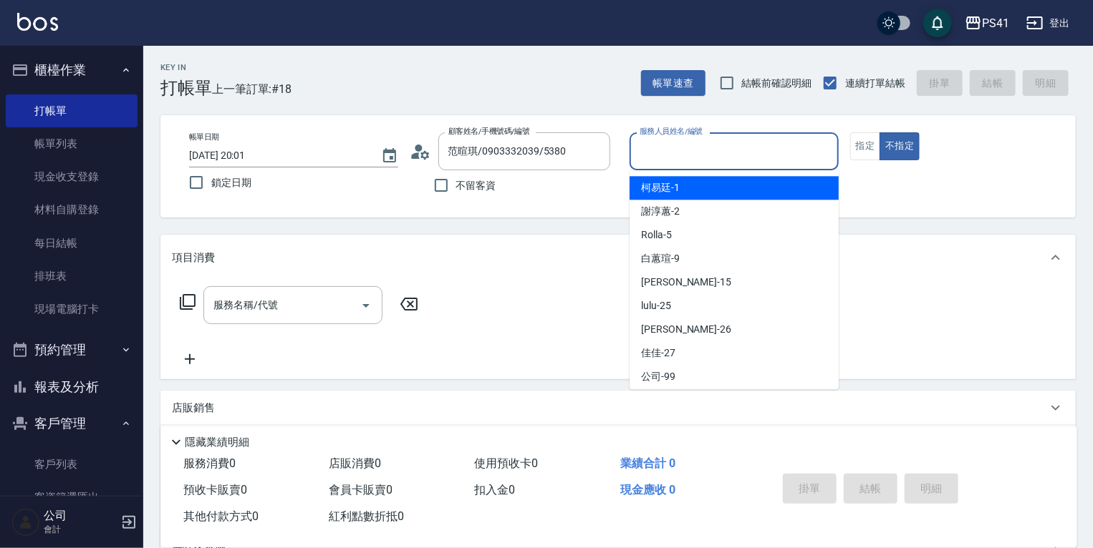
click at [722, 160] on input "服務人員姓名/編號" at bounding box center [734, 151] width 196 height 25
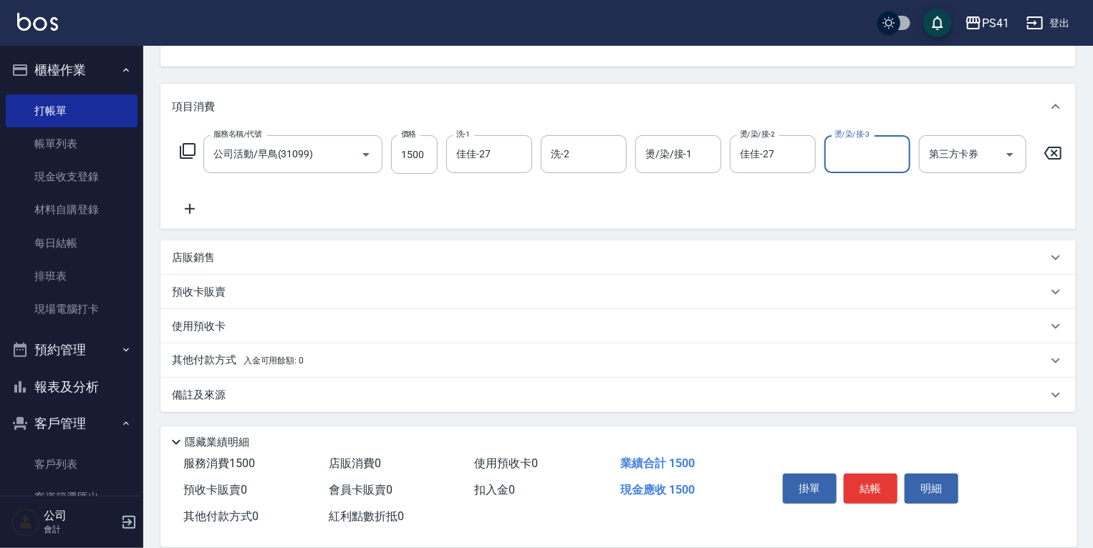
scroll to position [160, 0]
click at [325, 357] on div "其他付款方式 入金可用餘額: 0" at bounding box center [609, 361] width 875 height 16
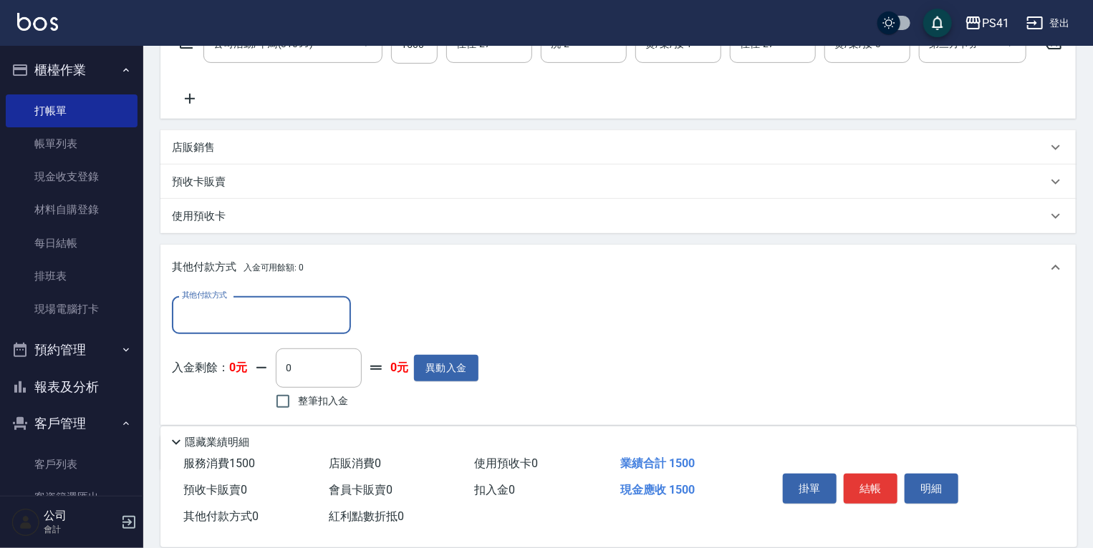
scroll to position [0, 0]
drag, startPoint x: 313, startPoint y: 328, endPoint x: 313, endPoint y: 336, distance: 7.9
click at [313, 328] on input "其他付款方式" at bounding box center [261, 315] width 166 height 25
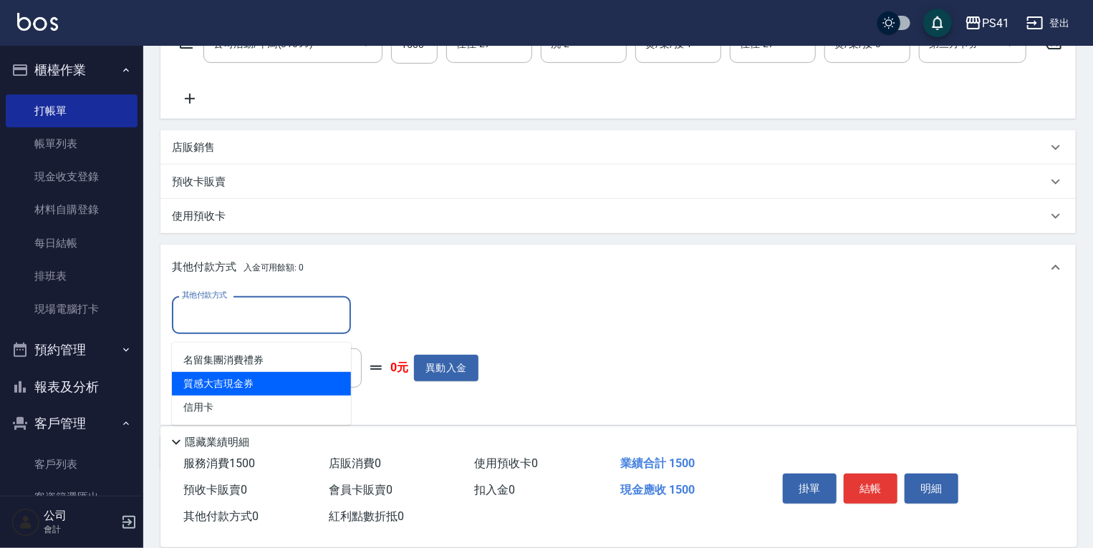
click at [290, 398] on span "信用卡" at bounding box center [261, 408] width 179 height 24
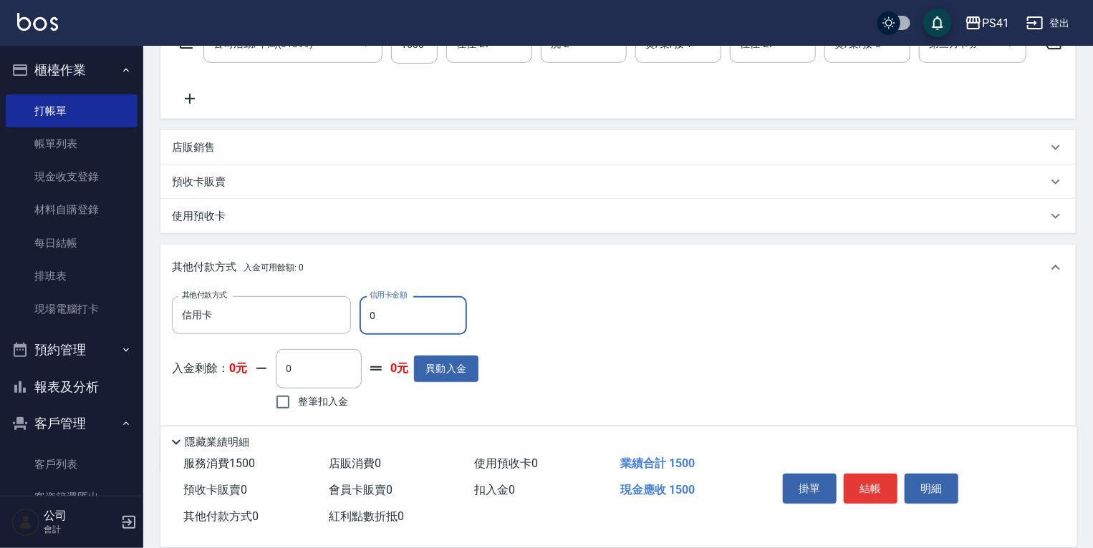
drag, startPoint x: 407, startPoint y: 326, endPoint x: 140, endPoint y: 328, distance: 266.3
click at [173, 324] on div "其他付款方式 信用卡 其他付款方式 信用卡金額 0 信用卡金額" at bounding box center [325, 315] width 306 height 39
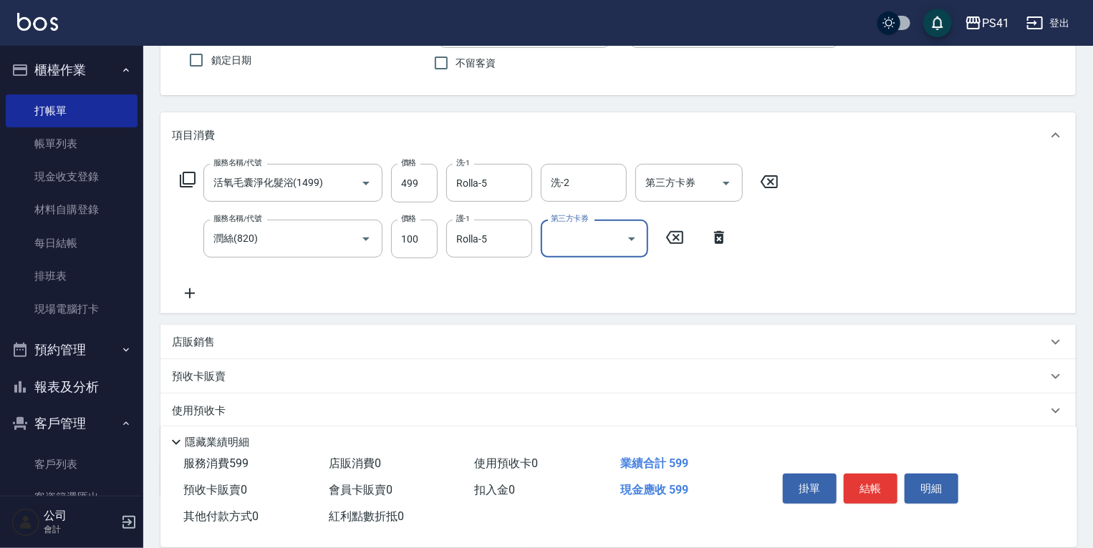
scroll to position [206, 0]
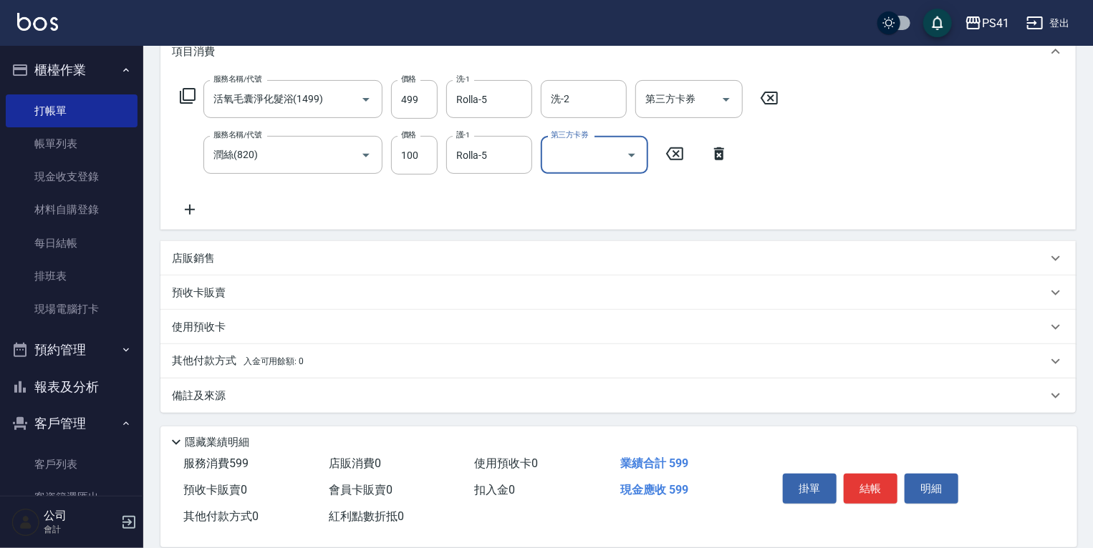
click at [324, 359] on div "其他付款方式 入金可用餘額: 0" at bounding box center [609, 362] width 875 height 16
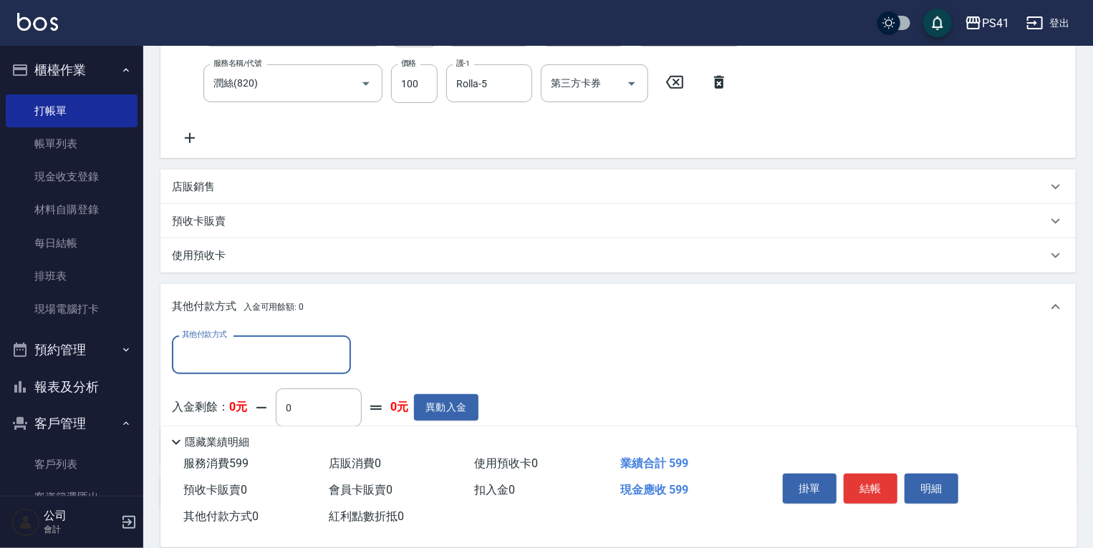
scroll to position [0, 0]
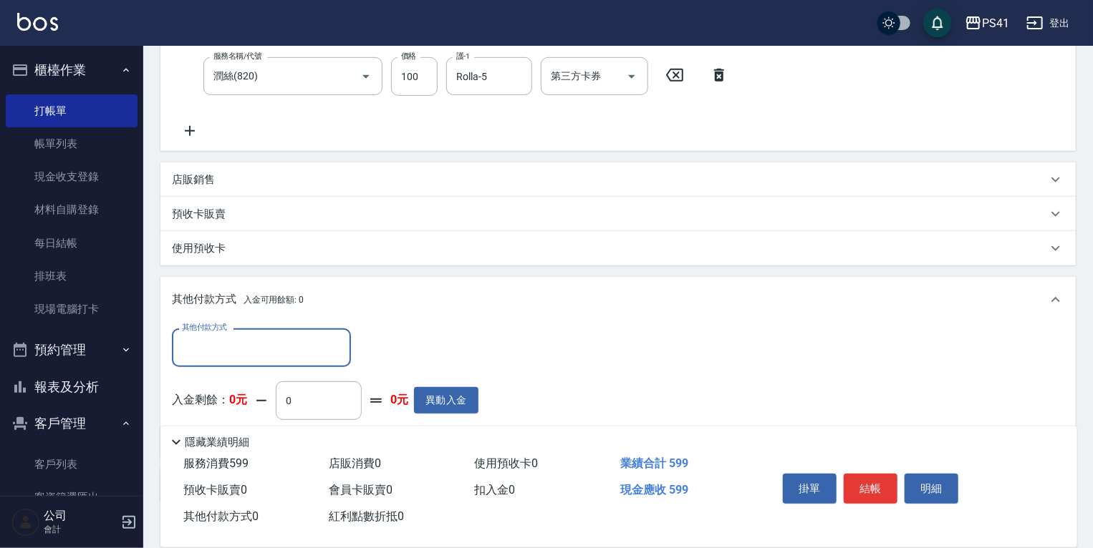
drag, startPoint x: 299, startPoint y: 330, endPoint x: 303, endPoint y: 344, distance: 14.1
click at [300, 334] on div "其他付款方式" at bounding box center [261, 348] width 179 height 38
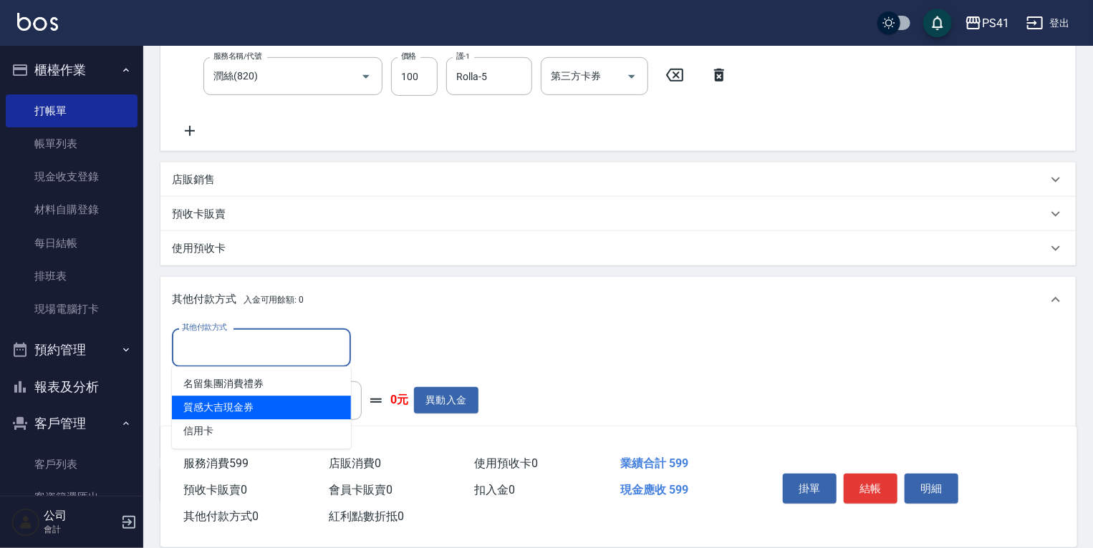
click at [306, 415] on span "質感大吉現金券" at bounding box center [261, 408] width 179 height 24
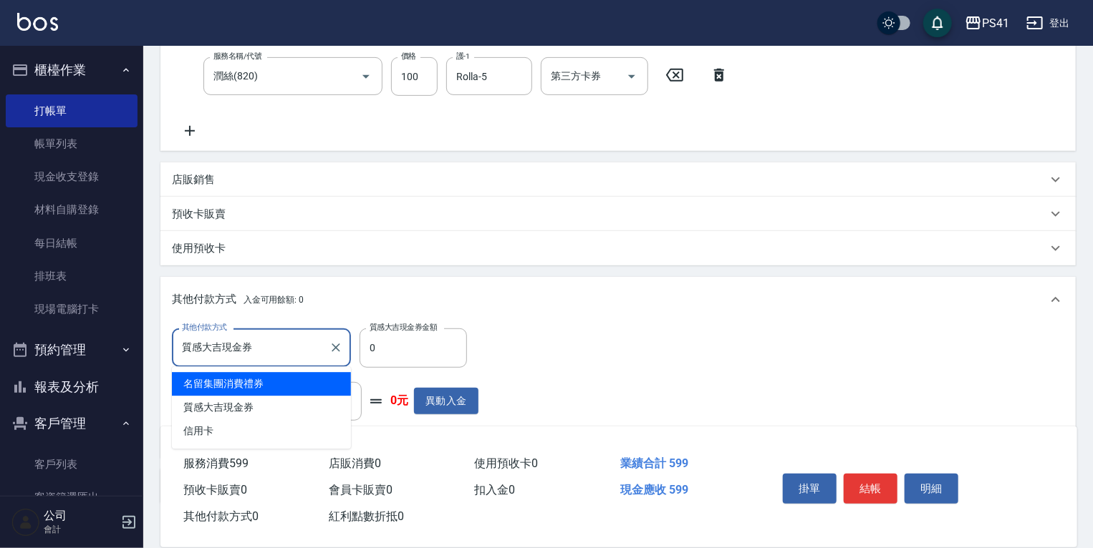
drag, startPoint x: 306, startPoint y: 355, endPoint x: 308, endPoint y: 401, distance: 45.9
click at [306, 357] on input "質感大吉現金券" at bounding box center [250, 347] width 145 height 25
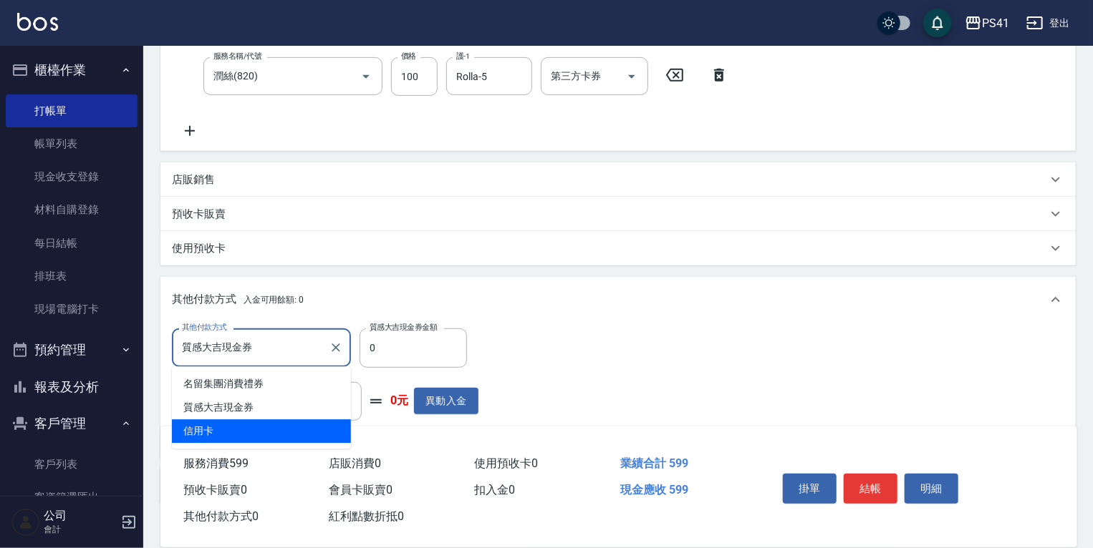
click at [297, 438] on span "信用卡" at bounding box center [261, 432] width 179 height 24
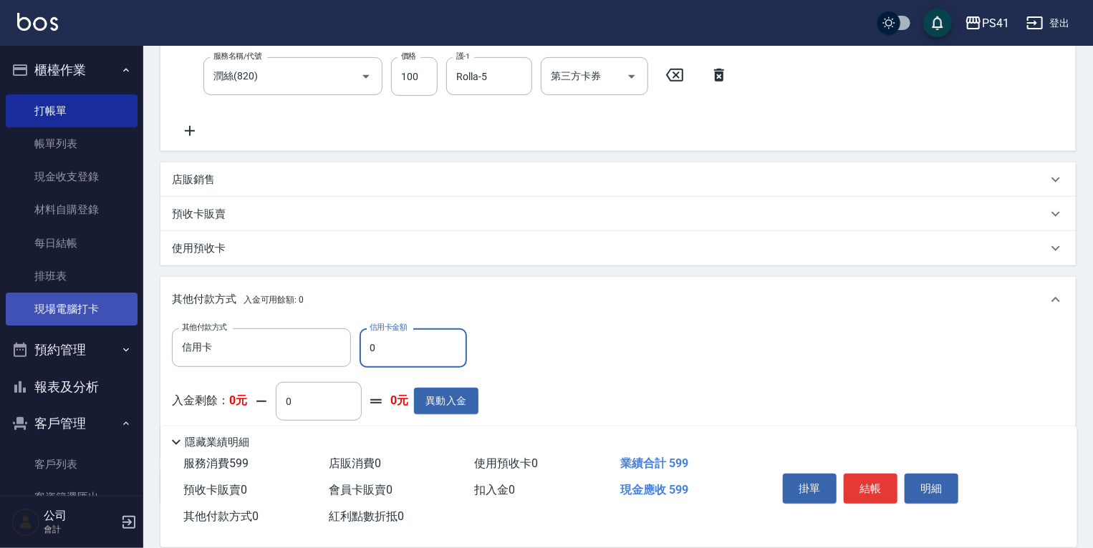
drag, startPoint x: 410, startPoint y: 341, endPoint x: 51, endPoint y: 305, distance: 360.5
click at [228, 319] on div "其他付款方式 入金可用餘額: 0 其他付款方式 信用卡 其他付款方式 信用卡金額 0 信用卡金額 入金剩餘： 0元 0 ​ 整筆扣入金 0元 異動入金" at bounding box center [617, 367] width 915 height 180
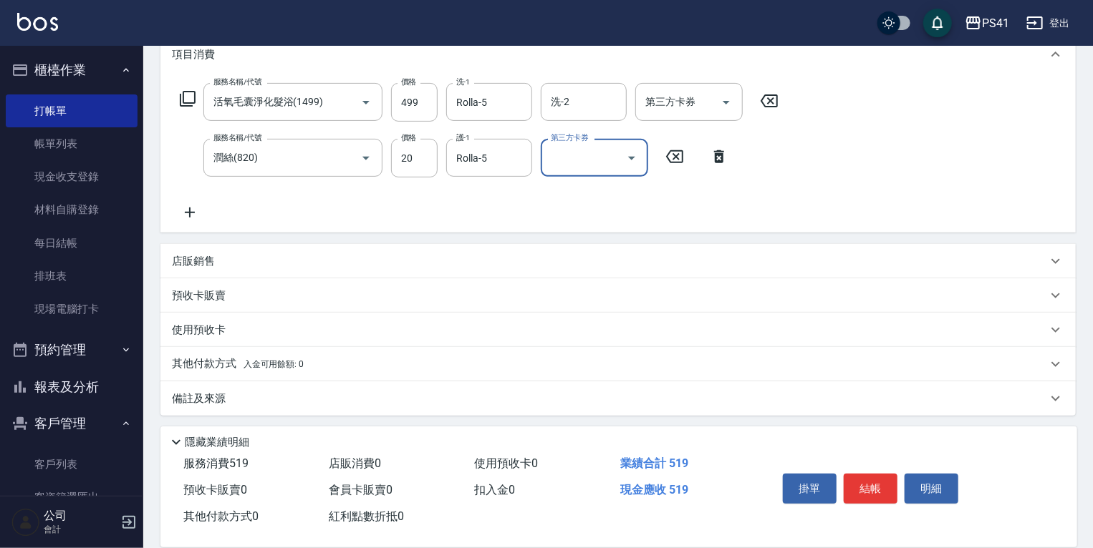
scroll to position [206, 0]
click at [330, 351] on div "其他付款方式 入金可用餘額: 0" at bounding box center [617, 361] width 915 height 34
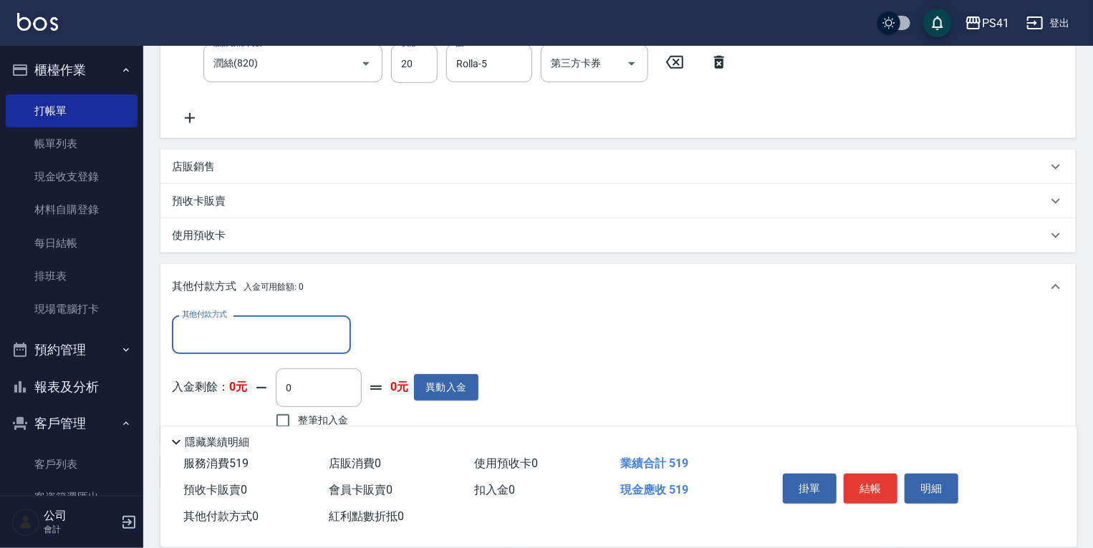
scroll to position [0, 0]
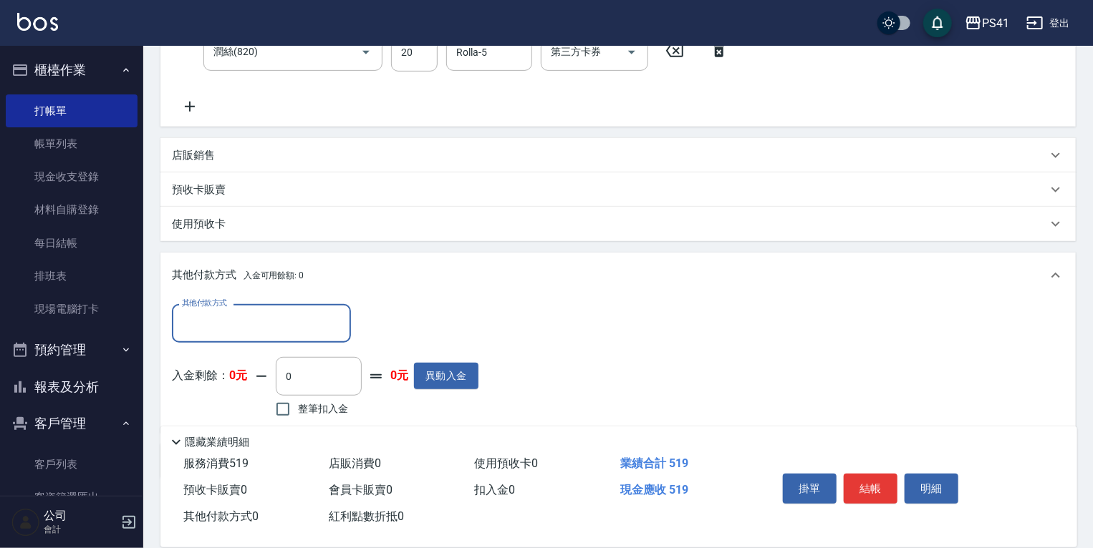
click at [309, 334] on input "其他付款方式" at bounding box center [261, 323] width 166 height 25
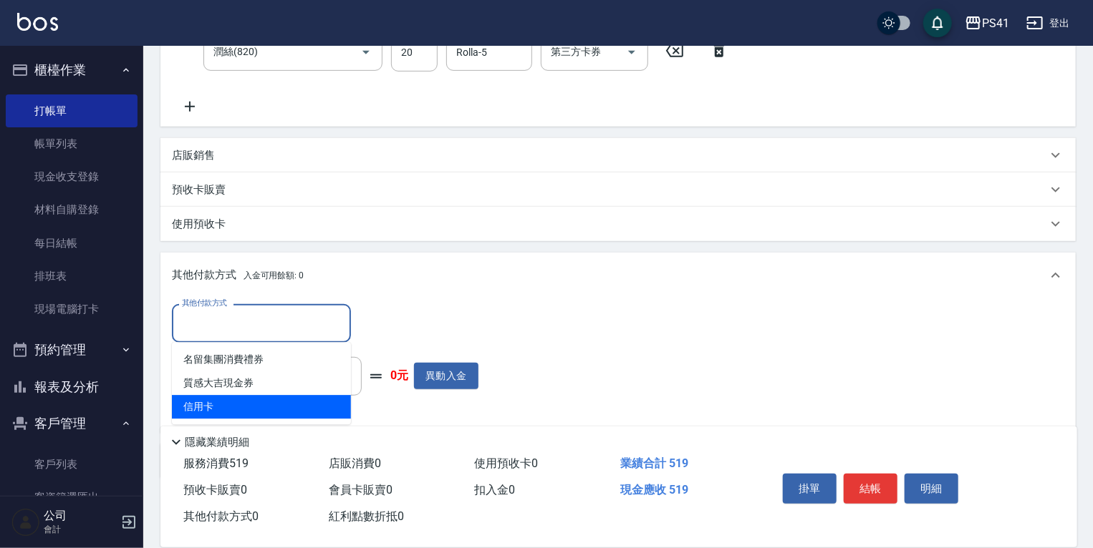
drag, startPoint x: 319, startPoint y: 411, endPoint x: 372, endPoint y: 351, distance: 80.1
click at [319, 411] on span "信用卡" at bounding box center [261, 407] width 179 height 24
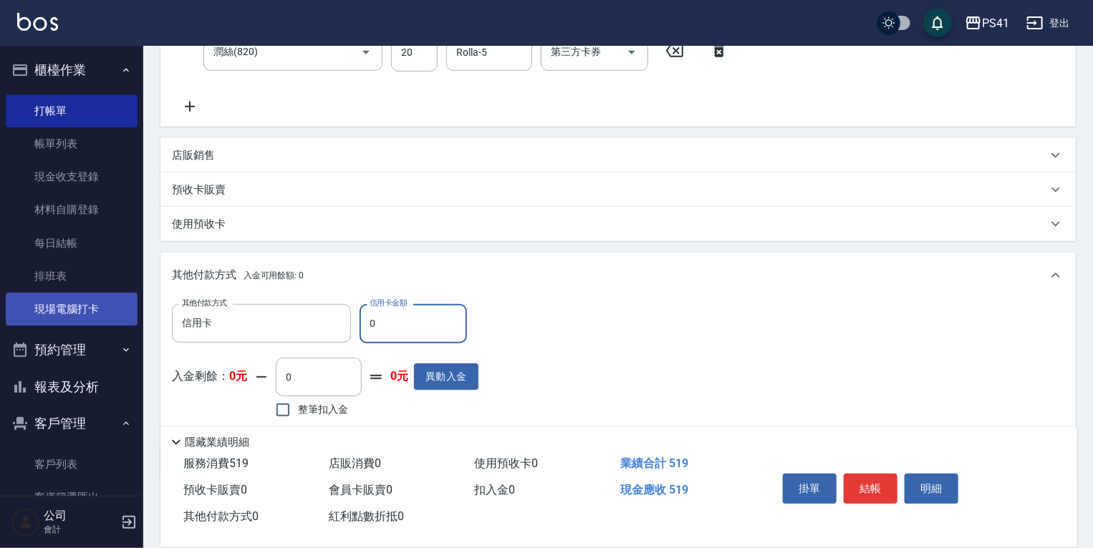
drag, startPoint x: 337, startPoint y: 324, endPoint x: 100, endPoint y: 318, distance: 237.1
click at [145, 319] on div "Key In 打帳單 上一筆訂單:#21 帳單速查 結帳前確認明細 連續打單結帳 掛單 結帳 明細 帳單日期 2025/08/22 20:02 鎖定日期 顧客…" at bounding box center [617, 176] width 949 height 879
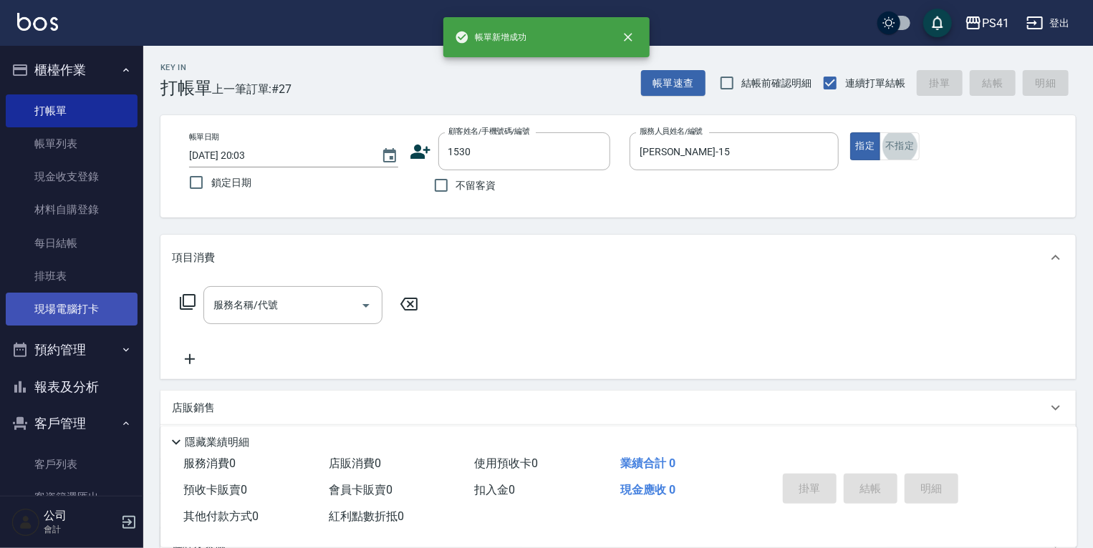
scroll to position [23, 0]
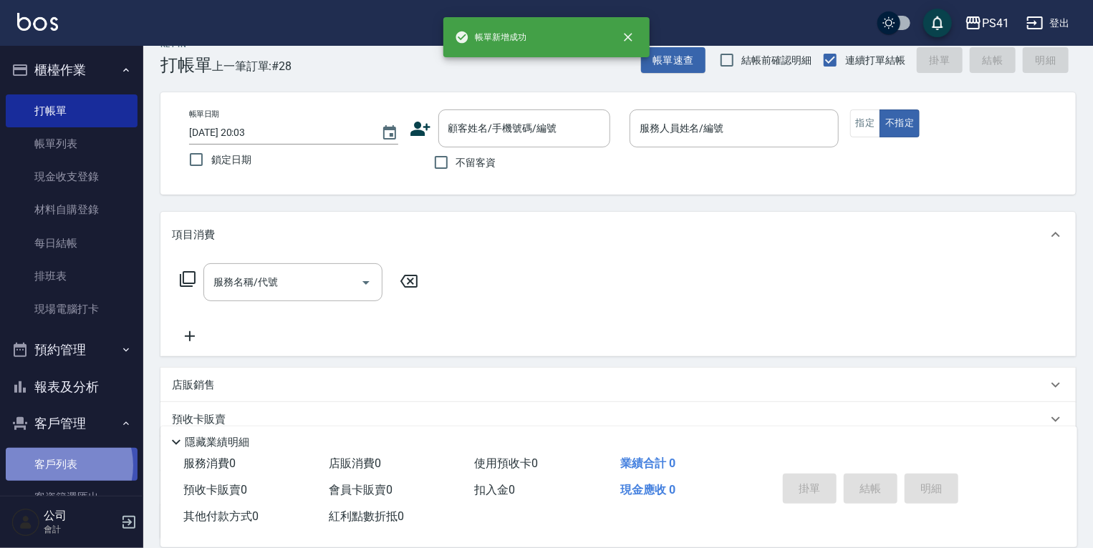
click at [55, 466] on link "客戶列表" at bounding box center [72, 464] width 132 height 33
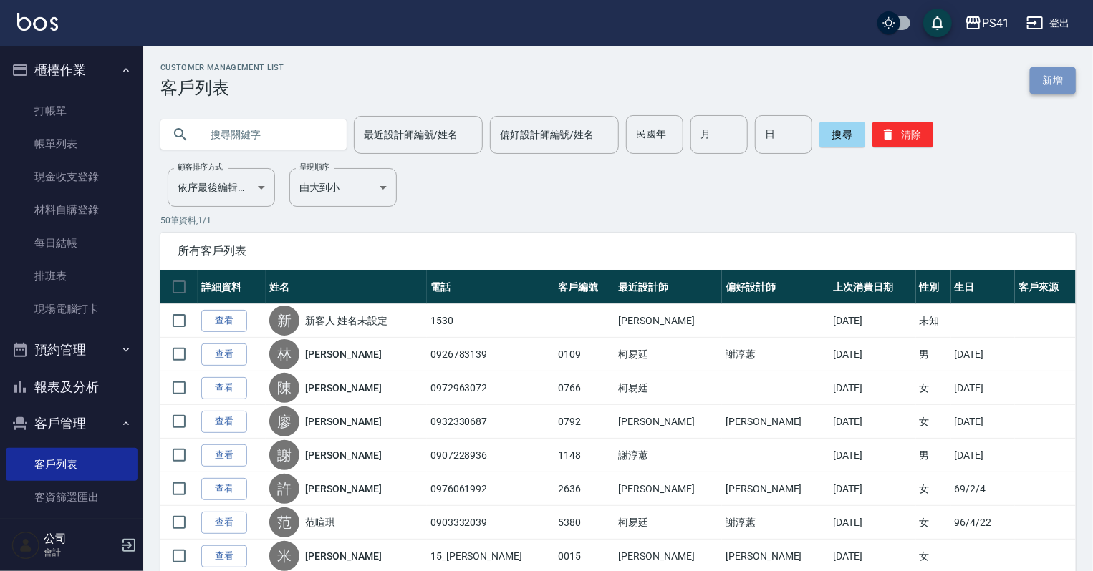
click at [1046, 69] on link "新增" at bounding box center [1053, 80] width 46 height 26
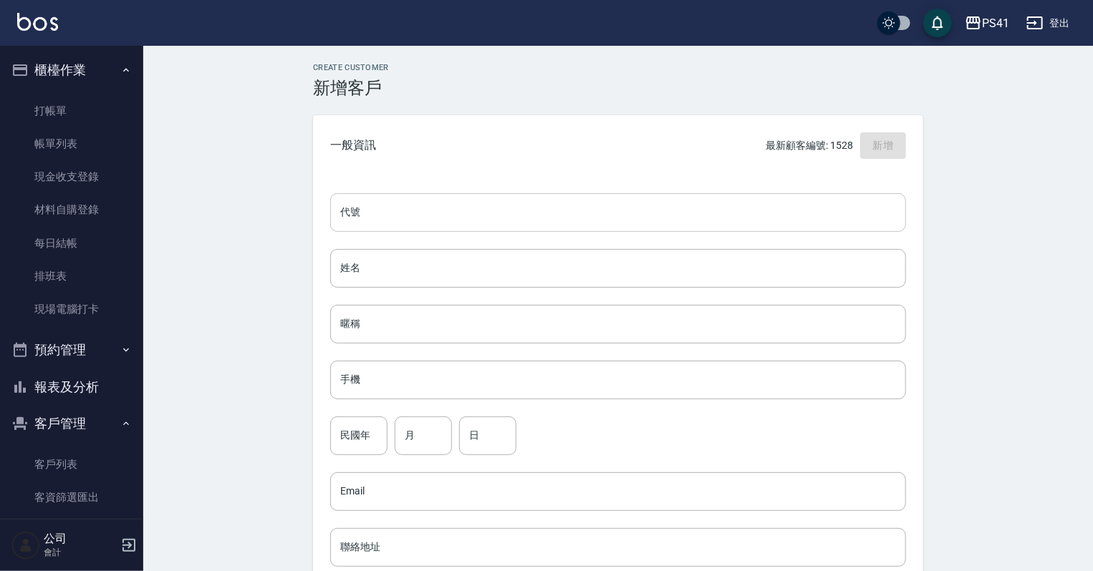
click at [519, 205] on input "代號" at bounding box center [618, 212] width 576 height 39
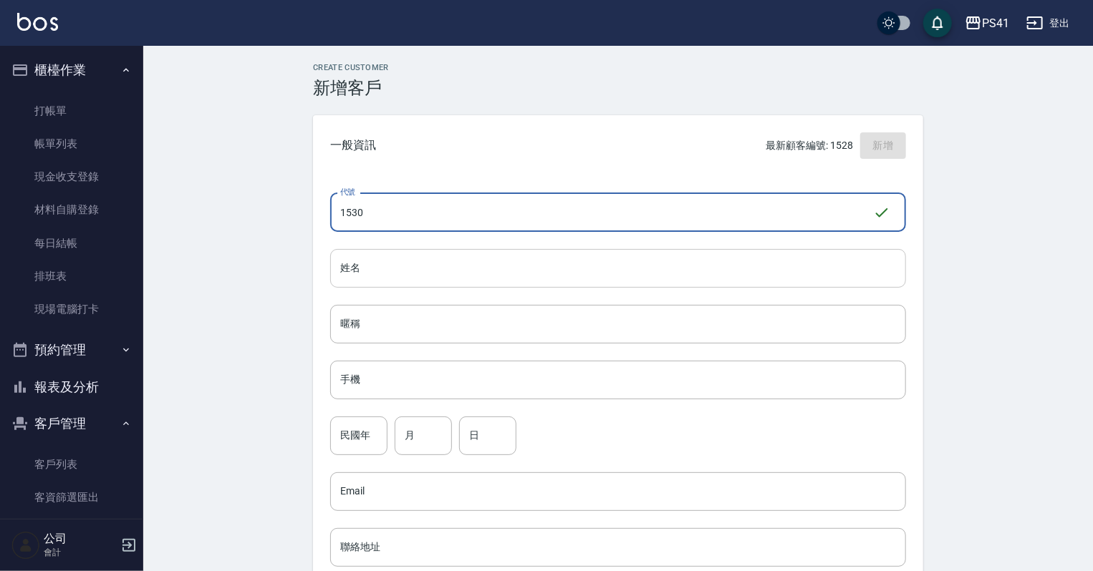
click at [377, 269] on input "姓名" at bounding box center [618, 268] width 576 height 39
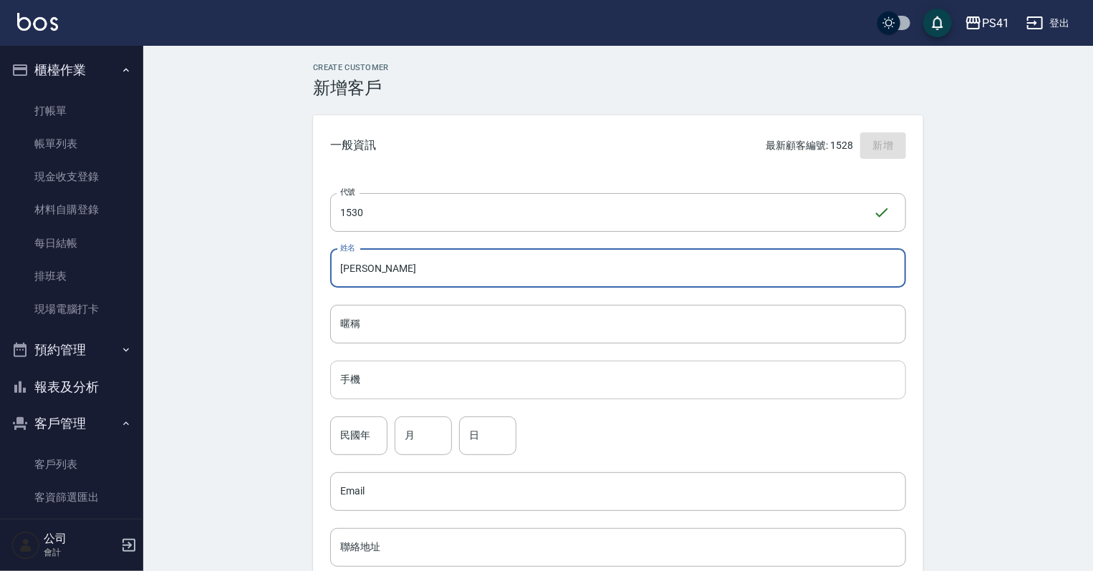
click at [739, 371] on input "手機" at bounding box center [618, 380] width 576 height 39
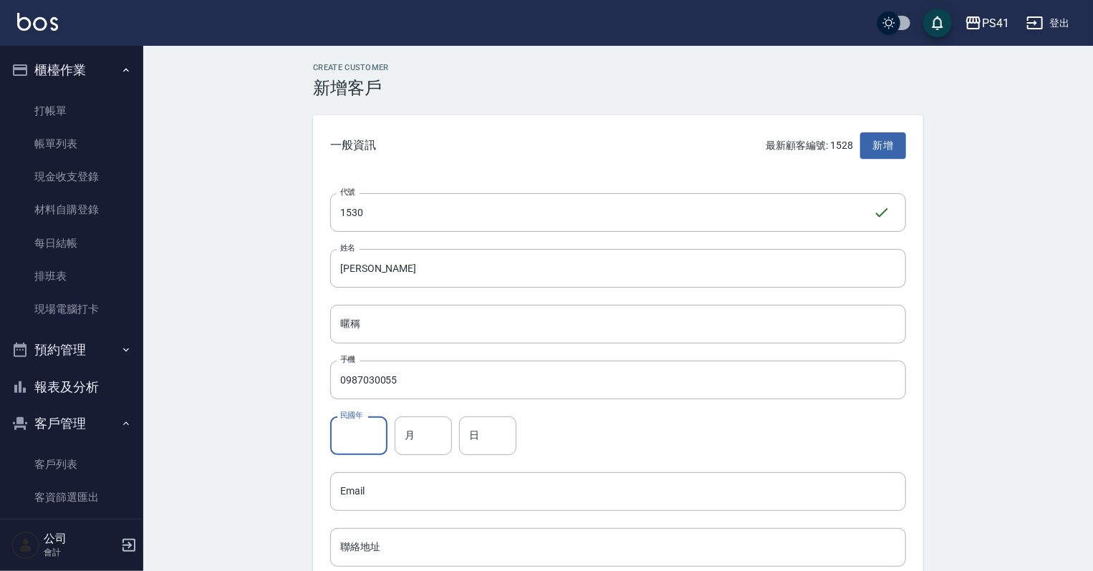
click at [363, 437] on input "民國年" at bounding box center [358, 436] width 57 height 39
drag, startPoint x: 448, startPoint y: 425, endPoint x: 433, endPoint y: 435, distance: 18.1
click at [448, 425] on input "月" at bounding box center [422, 436] width 57 height 39
drag, startPoint x: 463, startPoint y: 444, endPoint x: 477, endPoint y: 446, distance: 14.5
click at [467, 446] on input "日" at bounding box center [487, 436] width 57 height 39
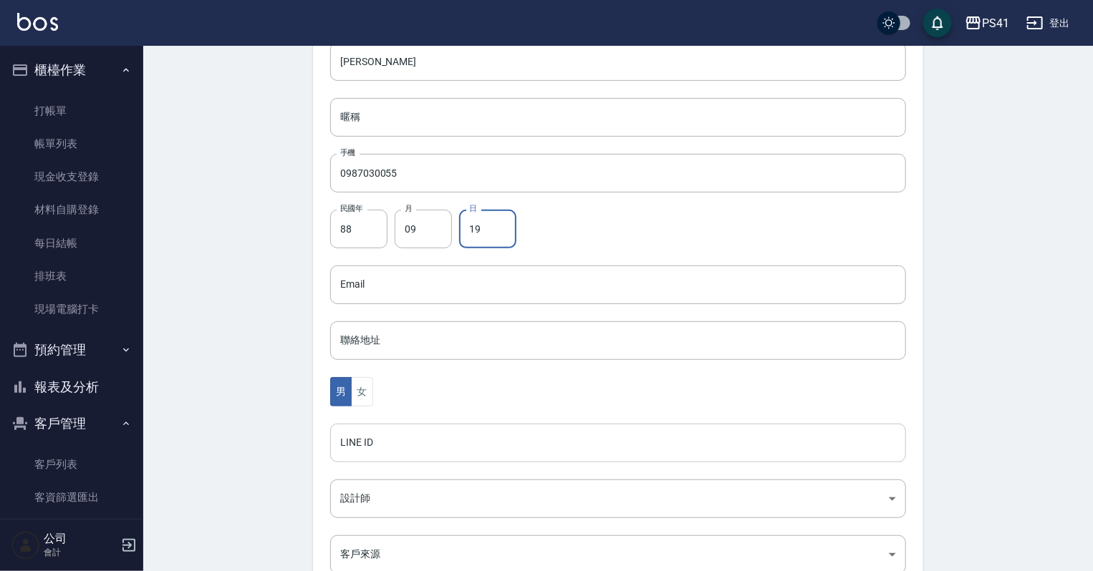
scroll to position [229, 0]
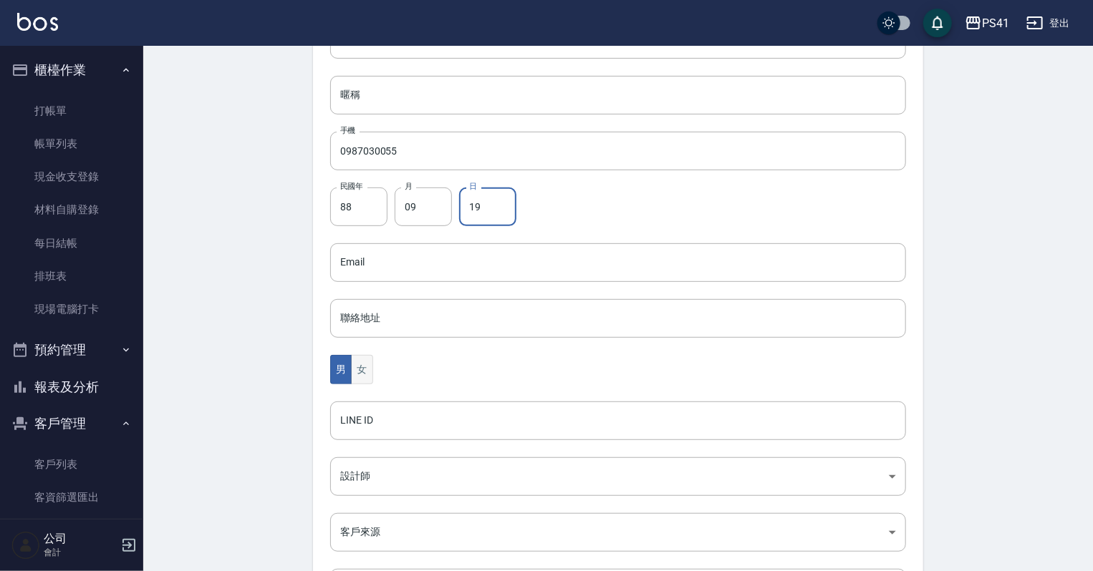
click at [355, 371] on button "女" at bounding box center [361, 369] width 21 height 29
click at [311, 373] on div "Create Customer 新增客戶 一般資訊 最新顧客編號: 1528 新增 代號 1530 ​ 代號 姓名 廖韋豪 姓名 暱稱 暱稱 手機 09870…" at bounding box center [618, 260] width 644 height 852
click at [341, 371] on button "男" at bounding box center [340, 369] width 21 height 29
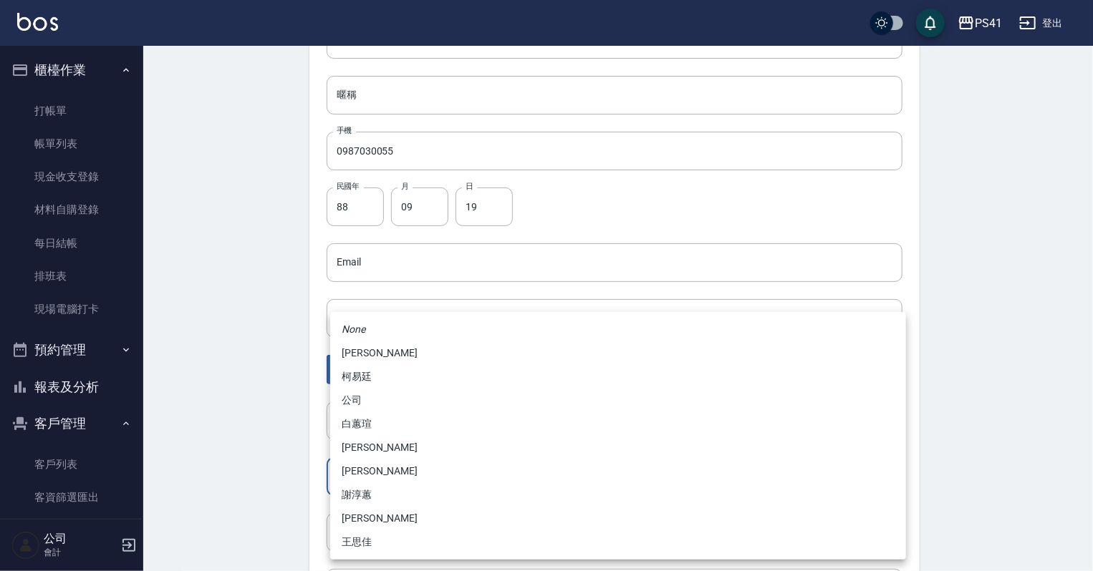
click at [396, 478] on body "PS41 登出 櫃檯作業 打帳單 帳單列表 現金收支登錄 材料自購登錄 每日結帳 排班表 現場電腦打卡 預約管理 預約管理 單日預約紀錄 單週預約紀錄 報表及…" at bounding box center [546, 237] width 1093 height 932
click at [363, 353] on li "[PERSON_NAME]" at bounding box center [618, 354] width 576 height 24
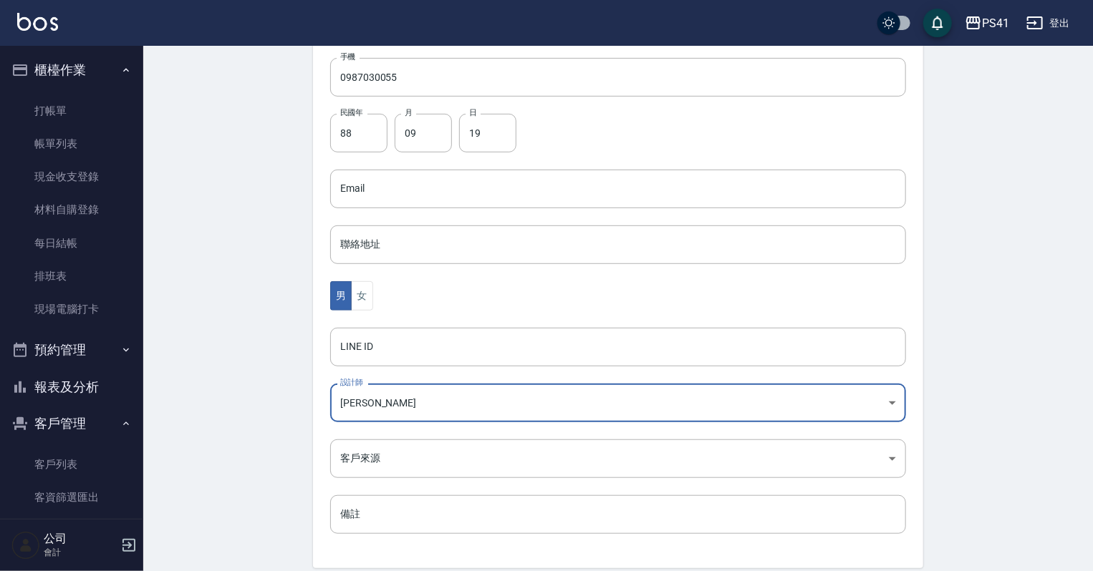
scroll to position [360, 0]
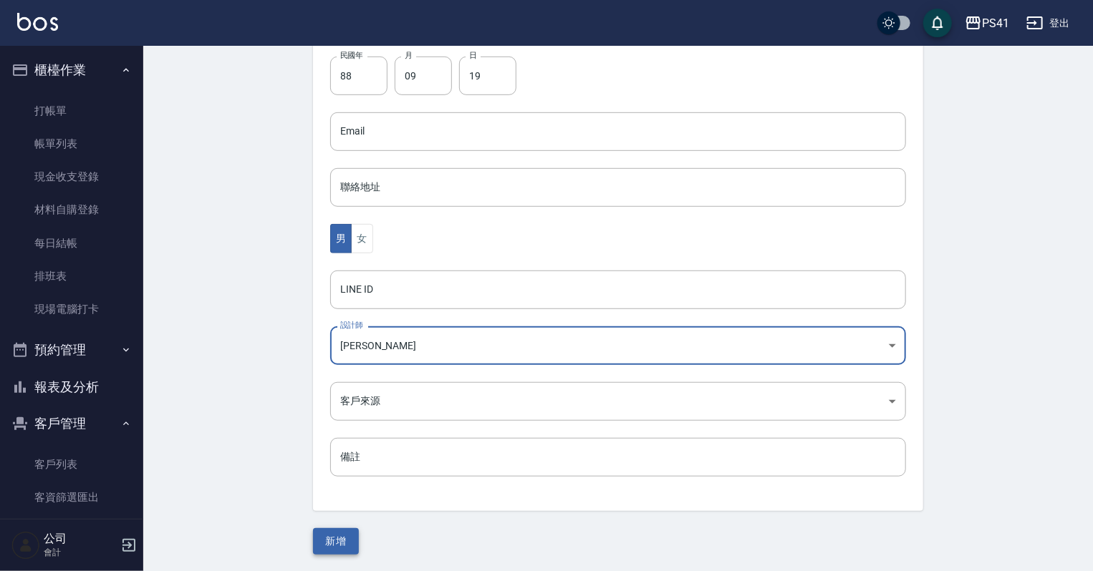
click at [344, 541] on button "新增" at bounding box center [336, 541] width 46 height 26
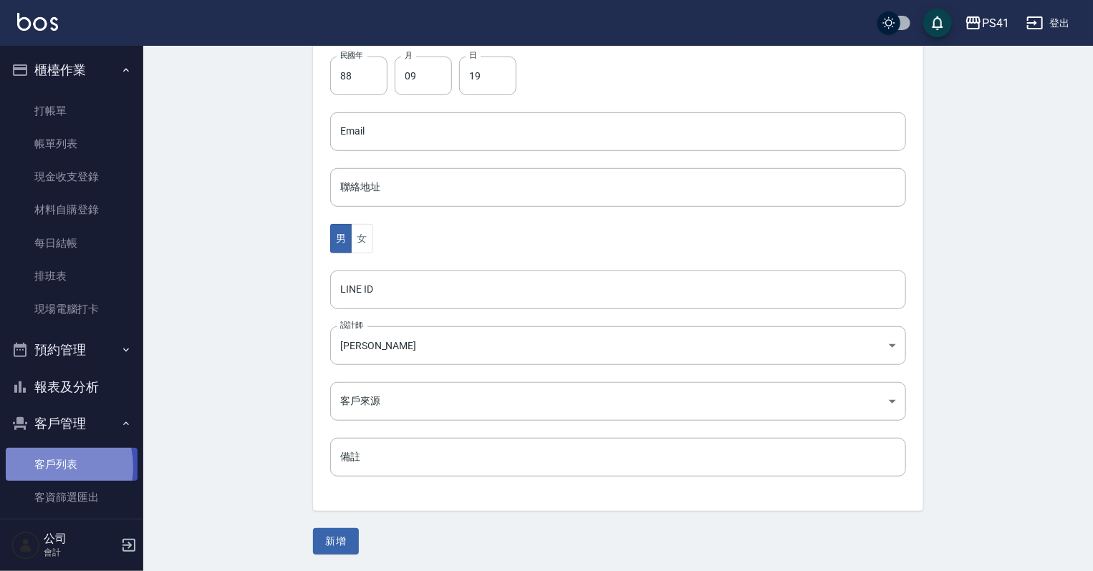
click at [47, 468] on link "客戶列表" at bounding box center [72, 464] width 132 height 33
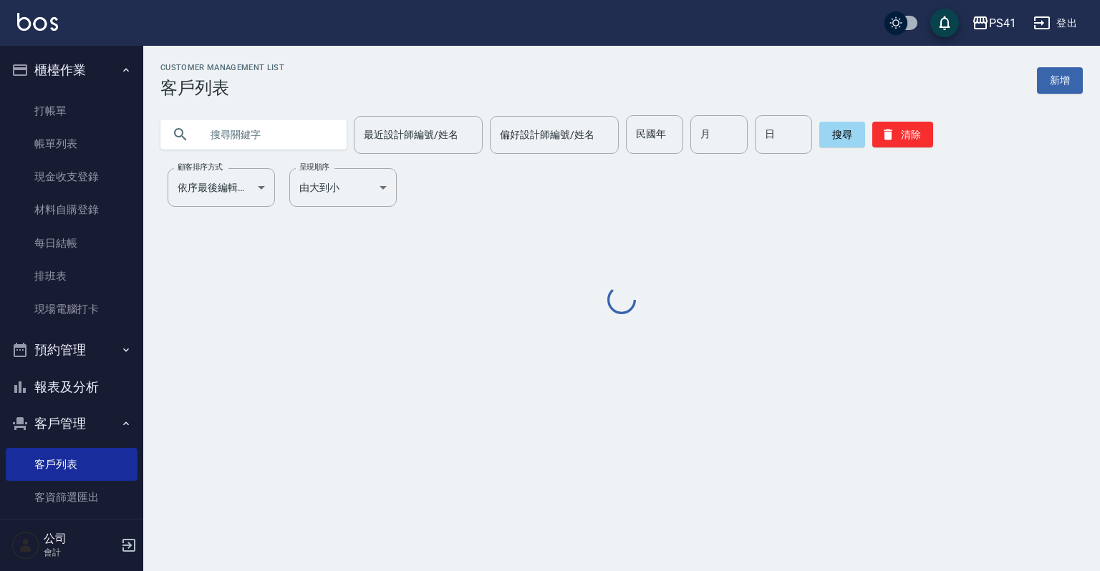
click at [293, 129] on input "text" at bounding box center [267, 134] width 135 height 39
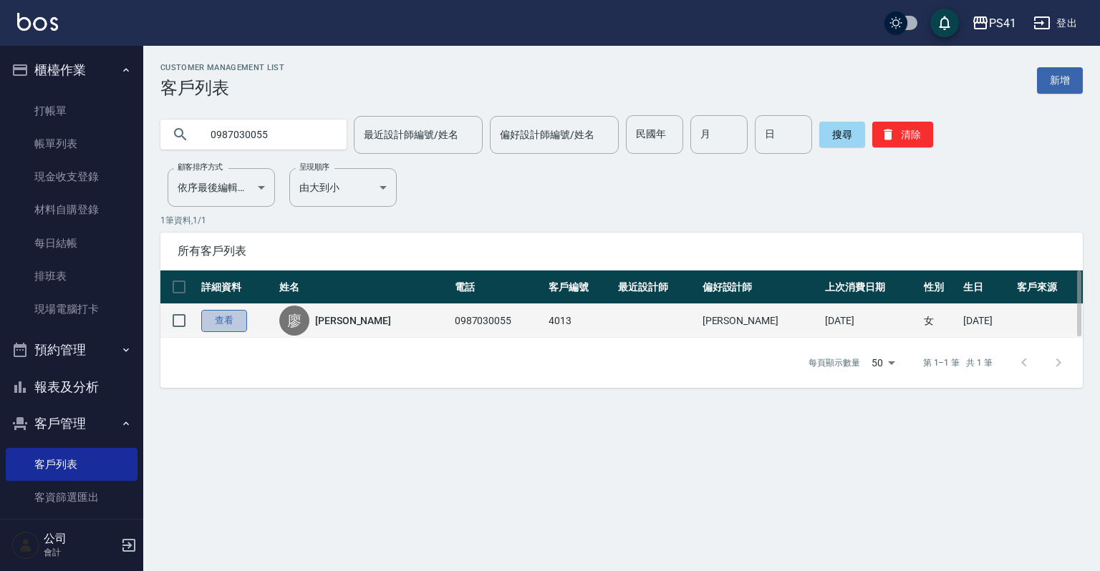
click at [232, 318] on link "查看" at bounding box center [224, 321] width 46 height 22
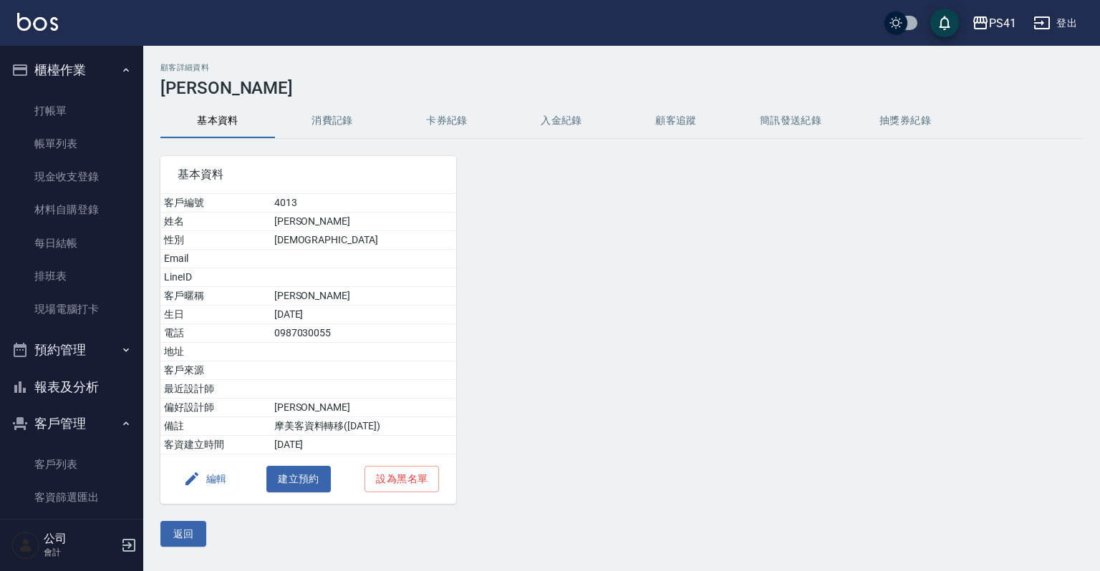
click at [201, 478] on button "編輯" at bounding box center [205, 479] width 55 height 26
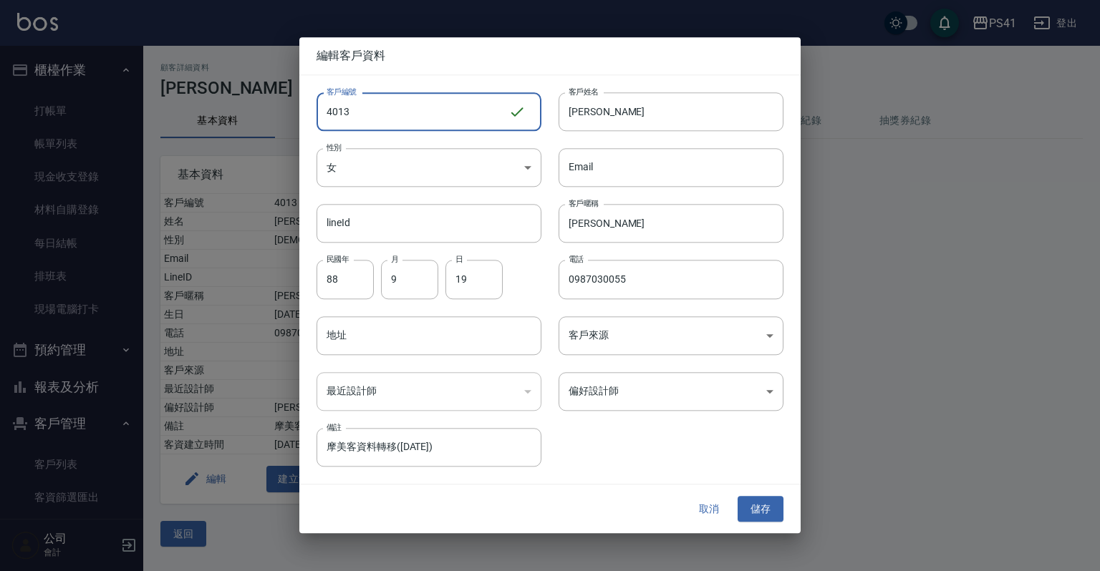
drag, startPoint x: 387, startPoint y: 110, endPoint x: 0, endPoint y: 130, distance: 387.2
click at [0, 125] on div "編輯客戶資料 客戶編號 4013 ​ 客戶編號 客戶姓名 廖韋豪 客戶姓名 性別 女 FEMALE 性別 Email Email lineId lineId …" at bounding box center [550, 285] width 1100 height 571
click at [759, 503] on button "儲存" at bounding box center [760, 509] width 46 height 26
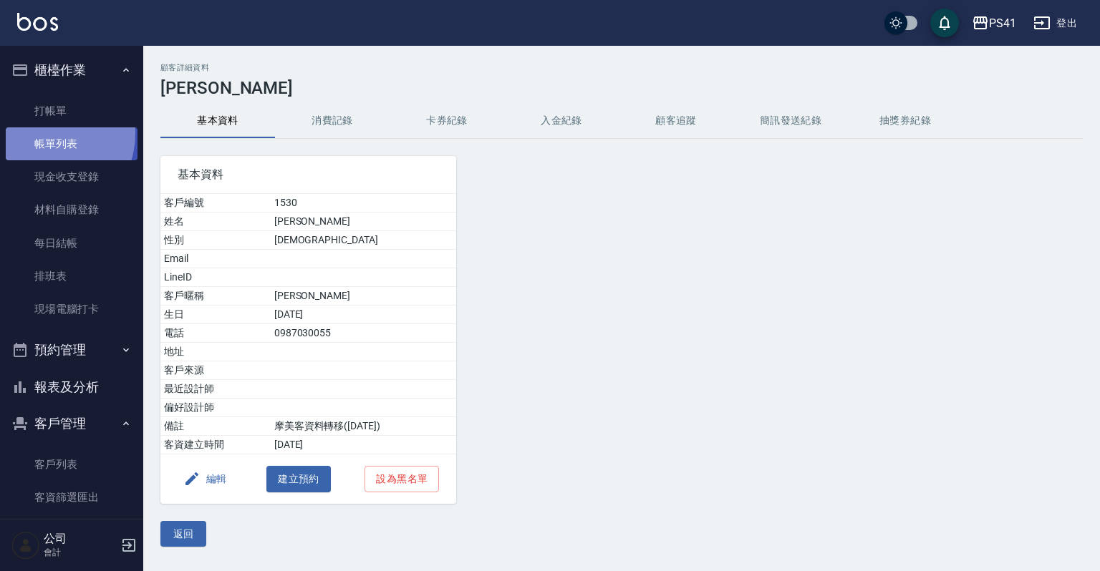
click at [39, 133] on link "帳單列表" at bounding box center [72, 143] width 132 height 33
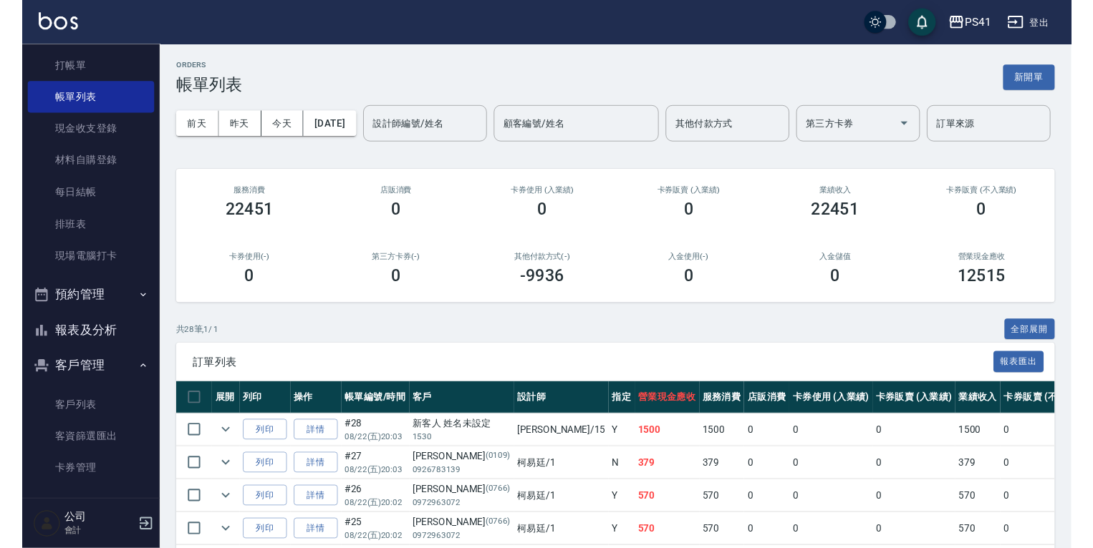
scroll to position [87, 0]
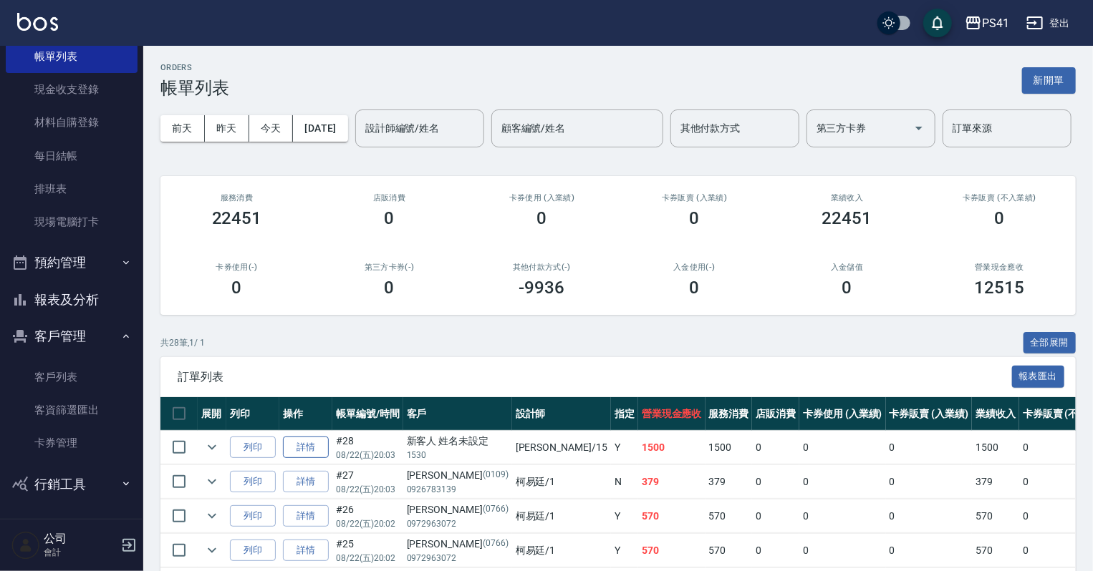
click at [288, 459] on link "詳情" at bounding box center [306, 448] width 46 height 22
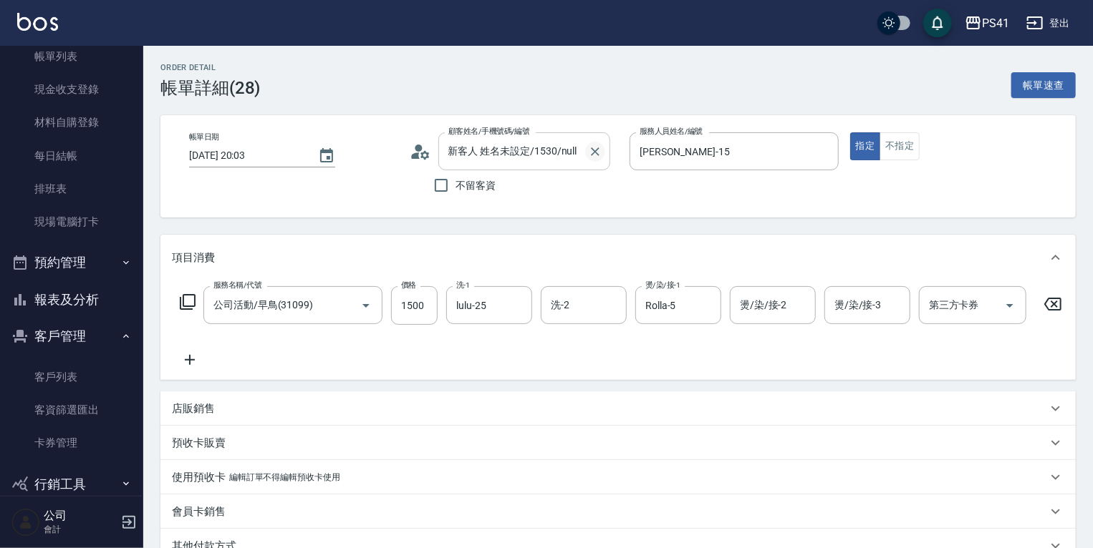
click at [595, 150] on icon "Clear" at bounding box center [595, 151] width 9 height 9
click at [596, 152] on icon "Clear" at bounding box center [595, 151] width 9 height 9
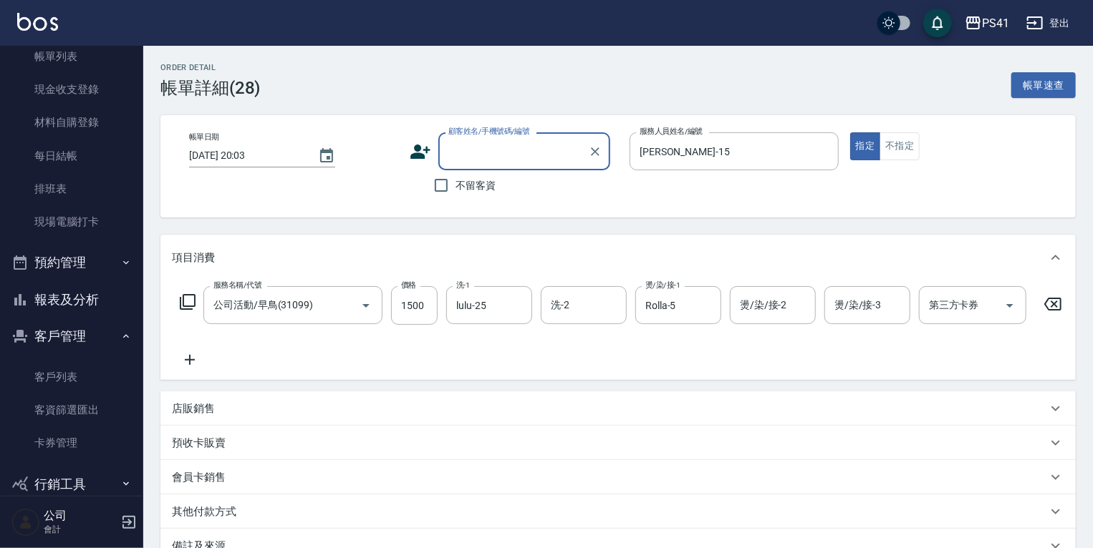
click at [553, 155] on input "顧客姓名/手機號碼/編號" at bounding box center [513, 151] width 137 height 25
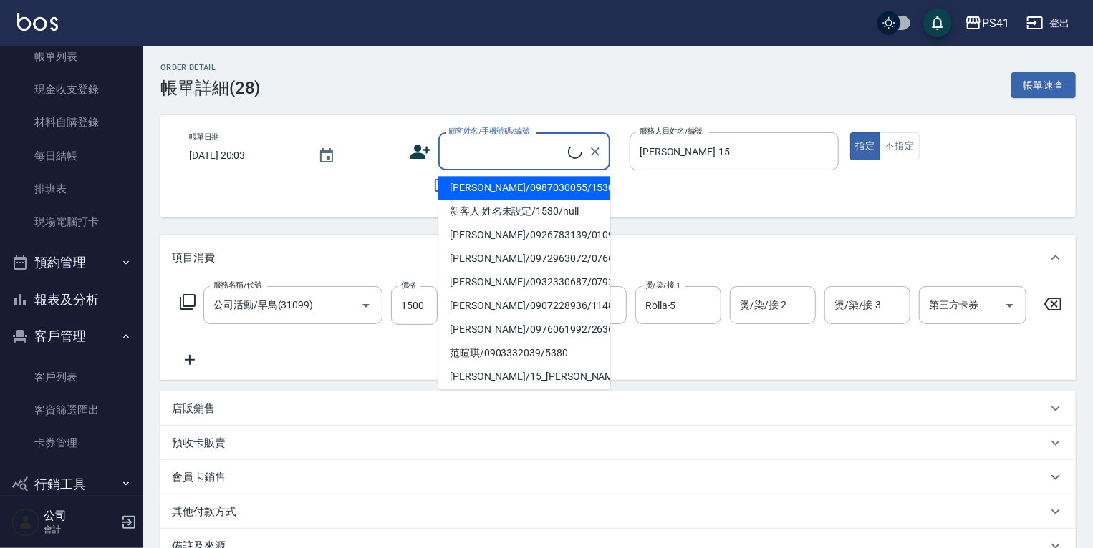
click at [549, 190] on li "廖韋豪/0987030055/1530" at bounding box center [524, 188] width 172 height 24
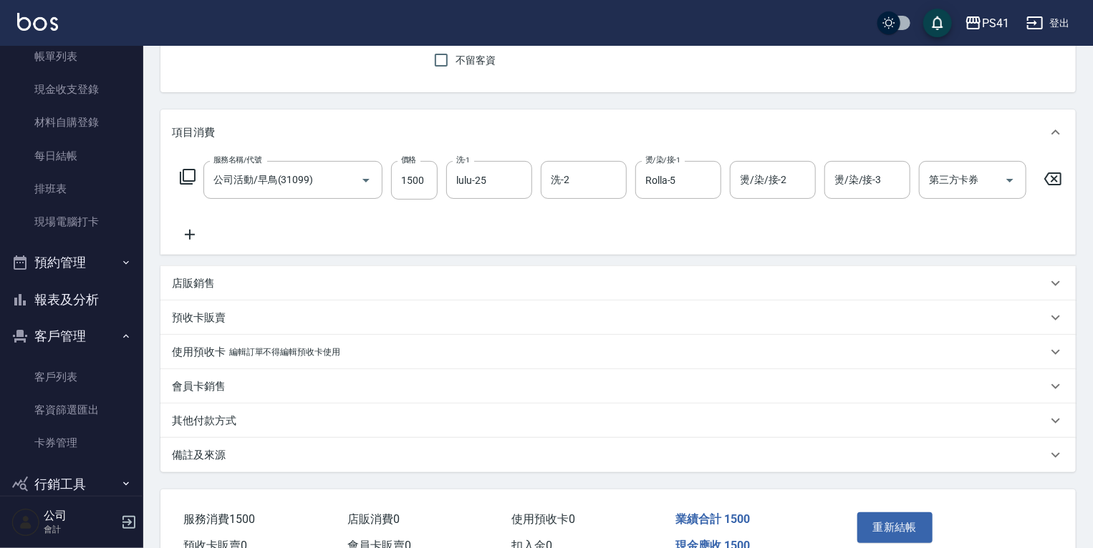
scroll to position [210, 0]
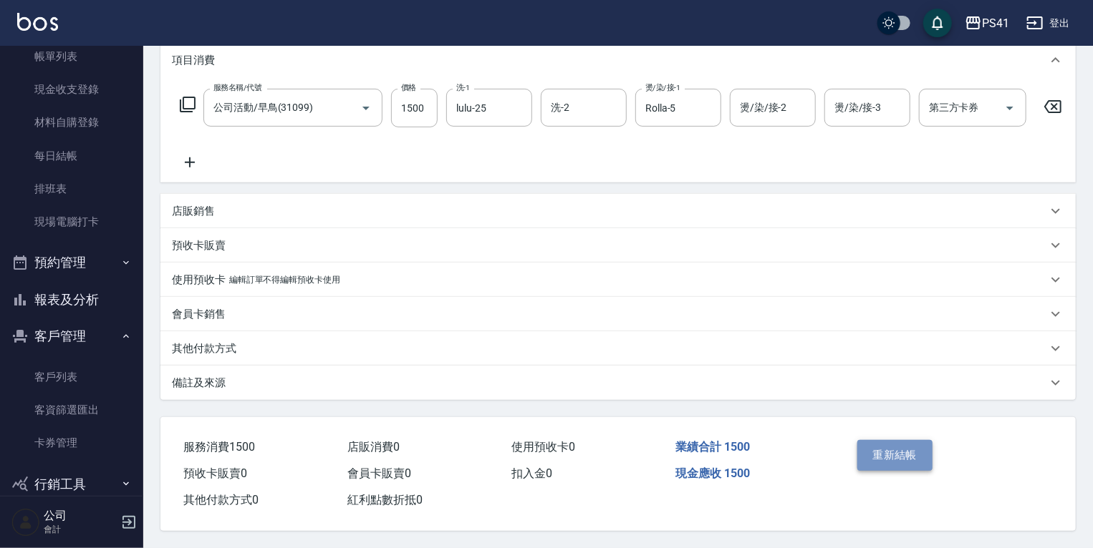
click at [866, 455] on button "重新結帳" at bounding box center [895, 455] width 76 height 30
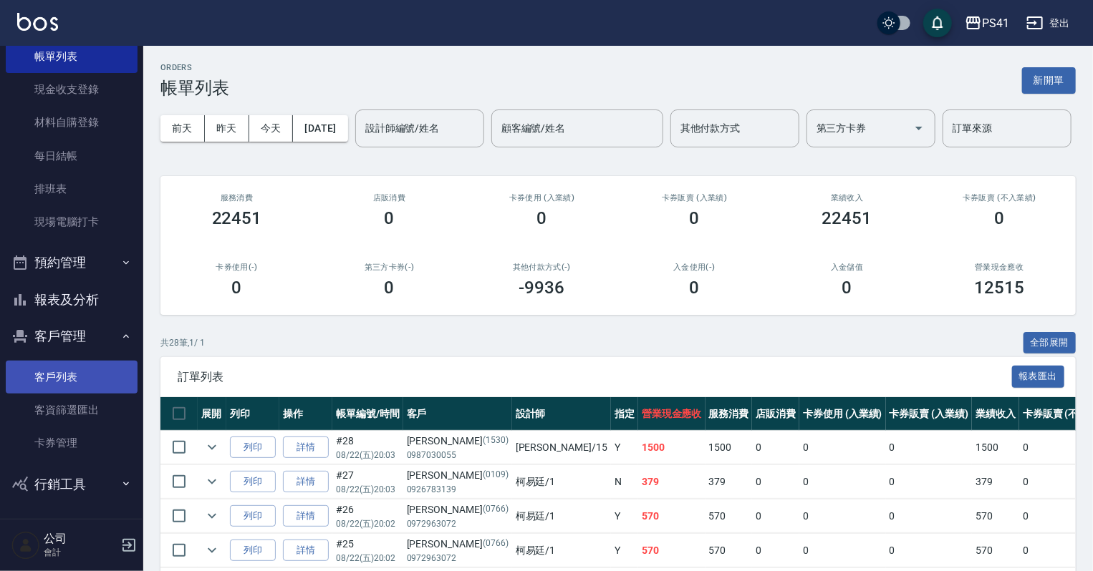
click at [51, 367] on link "客戶列表" at bounding box center [72, 377] width 132 height 33
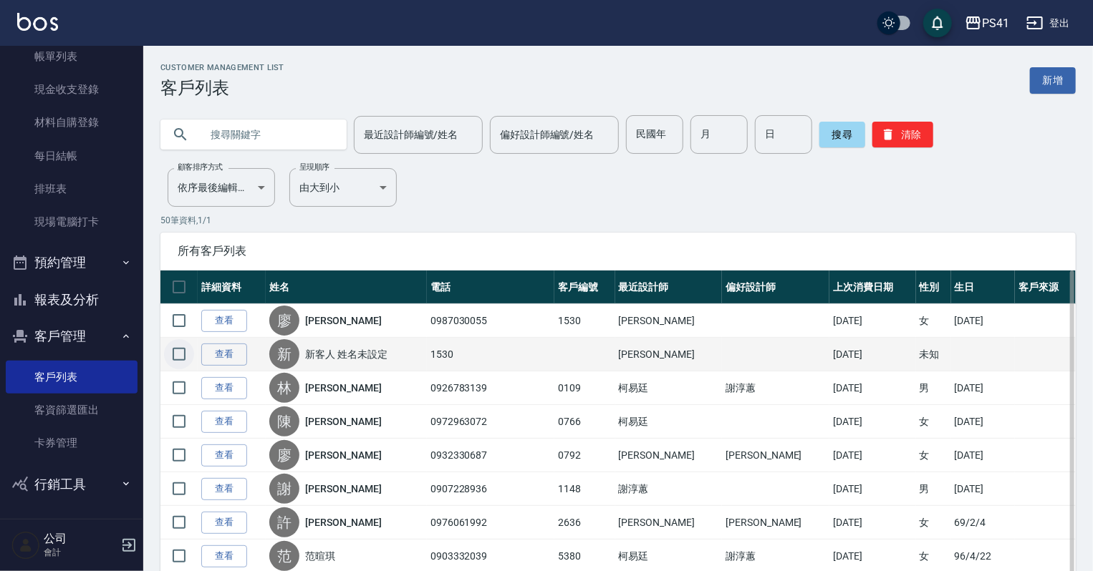
drag, startPoint x: 180, startPoint y: 349, endPoint x: 452, endPoint y: 306, distance: 276.1
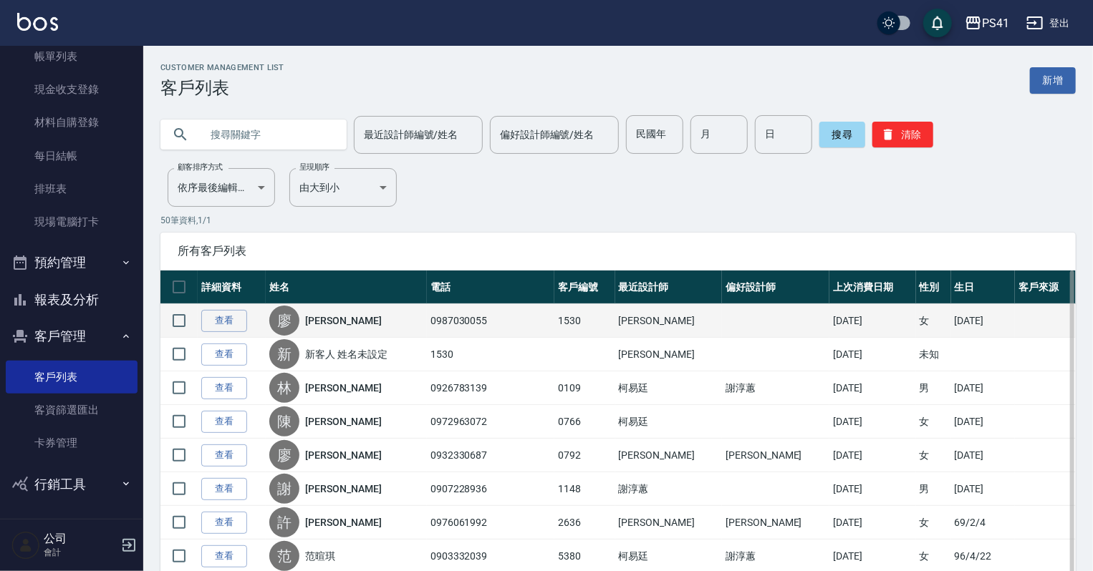
click at [181, 349] on input "checkbox" at bounding box center [179, 354] width 30 height 30
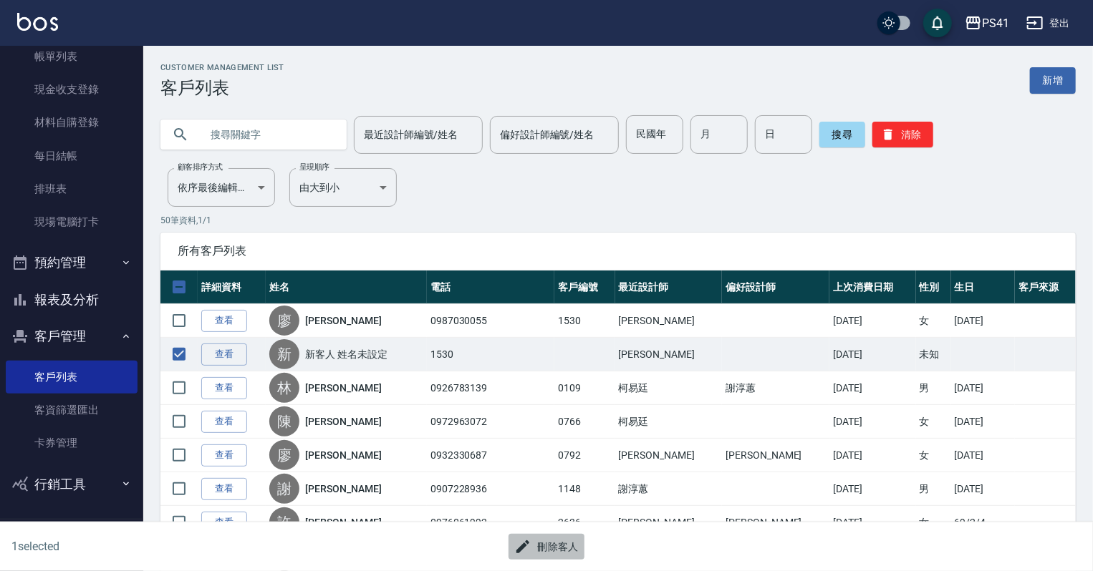
click at [529, 554] on icon "button" at bounding box center [522, 546] width 17 height 17
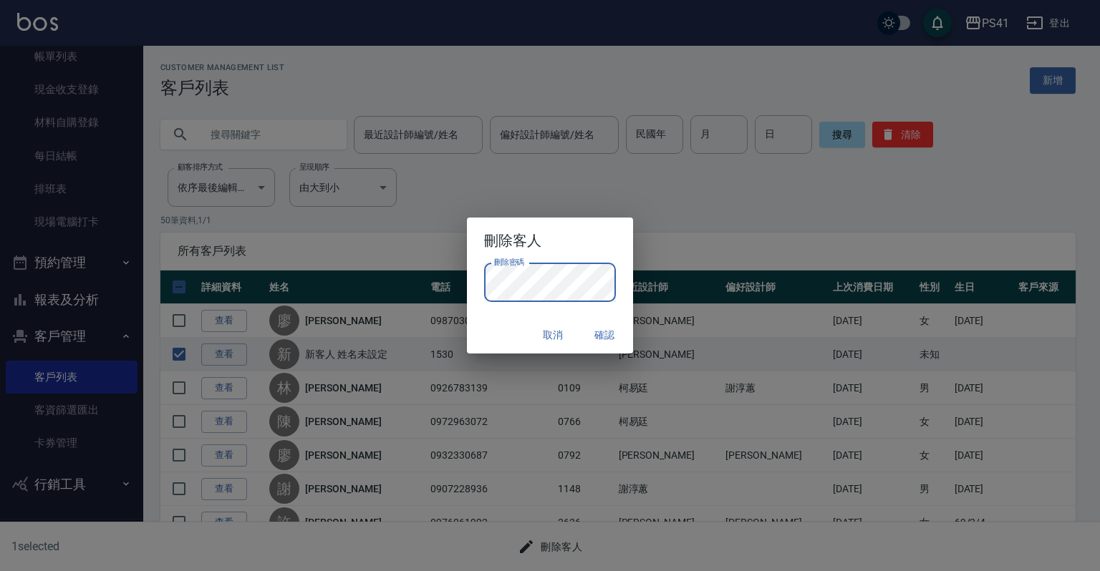
click at [604, 329] on button "確認" at bounding box center [604, 335] width 46 height 26
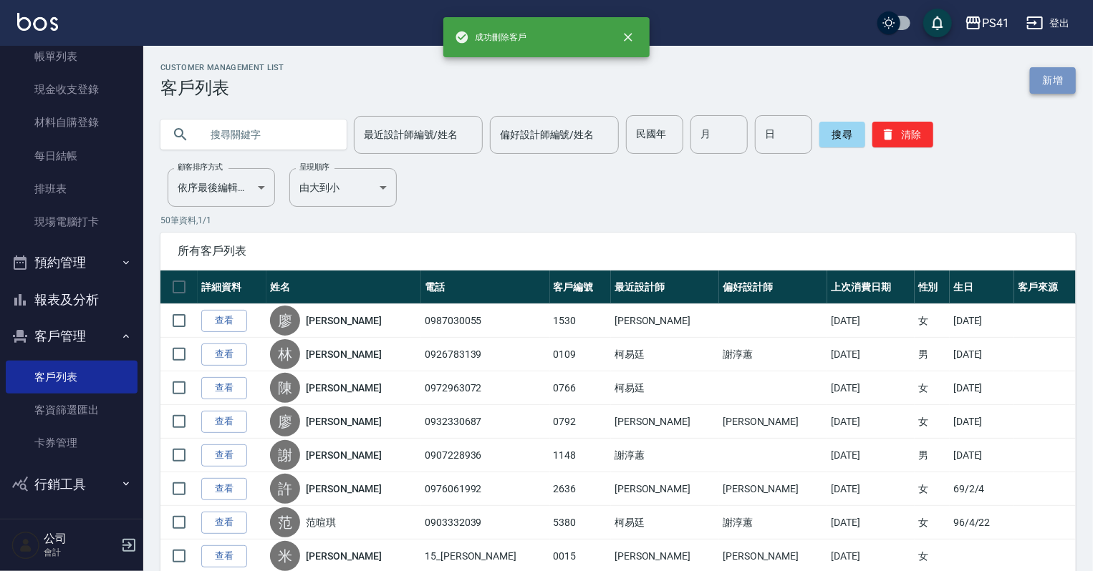
click at [1055, 74] on link "新增" at bounding box center [1053, 80] width 46 height 26
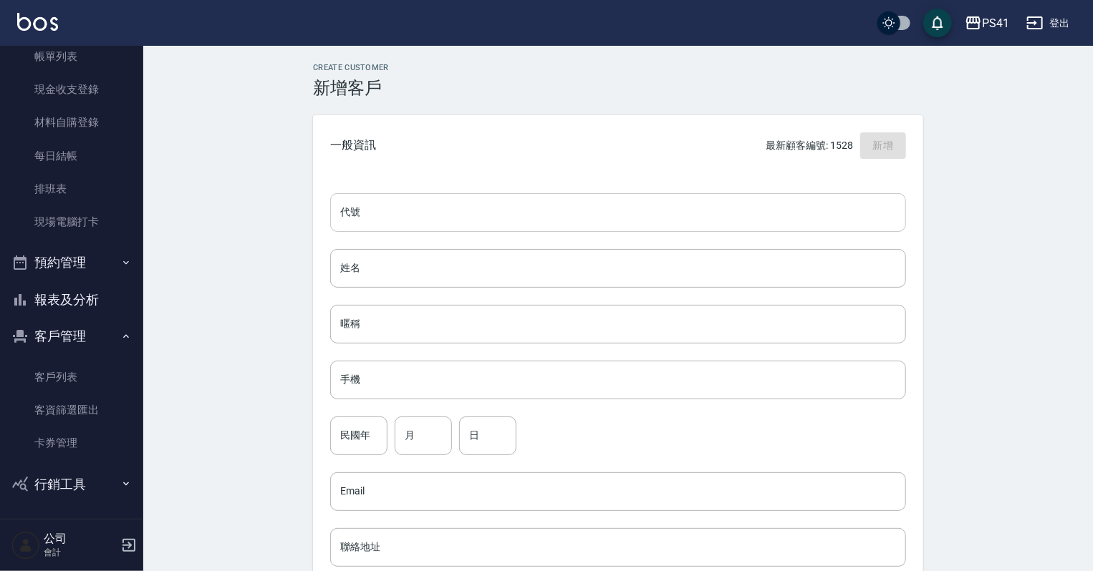
drag, startPoint x: 363, startPoint y: 206, endPoint x: 372, endPoint y: 212, distance: 10.9
click at [367, 209] on input "代號" at bounding box center [618, 212] width 576 height 39
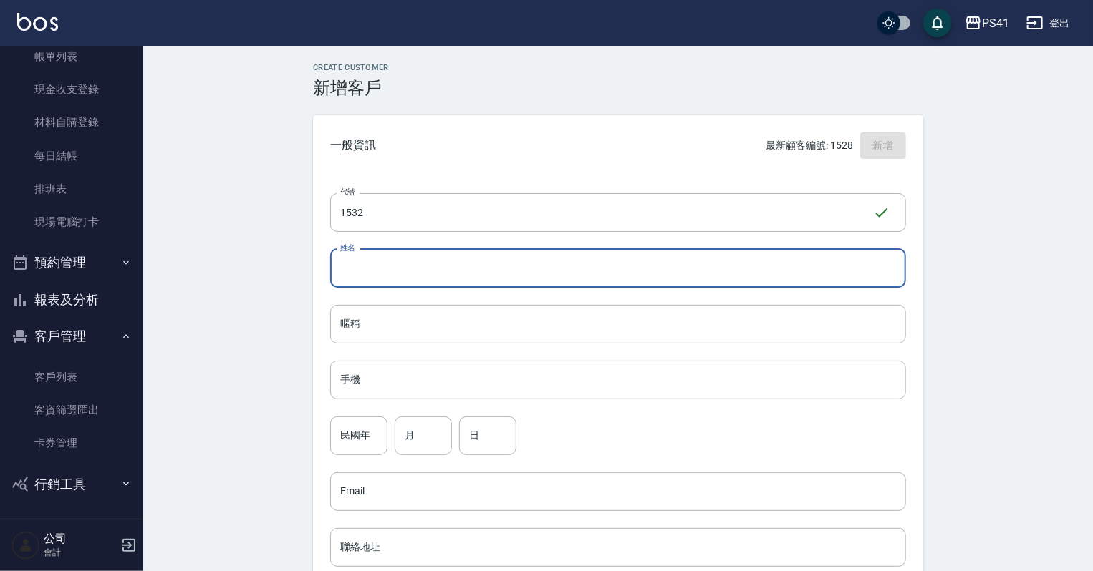
click at [421, 275] on input "姓名" at bounding box center [618, 268] width 576 height 39
click at [551, 366] on input "手機" at bounding box center [618, 380] width 576 height 39
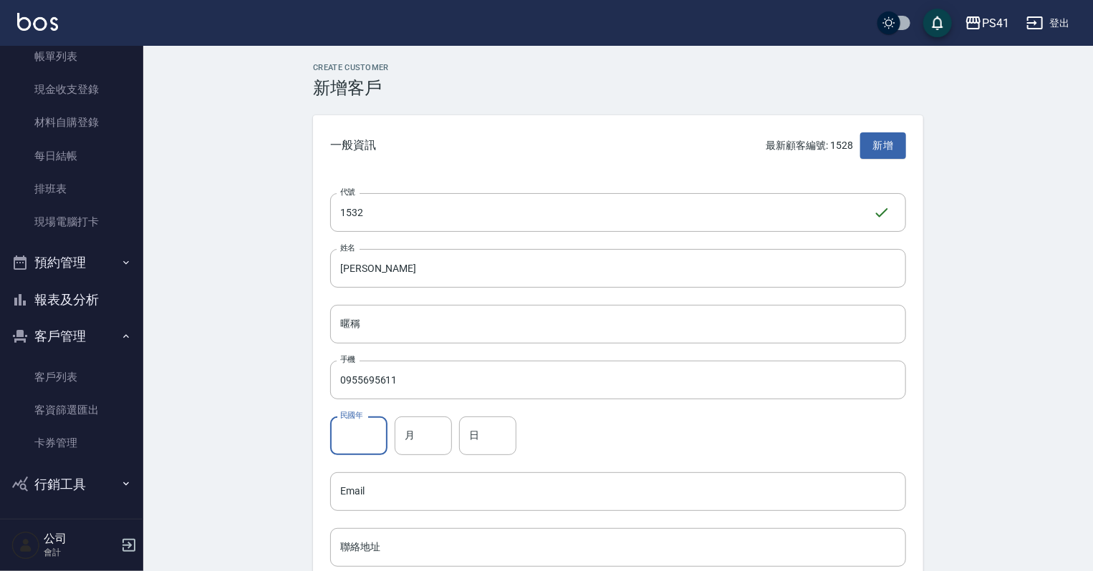
click at [374, 432] on input "民國年" at bounding box center [358, 436] width 57 height 39
click at [468, 428] on input "日" at bounding box center [487, 436] width 57 height 39
click at [450, 432] on input "月" at bounding box center [422, 436] width 57 height 39
click at [484, 436] on input "日" at bounding box center [487, 436] width 57 height 39
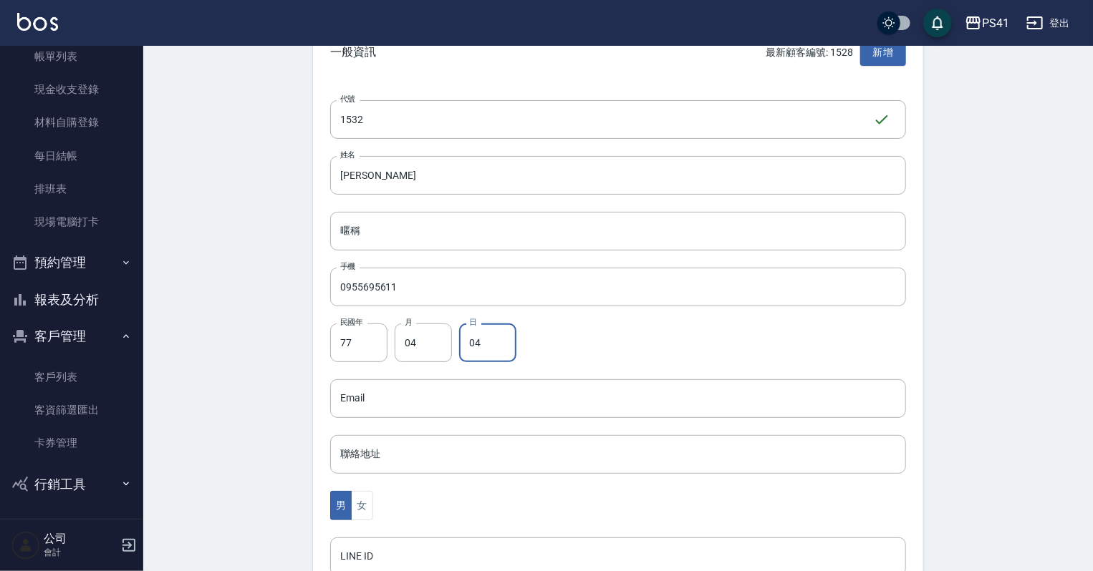
scroll to position [229, 0]
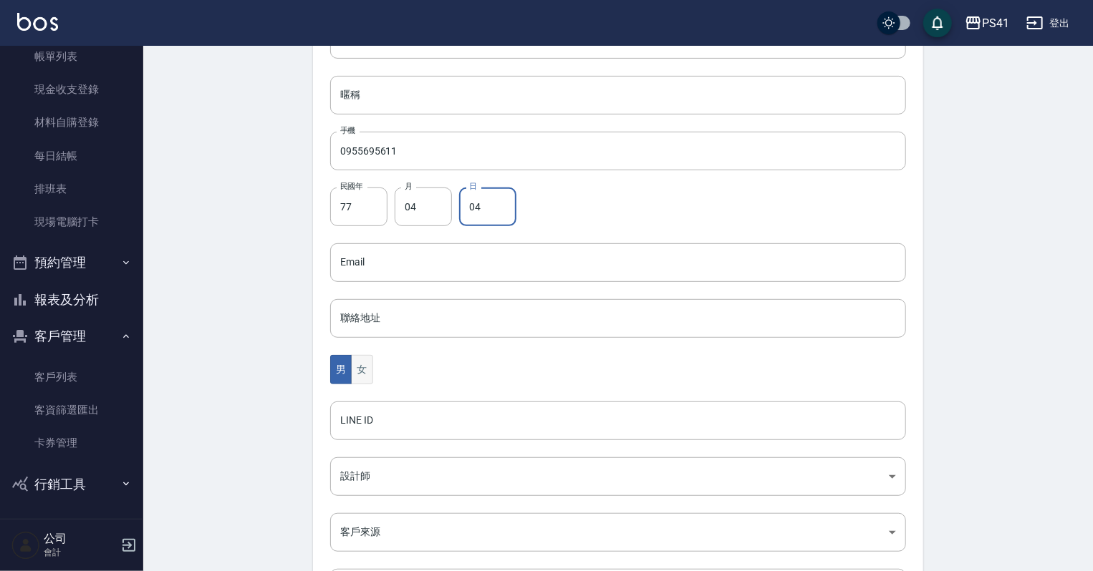
click at [367, 372] on button "女" at bounding box center [361, 369] width 21 height 29
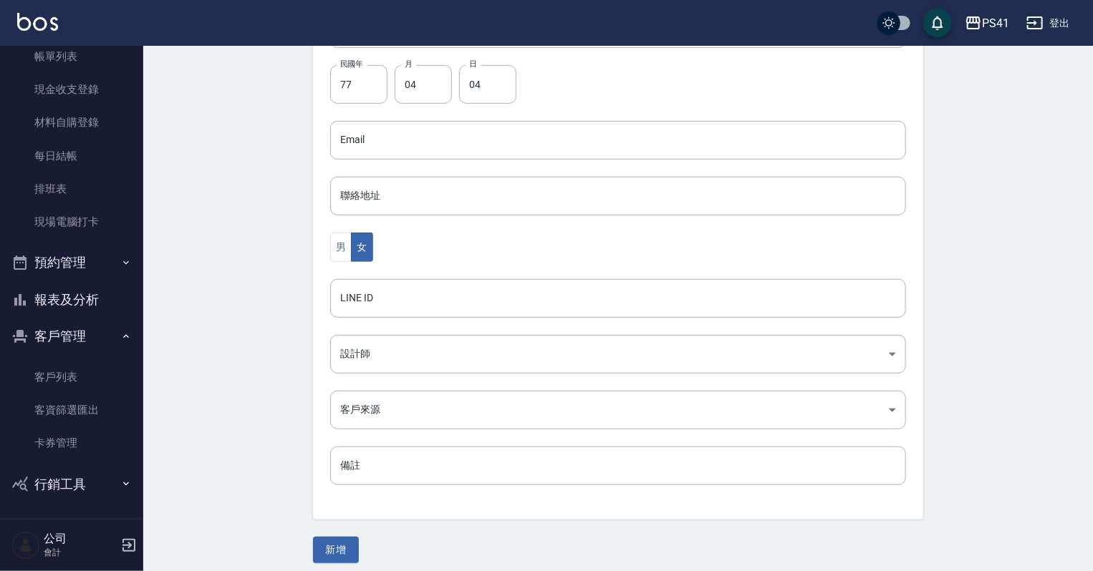
scroll to position [360, 0]
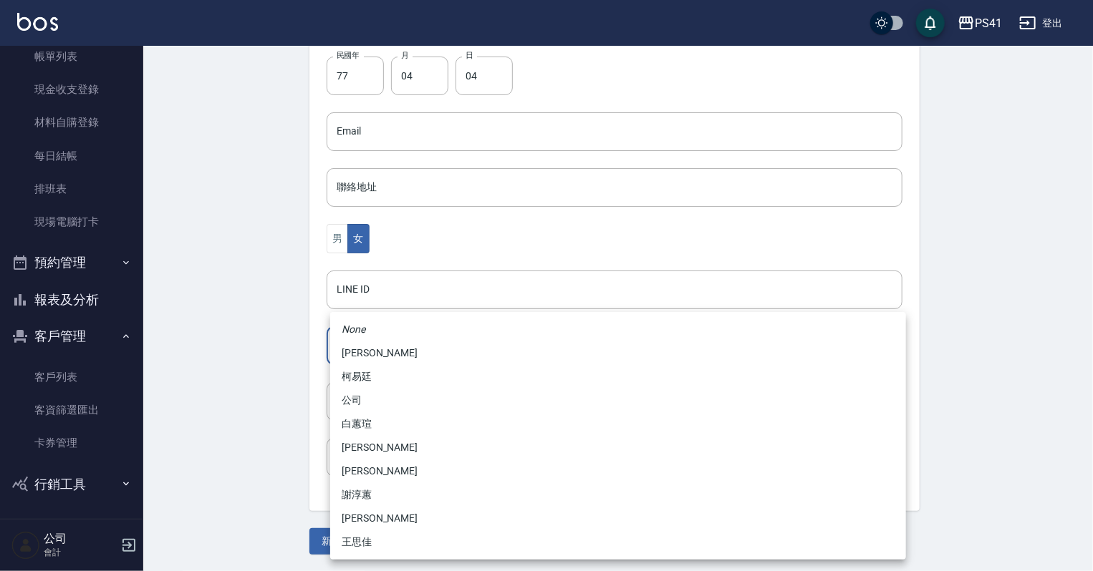
click at [372, 355] on body "PS41 登出 櫃檯作業 打帳單 帳單列表 現金收支登錄 材料自購登錄 每日結帳 排班表 現場電腦打卡 預約管理 預約管理 單日預約紀錄 單週預約紀錄 報表及…" at bounding box center [546, 106] width 1093 height 932
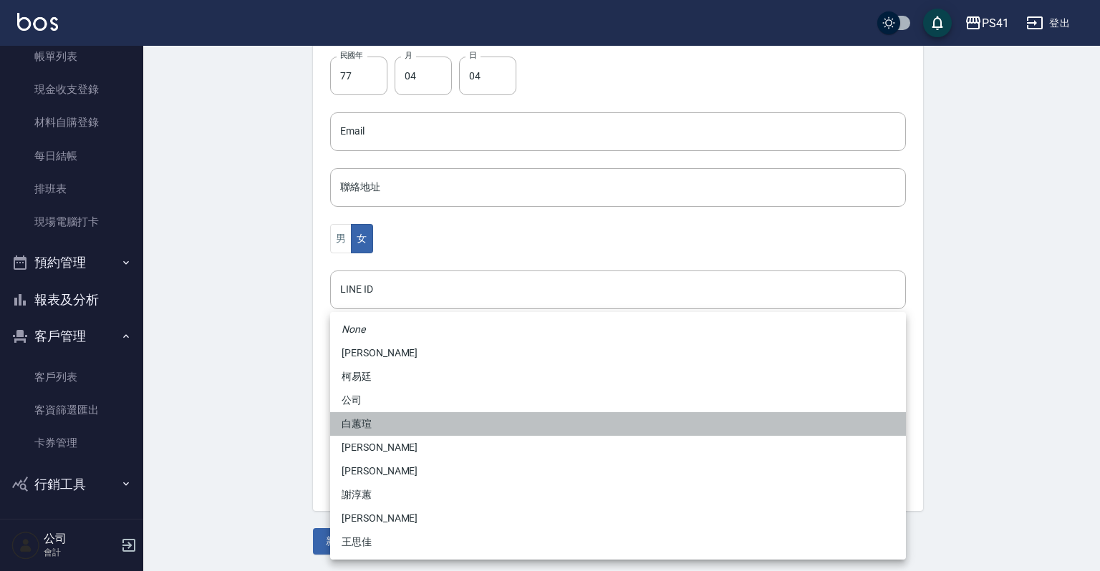
click at [381, 427] on li "白蕙瑄" at bounding box center [618, 424] width 576 height 24
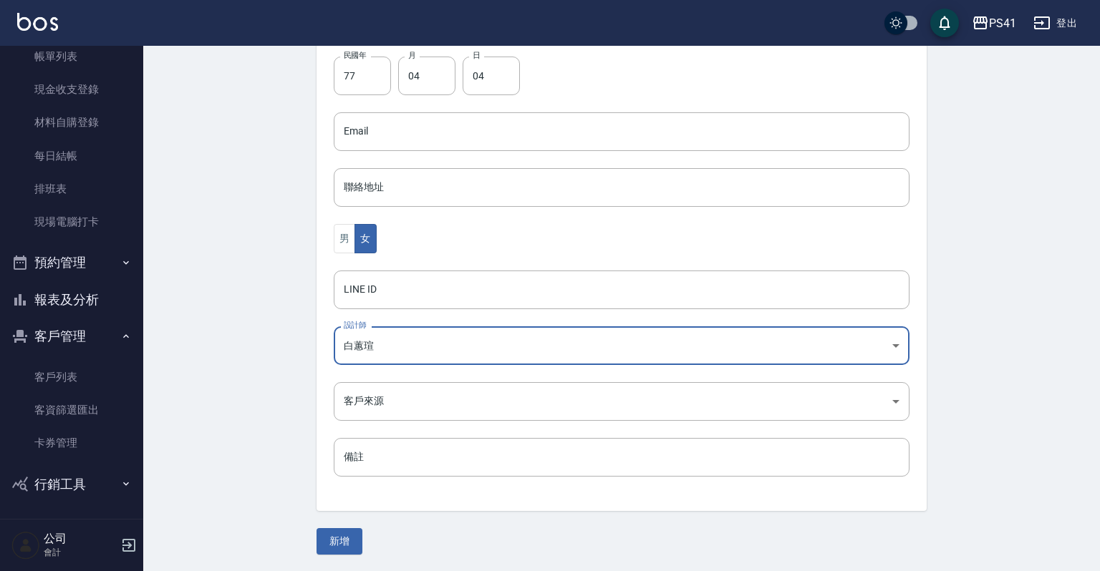
click at [367, 350] on body "PS41 登出 櫃檯作業 打帳單 帳單列表 現金收支登錄 材料自購登錄 每日結帳 排班表 現場電腦打卡 預約管理 預約管理 單日預約紀錄 單週預約紀錄 報表及…" at bounding box center [550, 106] width 1100 height 932
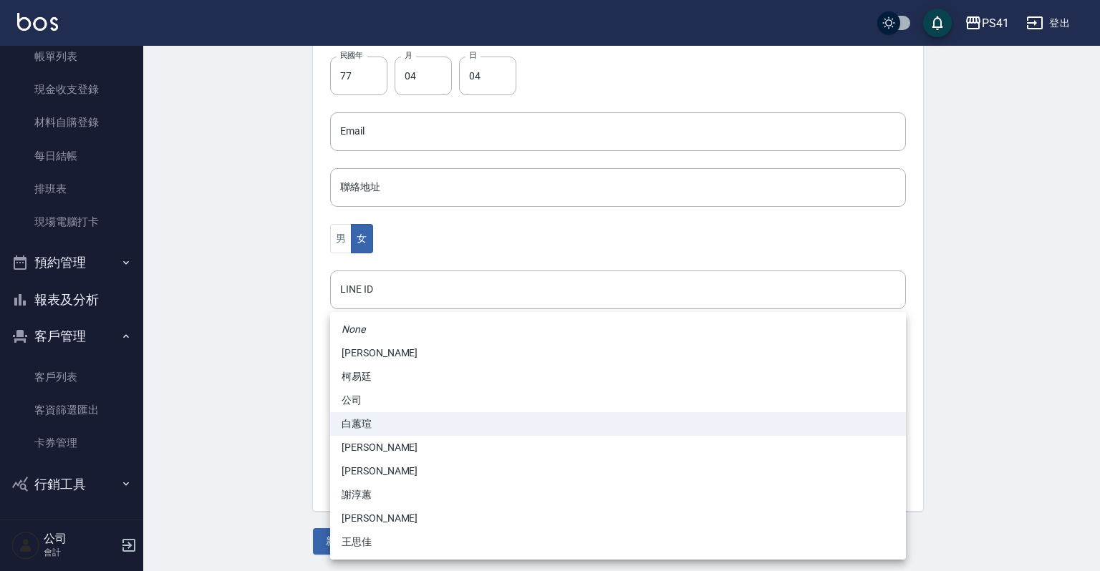
click at [380, 484] on li "謝淳蕙" at bounding box center [618, 495] width 576 height 24
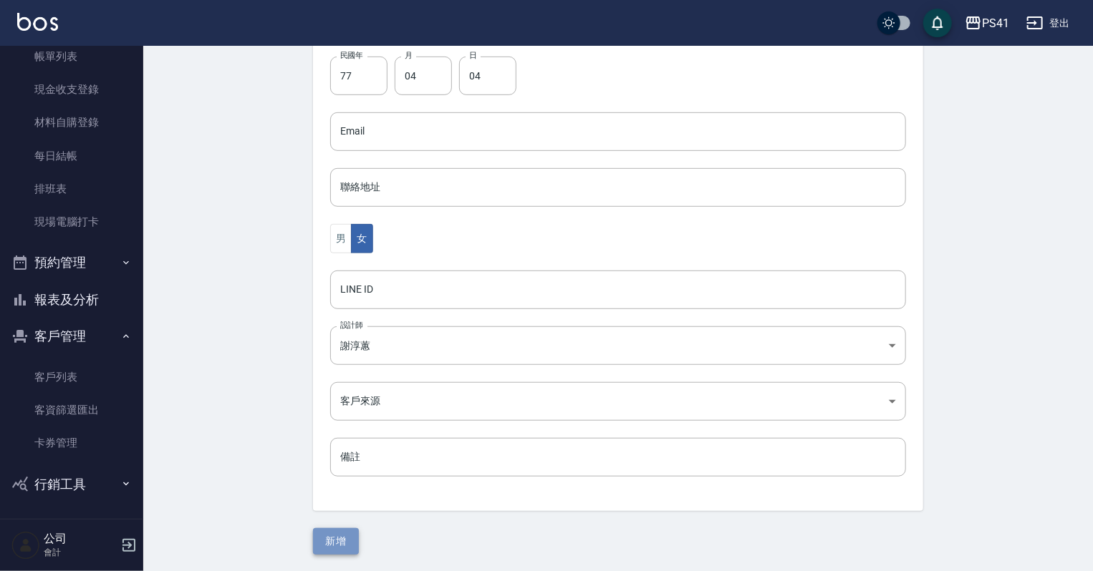
click at [333, 533] on button "新增" at bounding box center [336, 541] width 46 height 26
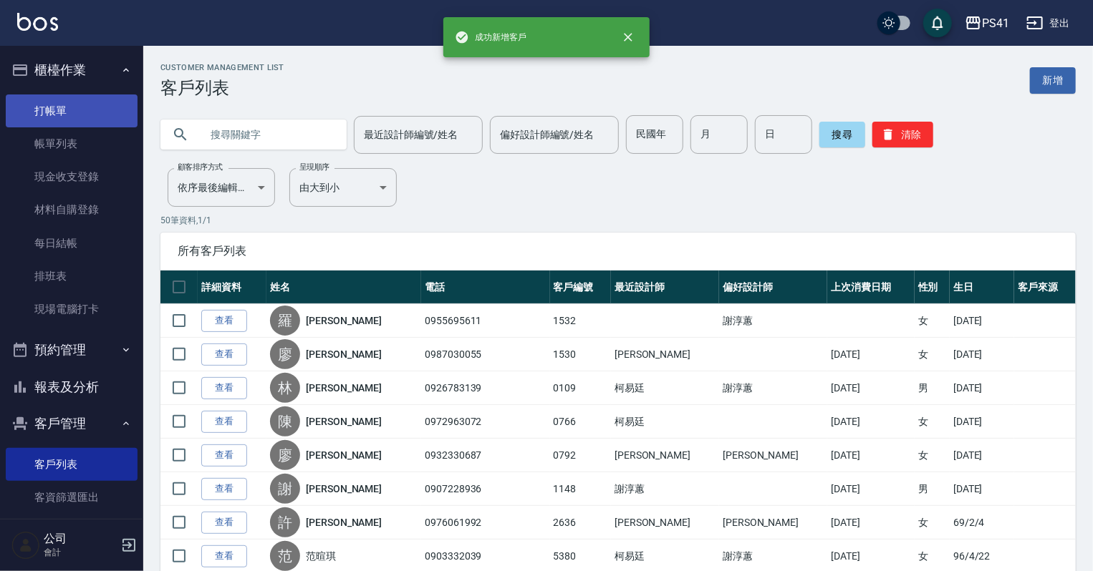
click at [29, 110] on link "打帳單" at bounding box center [72, 111] width 132 height 33
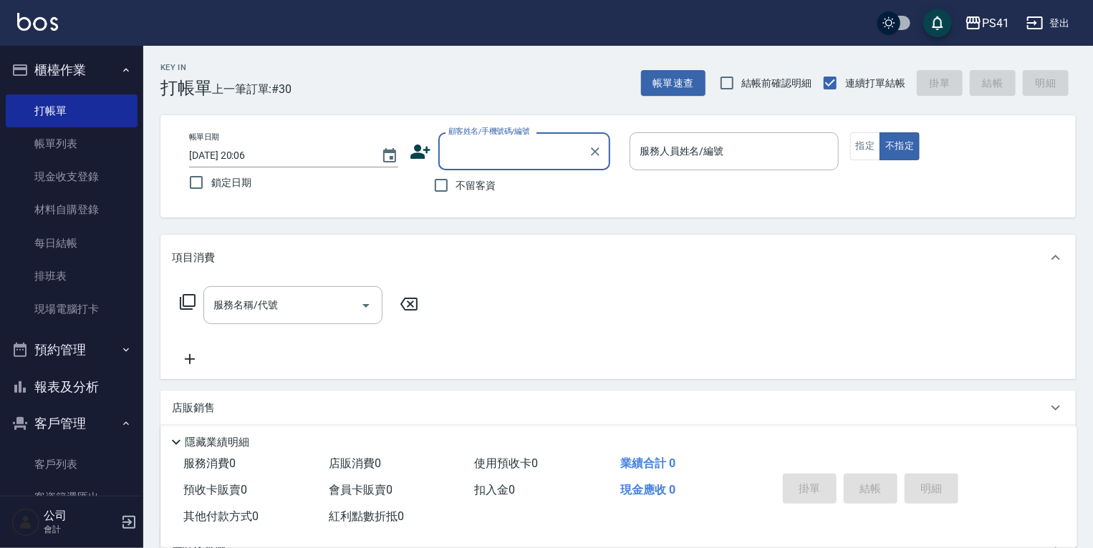
click at [57, 387] on button "報表及分析" at bounding box center [72, 387] width 132 height 37
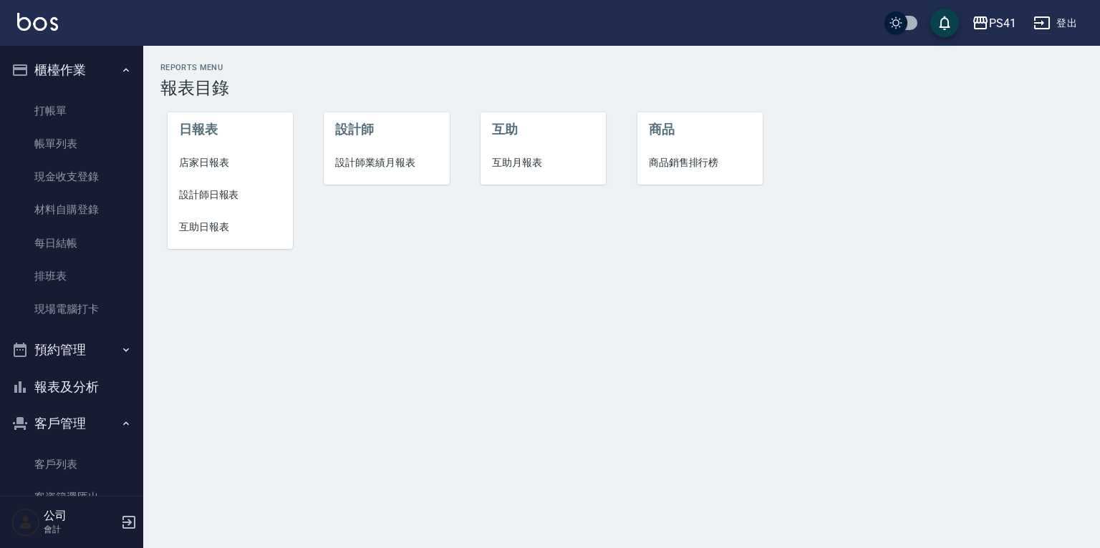
click at [198, 168] on span "店家日報表" at bounding box center [230, 162] width 102 height 15
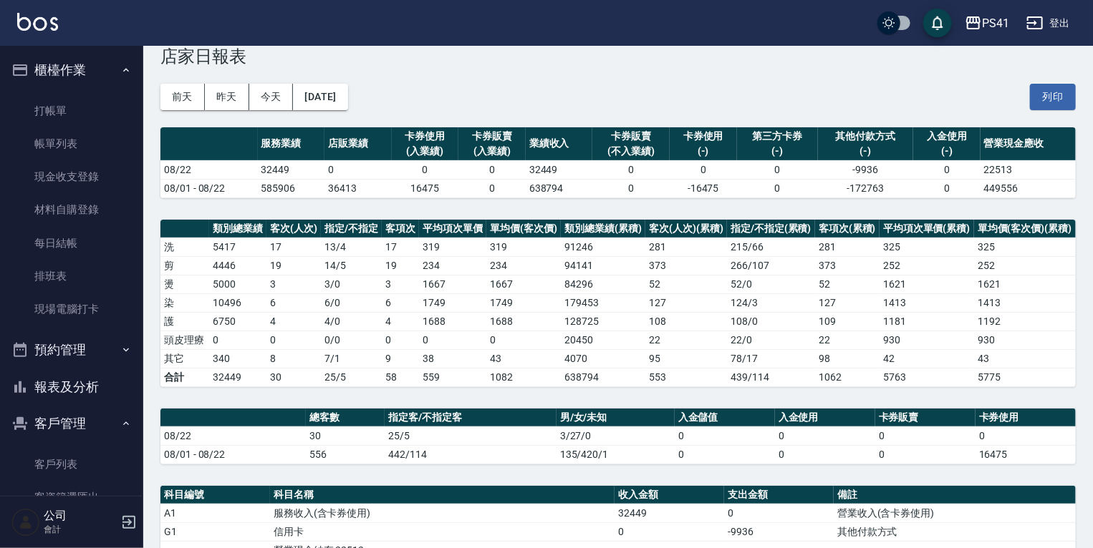
scroll to position [172, 0]
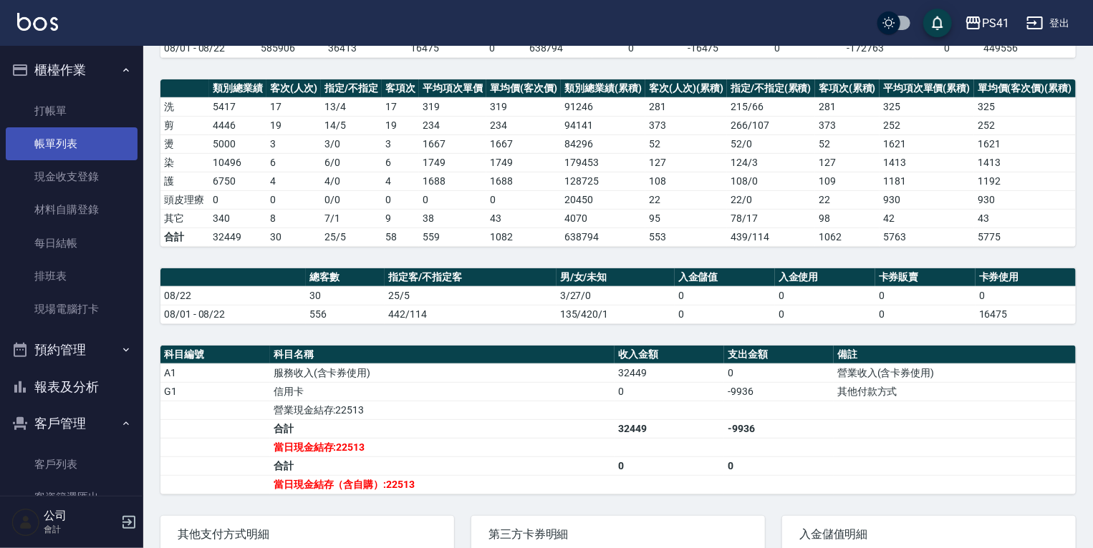
click at [66, 146] on link "帳單列表" at bounding box center [72, 143] width 132 height 33
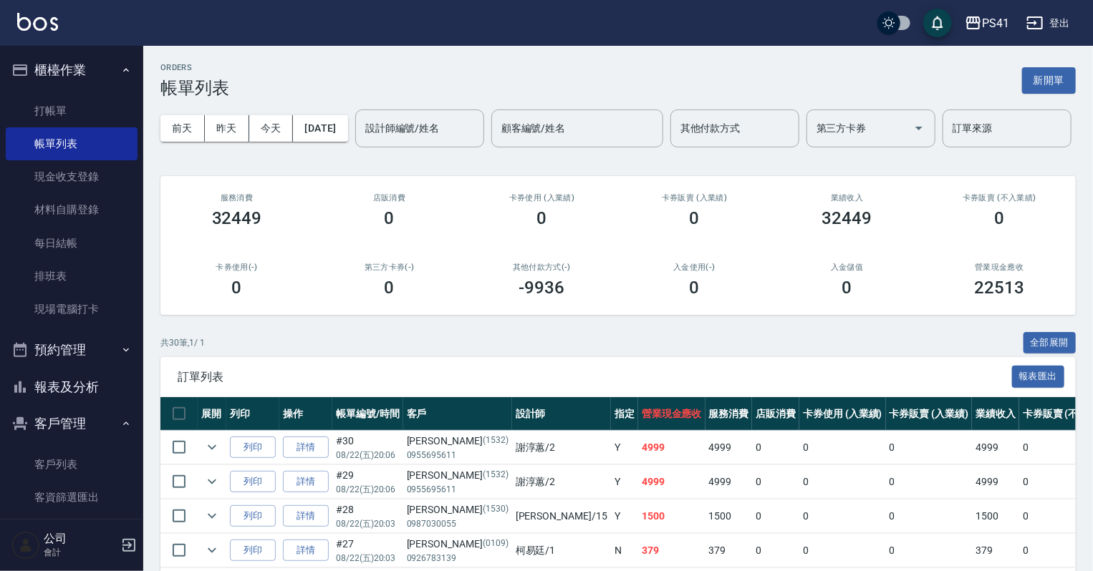
click at [362, 141] on input "設計師編號/姓名" at bounding box center [420, 128] width 116 height 25
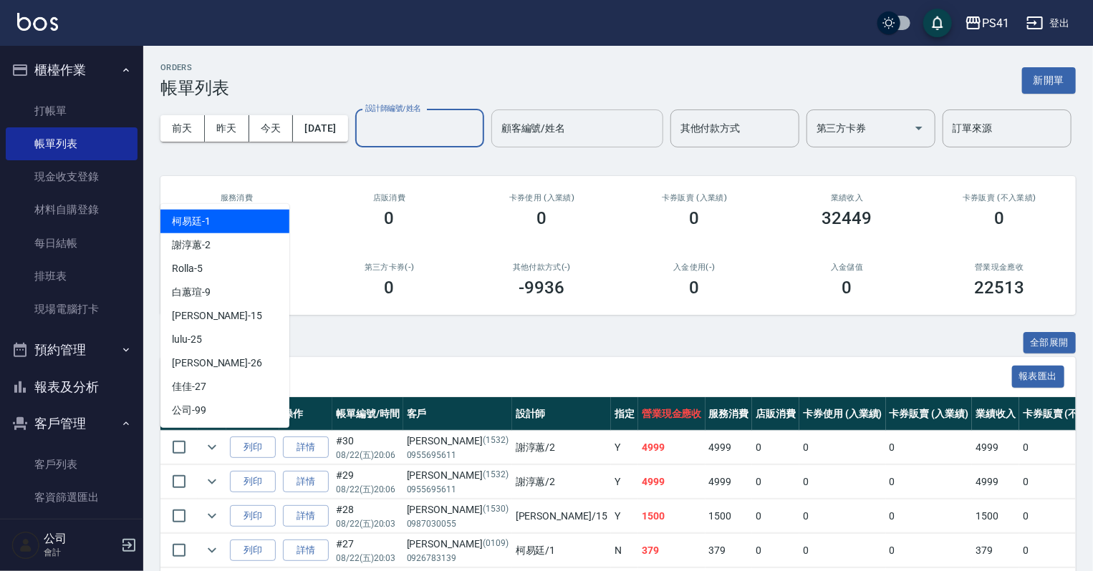
click at [491, 147] on div "顧客編號/姓名" at bounding box center [577, 129] width 172 height 38
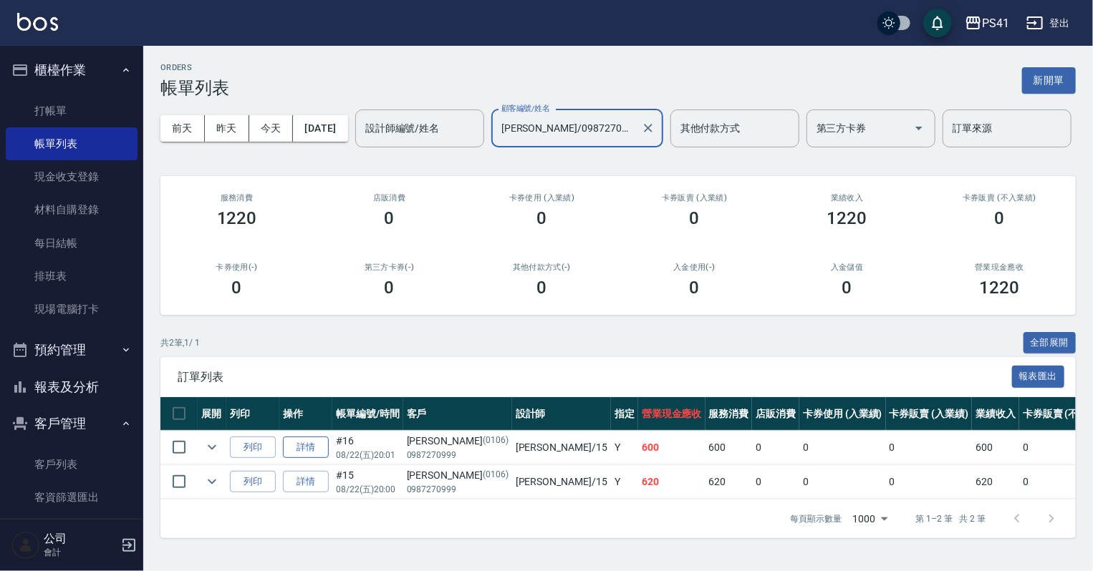
click at [307, 459] on link "詳情" at bounding box center [306, 448] width 46 height 22
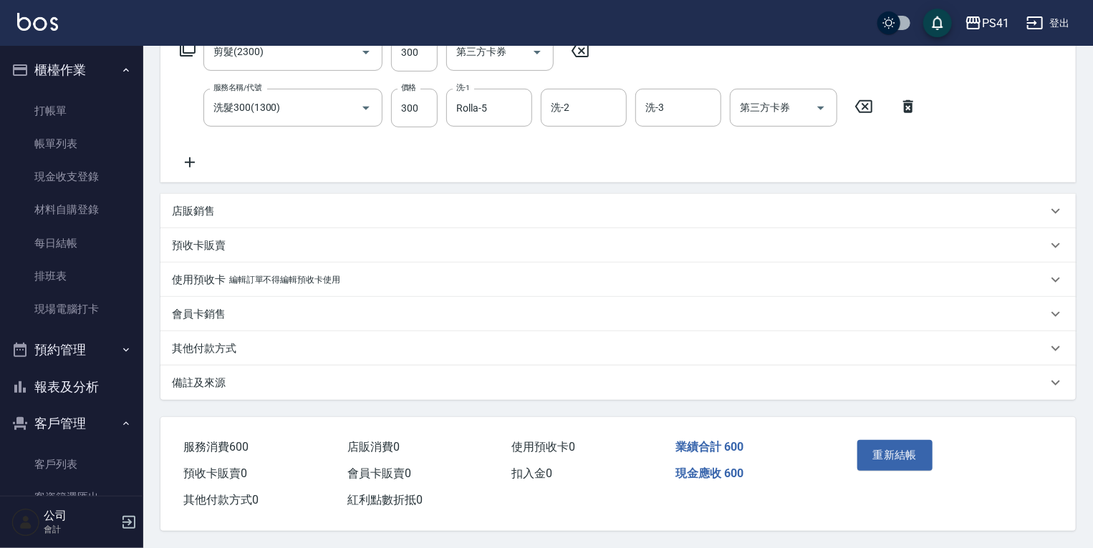
click at [268, 346] on div "其他付款方式" at bounding box center [609, 349] width 875 height 15
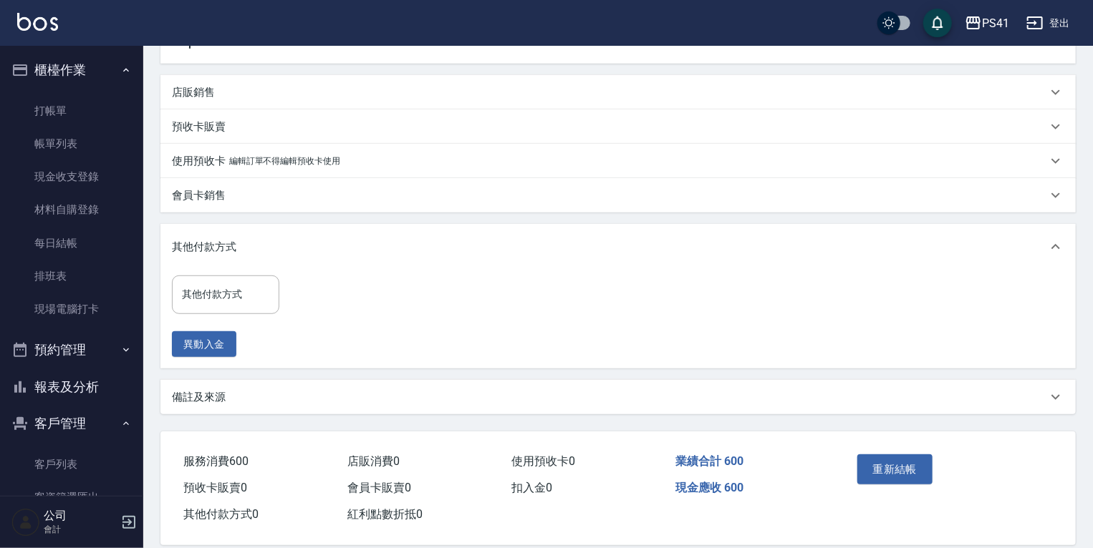
scroll to position [372, 0]
click at [239, 287] on input "其他付款方式" at bounding box center [225, 294] width 95 height 25
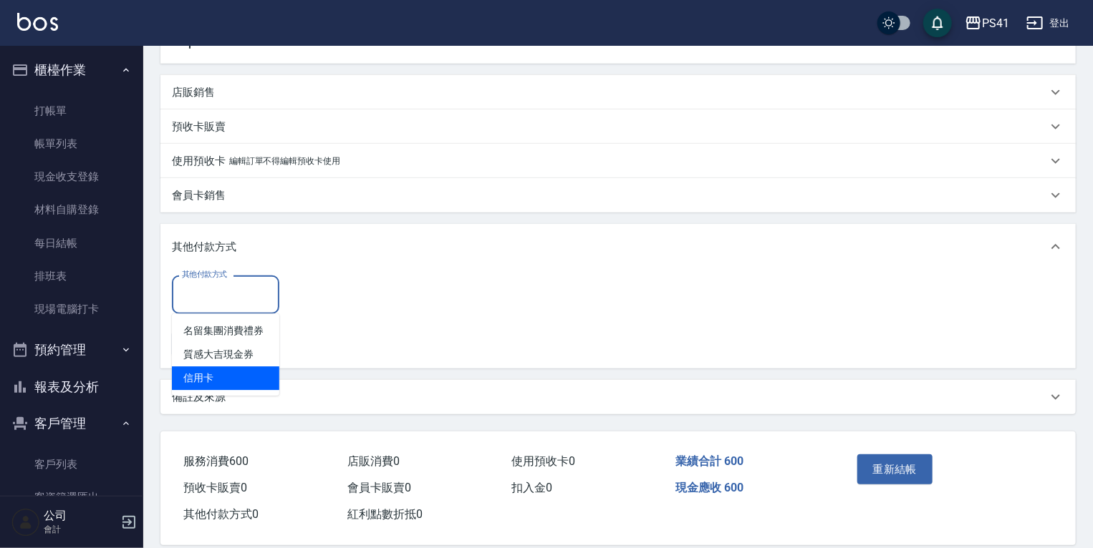
click at [236, 374] on span "信用卡" at bounding box center [225, 379] width 107 height 24
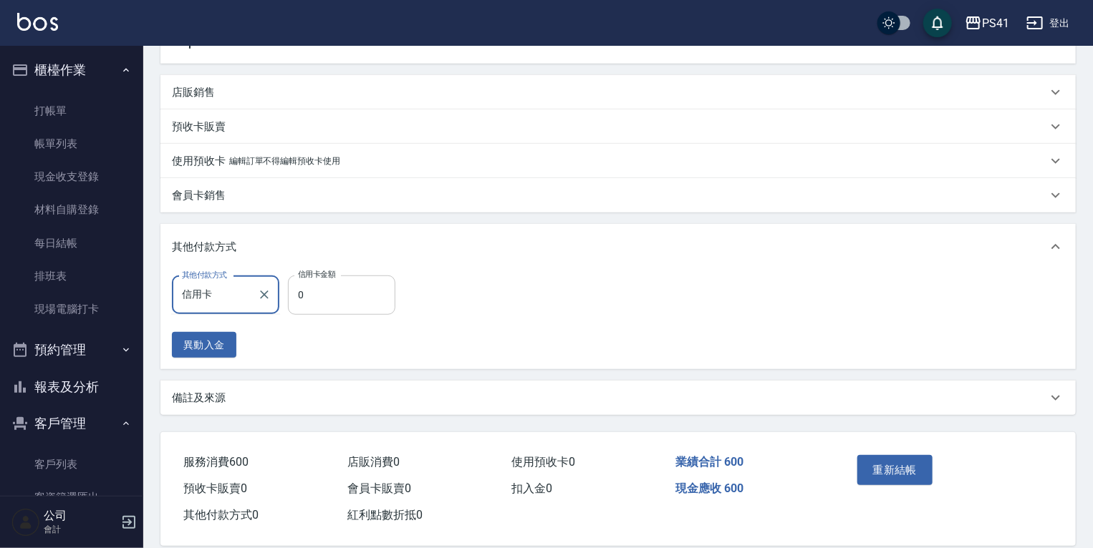
click at [299, 300] on input "0" at bounding box center [341, 295] width 107 height 39
click at [902, 481] on button "重新結帳" at bounding box center [895, 470] width 76 height 30
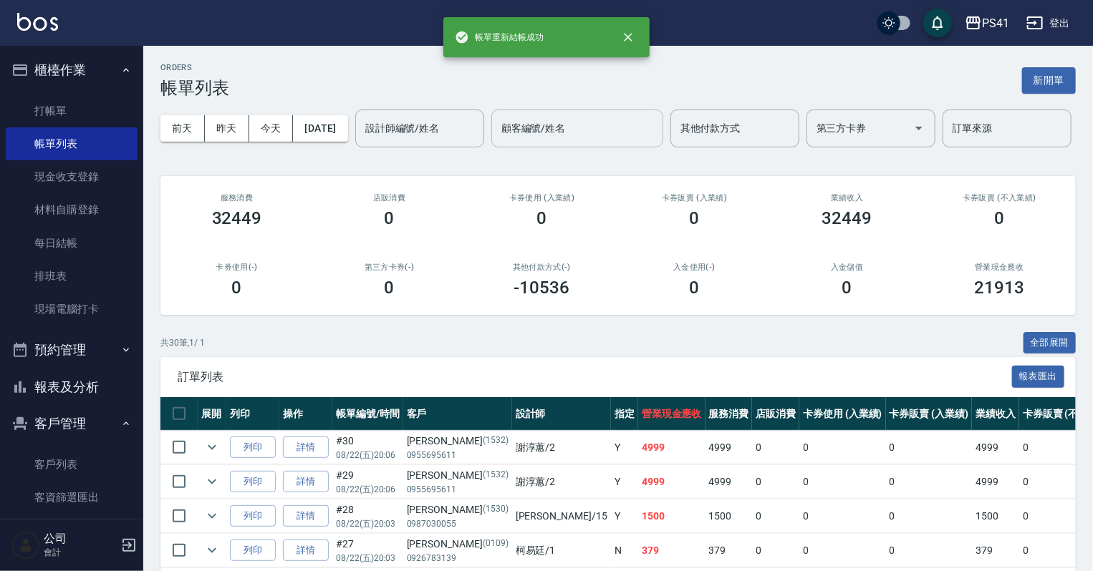
drag, startPoint x: 335, startPoint y: 192, endPoint x: 344, endPoint y: 192, distance: 9.3
click at [498, 141] on input "顧客編號/姓名" at bounding box center [577, 128] width 159 height 25
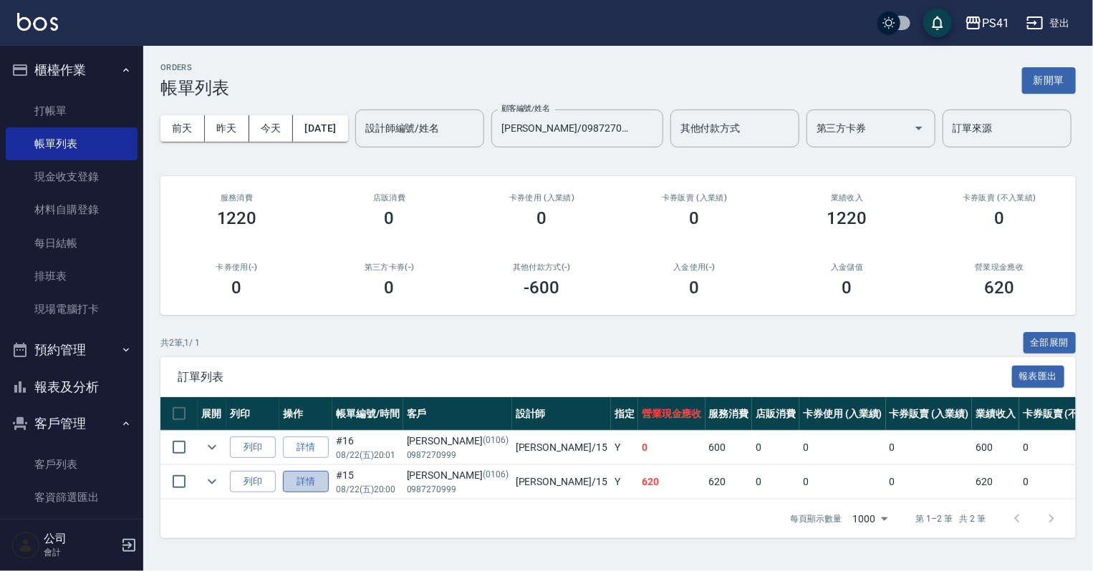
click at [309, 493] on link "詳情" at bounding box center [306, 482] width 46 height 22
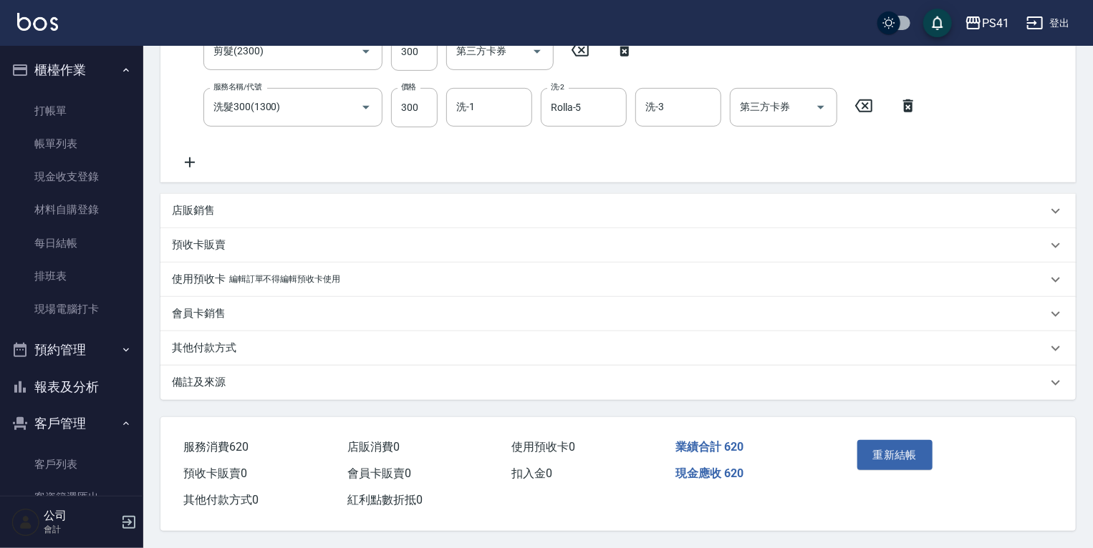
click at [321, 341] on div "其他付款方式" at bounding box center [609, 348] width 875 height 15
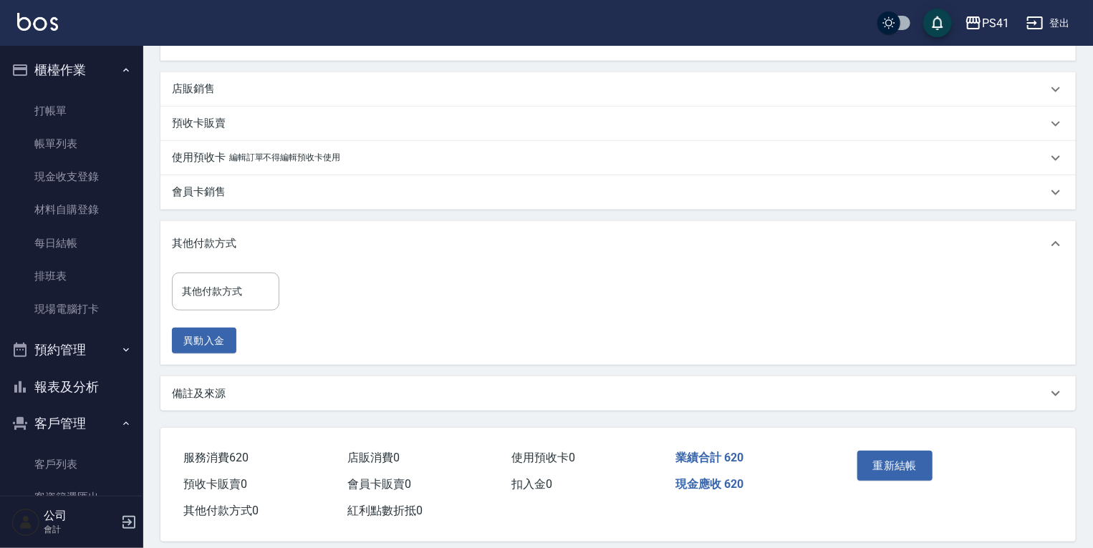
scroll to position [444, 0]
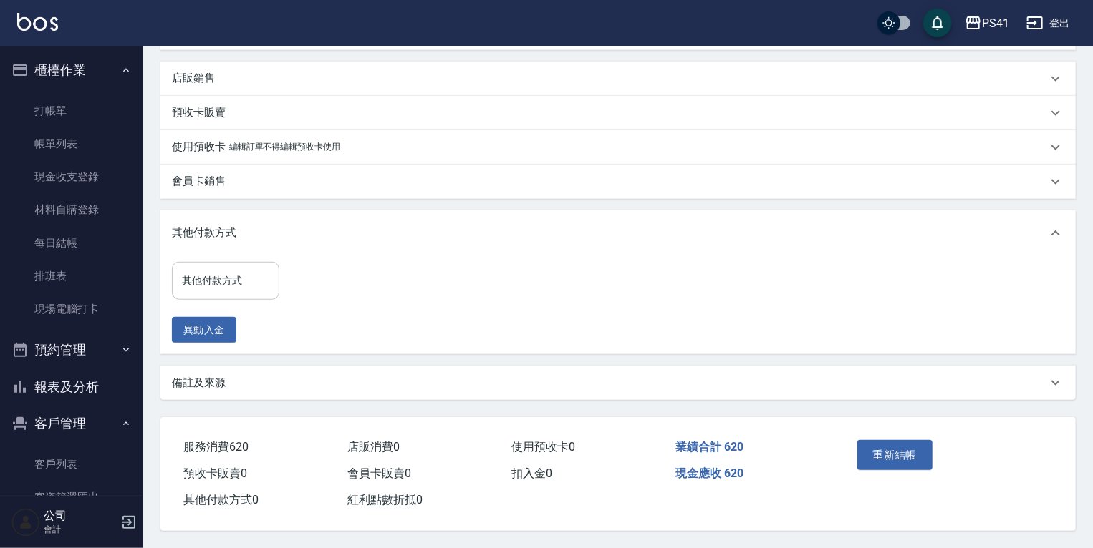
click at [261, 289] on input "其他付款方式" at bounding box center [225, 280] width 95 height 25
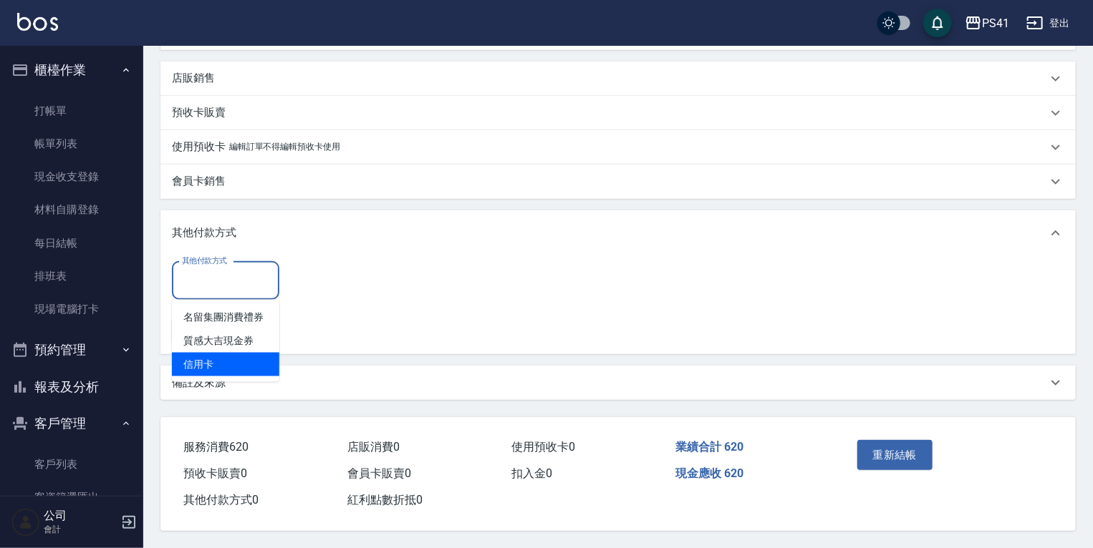
click at [247, 361] on span "信用卡" at bounding box center [225, 365] width 107 height 24
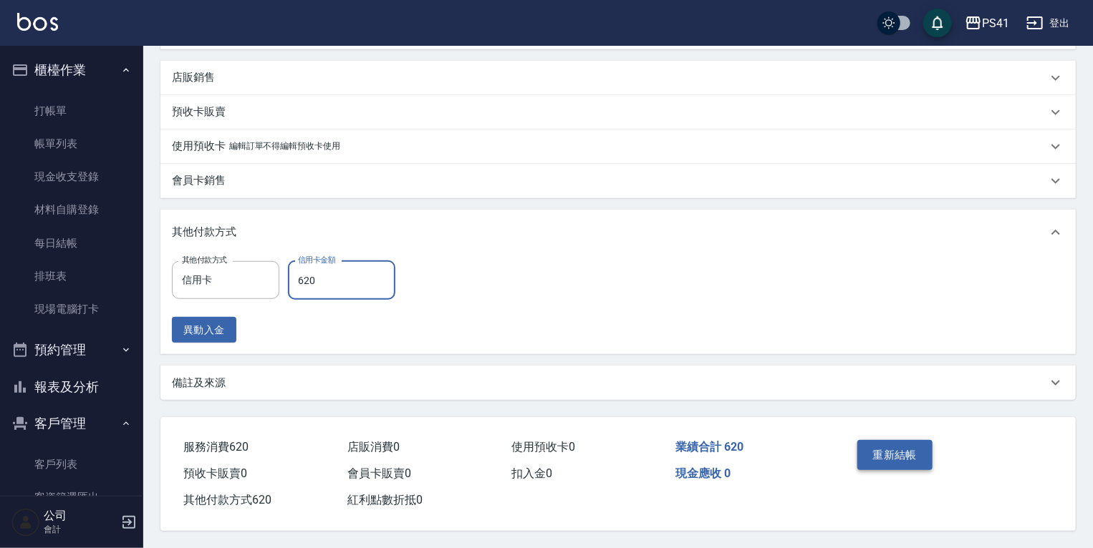
click at [879, 440] on button "重新結帳" at bounding box center [895, 455] width 76 height 30
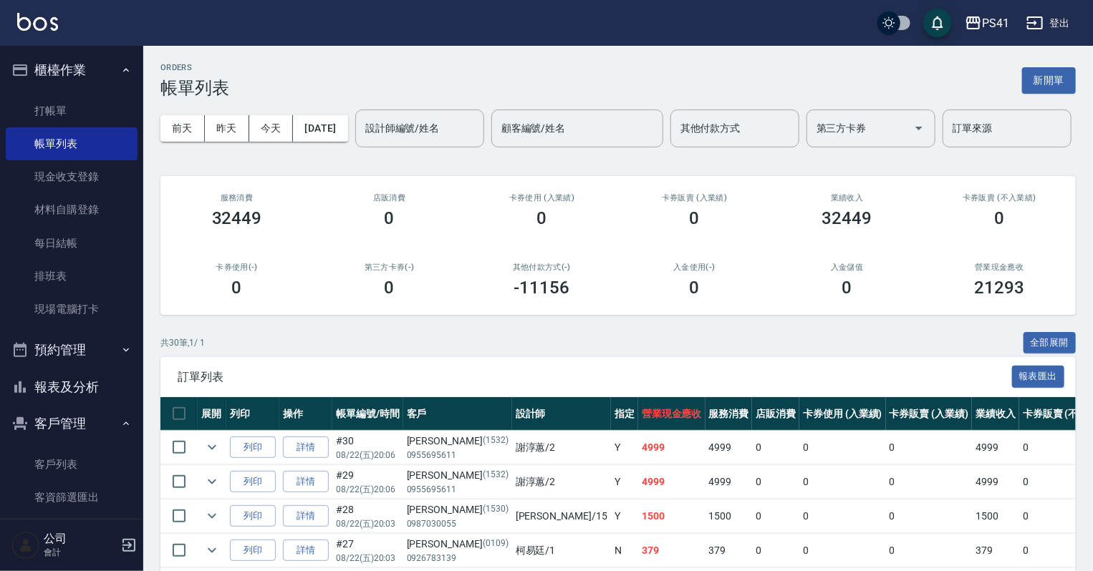
click at [90, 369] on button "報表及分析" at bounding box center [72, 387] width 132 height 37
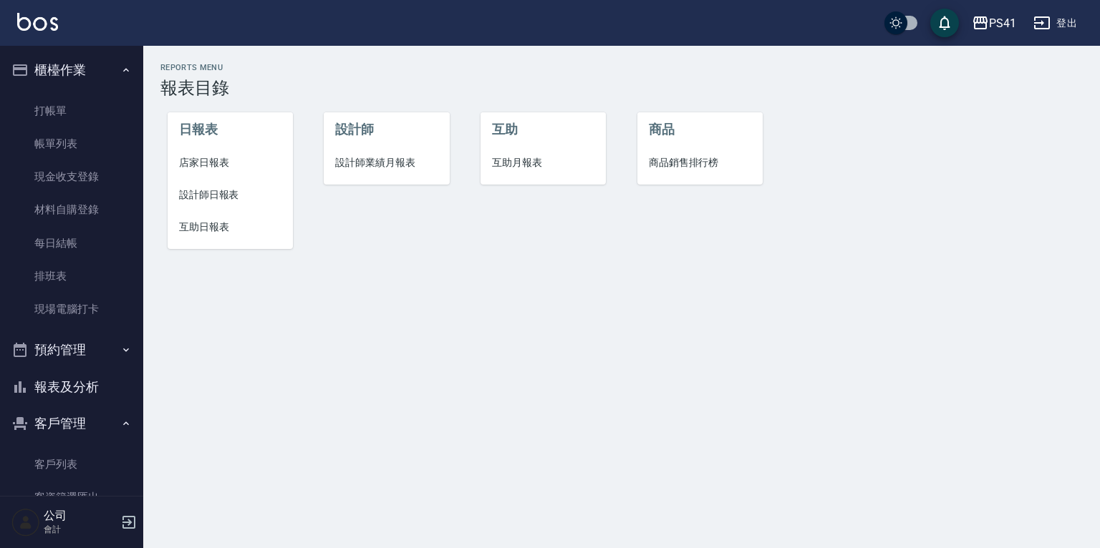
click at [221, 156] on span "店家日報表" at bounding box center [230, 162] width 102 height 15
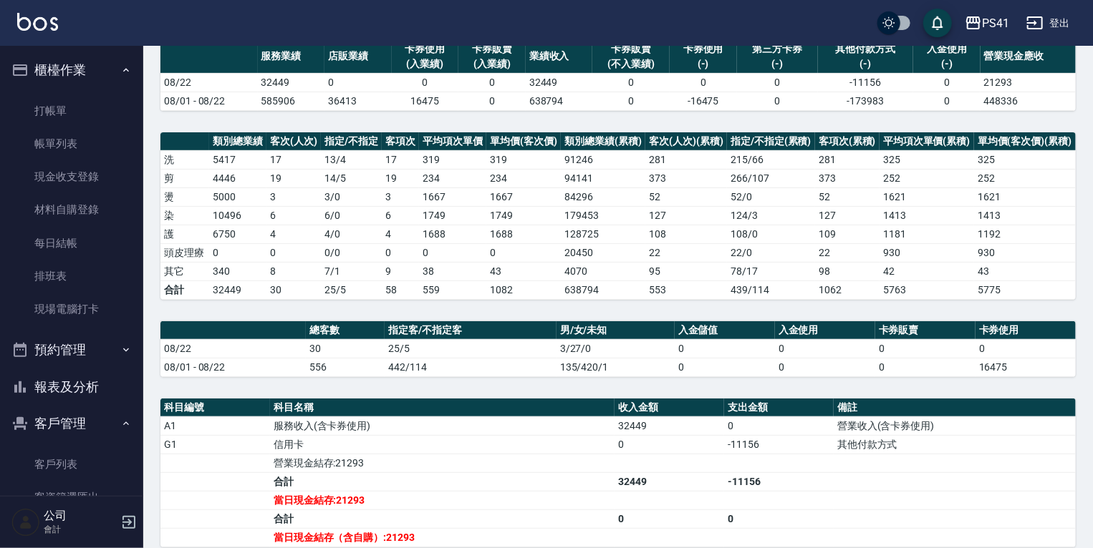
scroll to position [263, 0]
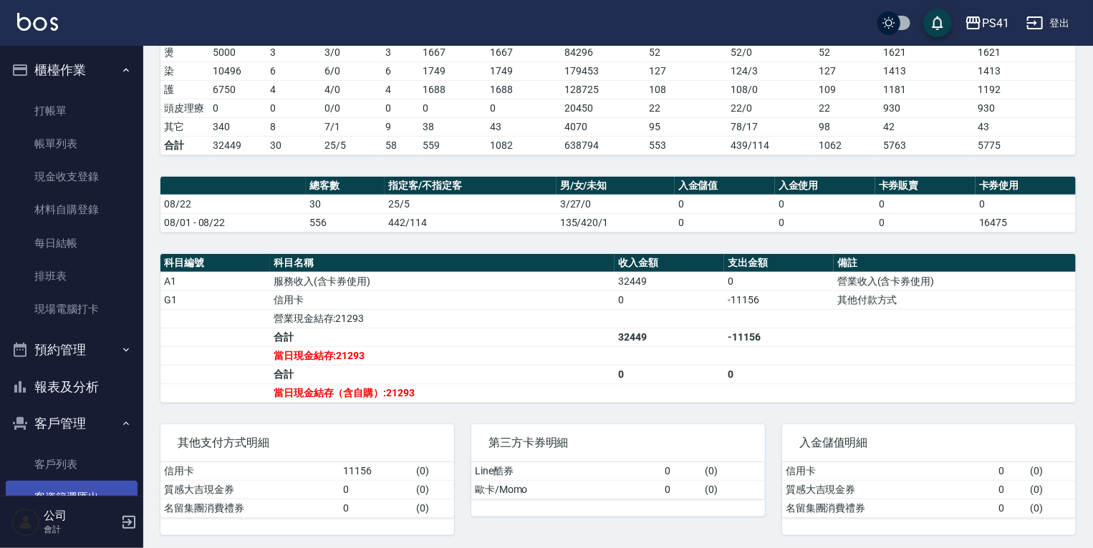
drag, startPoint x: 31, startPoint y: 460, endPoint x: 31, endPoint y: 483, distance: 22.9
click at [31, 460] on link "客戶列表" at bounding box center [72, 464] width 132 height 33
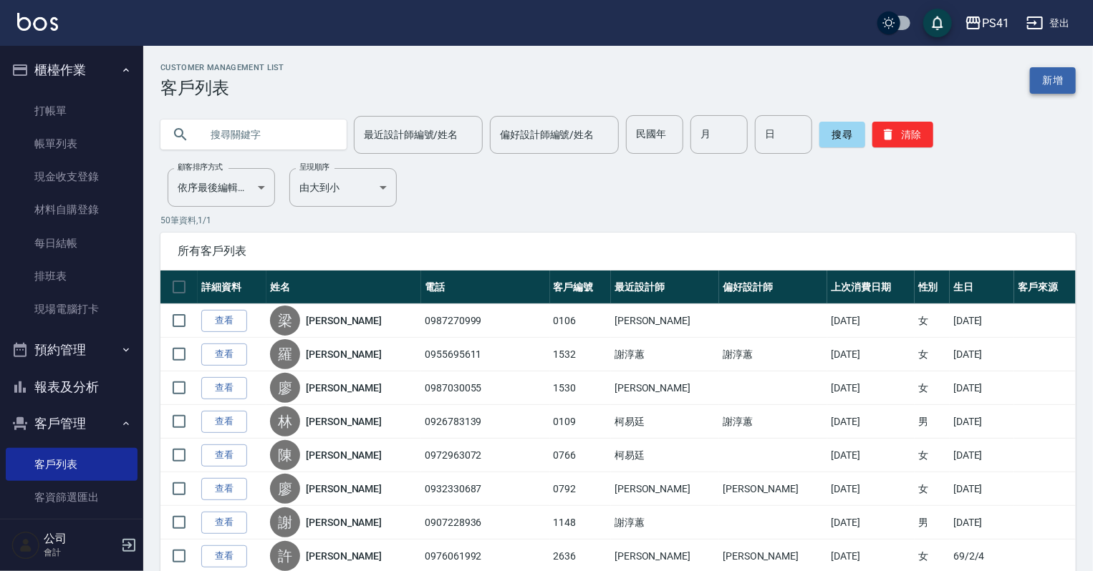
click at [1062, 82] on link "新增" at bounding box center [1053, 80] width 46 height 26
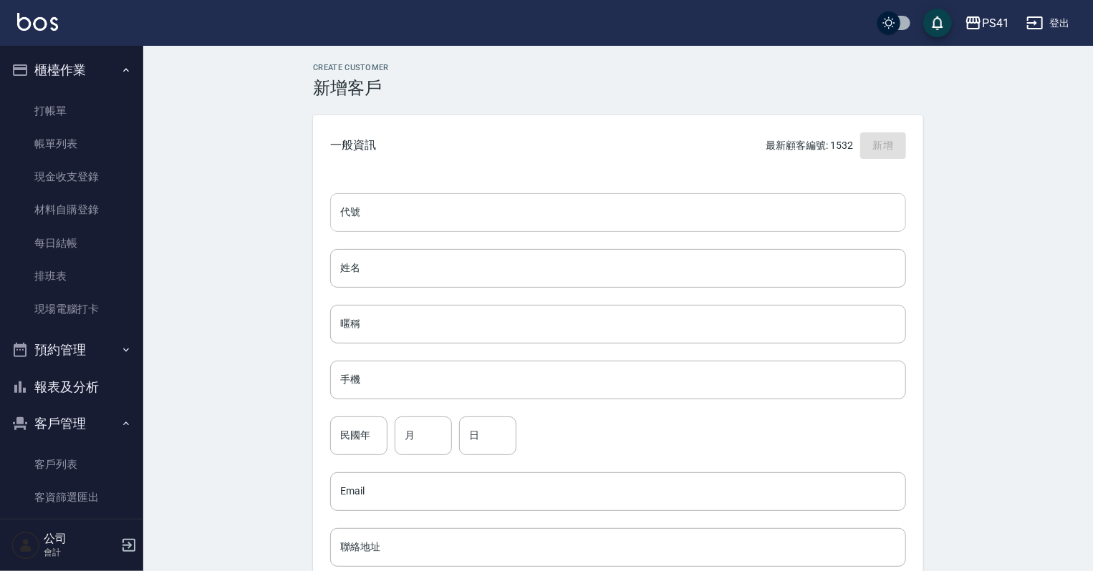
click at [377, 212] on input "代號" at bounding box center [618, 212] width 576 height 39
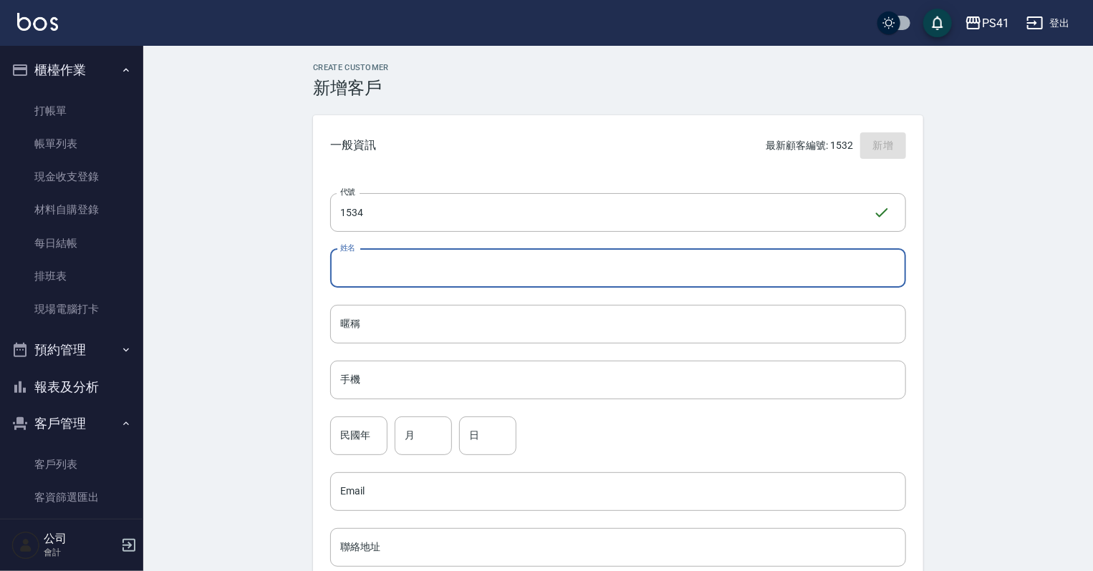
click at [452, 265] on input "姓名" at bounding box center [618, 268] width 576 height 39
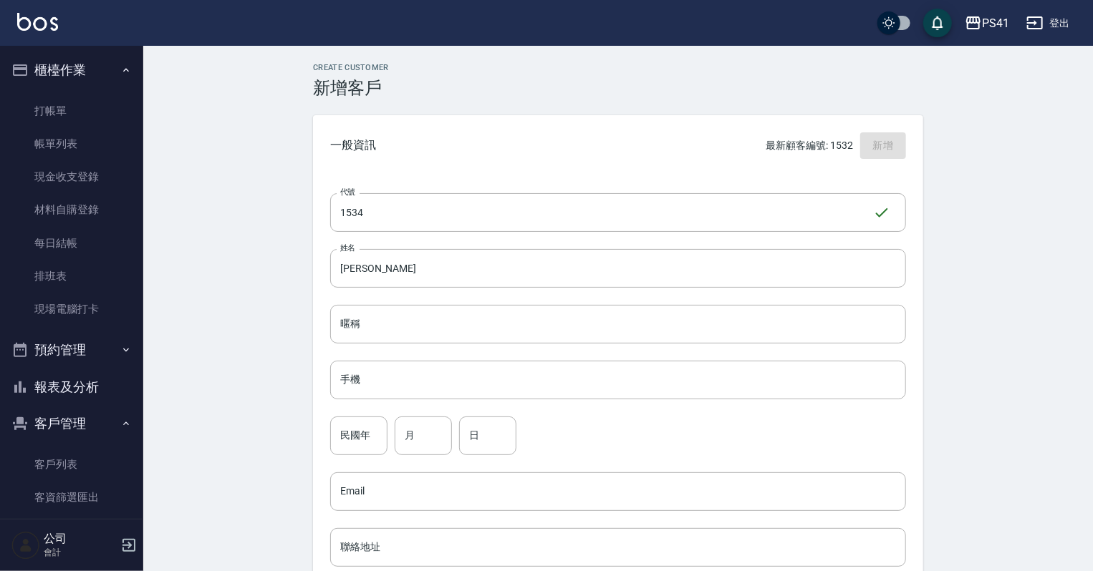
click at [405, 356] on div "代號 1534 ​ 代號 姓名 周玥彤 姓名 暱稱 暱稱 手機 手機 民國年 民國年 月 月 日 日 Email Email 聯絡地址 聯絡地址 男 女 LI…" at bounding box center [618, 524] width 610 height 696
drag, startPoint x: 405, startPoint y: 364, endPoint x: 411, endPoint y: 376, distance: 13.5
click at [407, 368] on input "手機" at bounding box center [618, 380] width 576 height 39
drag, startPoint x: 361, startPoint y: 434, endPoint x: 359, endPoint y: 442, distance: 8.0
click at [361, 435] on input "民國年" at bounding box center [358, 436] width 57 height 39
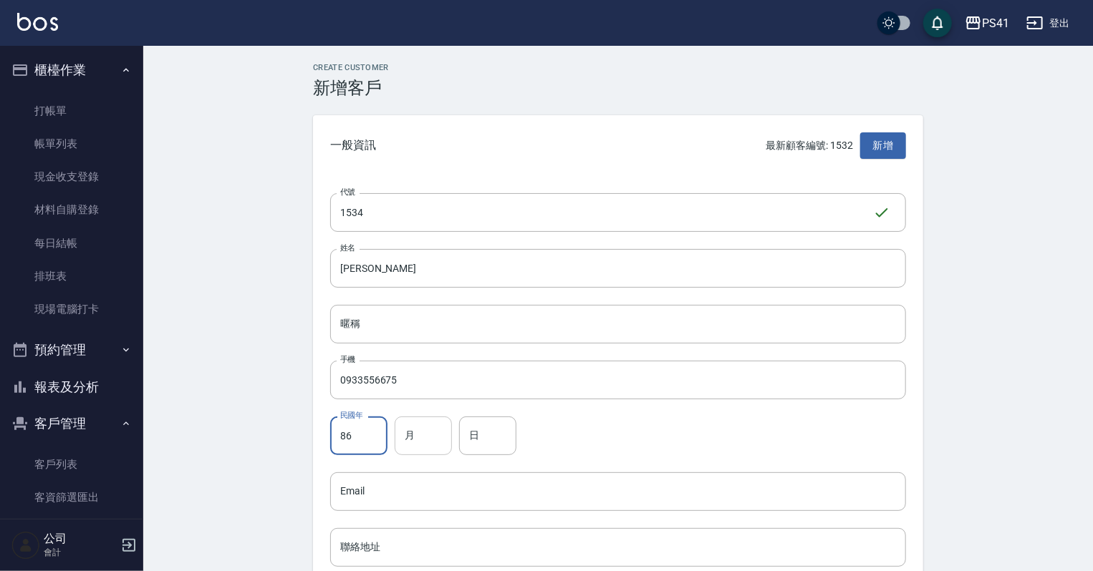
drag, startPoint x: 410, startPoint y: 444, endPoint x: 421, endPoint y: 438, distance: 12.8
click at [410, 443] on input "月" at bounding box center [422, 436] width 57 height 39
click at [474, 440] on input "日" at bounding box center [487, 436] width 57 height 39
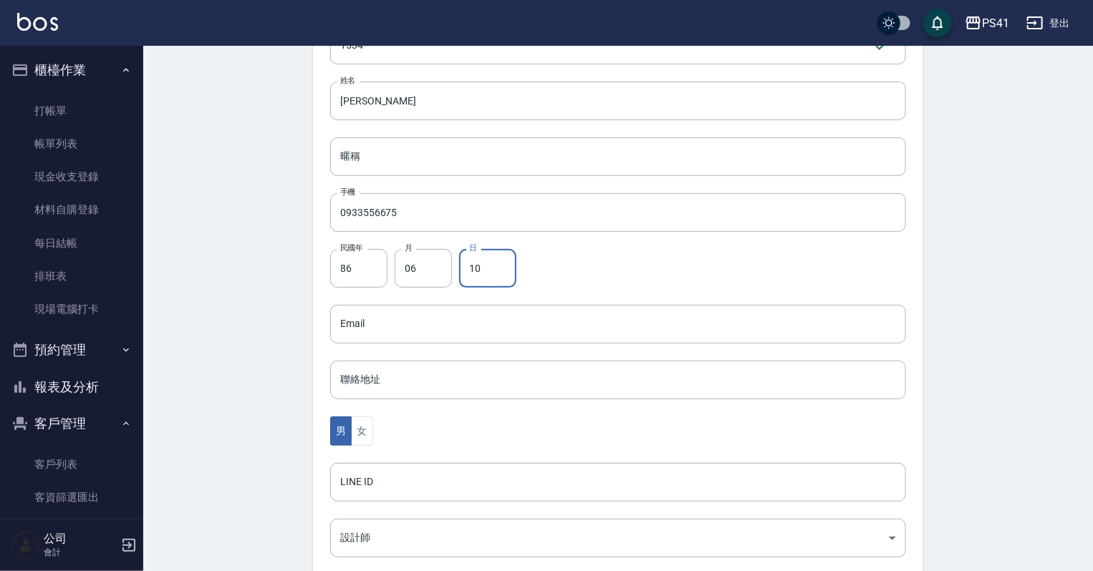
scroll to position [172, 0]
click at [355, 422] on button "女" at bounding box center [361, 426] width 21 height 29
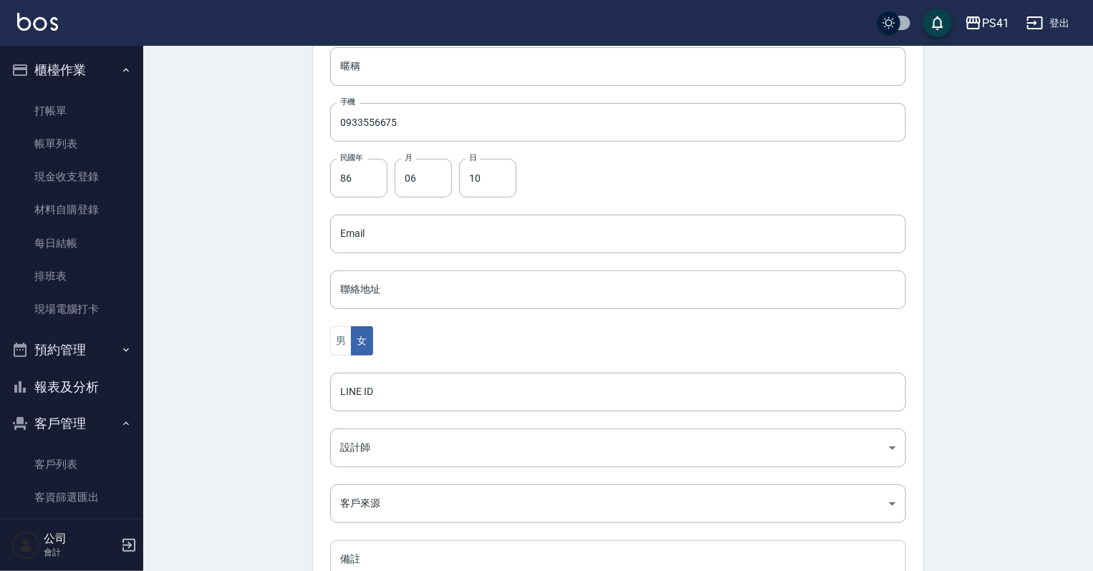
scroll to position [344, 0]
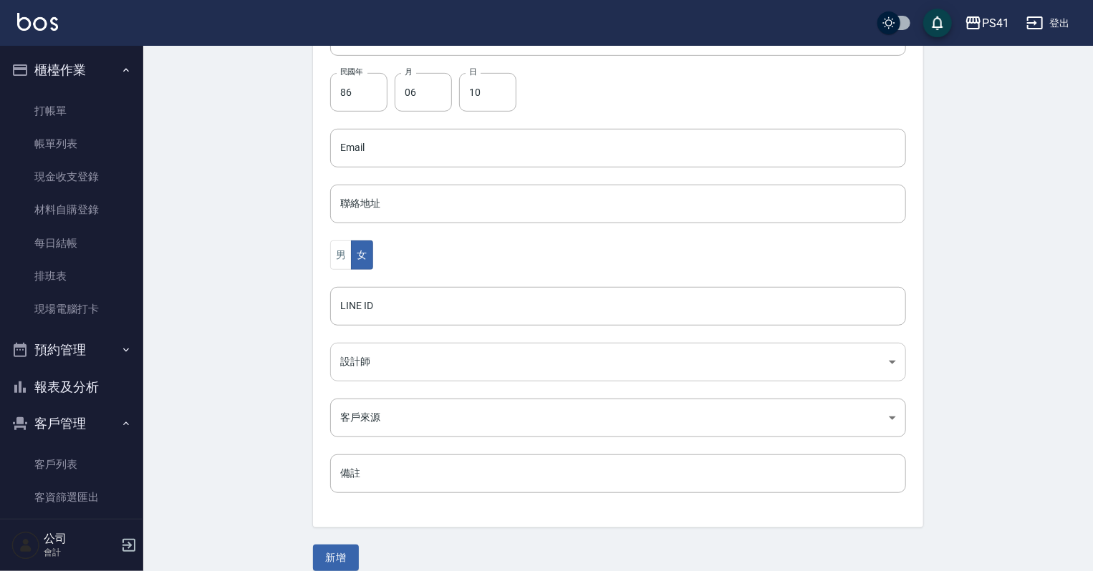
click at [374, 364] on body "PS41 登出 櫃檯作業 打帳單 帳單列表 現金收支登錄 材料自購登錄 每日結帳 排班表 現場電腦打卡 預約管理 預約管理 單日預約紀錄 單週預約紀錄 報表及…" at bounding box center [546, 122] width 1093 height 932
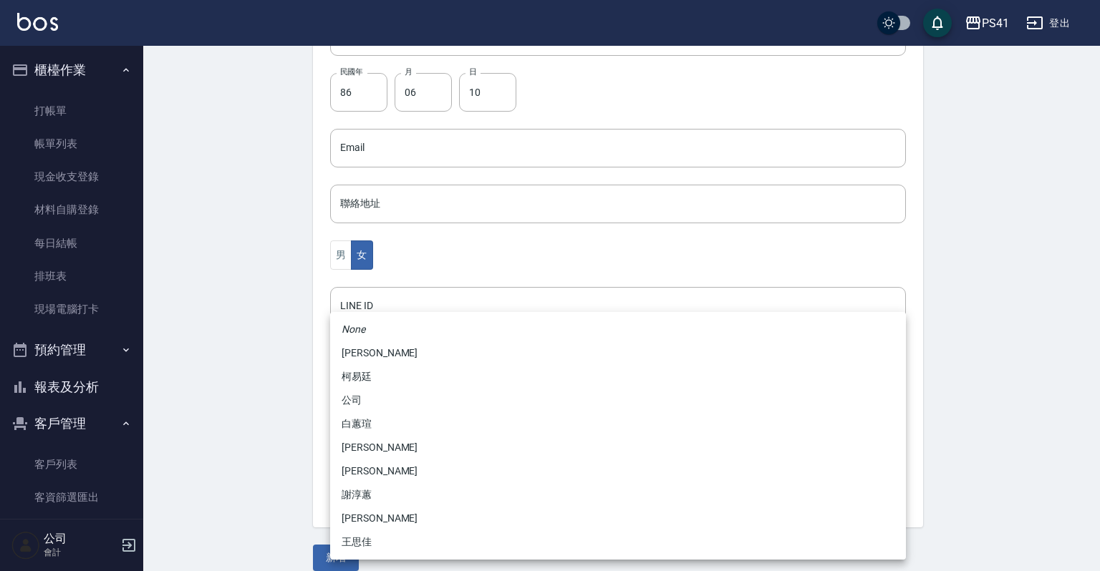
click at [371, 491] on li "謝淳蕙" at bounding box center [618, 495] width 576 height 24
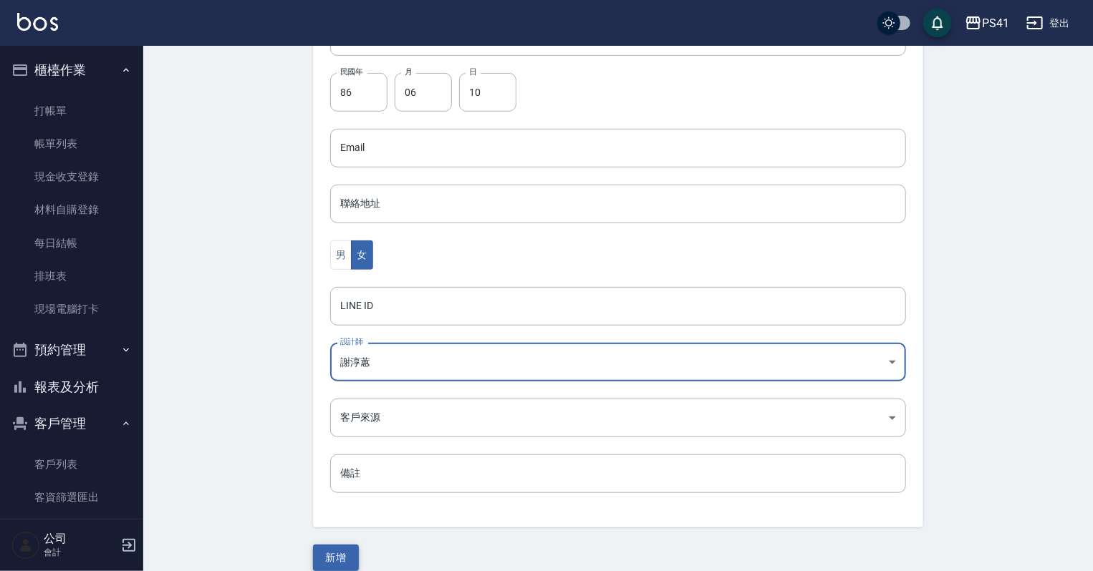
click at [339, 556] on button "新增" at bounding box center [336, 558] width 46 height 26
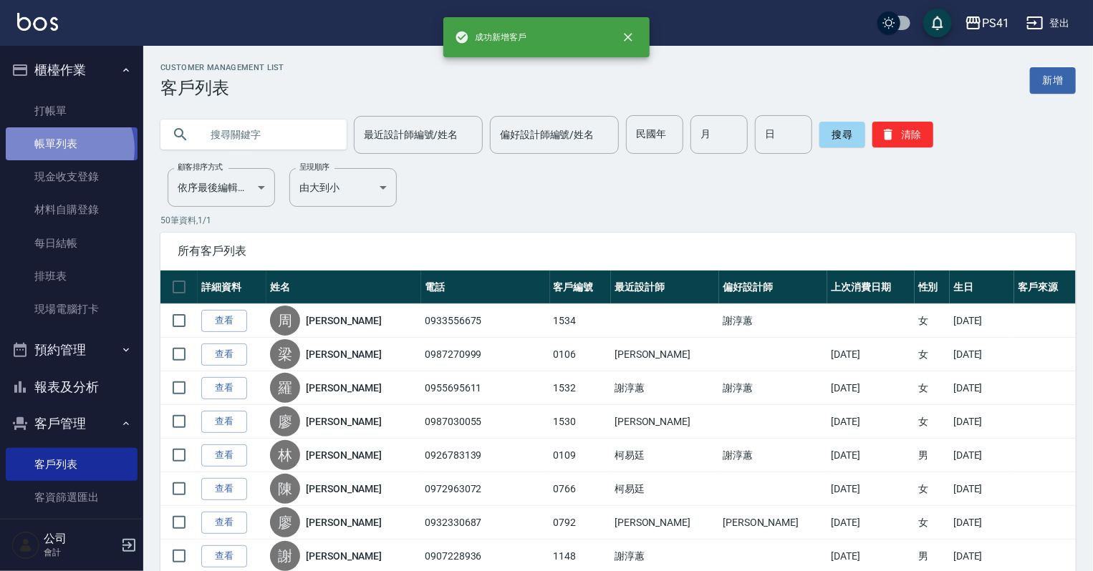
click at [64, 149] on link "帳單列表" at bounding box center [72, 143] width 132 height 33
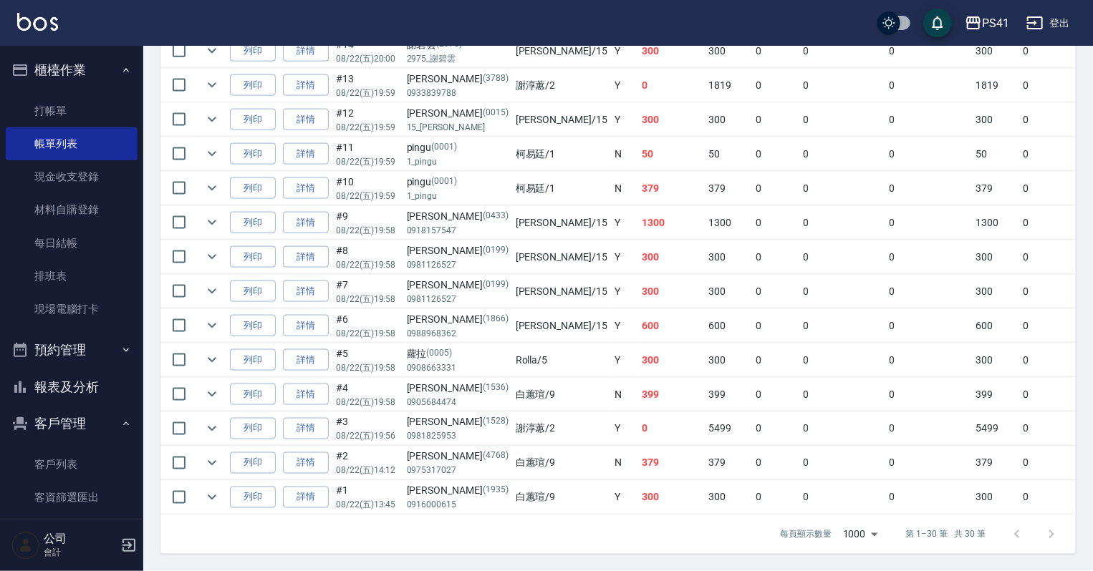
scroll to position [991, 0]
click at [304, 212] on link "詳情" at bounding box center [306, 223] width 46 height 22
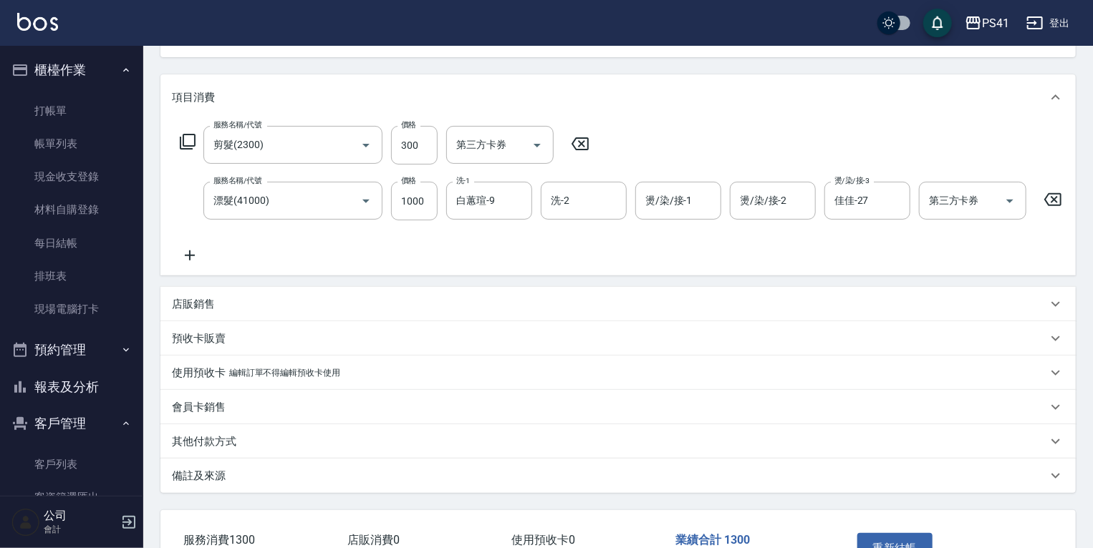
scroll to position [266, 0]
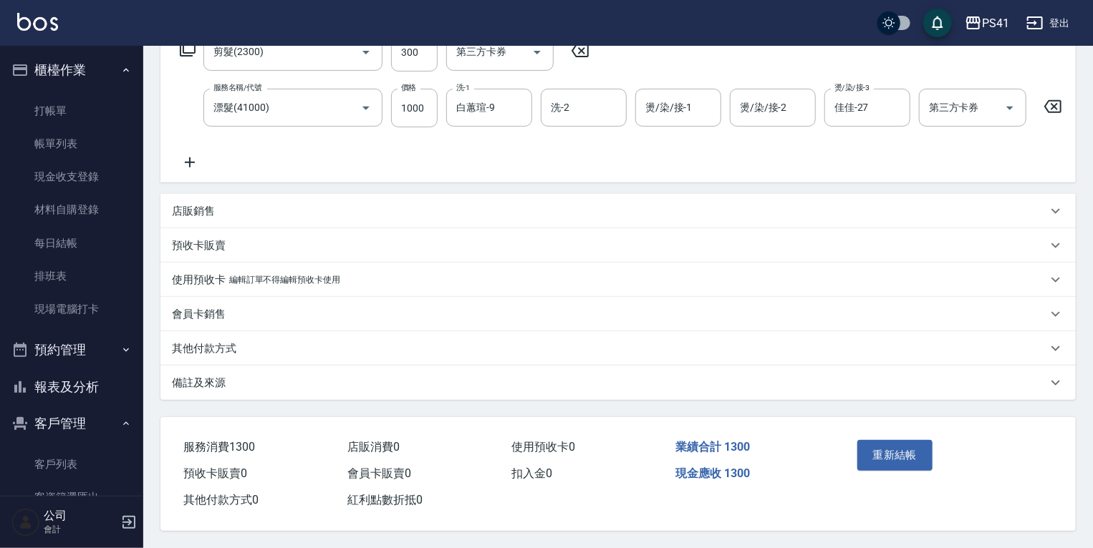
click at [226, 206] on div "店販銷售" at bounding box center [609, 211] width 875 height 15
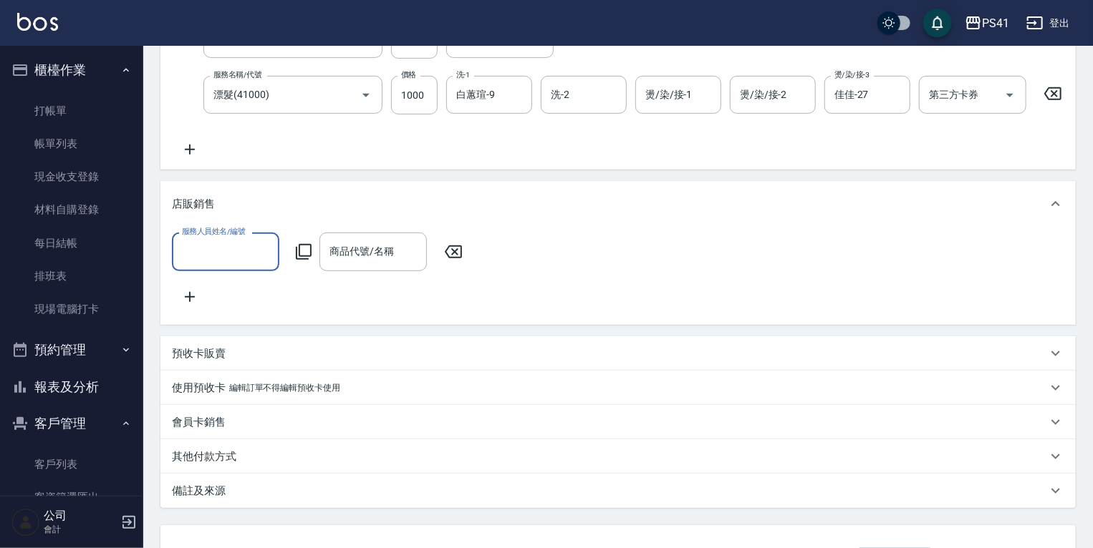
scroll to position [0, 0]
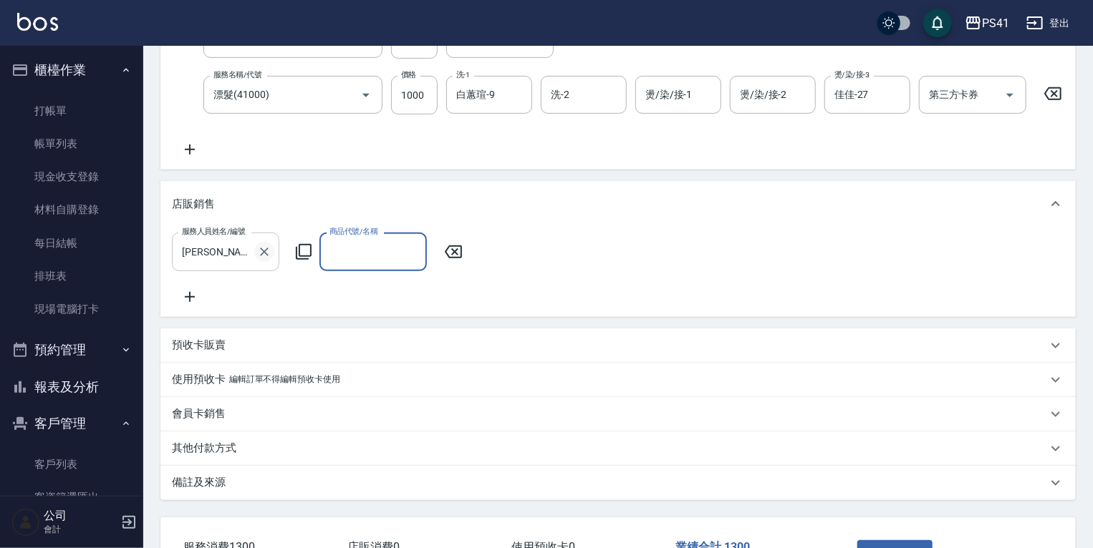
click at [273, 261] on button "Clear" at bounding box center [264, 252] width 20 height 20
click at [299, 316] on div "服務人員姓名/編號 李靜芳-15 服務人員姓名/編號 商品代號/名稱 商品代號/名稱" at bounding box center [617, 271] width 915 height 89
click at [375, 262] on input "商品代號/名稱" at bounding box center [373, 251] width 95 height 25
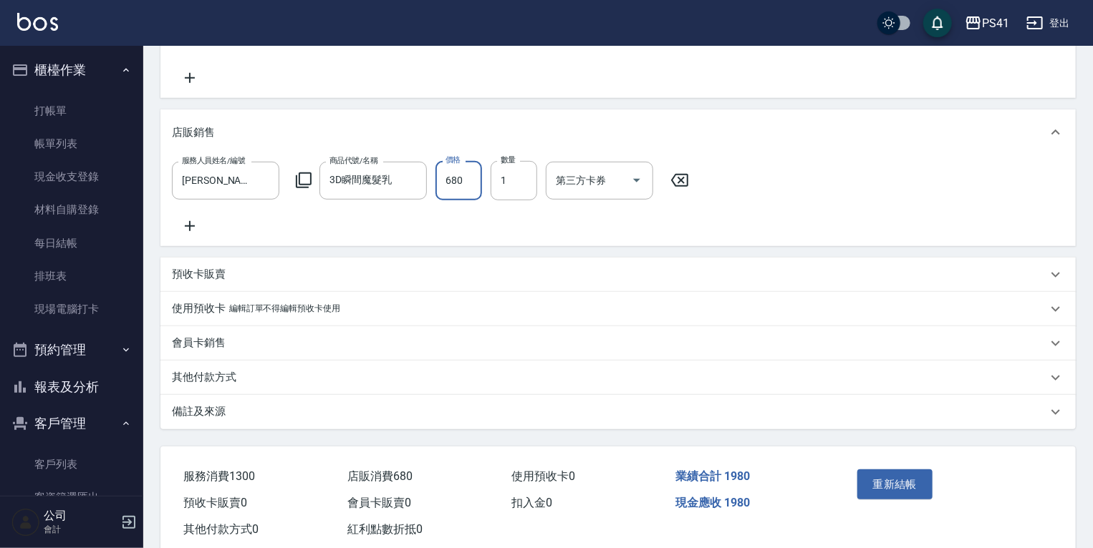
scroll to position [388, 0]
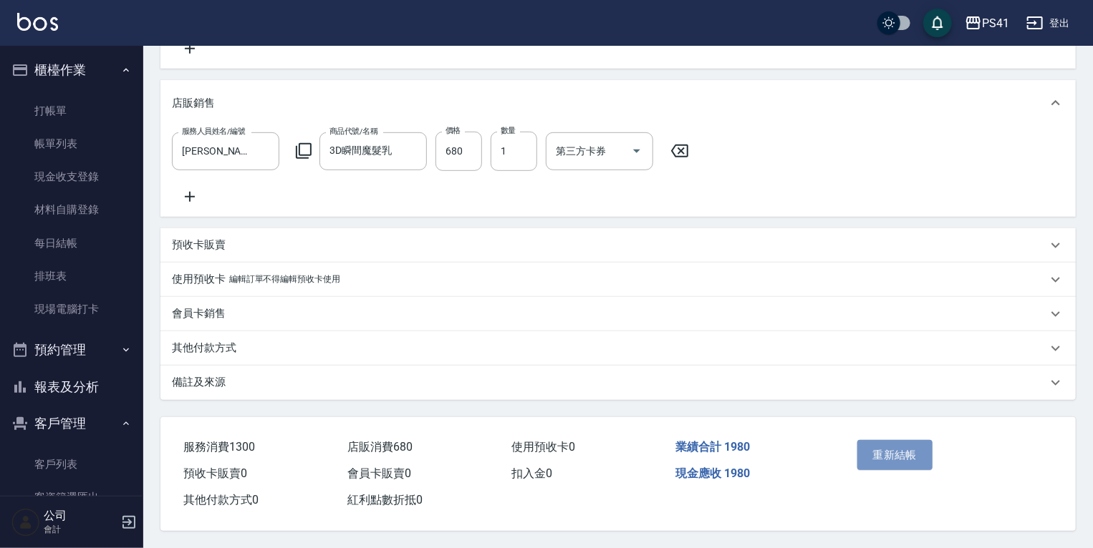
click at [878, 447] on button "重新結帳" at bounding box center [895, 455] width 76 height 30
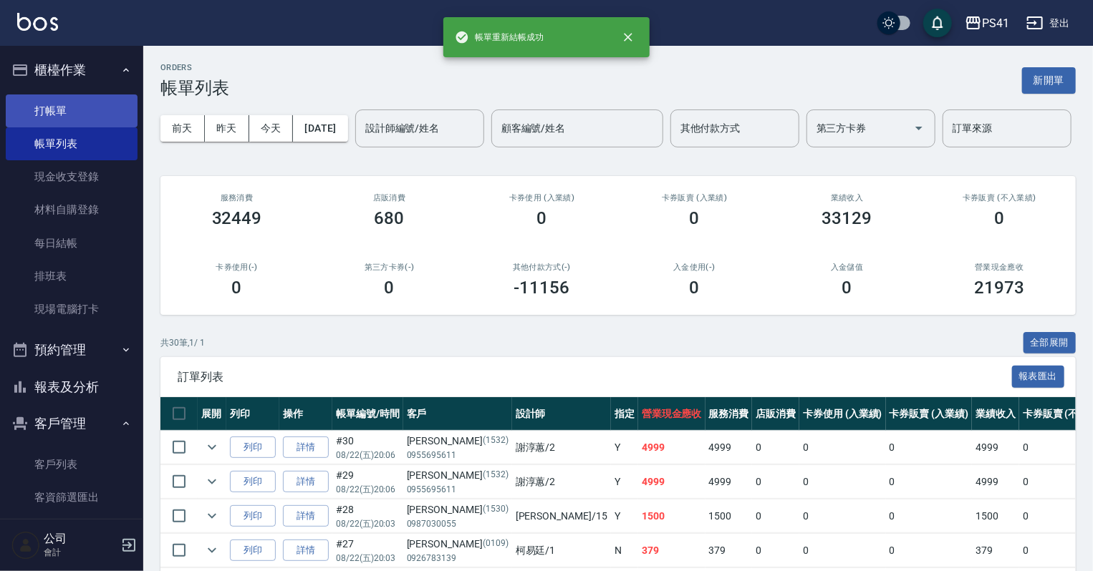
click at [46, 105] on link "打帳單" at bounding box center [72, 111] width 132 height 33
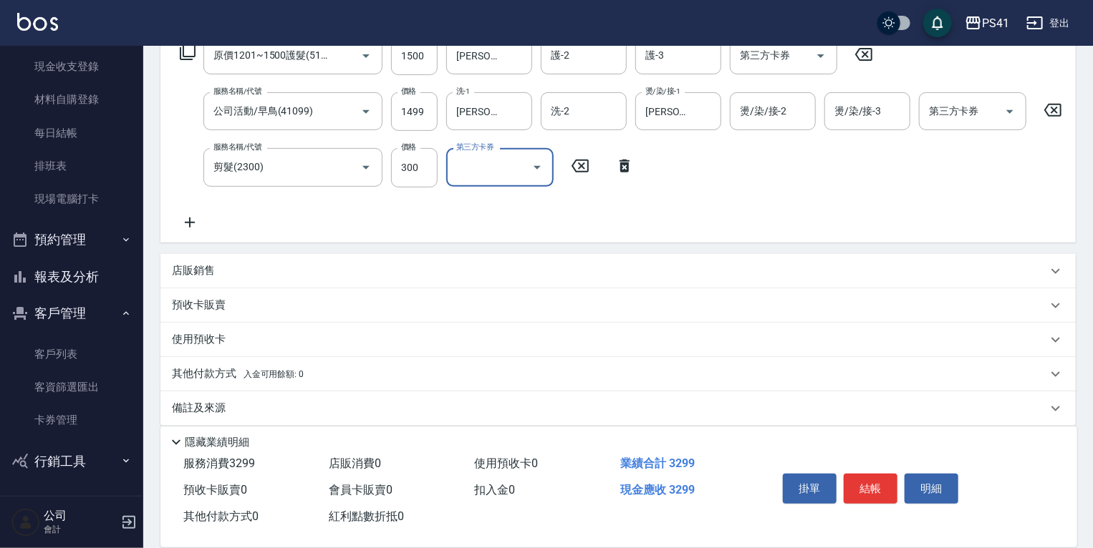
scroll to position [271, 0]
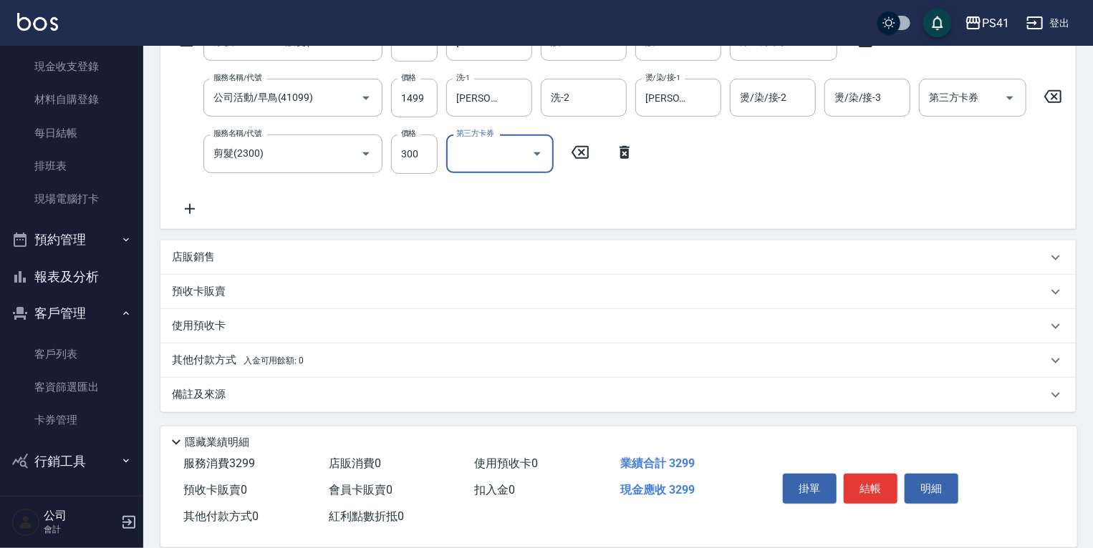
click at [243, 358] on span "入金可用餘額: 0" at bounding box center [273, 361] width 61 height 10
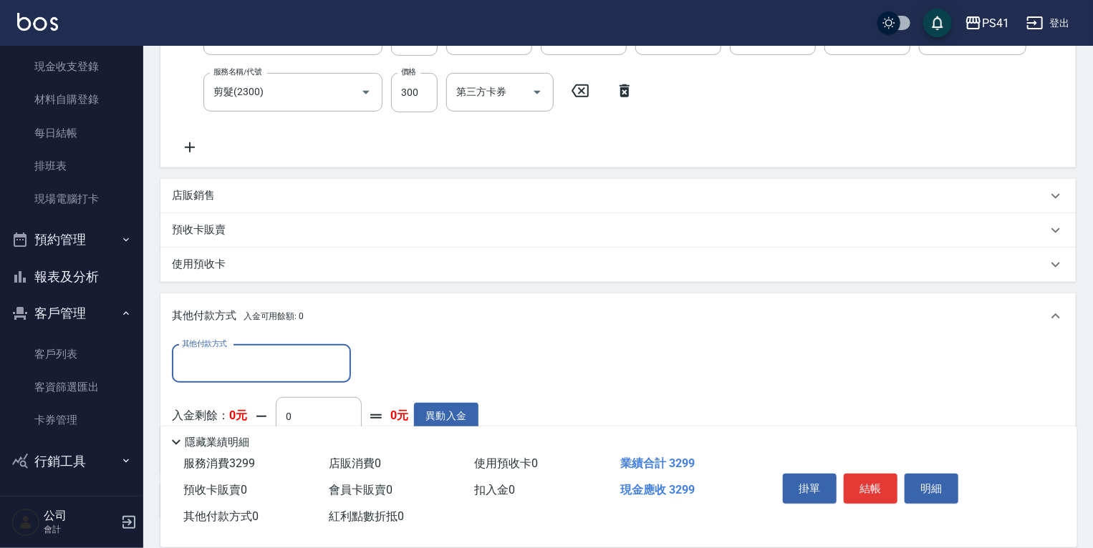
scroll to position [0, 0]
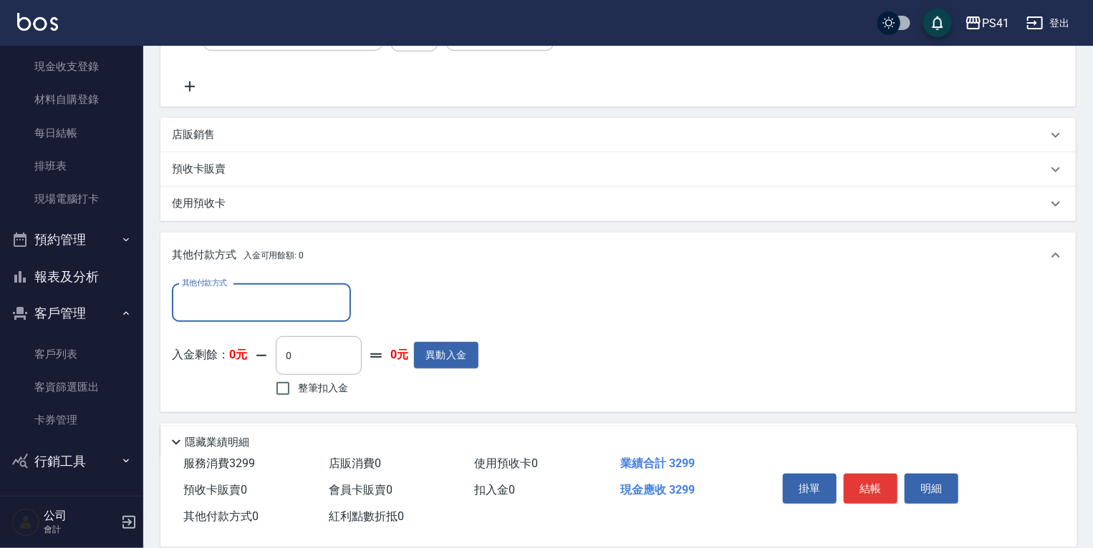
click at [241, 316] on input "其他付款方式" at bounding box center [261, 303] width 166 height 25
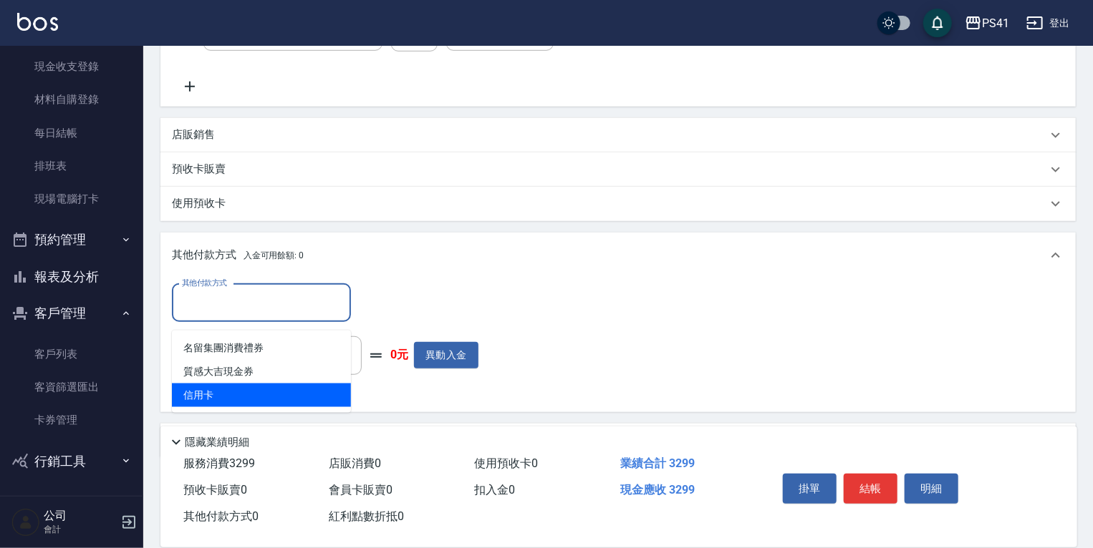
click at [245, 388] on span "信用卡" at bounding box center [261, 396] width 179 height 24
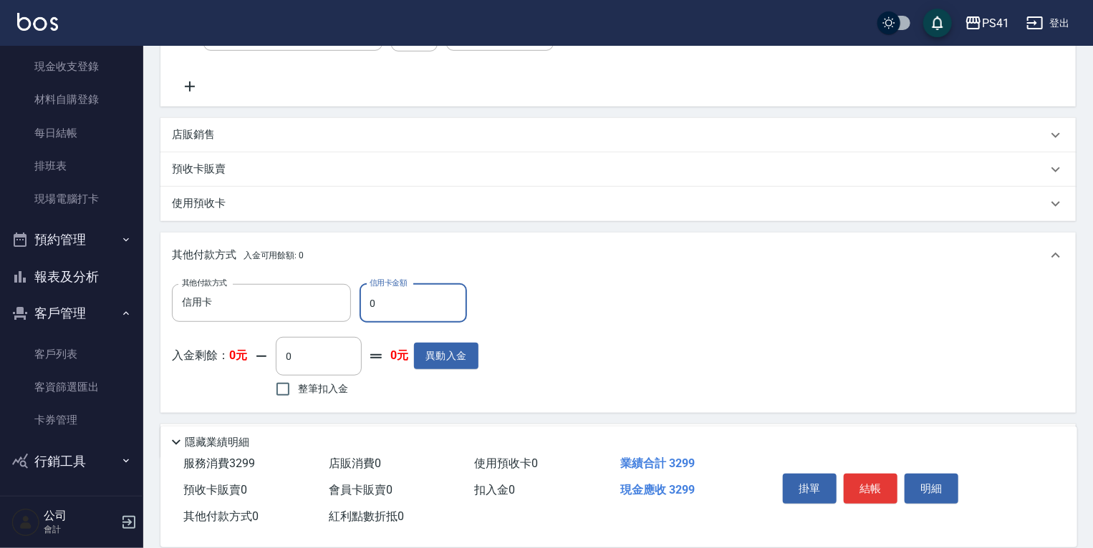
drag, startPoint x: 398, startPoint y: 306, endPoint x: 132, endPoint y: 339, distance: 267.7
click at [237, 323] on div "其他付款方式 信用卡 其他付款方式 信用卡金額 0 信用卡金額" at bounding box center [325, 303] width 306 height 39
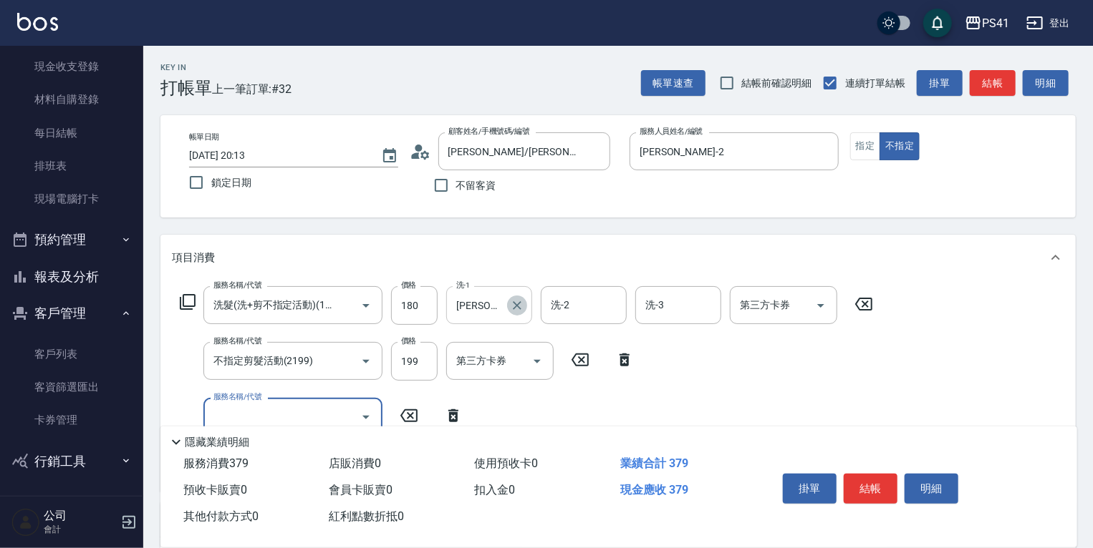
click at [518, 306] on icon "Clear" at bounding box center [517, 305] width 9 height 9
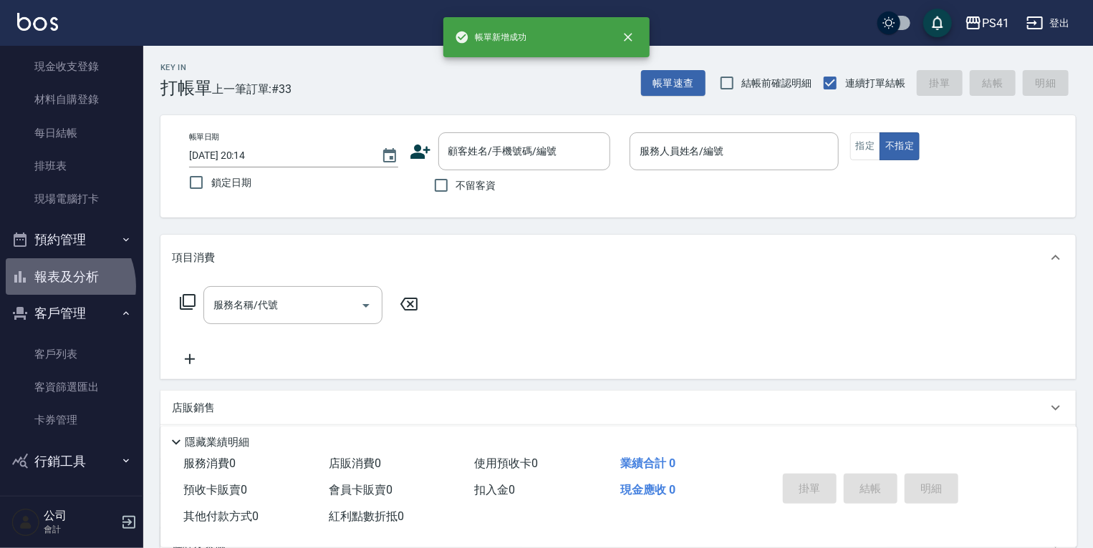
click at [54, 286] on button "報表及分析" at bounding box center [72, 276] width 132 height 37
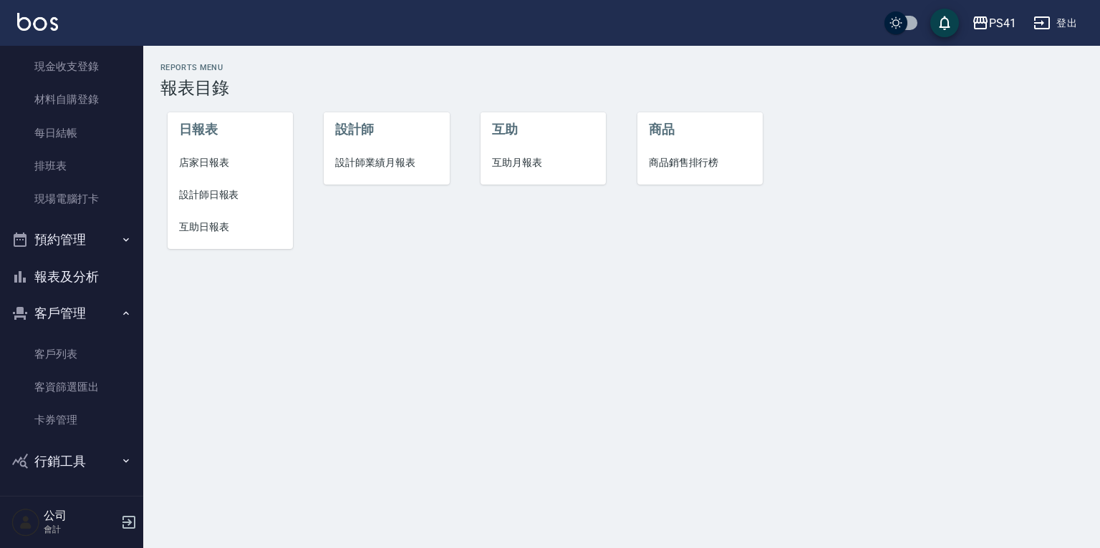
click at [191, 161] on span "店家日報表" at bounding box center [230, 162] width 102 height 15
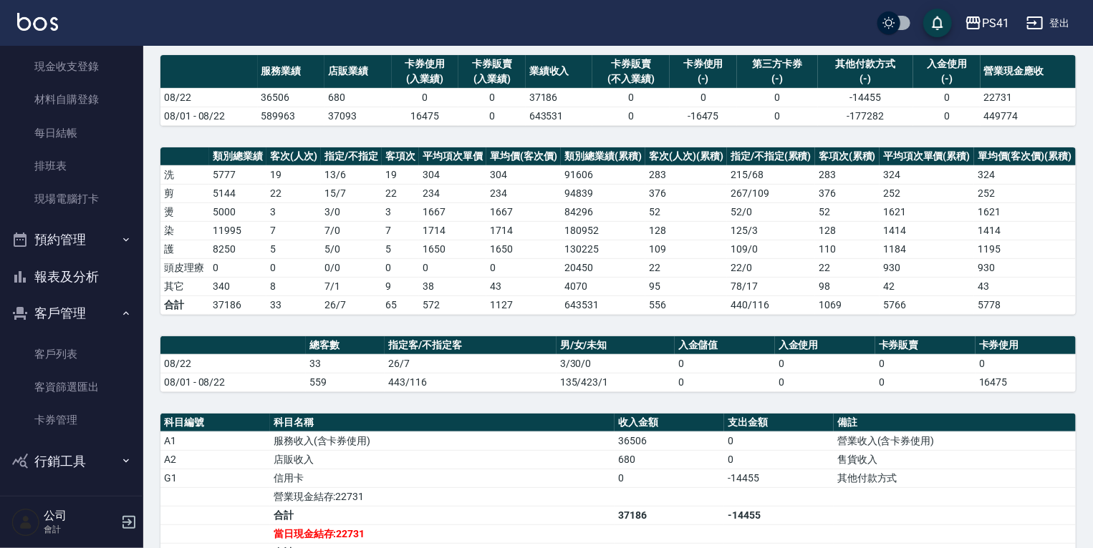
scroll to position [229, 0]
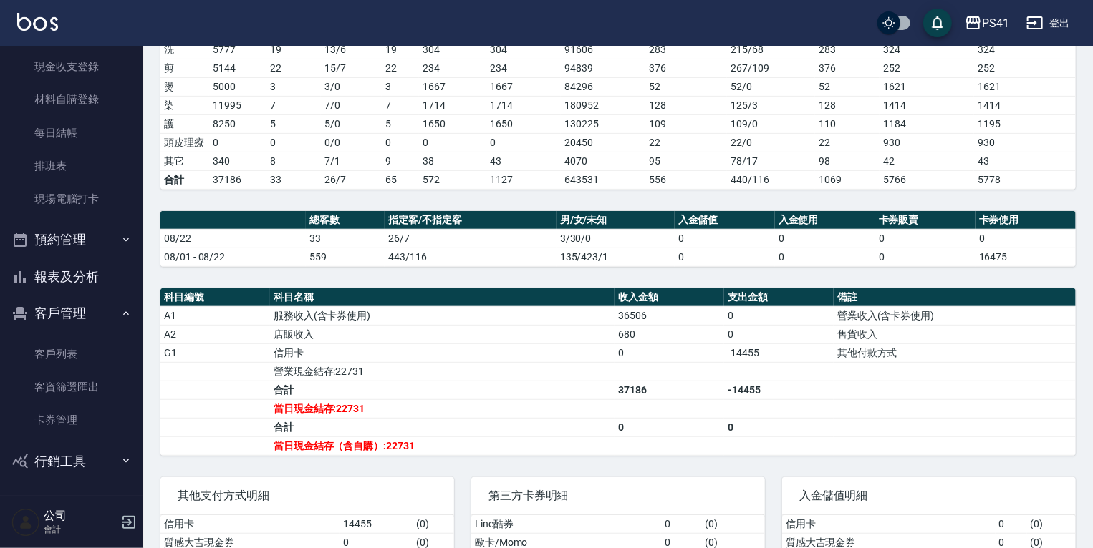
click at [83, 266] on button "報表及分析" at bounding box center [72, 276] width 132 height 37
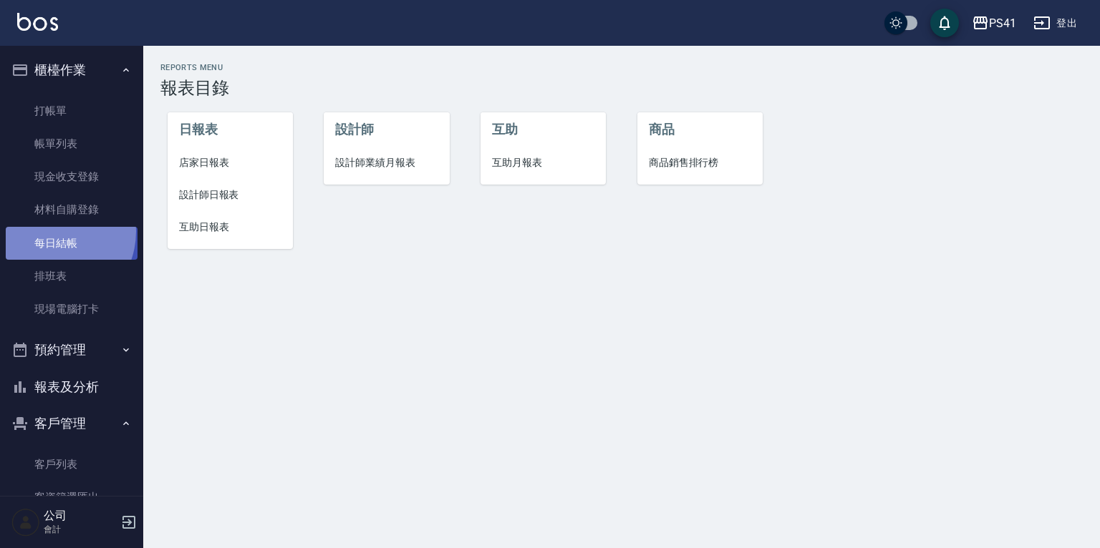
click at [48, 231] on link "每日結帳" at bounding box center [72, 243] width 132 height 33
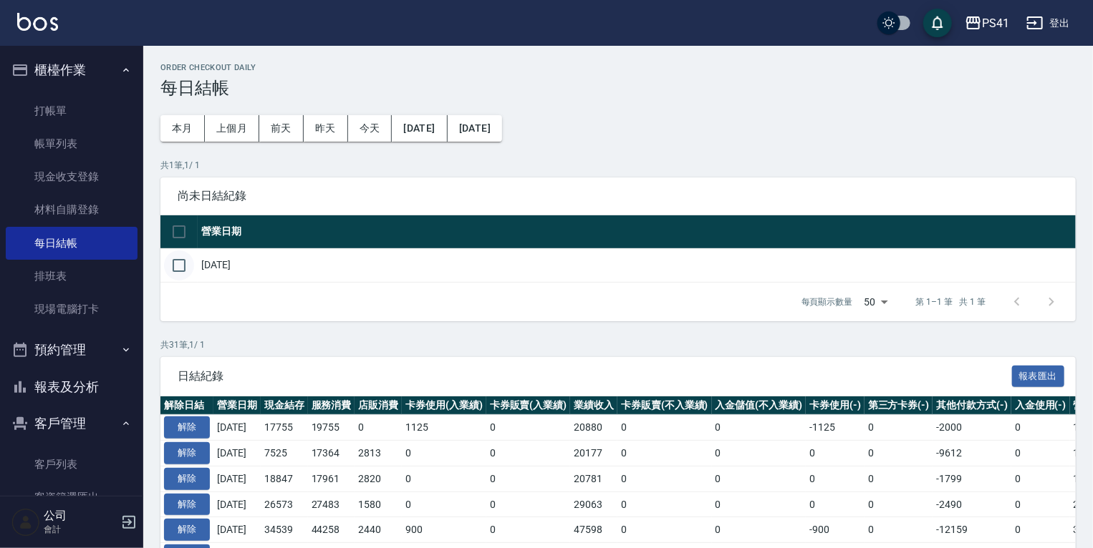
click at [181, 268] on input "checkbox" at bounding box center [179, 266] width 30 height 30
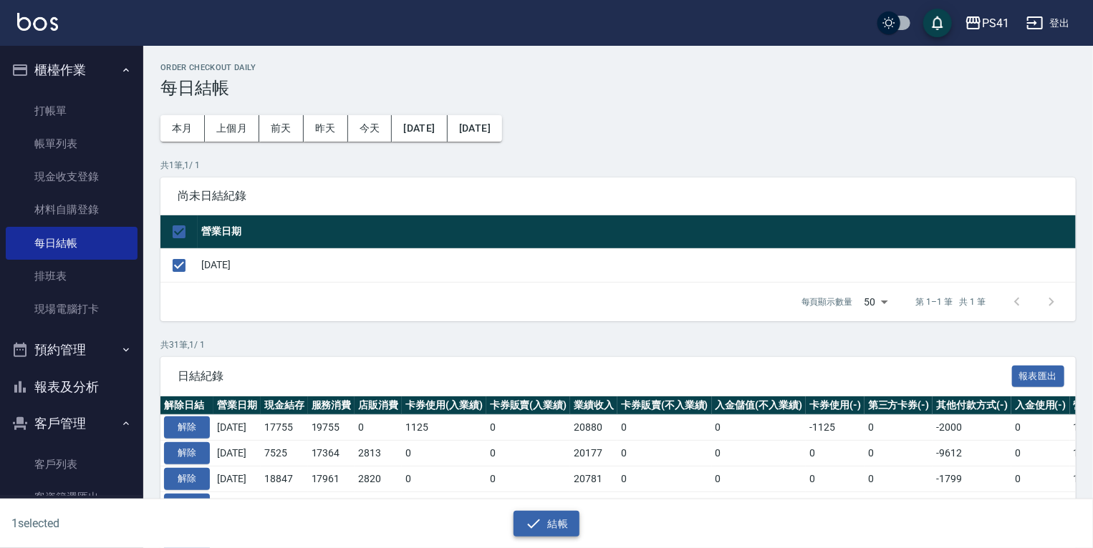
click at [550, 513] on button "結帳" at bounding box center [546, 524] width 67 height 26
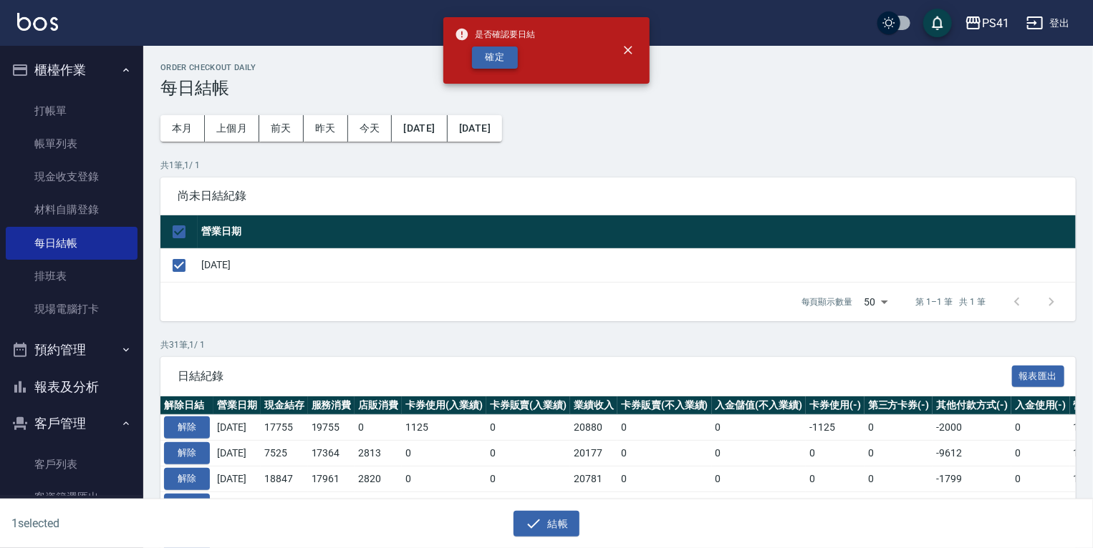
drag, startPoint x: 454, startPoint y: 43, endPoint x: 501, endPoint y: 62, distance: 51.1
click at [484, 55] on div "是否確認要日結 確定" at bounding box center [546, 50] width 206 height 67
click at [507, 65] on button "確定" at bounding box center [495, 58] width 46 height 22
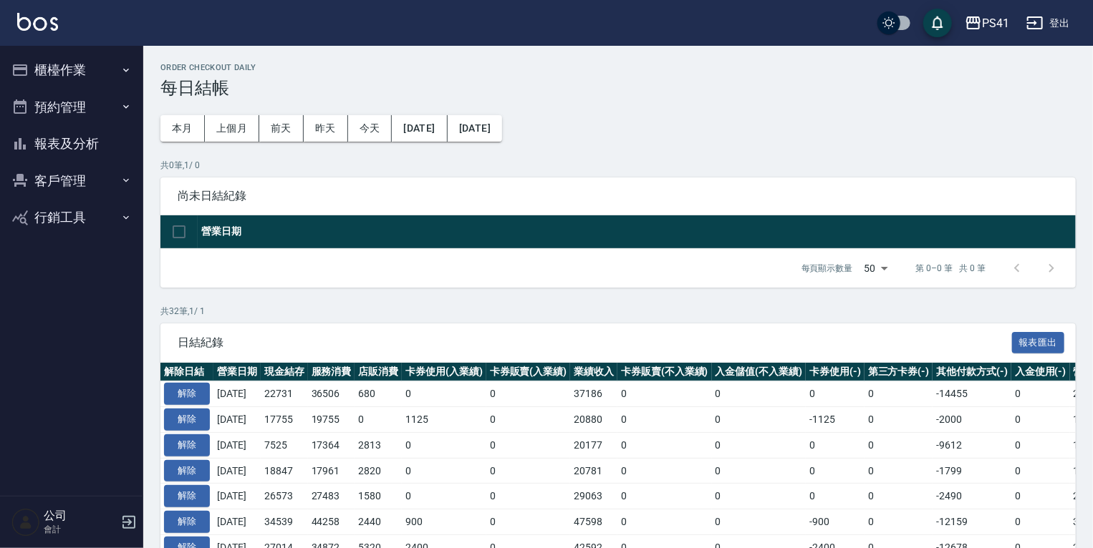
click at [80, 140] on button "報表及分析" at bounding box center [72, 143] width 132 height 37
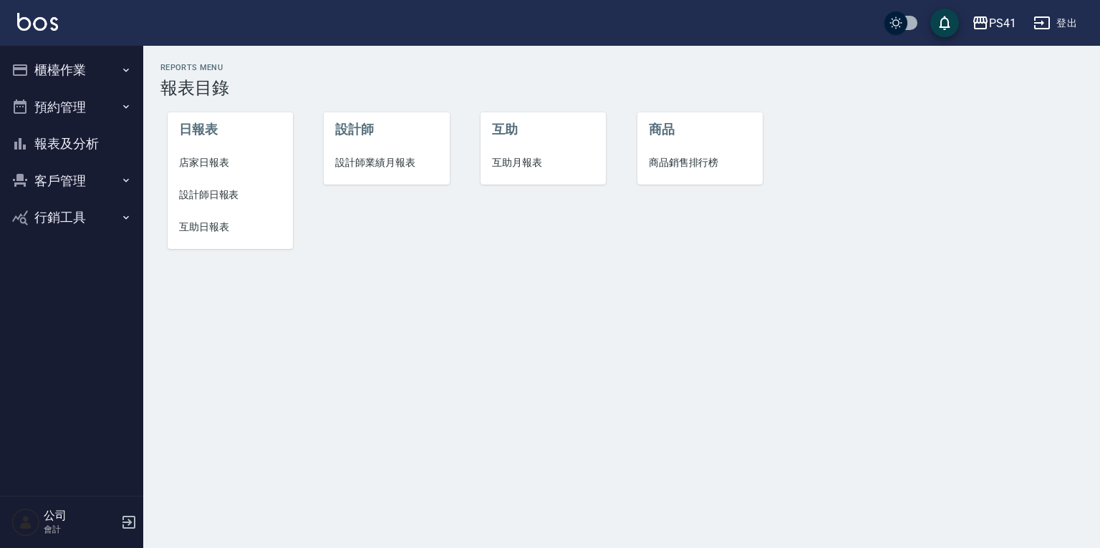
click at [218, 165] on span "店家日報表" at bounding box center [230, 162] width 102 height 15
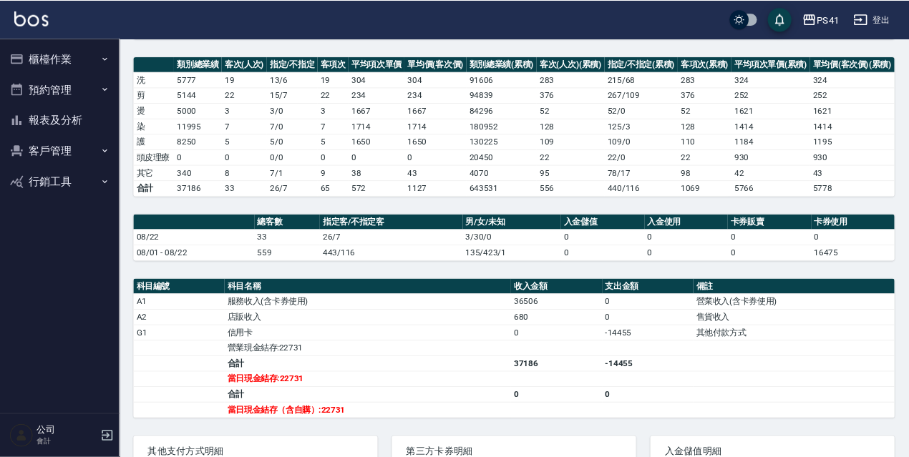
scroll to position [158, 0]
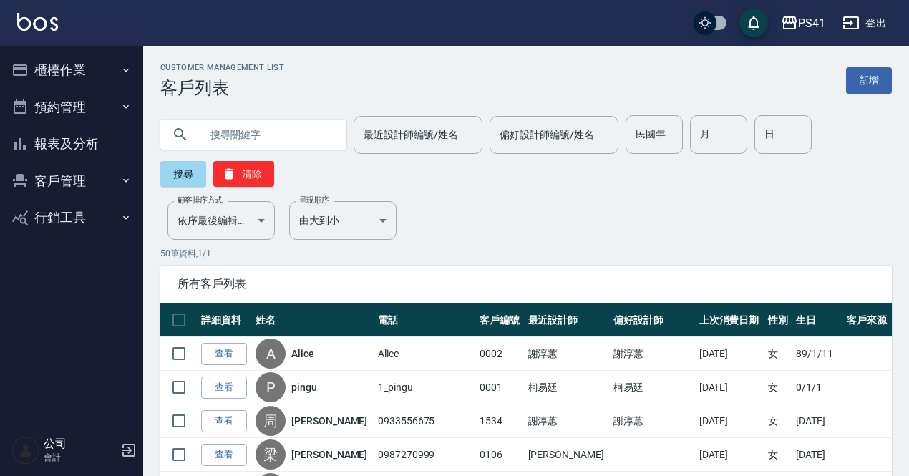
click at [70, 142] on button "報表及分析" at bounding box center [72, 143] width 132 height 37
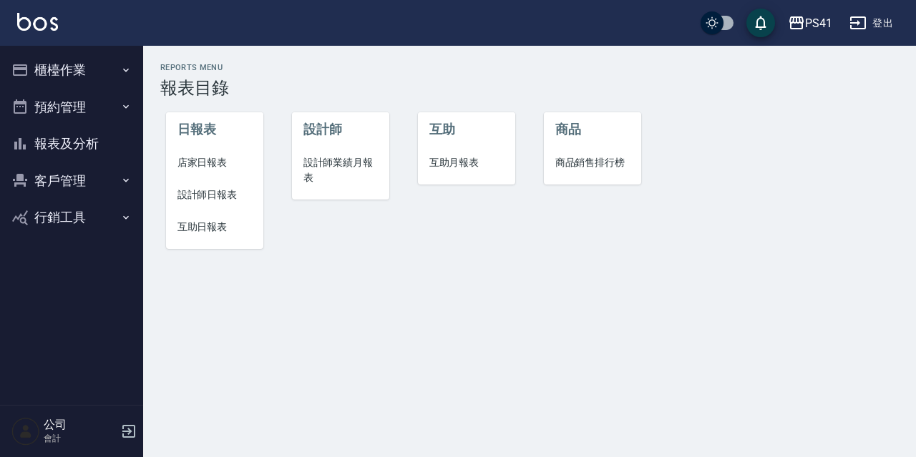
click at [213, 226] on span "互助日報表" at bounding box center [215, 227] width 75 height 15
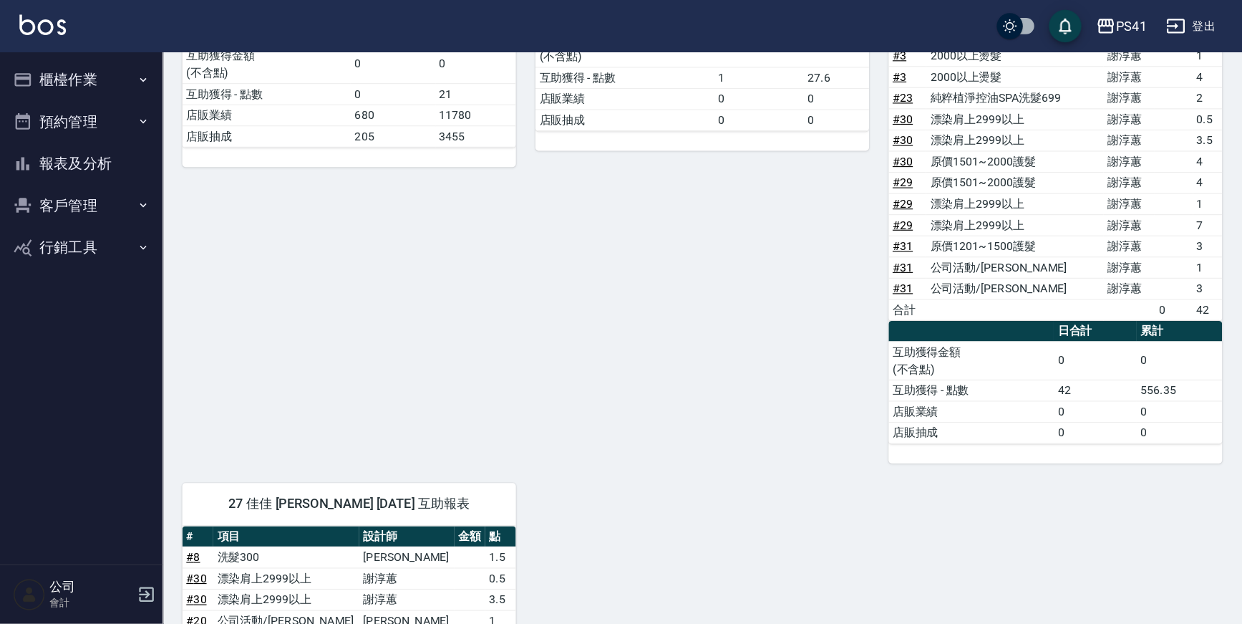
scroll to position [776, 0]
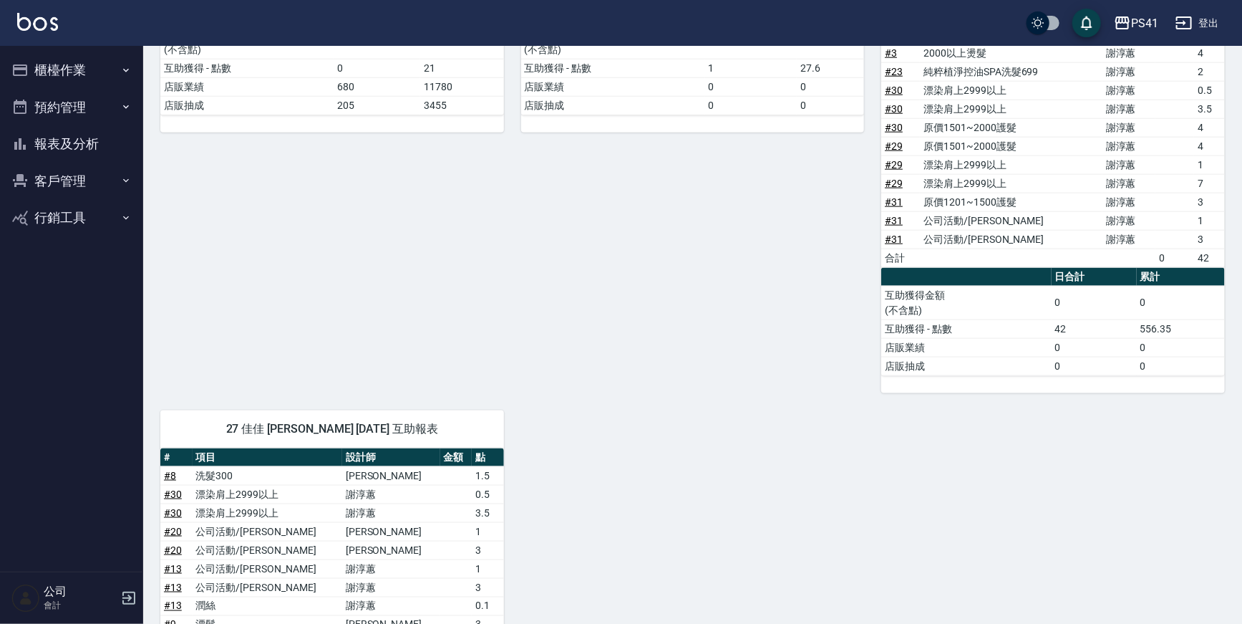
click at [828, 219] on div "25 lulu 林姵汝 08/22/2025 互助報表 # 項目 設計師 金額 點 # 28 公司活動/早鳥 李靜芳 1 合計 0 1 日合計 累計 互助獲得…" at bounding box center [684, 144] width 361 height 497
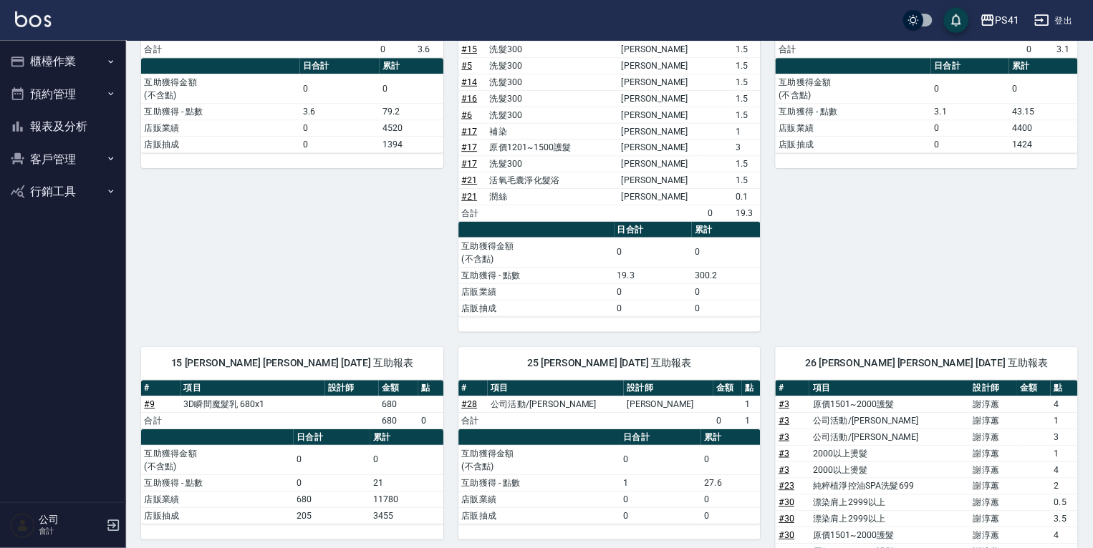
scroll to position [0, 0]
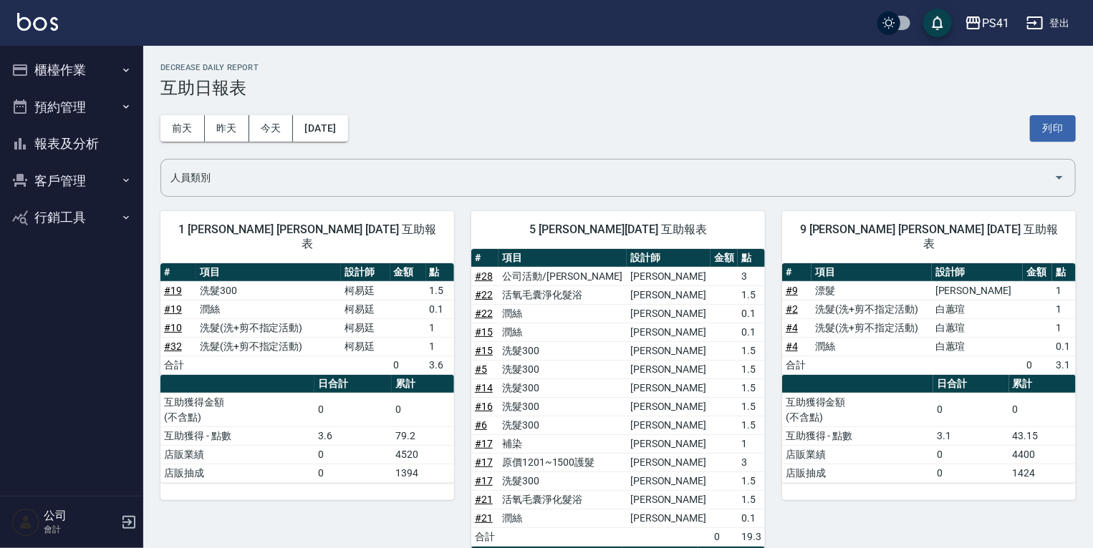
click at [649, 112] on div "前天 昨天 今天 2025/08/22 列印" at bounding box center [617, 128] width 915 height 61
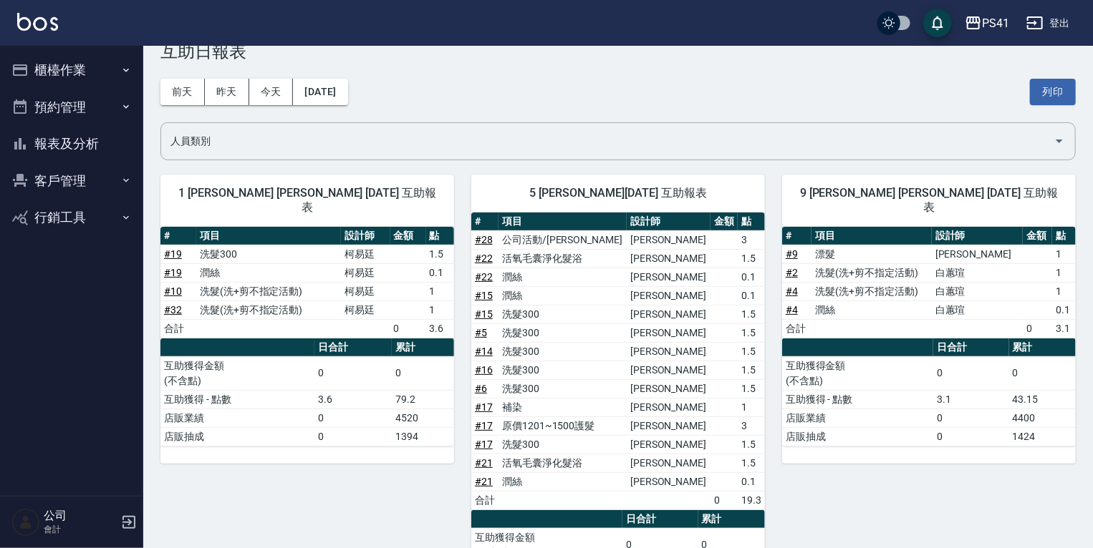
scroll to position [36, 0]
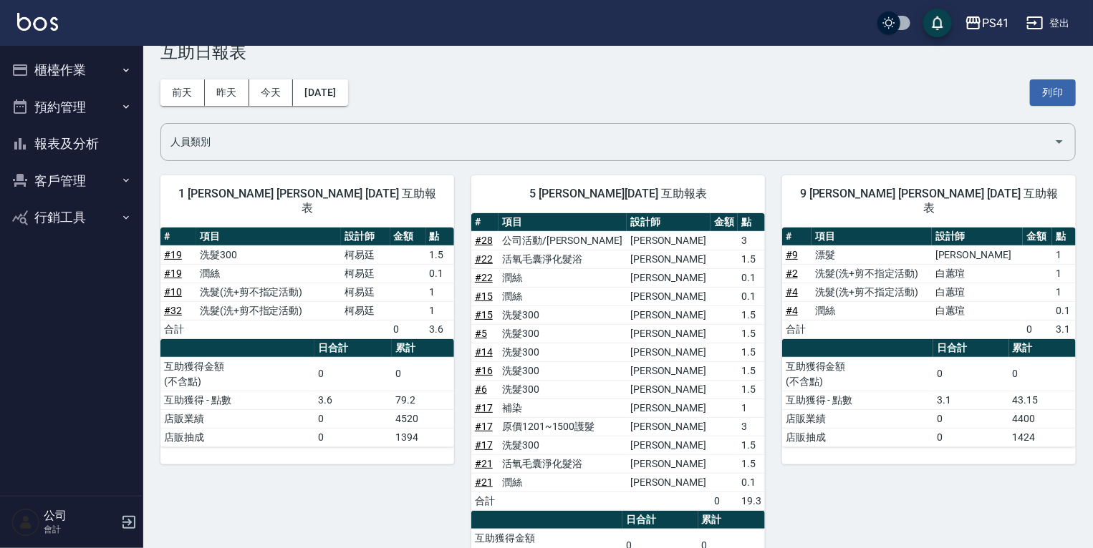
click at [96, 148] on button "報表及分析" at bounding box center [72, 143] width 132 height 37
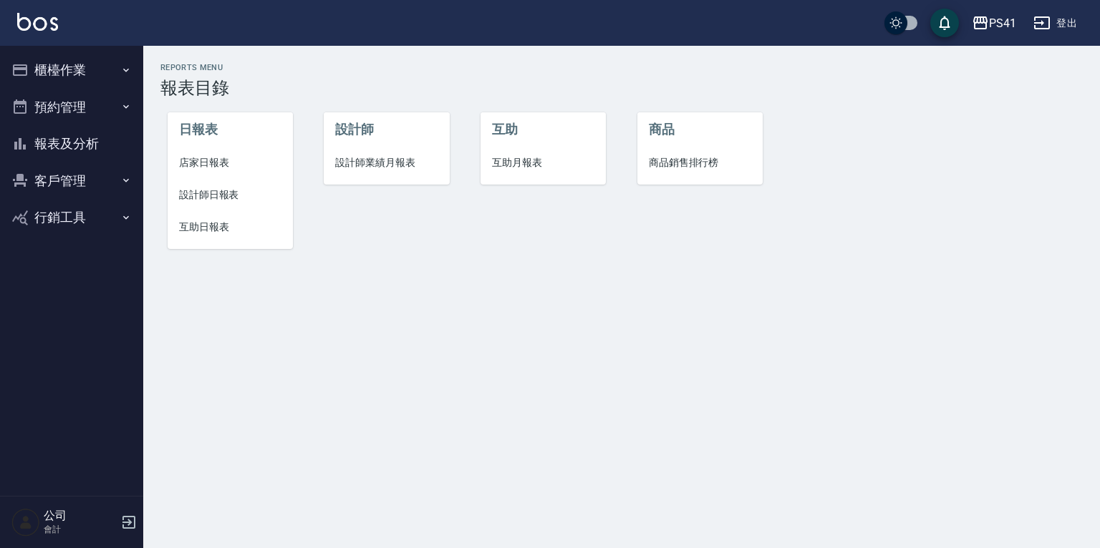
click at [215, 198] on span "設計師日報表" at bounding box center [230, 195] width 102 height 15
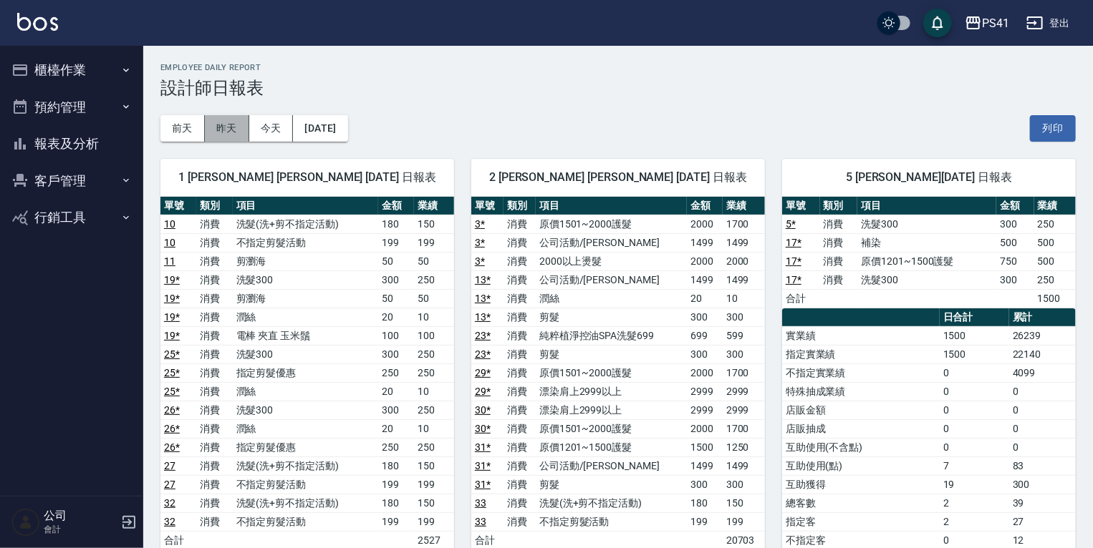
click at [235, 125] on button "昨天" at bounding box center [227, 128] width 44 height 26
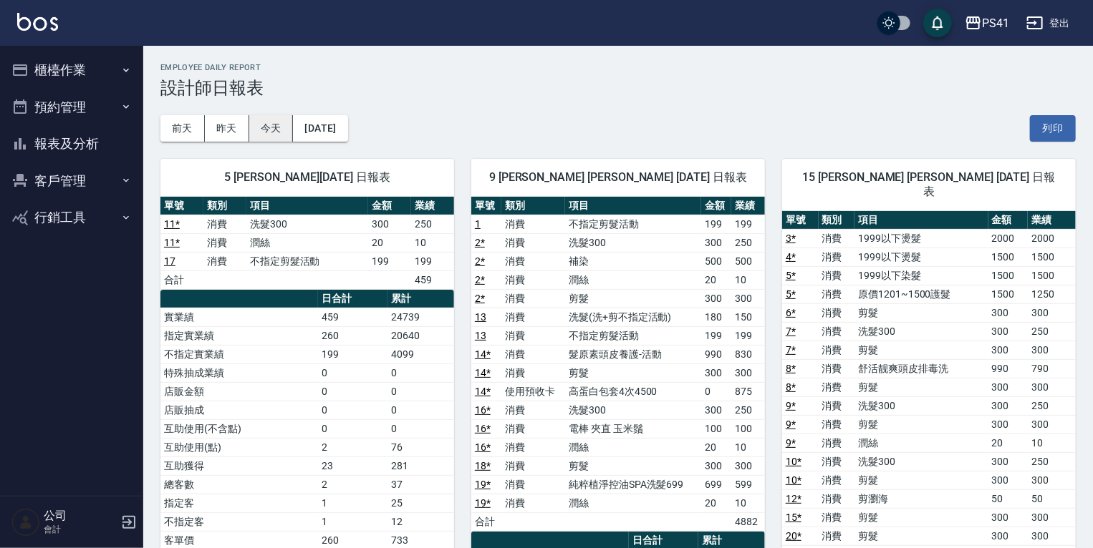
click at [284, 129] on button "今天" at bounding box center [271, 128] width 44 height 26
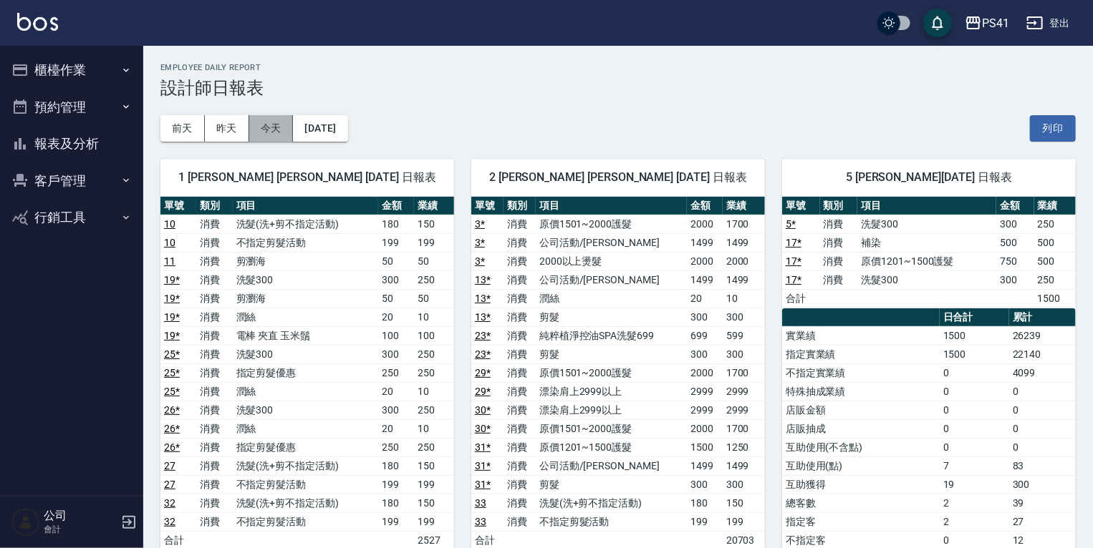
click at [264, 132] on button "今天" at bounding box center [271, 128] width 44 height 26
click at [82, 142] on button "報表及分析" at bounding box center [72, 143] width 132 height 37
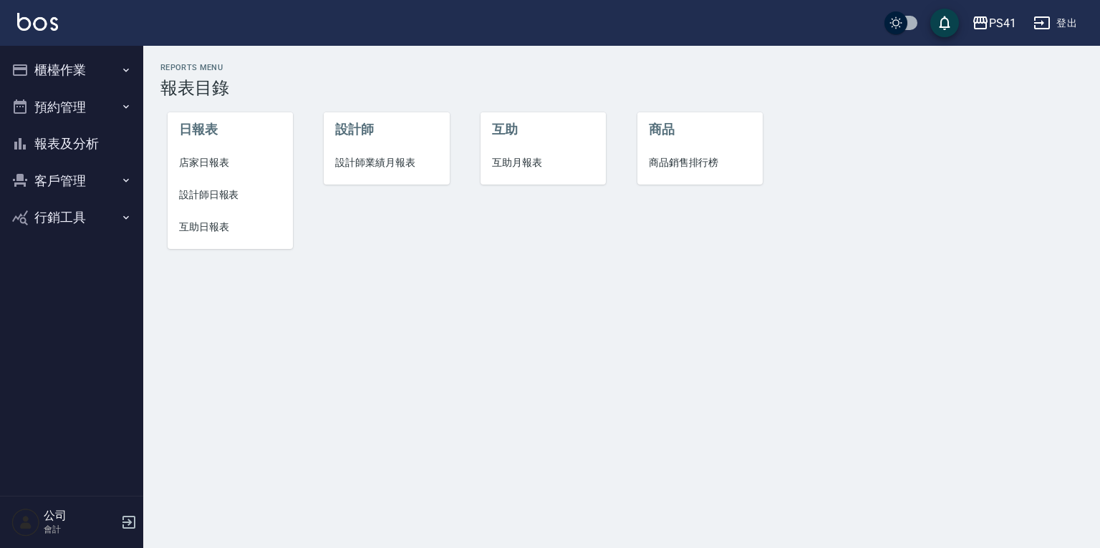
click at [210, 222] on span "互助日報表" at bounding box center [230, 227] width 102 height 15
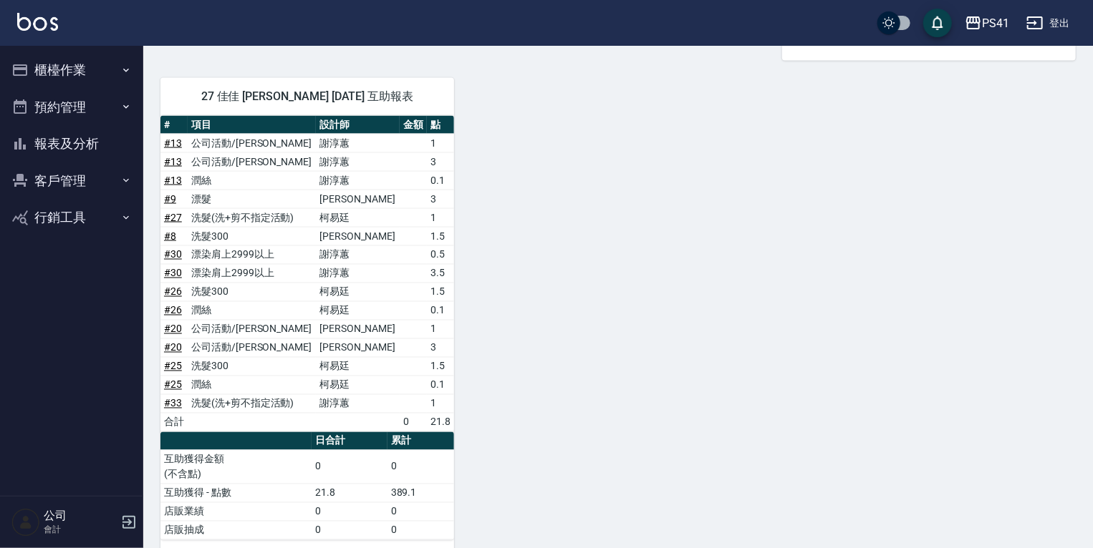
scroll to position [1124, 0]
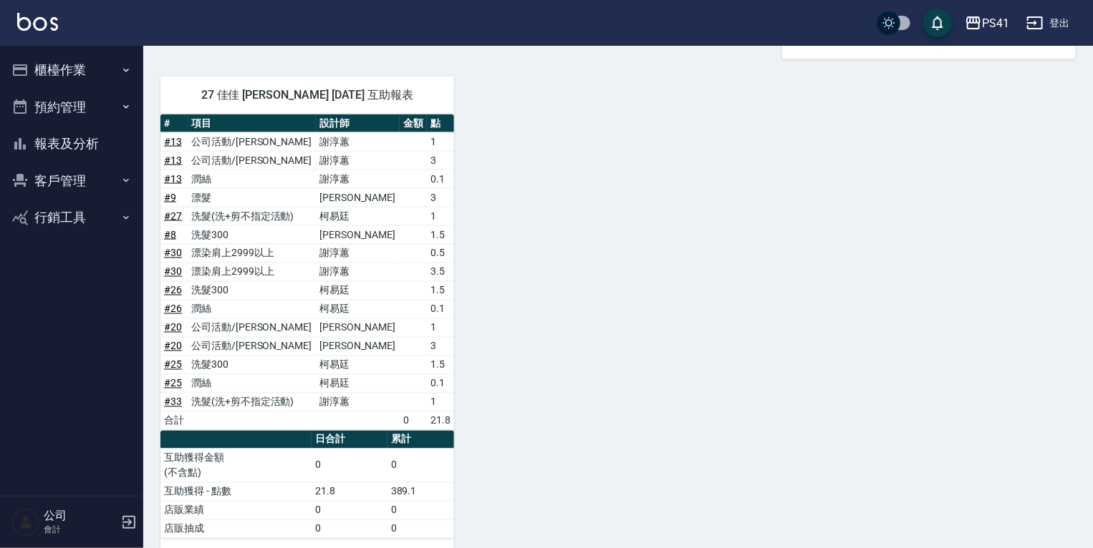
click at [174, 248] on link "# 30" at bounding box center [173, 253] width 18 height 11
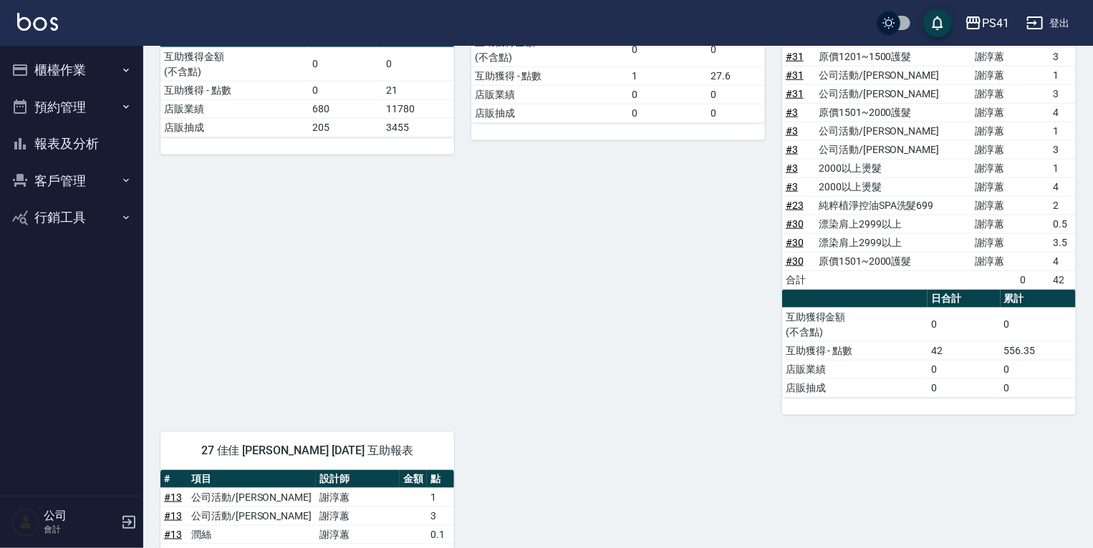
scroll to position [666, 0]
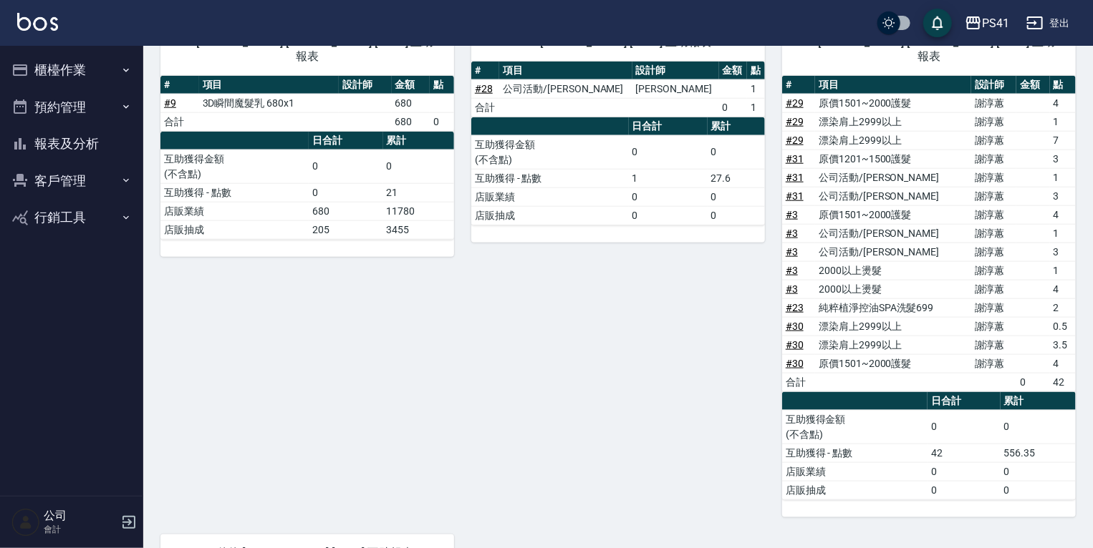
click at [796, 358] on link "# 30" at bounding box center [794, 363] width 18 height 11
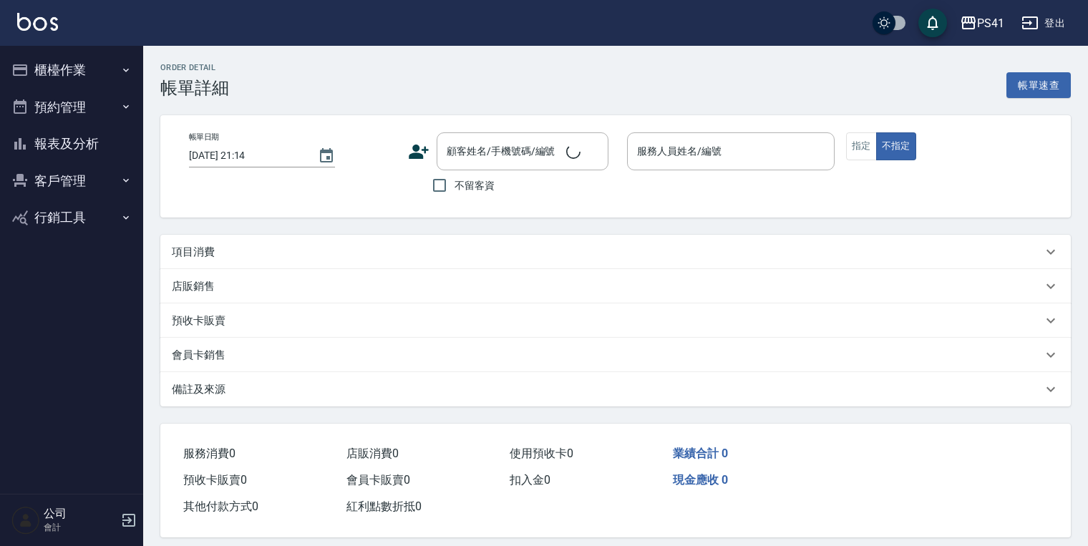
type input "2025/08/22 20:06"
type input "謝淳蕙-2"
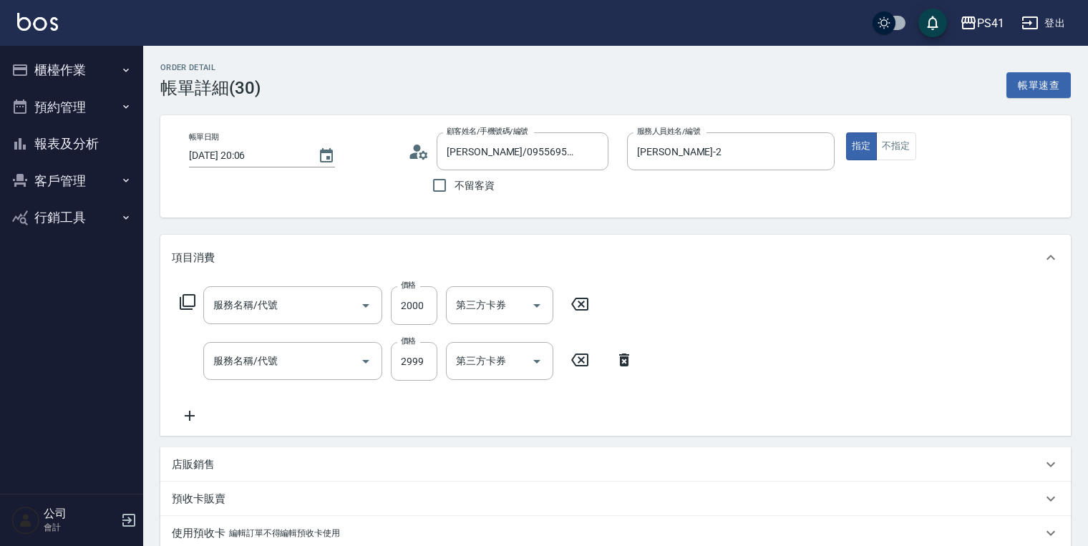
type input "羅雅涵/0955695611/1532"
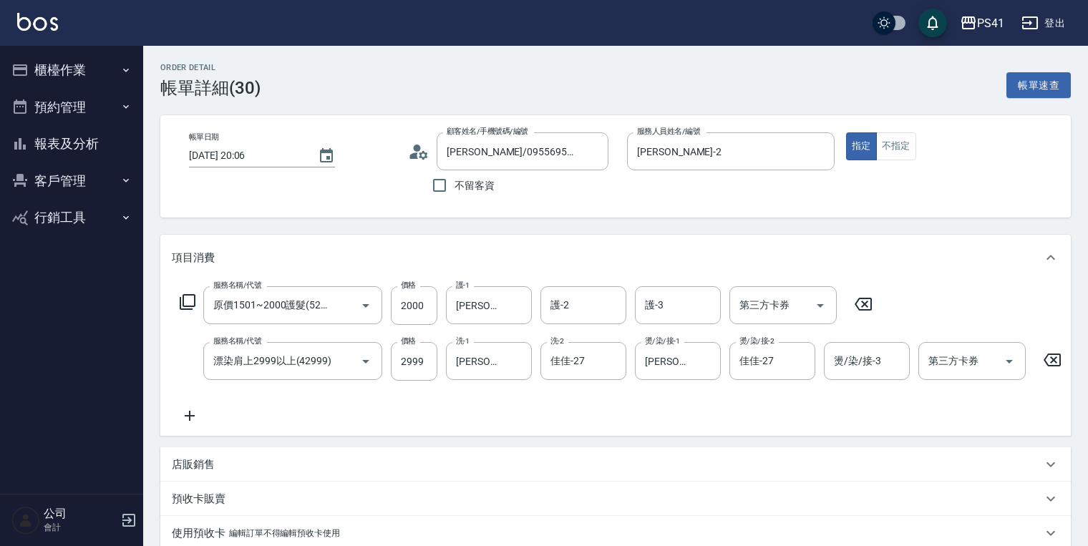
type input "原價1501~2000護髮(52000)"
type input "漂染肩上2999以上(42999)"
click at [102, 144] on button "報表及分析" at bounding box center [72, 143] width 132 height 37
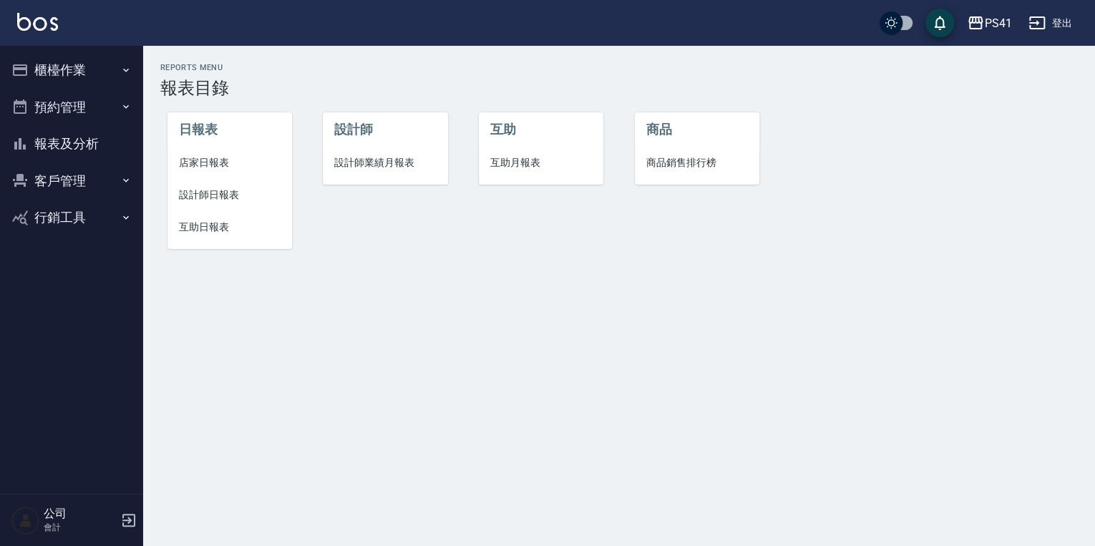
click at [214, 232] on span "互助日報表" at bounding box center [230, 227] width 102 height 15
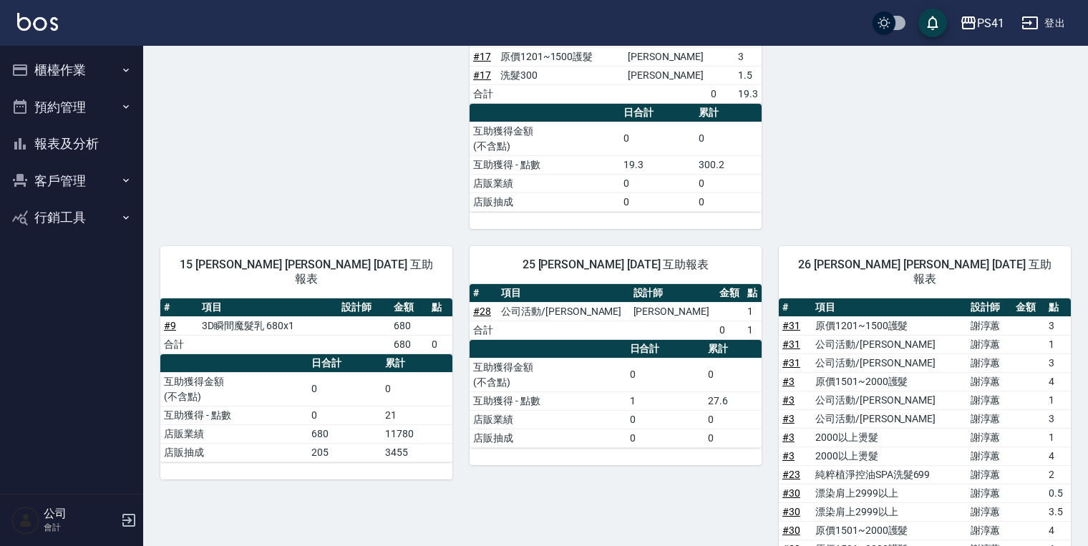
scroll to position [573, 0]
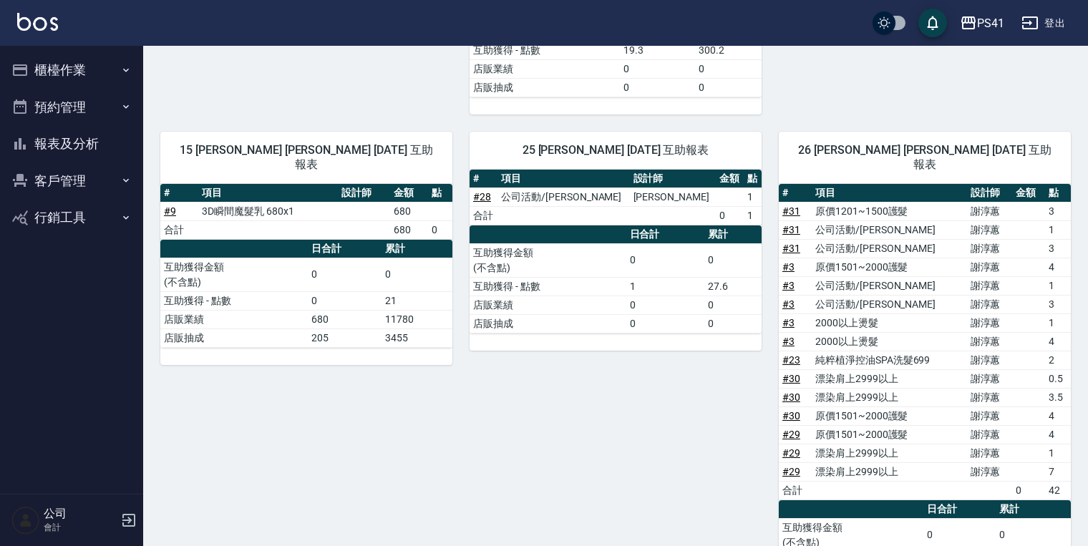
click at [792, 261] on link "# 3" at bounding box center [789, 266] width 12 height 11
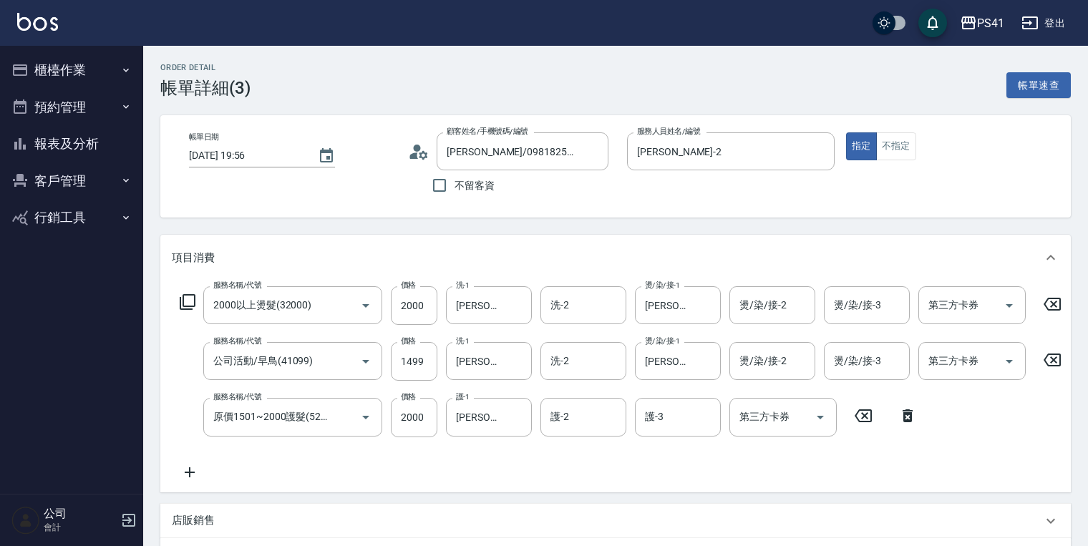
click at [105, 69] on button "櫃檯作業" at bounding box center [72, 70] width 132 height 37
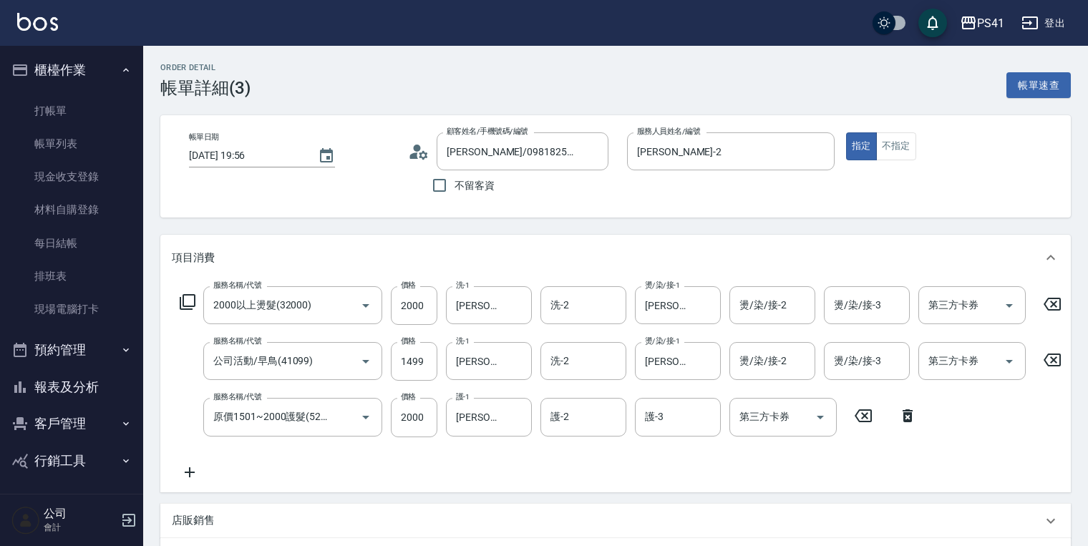
click at [98, 378] on button "報表及分析" at bounding box center [72, 387] width 132 height 37
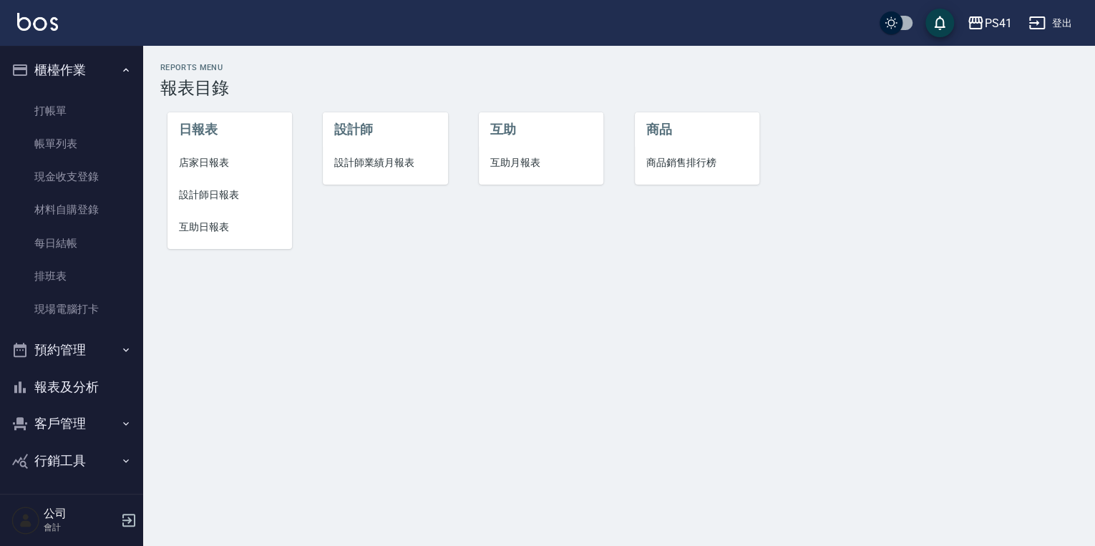
click at [364, 152] on li "設計師業績月報表" at bounding box center [385, 163] width 125 height 32
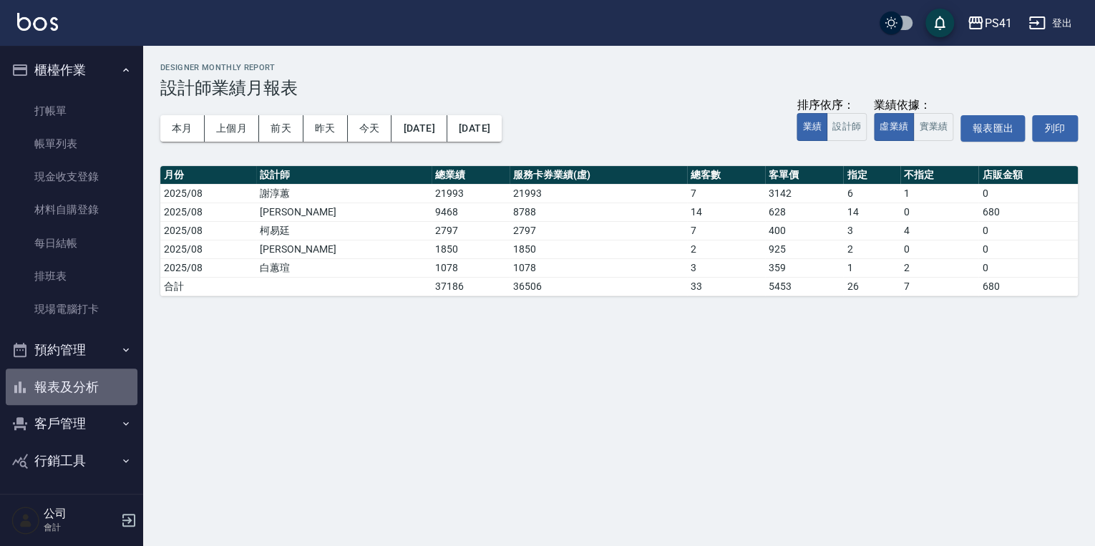
click at [92, 387] on button "報表及分析" at bounding box center [72, 387] width 132 height 37
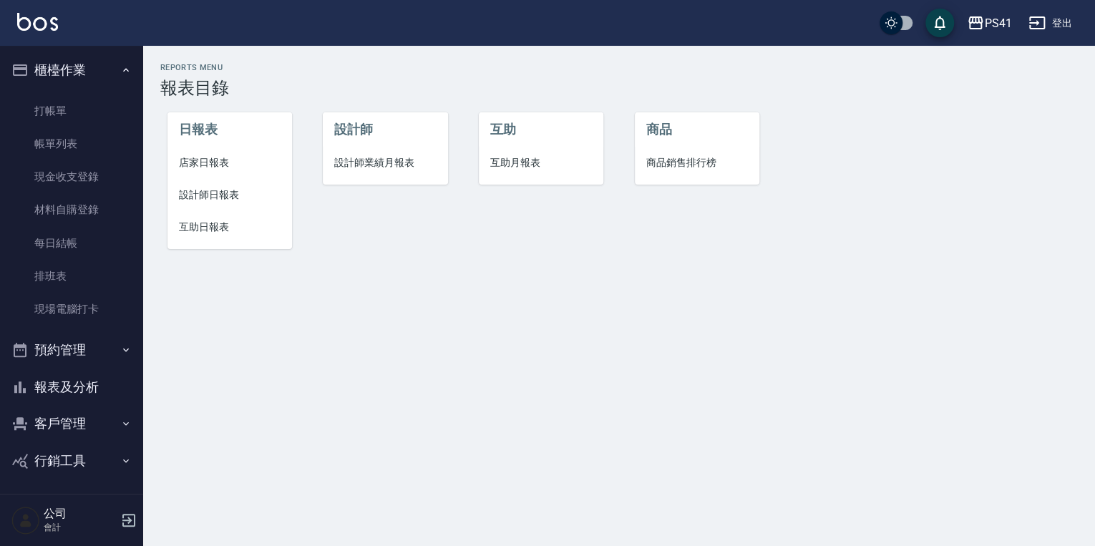
click at [212, 200] on span "設計師日報表" at bounding box center [230, 195] width 102 height 15
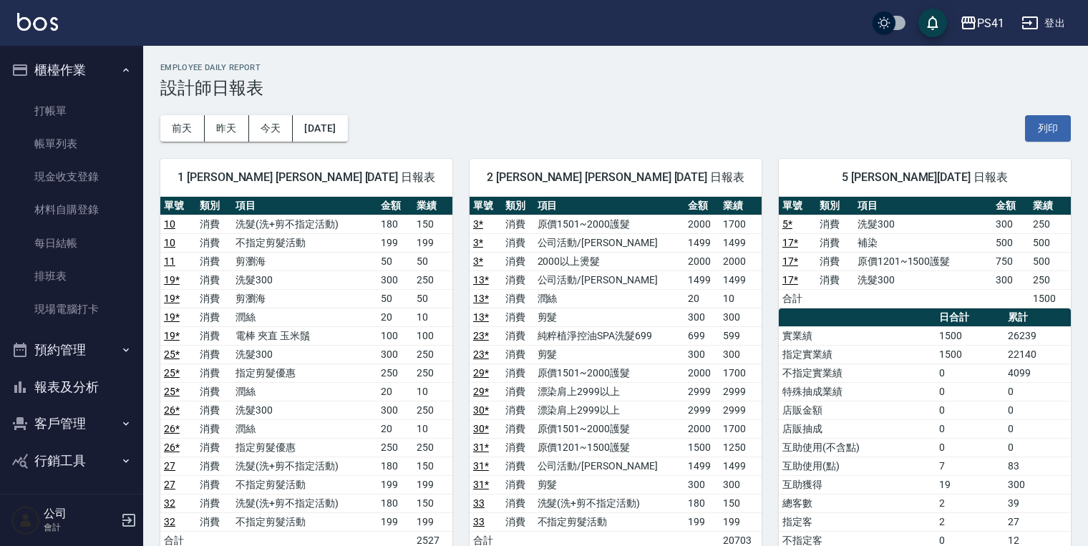
click at [105, 392] on button "報表及分析" at bounding box center [72, 387] width 132 height 37
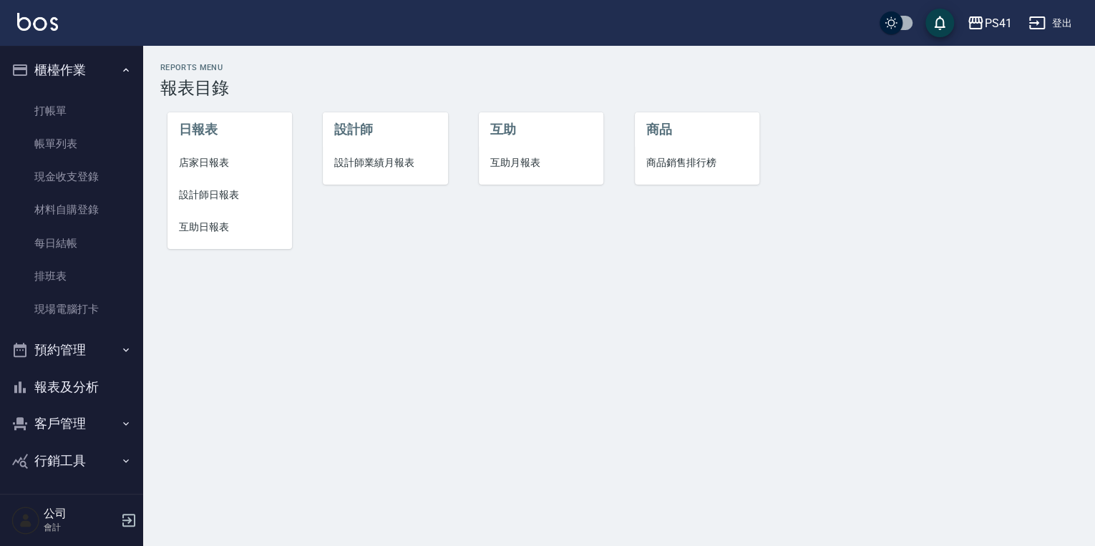
click at [364, 165] on span "設計師業績月報表" at bounding box center [385, 162] width 102 height 15
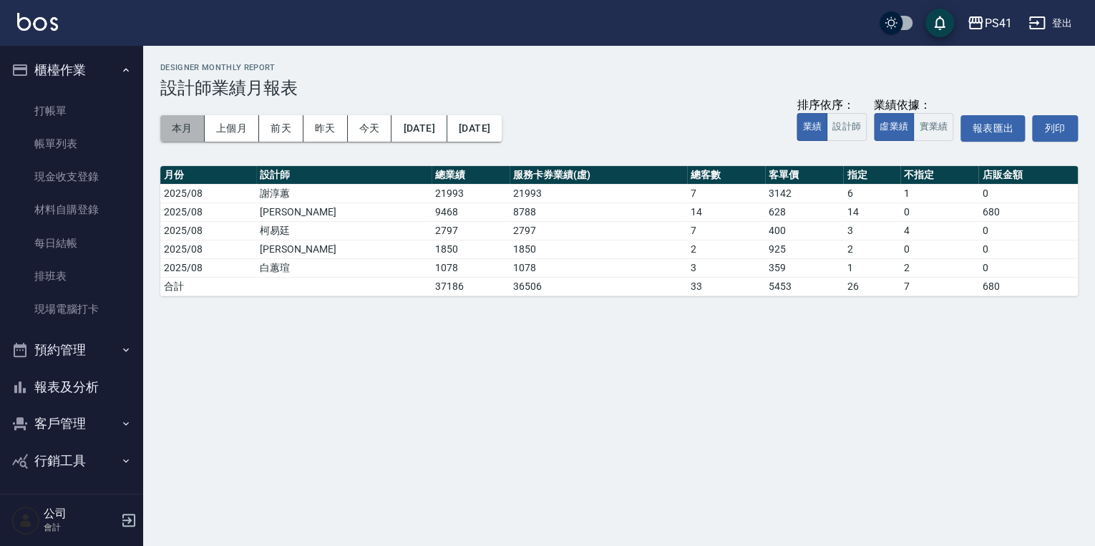
click at [188, 127] on button "本月" at bounding box center [182, 128] width 44 height 26
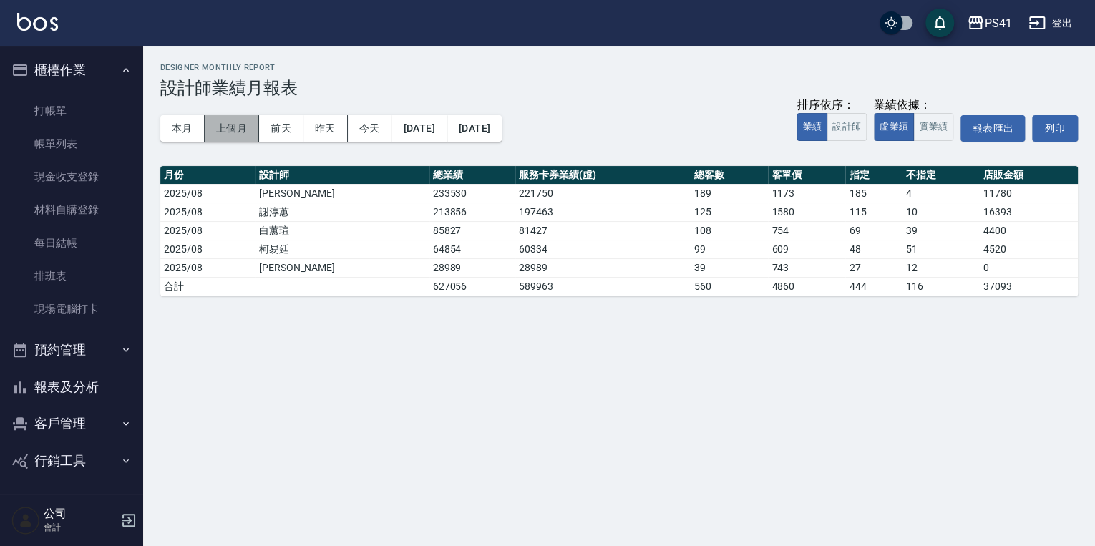
click at [221, 127] on button "上個月" at bounding box center [232, 128] width 54 height 26
click at [186, 122] on button "本月" at bounding box center [182, 128] width 44 height 26
click at [232, 125] on button "上個月" at bounding box center [232, 128] width 54 height 26
click at [175, 123] on button "本月" at bounding box center [182, 128] width 44 height 26
click at [221, 127] on button "上個月" at bounding box center [232, 128] width 54 height 26
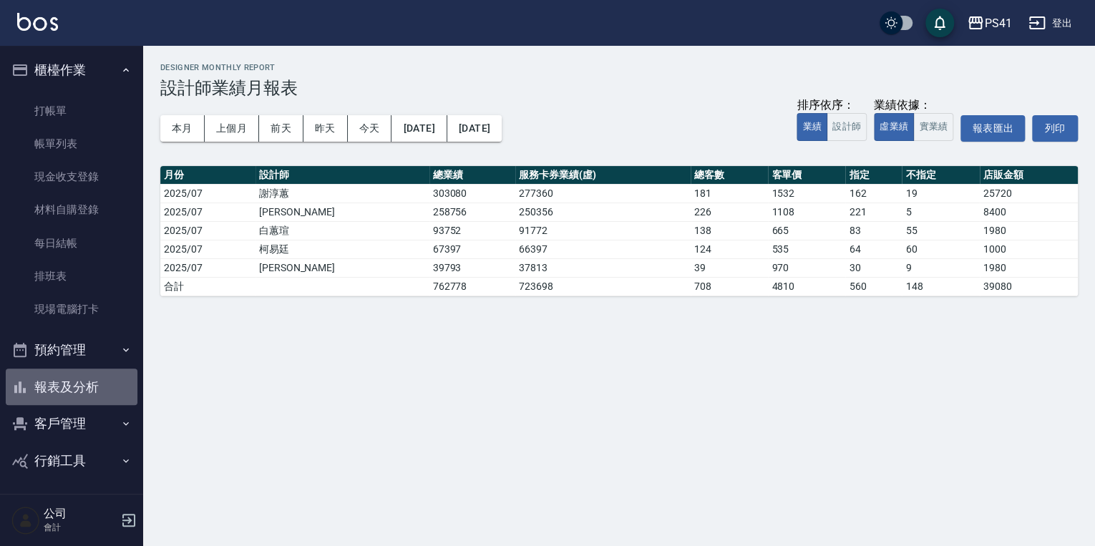
click at [89, 384] on button "報表及分析" at bounding box center [72, 387] width 132 height 37
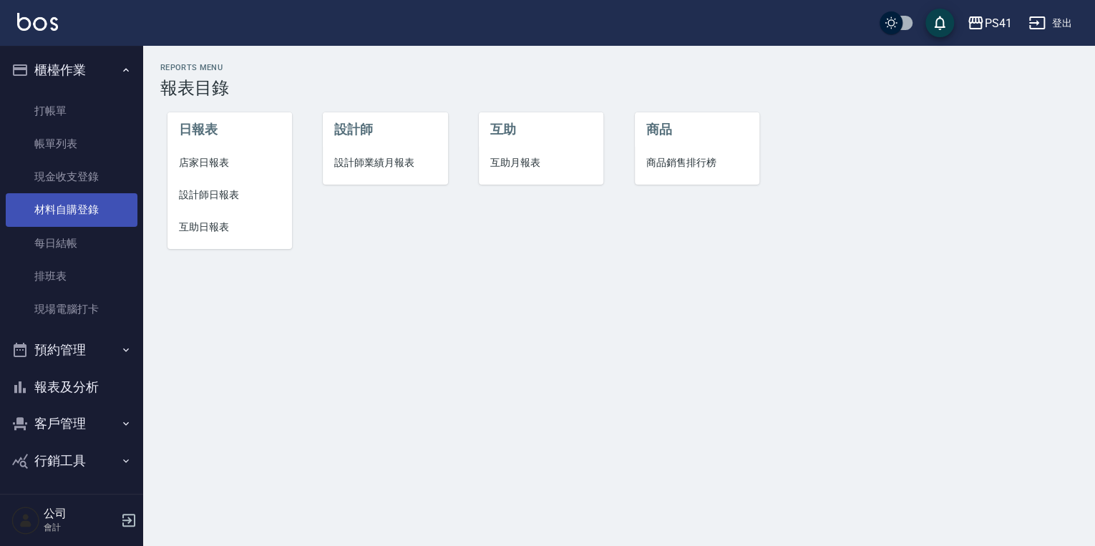
click at [103, 203] on link "材料自購登錄" at bounding box center [72, 209] width 132 height 33
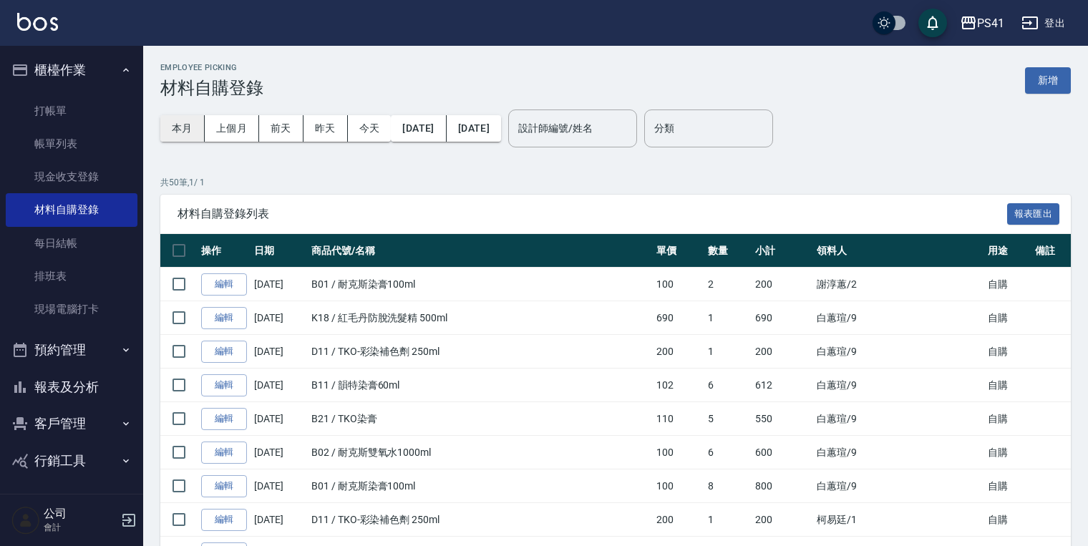
click at [189, 126] on button "本月" at bounding box center [182, 128] width 44 height 26
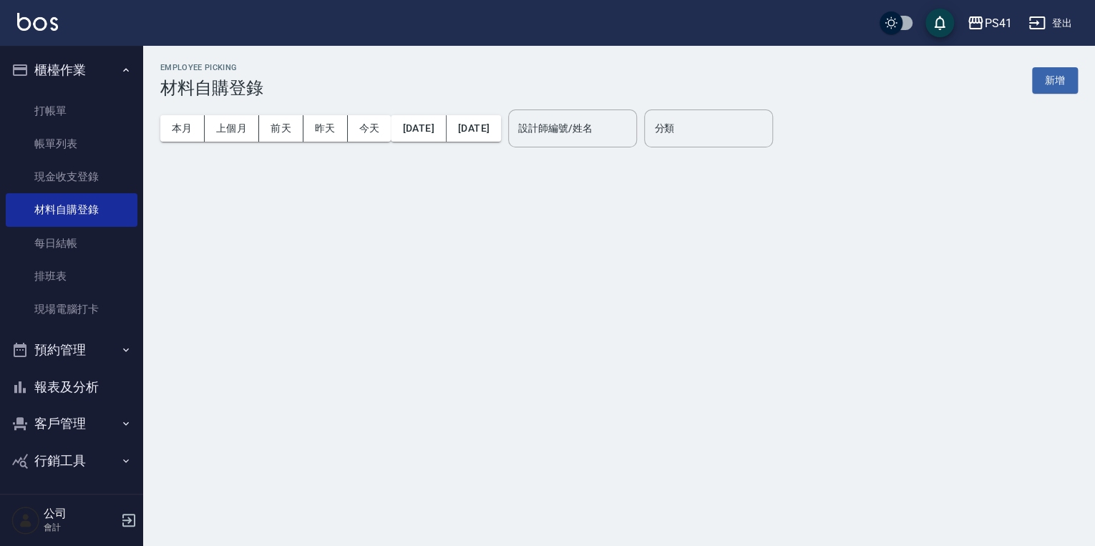
click at [594, 132] on input "設計師編號/姓名" at bounding box center [573, 128] width 116 height 25
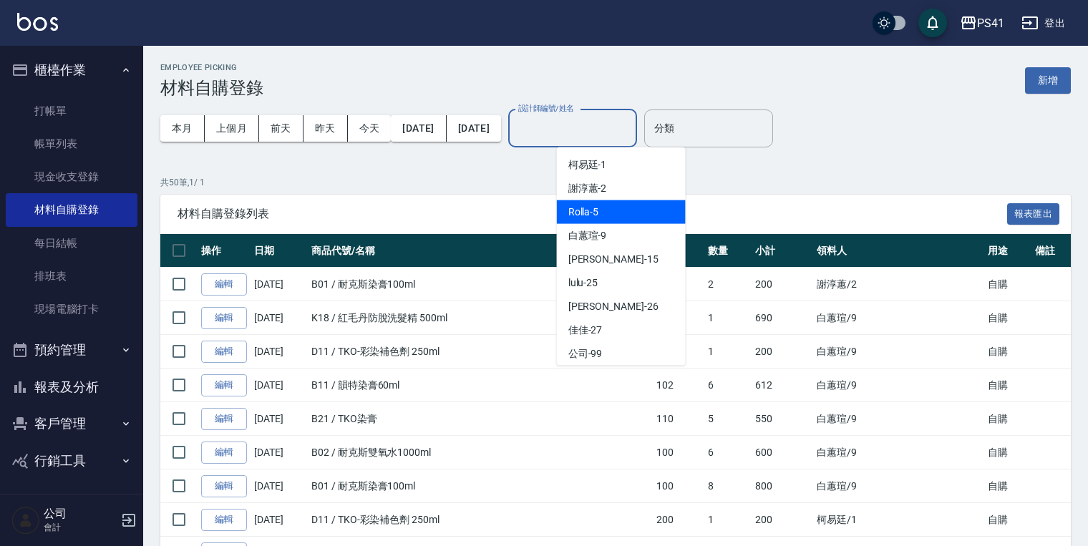
click at [610, 206] on div "Rolla -5" at bounding box center [621, 212] width 129 height 24
type input "Rolla-5"
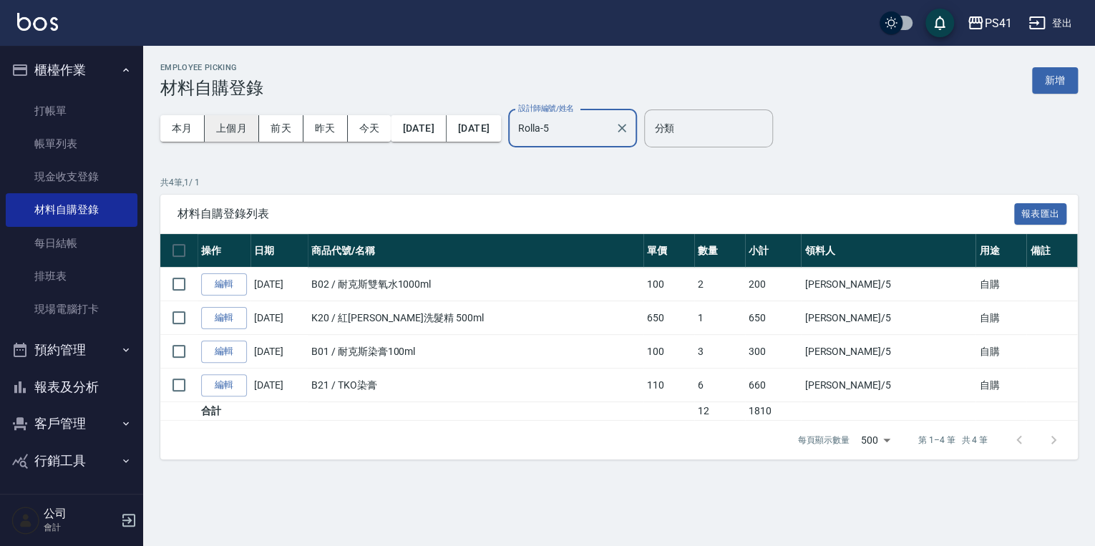
click at [244, 129] on button "上個月" at bounding box center [232, 128] width 54 height 26
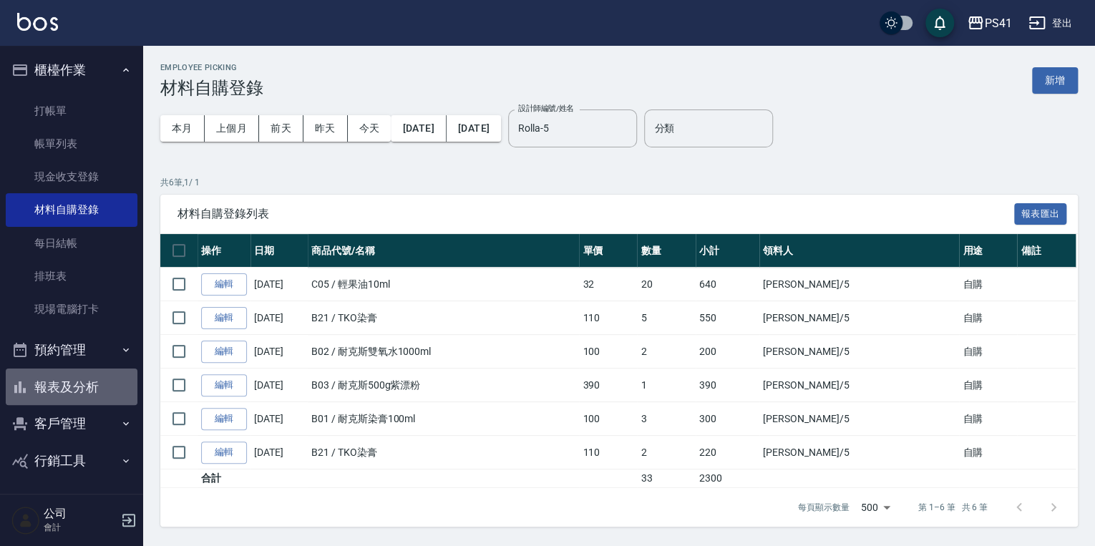
click at [92, 386] on button "報表及分析" at bounding box center [72, 387] width 132 height 37
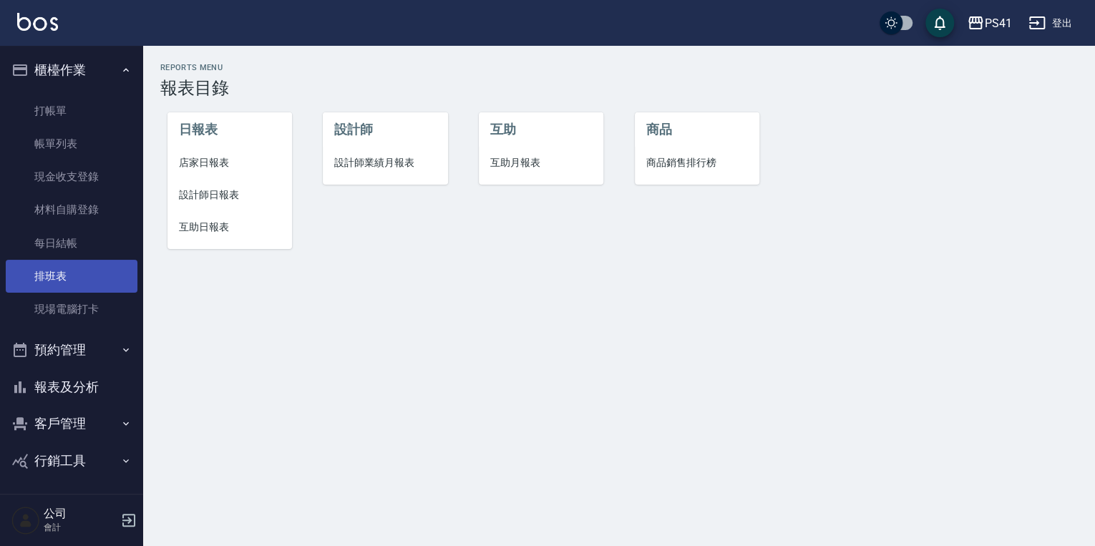
click at [114, 274] on link "排班表" at bounding box center [72, 276] width 132 height 33
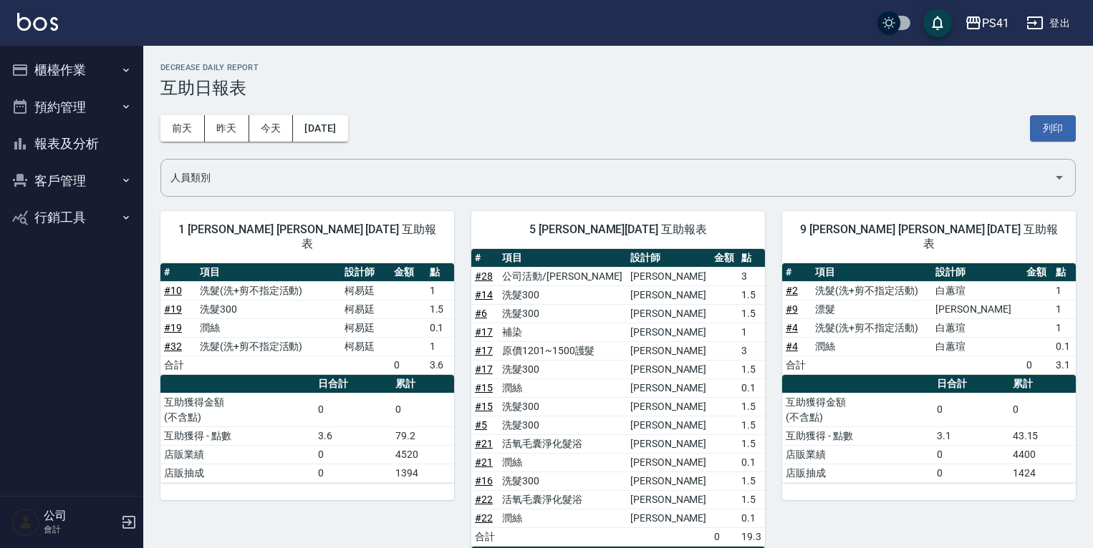
scroll to position [666, 0]
